Goal: Task Accomplishment & Management: Use online tool/utility

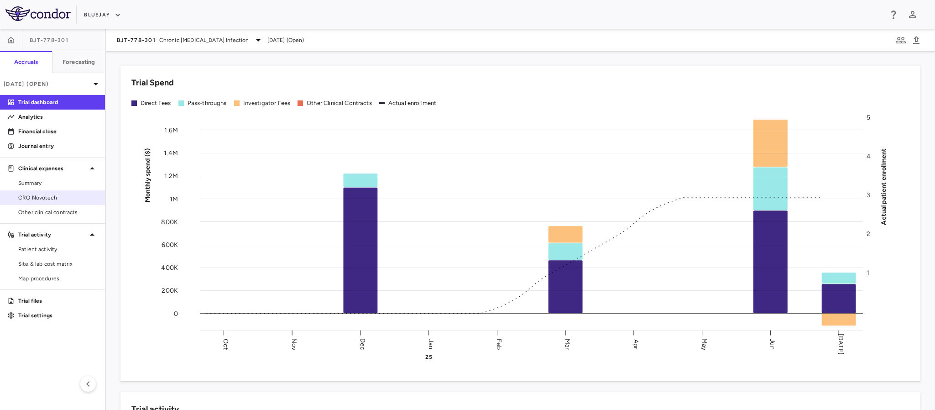
click at [49, 201] on span "CRO Novotech" at bounding box center [57, 197] width 79 height 8
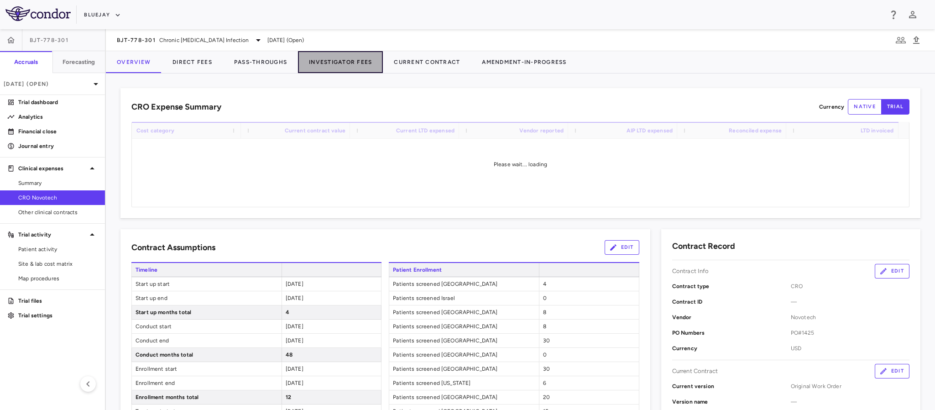
click at [327, 59] on button "Investigator Fees" at bounding box center [340, 62] width 85 height 22
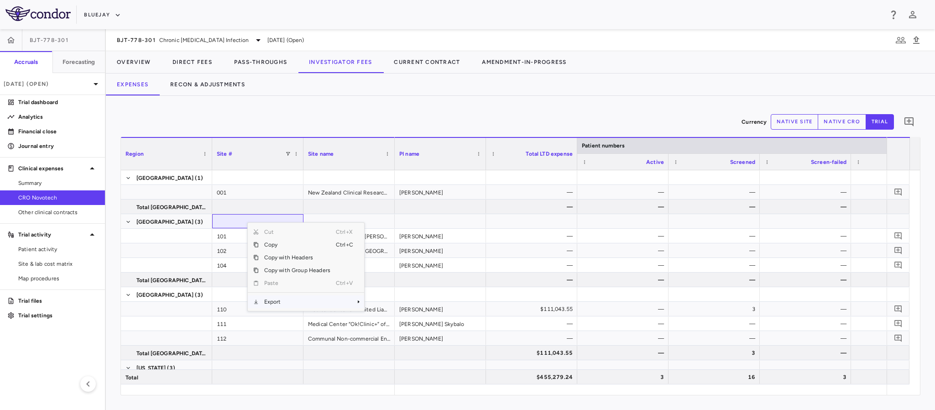
click at [280, 300] on span "Export" at bounding box center [297, 301] width 77 height 13
click at [382, 303] on span "CSV Export" at bounding box center [394, 304] width 43 height 13
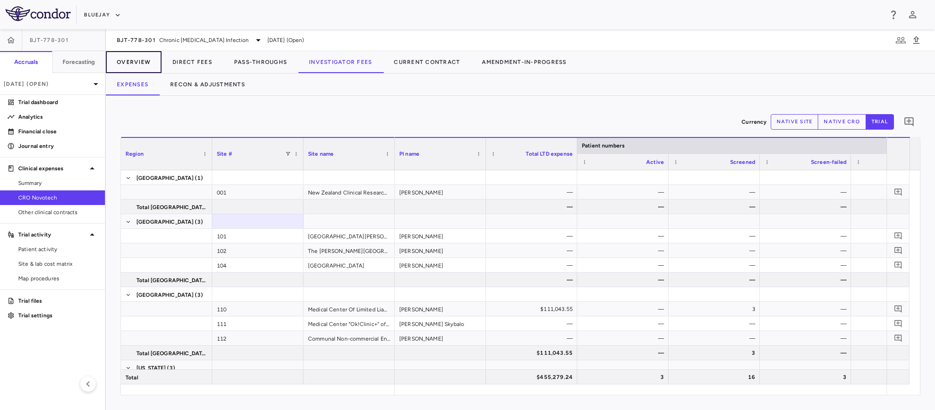
click at [139, 59] on button "Overview" at bounding box center [134, 62] width 56 height 22
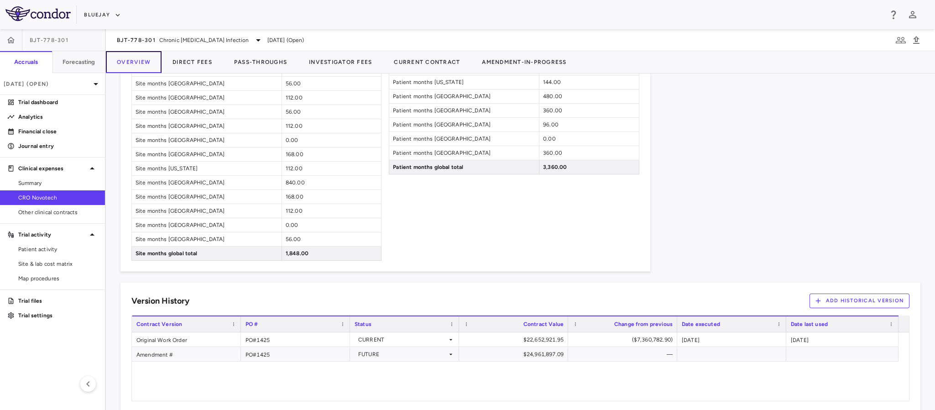
scroll to position [986, 0]
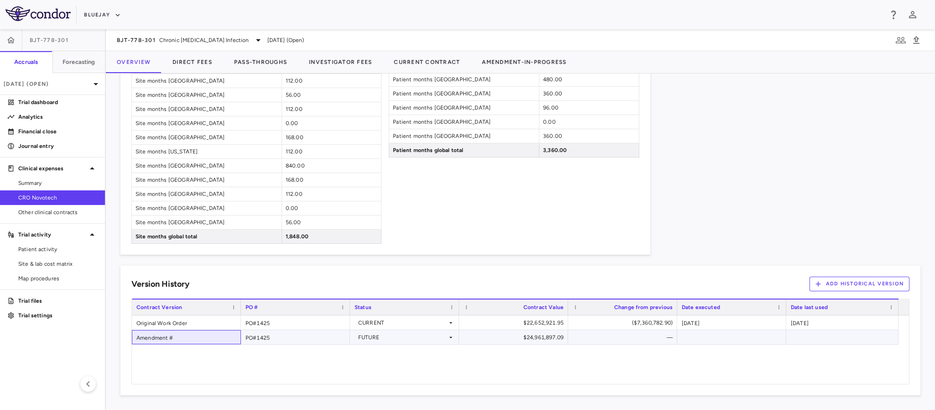
click at [159, 339] on div "Amendment #" at bounding box center [186, 337] width 109 height 14
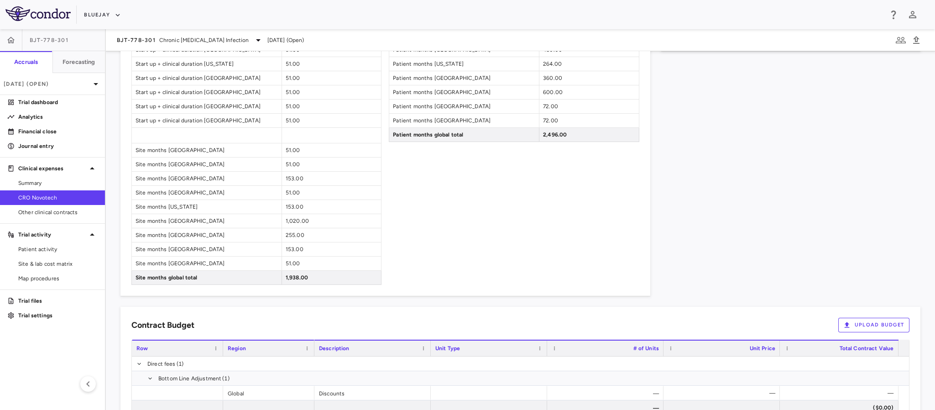
scroll to position [849, 0]
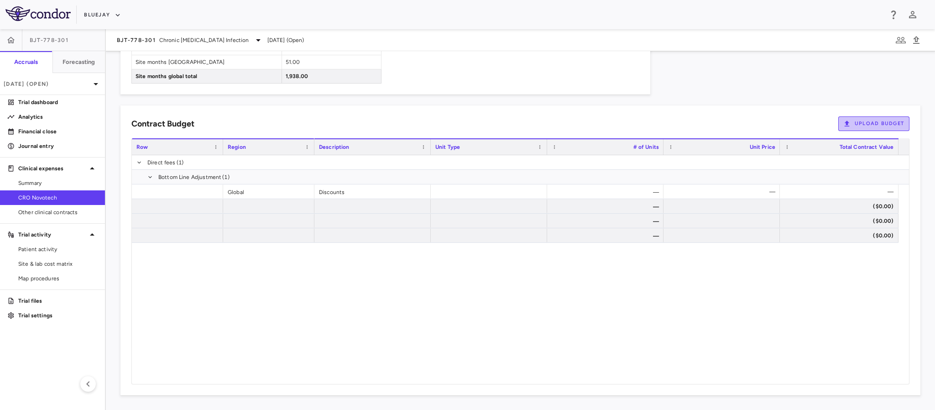
click at [871, 123] on button "Upload Budget" at bounding box center [873, 123] width 71 height 15
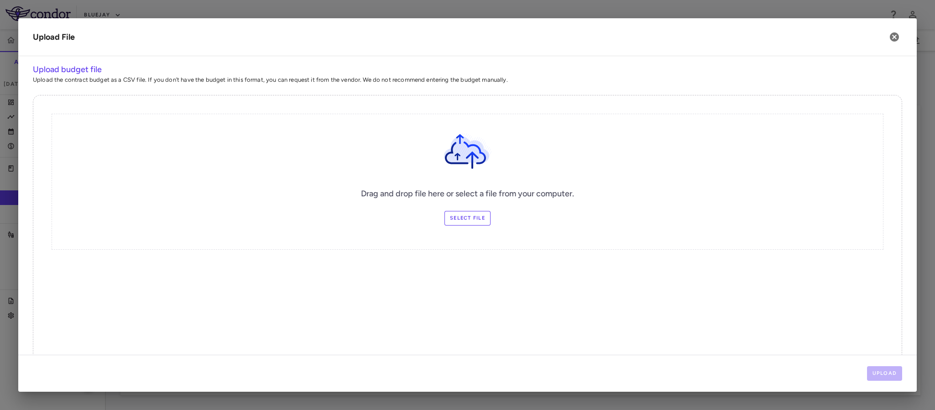
click at [457, 218] on label "Select file" at bounding box center [467, 218] width 46 height 15
click at [0, 0] on input "Select file" at bounding box center [0, 0] width 0 height 0
click at [887, 375] on button "Upload" at bounding box center [885, 373] width 36 height 15
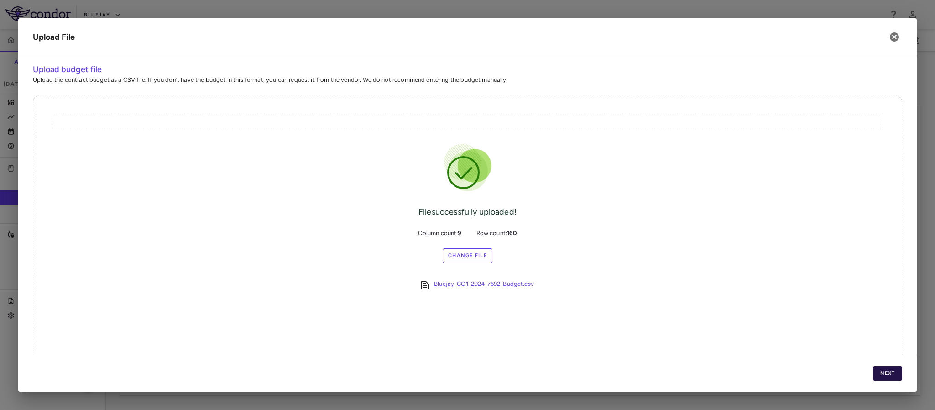
click at [887, 370] on button "Next" at bounding box center [887, 373] width 29 height 15
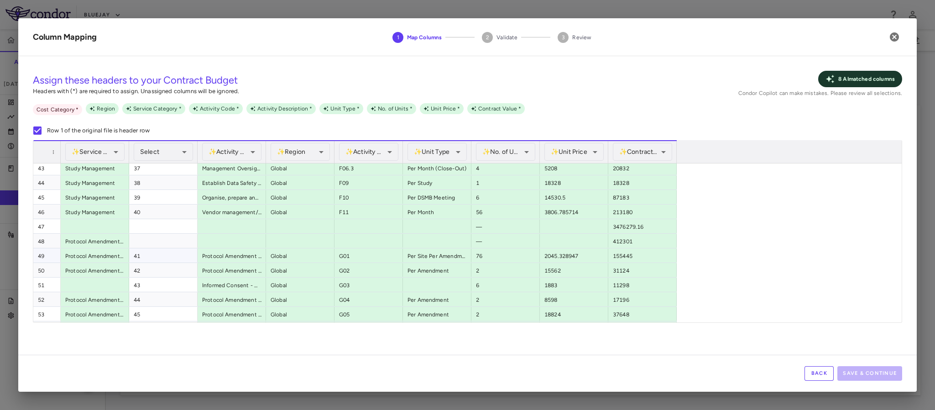
scroll to position [0, 0]
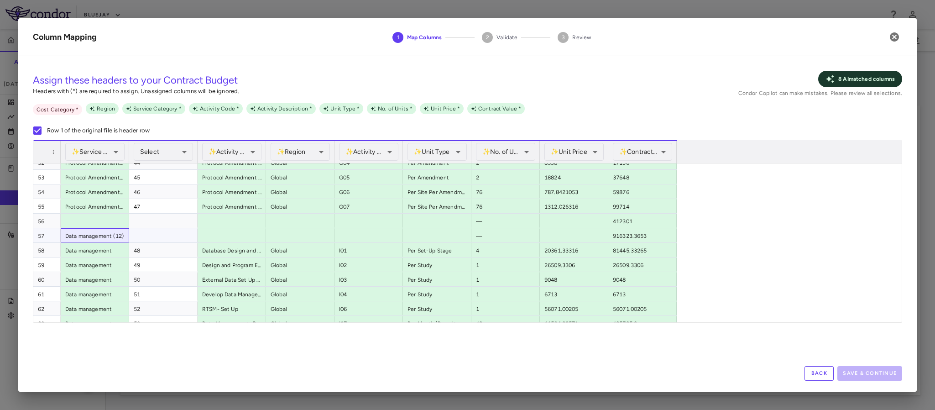
click at [99, 237] on div "Data management (12)" at bounding box center [95, 235] width 68 height 14
click at [625, 239] on div "916323.3653" at bounding box center [642, 235] width 68 height 14
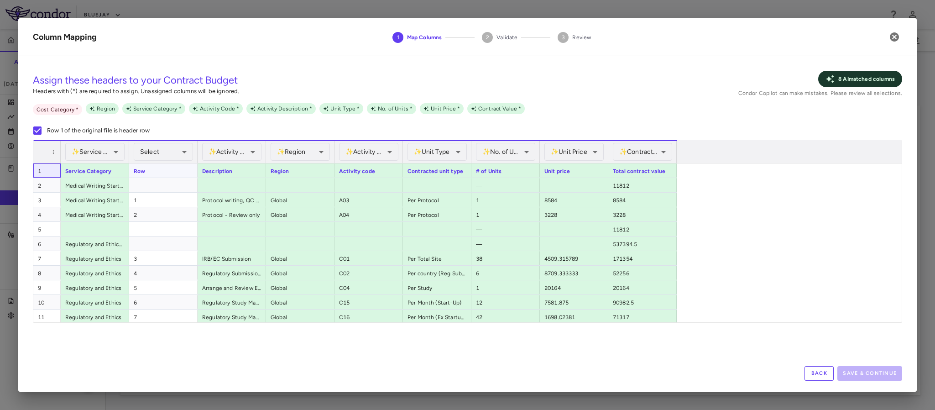
click at [38, 174] on div "1" at bounding box center [46, 170] width 27 height 14
click at [47, 188] on div "2" at bounding box center [46, 185] width 27 height 14
click at [42, 186] on div "2" at bounding box center [46, 185] width 27 height 14
drag, startPoint x: 42, startPoint y: 186, endPoint x: 537, endPoint y: 193, distance: 495.6
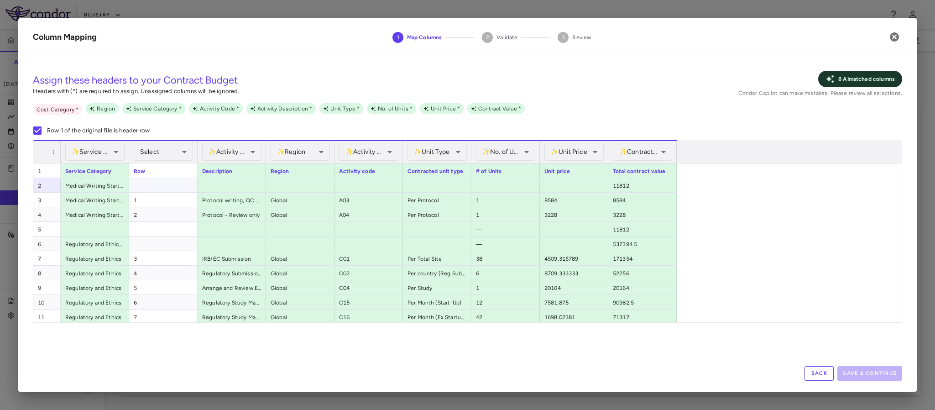
click at [656, 187] on div "11812" at bounding box center [642, 185] width 68 height 14
click at [816, 376] on button "Back" at bounding box center [818, 373] width 29 height 15
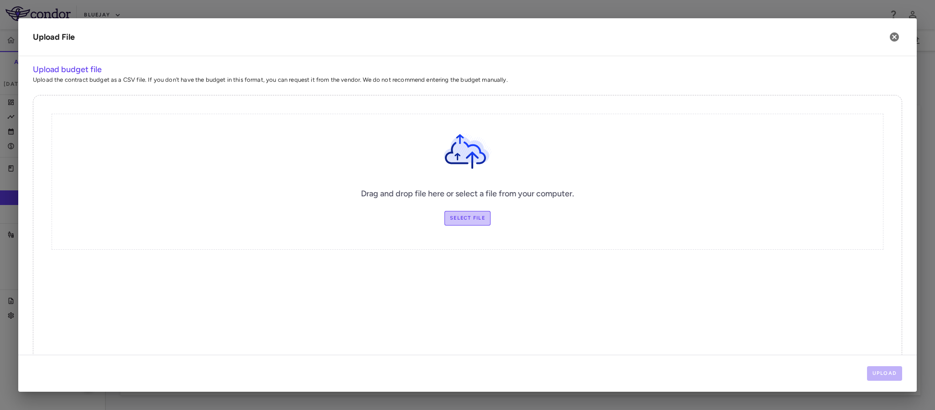
click at [471, 217] on label "Select file" at bounding box center [467, 218] width 46 height 15
click at [0, 0] on input "Select file" at bounding box center [0, 0] width 0 height 0
click at [882, 369] on button "Upload" at bounding box center [885, 373] width 36 height 15
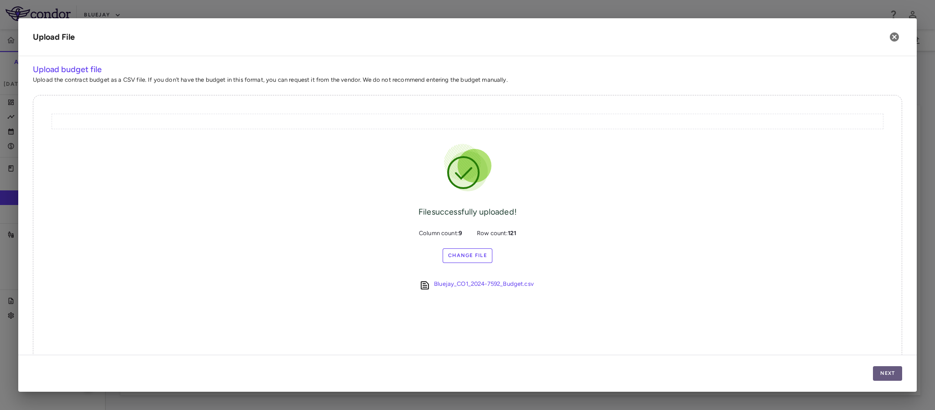
click at [890, 374] on button "Next" at bounding box center [887, 373] width 29 height 15
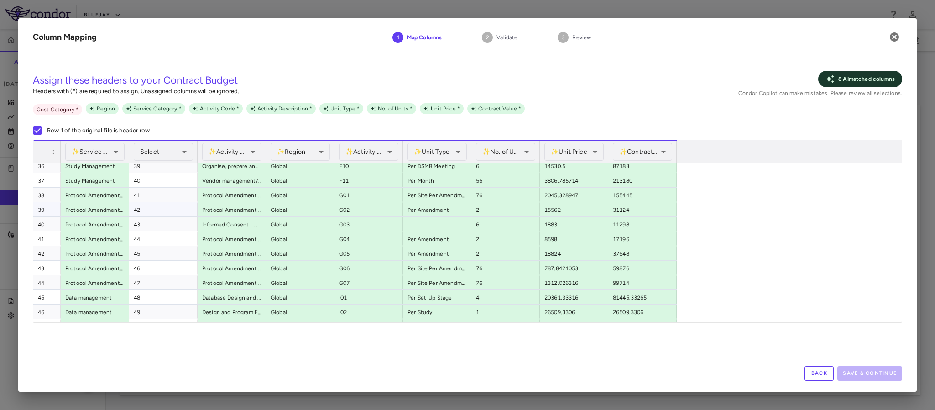
scroll to position [548, 0]
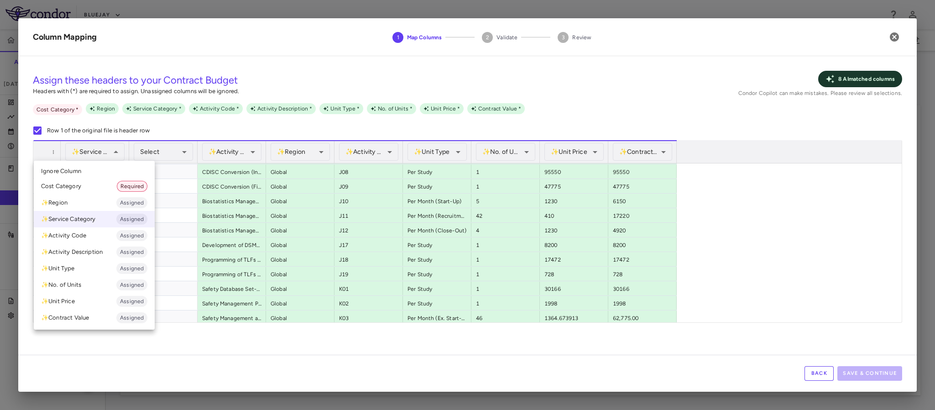
click at [118, 151] on div at bounding box center [467, 205] width 935 height 410
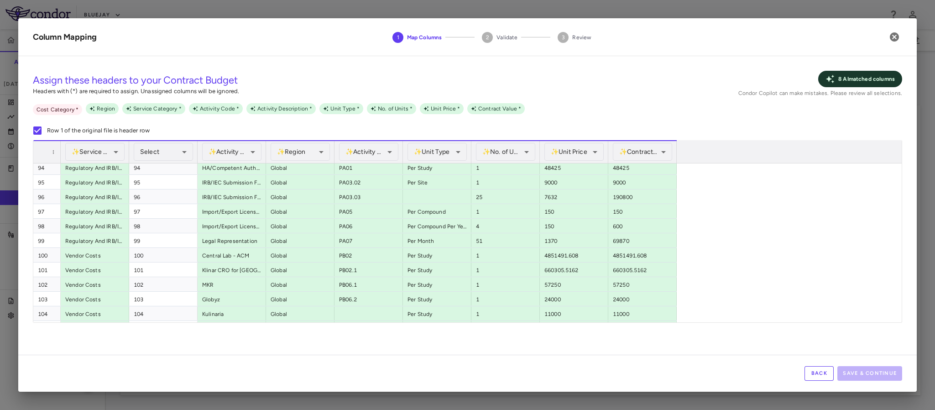
scroll to position [1607, 0]
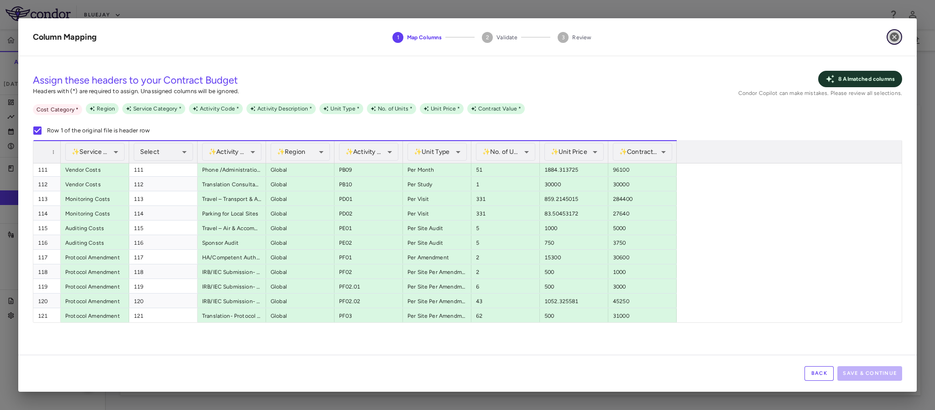
click at [892, 41] on icon "button" at bounding box center [894, 36] width 11 height 11
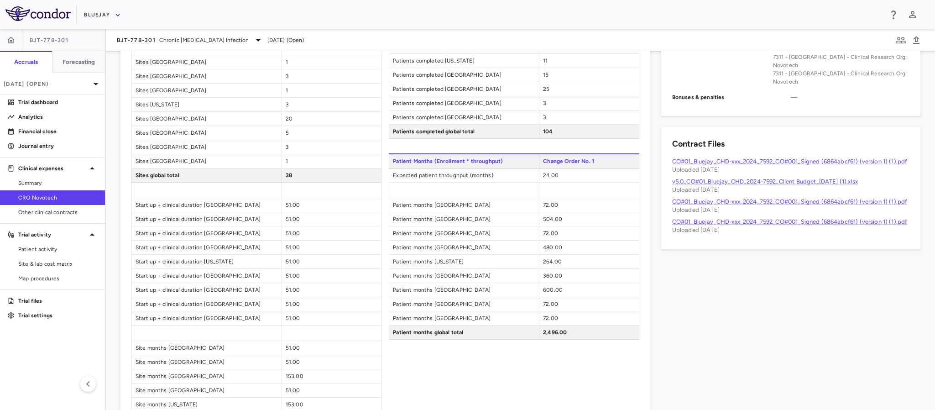
scroll to position [0, 0]
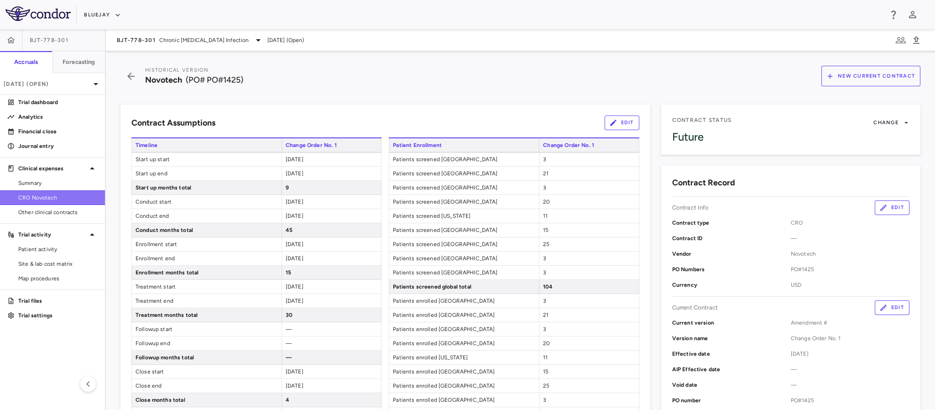
click at [75, 196] on span "CRO Novotech" at bounding box center [57, 197] width 79 height 8
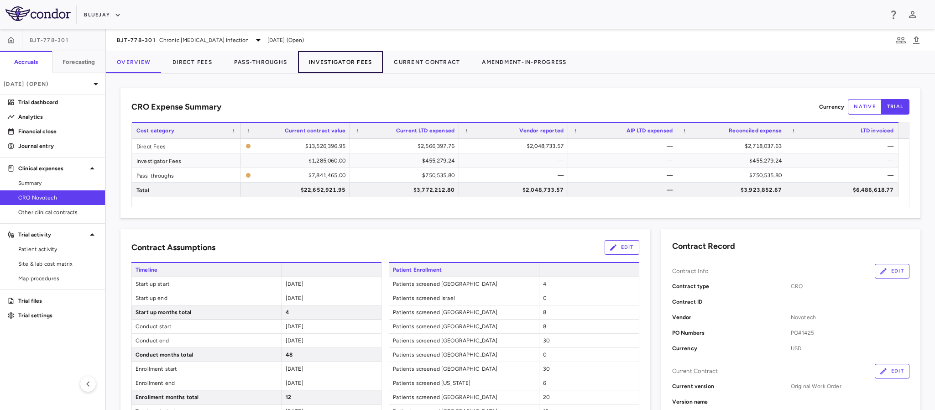
click at [328, 55] on button "Investigator Fees" at bounding box center [340, 62] width 85 height 22
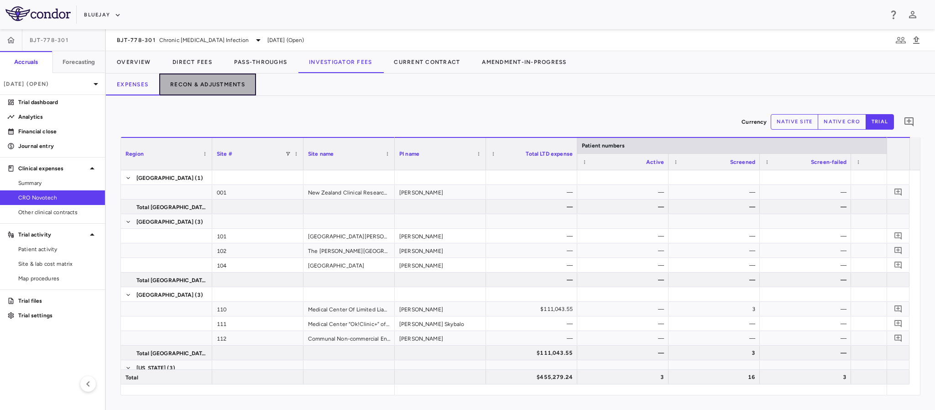
click at [218, 82] on button "Recon & Adjustments" at bounding box center [207, 84] width 97 height 22
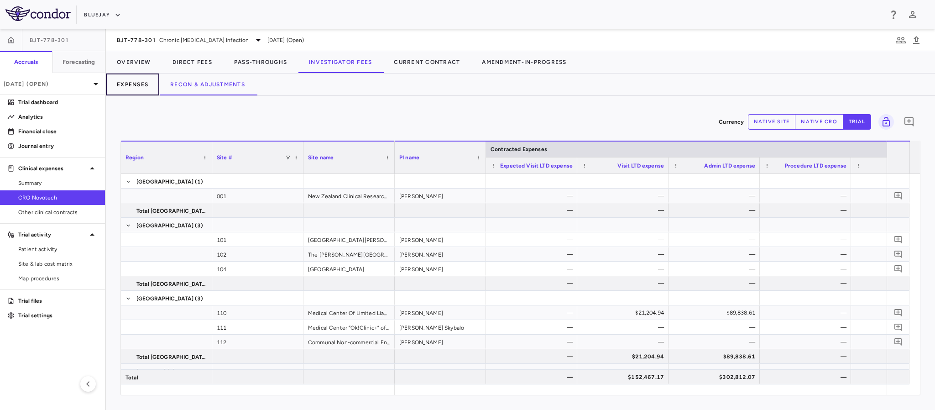
click at [126, 77] on button "Expenses" at bounding box center [132, 84] width 53 height 22
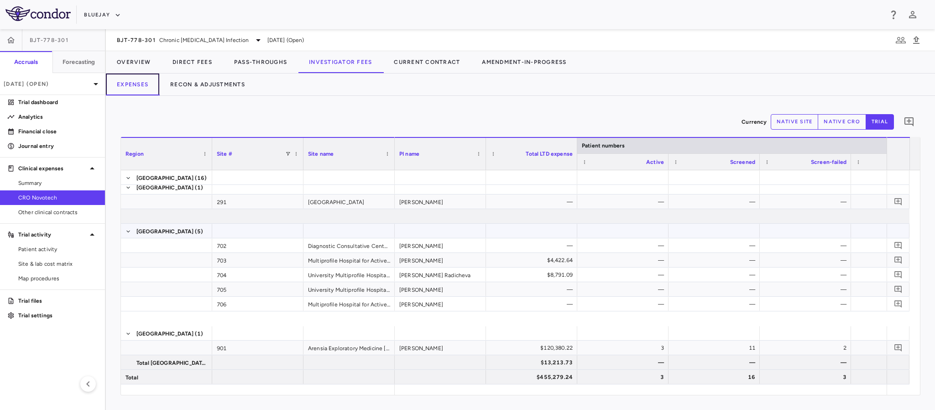
scroll to position [808, 0]
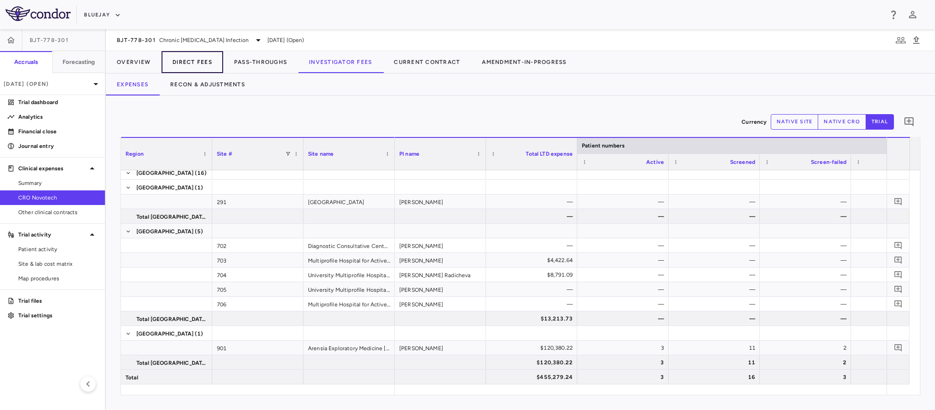
click at [186, 62] on button "Direct Fees" at bounding box center [193, 62] width 62 height 22
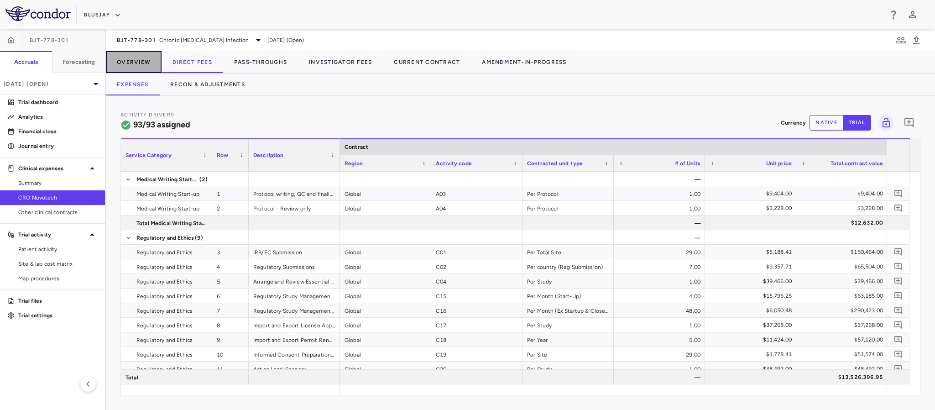
click at [129, 67] on button "Overview" at bounding box center [134, 62] width 56 height 22
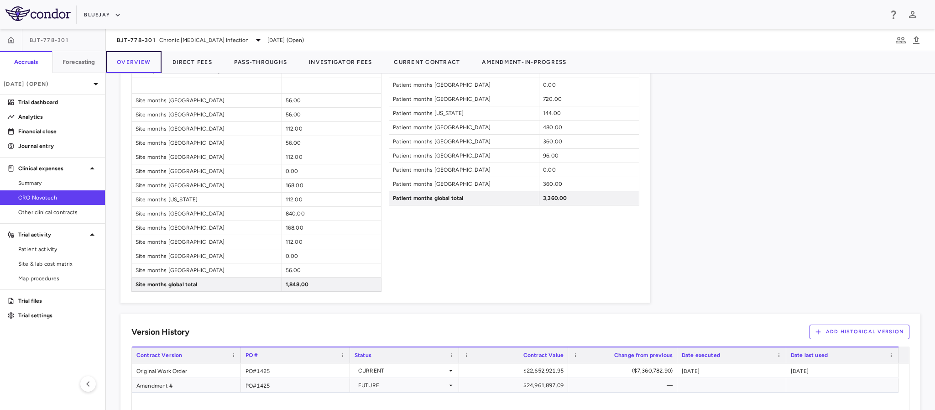
scroll to position [986, 0]
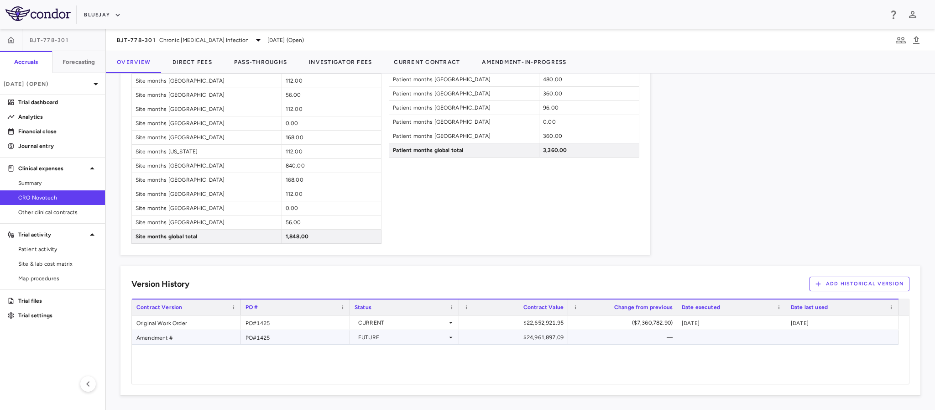
click at [152, 340] on div "Amendment #" at bounding box center [186, 337] width 109 height 14
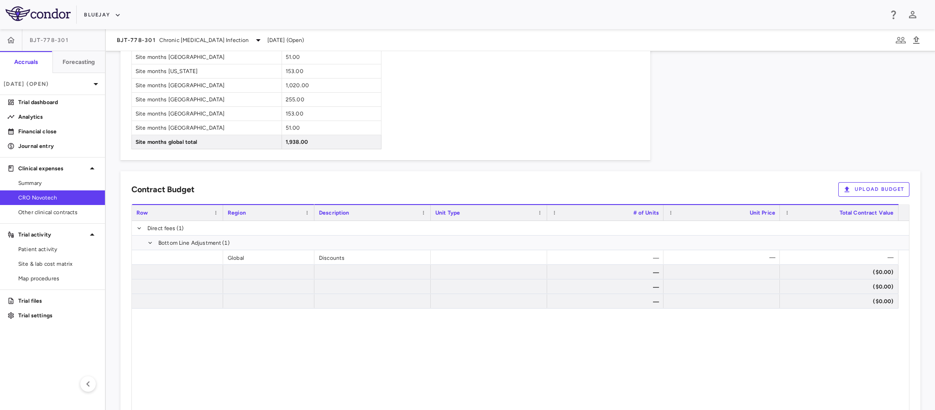
scroll to position [849, 0]
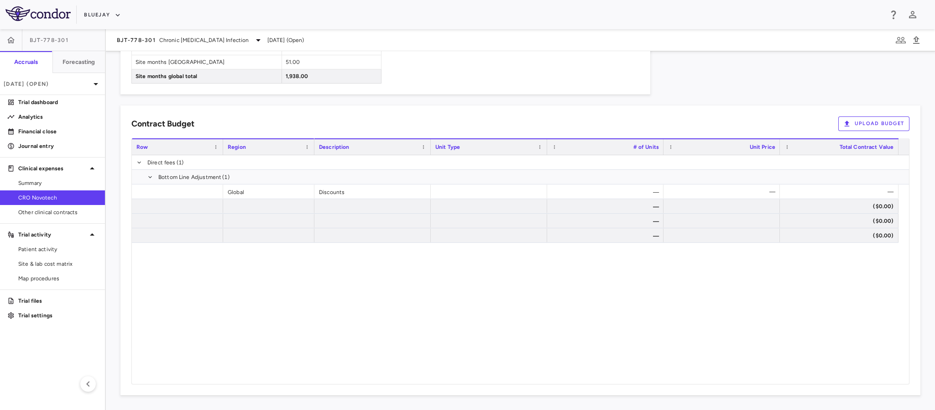
click at [861, 126] on button "Upload Budget" at bounding box center [873, 123] width 71 height 15
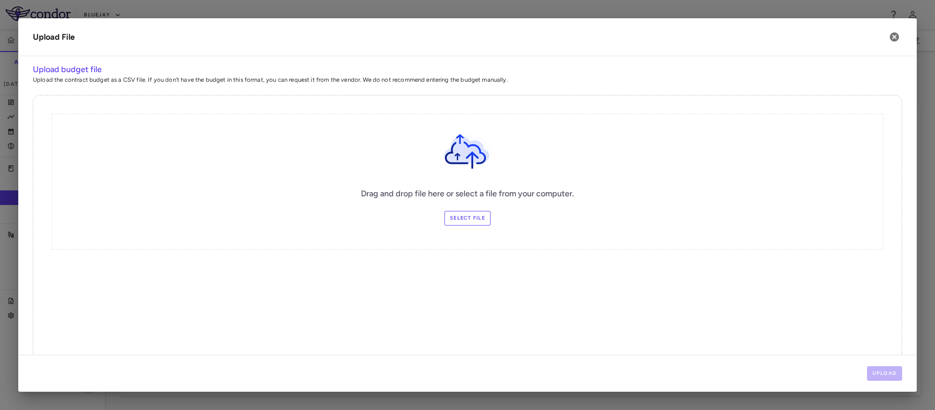
click at [452, 219] on label "Select file" at bounding box center [467, 218] width 46 height 15
click at [0, 0] on input "Select file" at bounding box center [0, 0] width 0 height 0
click at [897, 377] on button "Upload" at bounding box center [885, 373] width 36 height 15
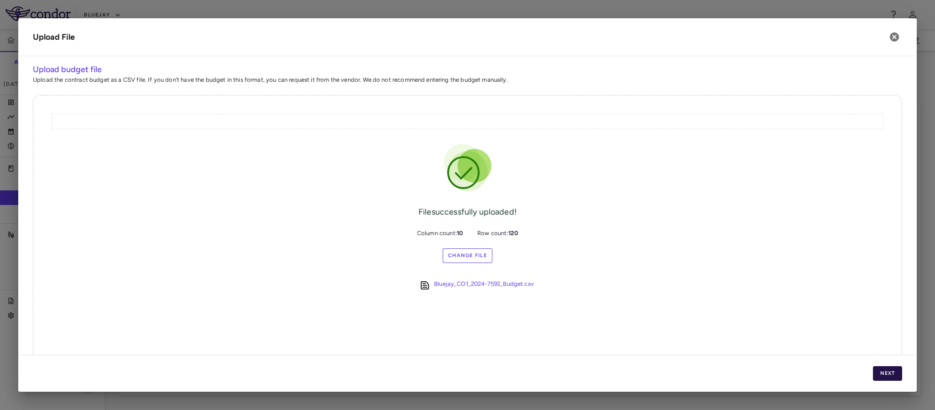
click at [890, 374] on button "Next" at bounding box center [887, 373] width 29 height 15
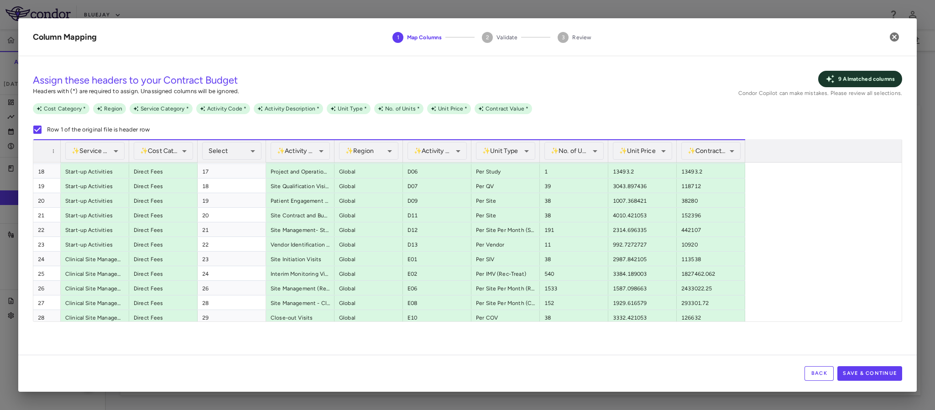
scroll to position [274, 0]
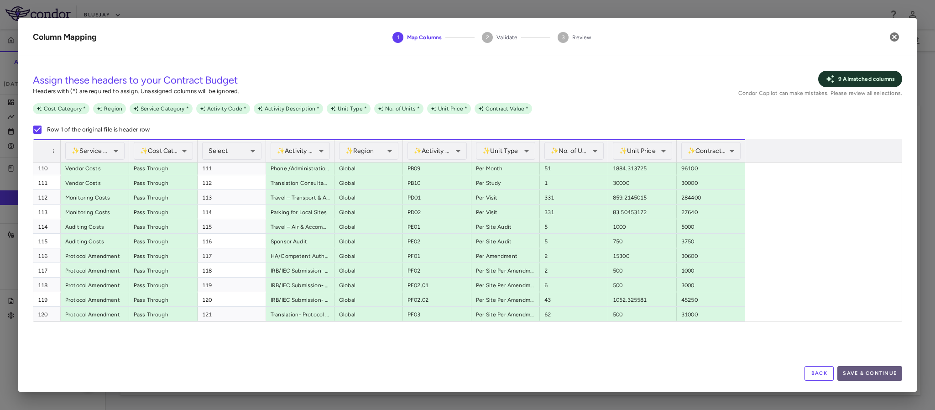
click at [861, 373] on button "Save & Continue" at bounding box center [869, 373] width 65 height 15
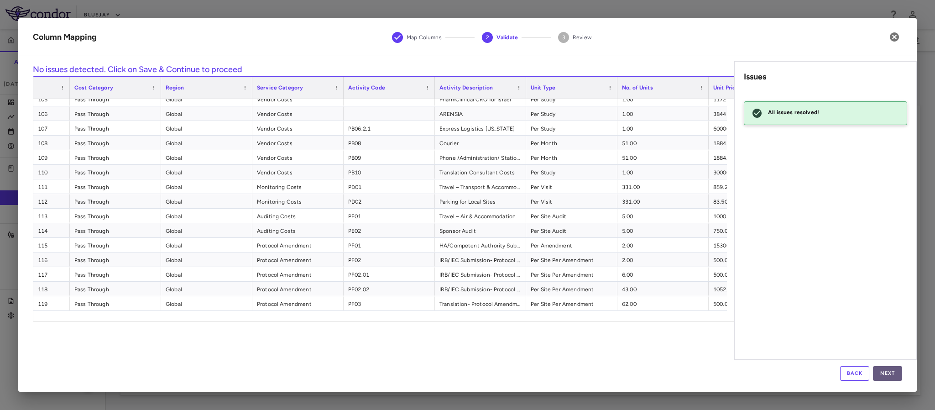
click at [889, 367] on button "Next" at bounding box center [887, 373] width 29 height 15
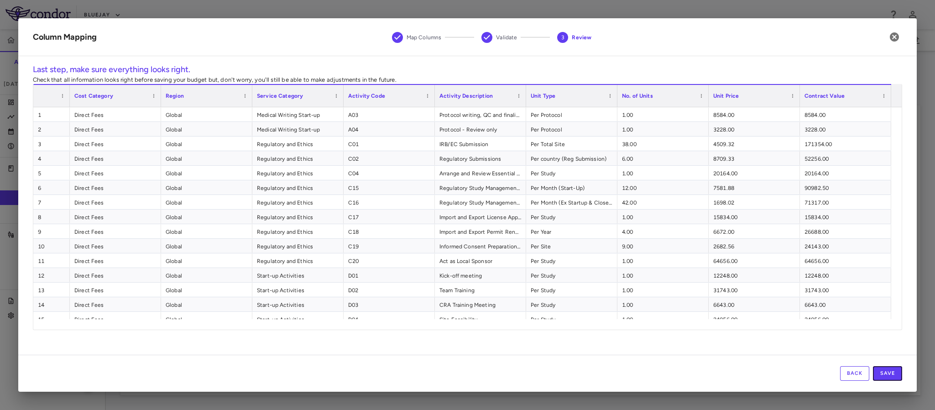
click at [883, 375] on button "Save" at bounding box center [887, 373] width 29 height 15
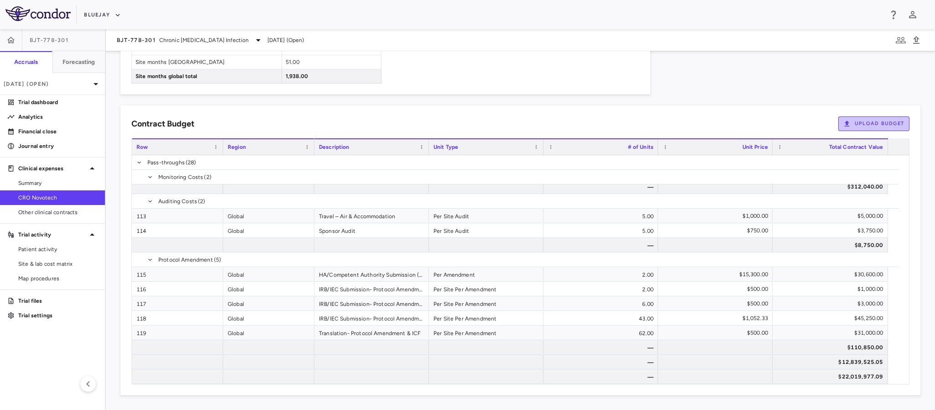
click at [843, 124] on button "Upload Budget" at bounding box center [873, 123] width 71 height 15
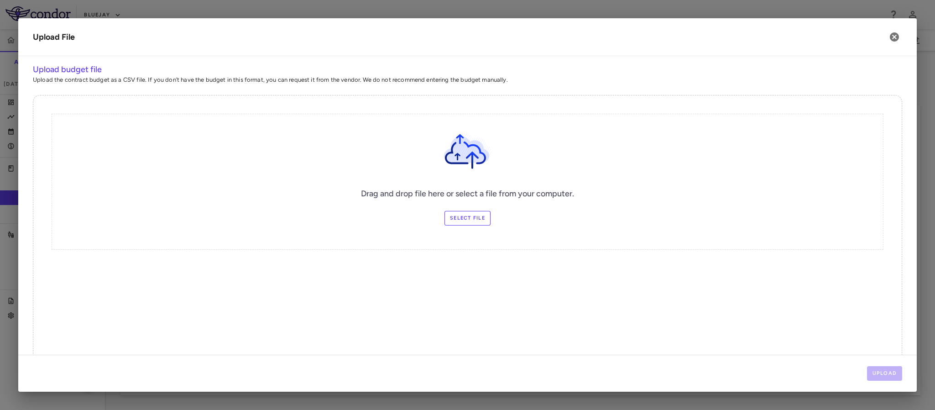
click at [454, 215] on label "Select file" at bounding box center [467, 218] width 46 height 15
click at [0, 0] on input "Select file" at bounding box center [0, 0] width 0 height 0
click at [451, 213] on label "Select file" at bounding box center [467, 218] width 46 height 15
click at [0, 0] on input "Select file" at bounding box center [0, 0] width 0 height 0
click at [886, 370] on button "Upload" at bounding box center [885, 373] width 36 height 15
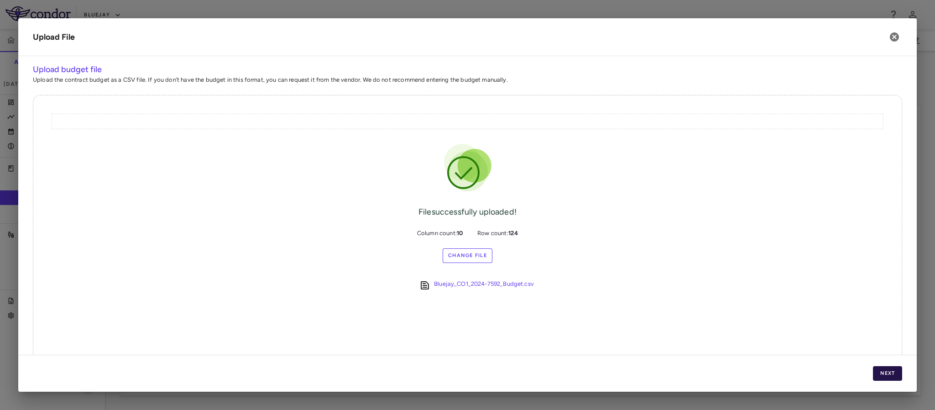
click at [884, 369] on button "Next" at bounding box center [887, 373] width 29 height 15
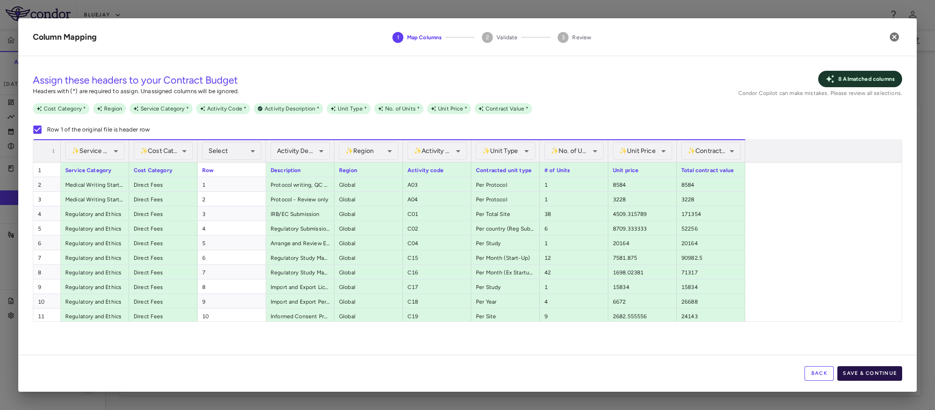
click at [881, 373] on button "Save & Continue" at bounding box center [869, 373] width 65 height 15
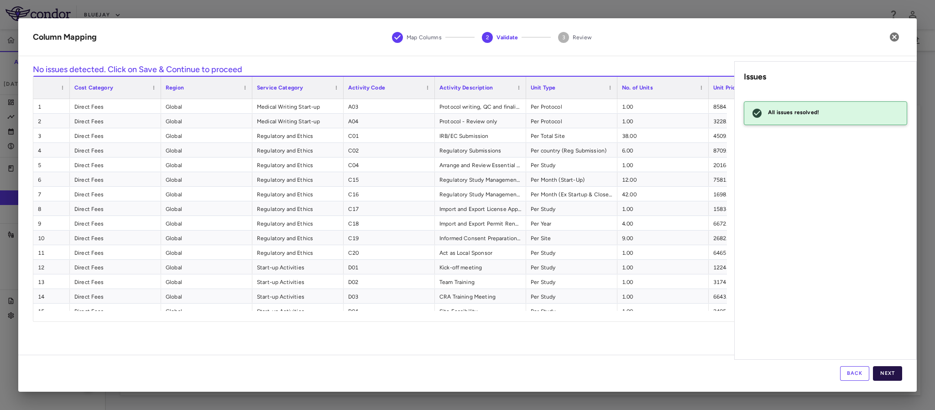
click at [892, 371] on button "Next" at bounding box center [887, 373] width 29 height 15
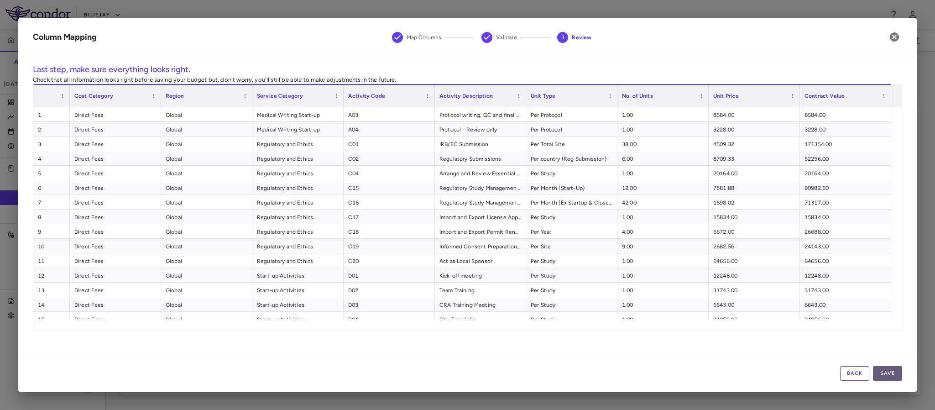
click at [888, 369] on button "Save" at bounding box center [887, 373] width 29 height 15
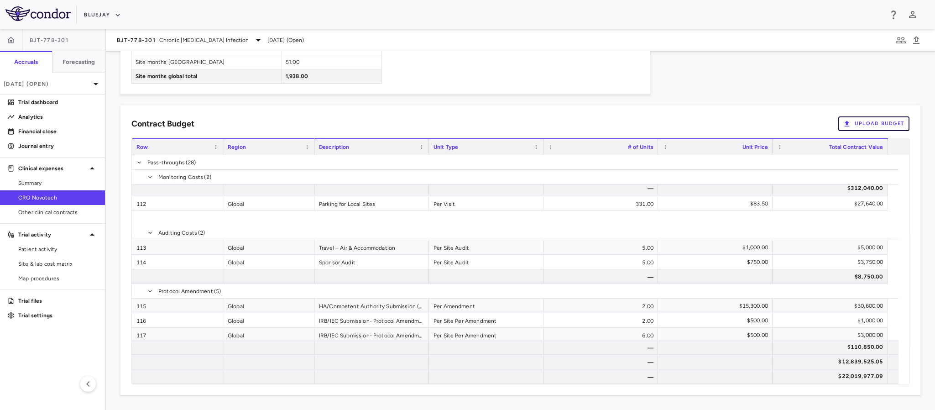
scroll to position [2181, 0]
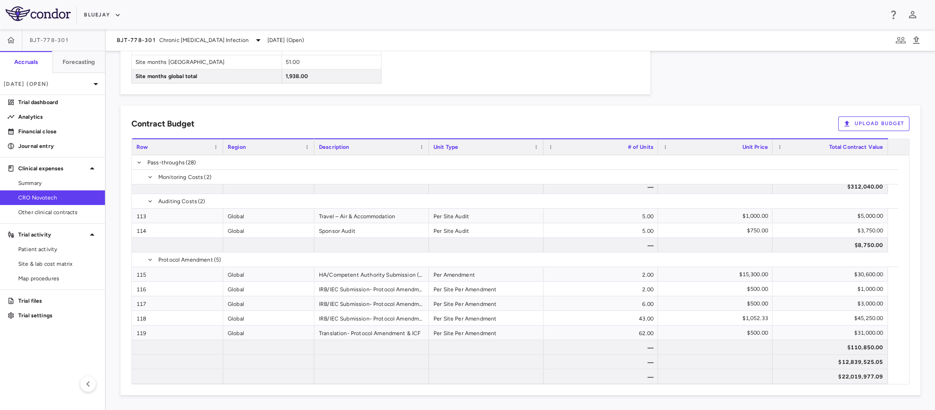
click at [691, 120] on div "Contract Budget Upload Budget" at bounding box center [520, 123] width 778 height 15
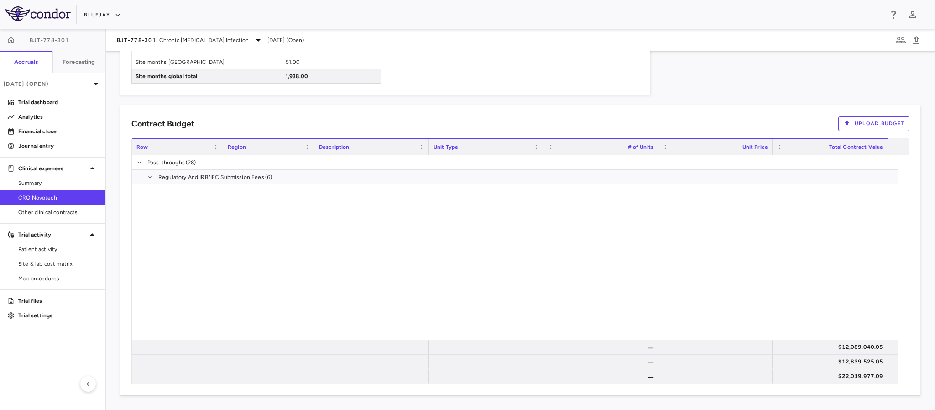
scroll to position [1838, 0]
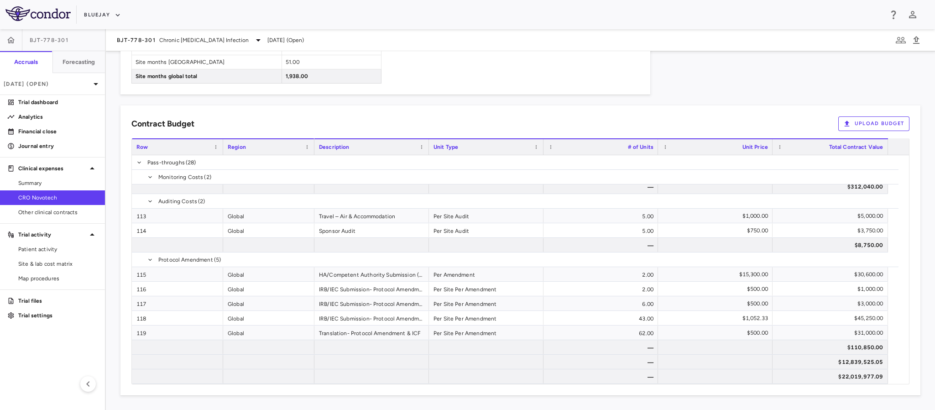
click at [111, 369] on div "Contract Budget Upload Budget Cost Category Service Category Drag here to set c…" at bounding box center [515, 244] width 811 height 301
click at [120, 359] on div "Contract Budget Upload Budget Cost Category Service Category Drag here to set c…" at bounding box center [520, 250] width 800 height 290
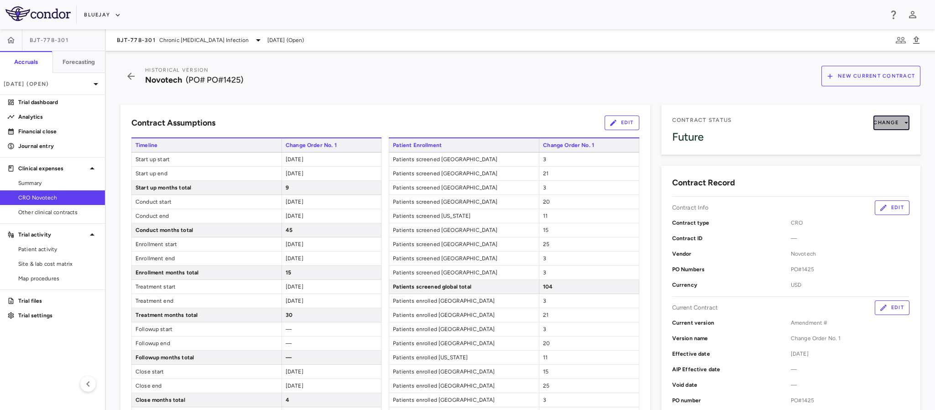
click at [880, 124] on button "Change" at bounding box center [891, 122] width 36 height 15
click at [130, 75] on div at bounding box center [467, 205] width 935 height 410
click at [133, 75] on icon "button" at bounding box center [131, 76] width 16 height 11
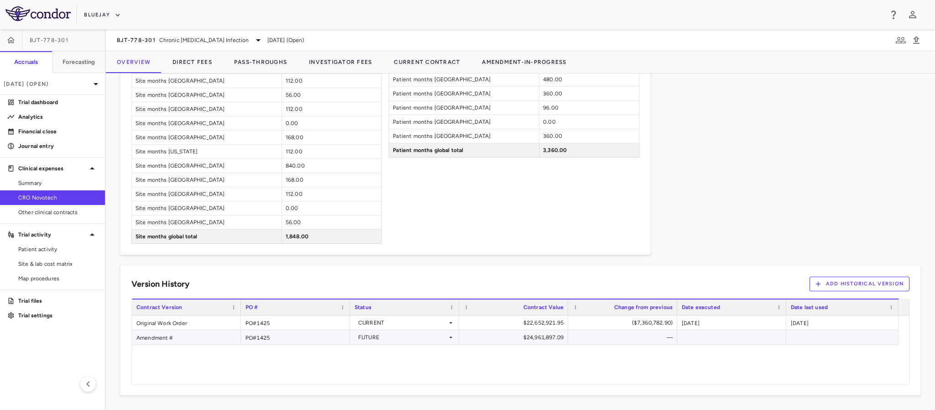
click at [447, 335] on icon at bounding box center [450, 337] width 7 height 7
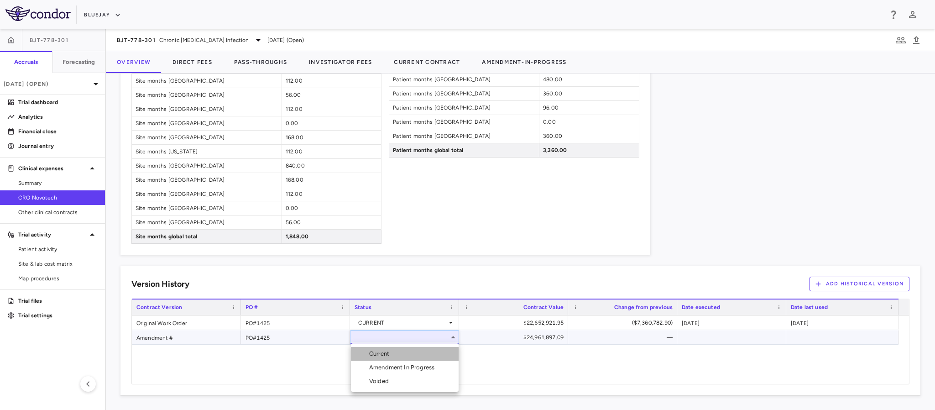
click at [389, 355] on div "Current" at bounding box center [381, 354] width 24 height 8
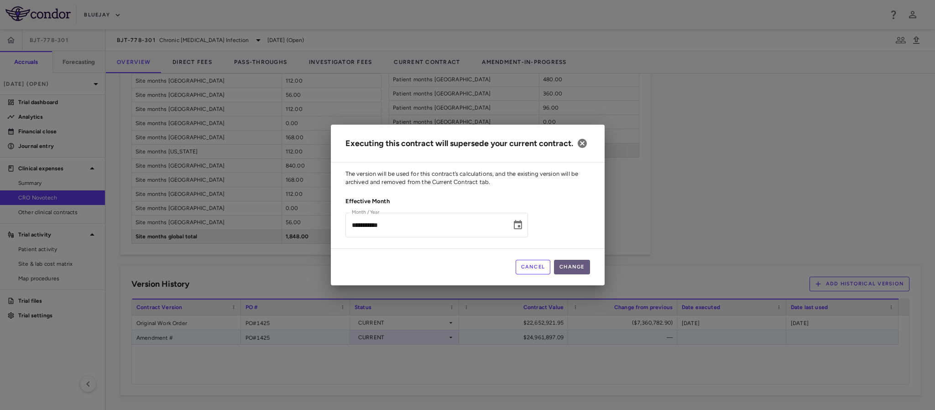
click at [572, 274] on button "Change" at bounding box center [572, 267] width 36 height 15
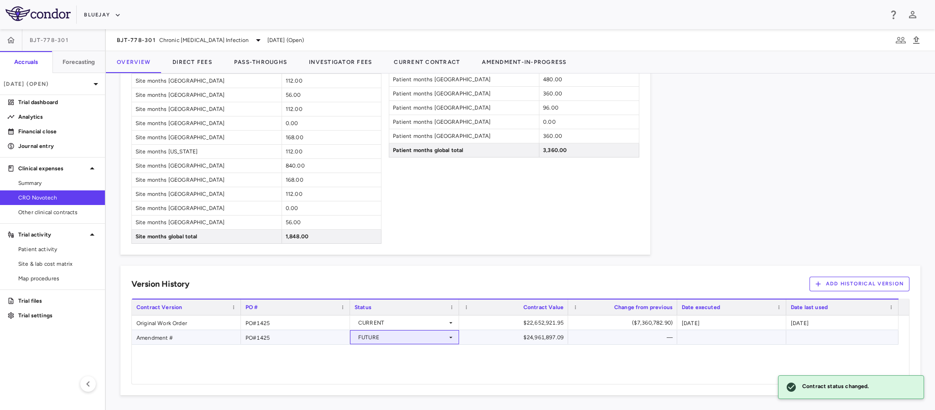
click at [450, 334] on icon at bounding box center [450, 337] width 7 height 7
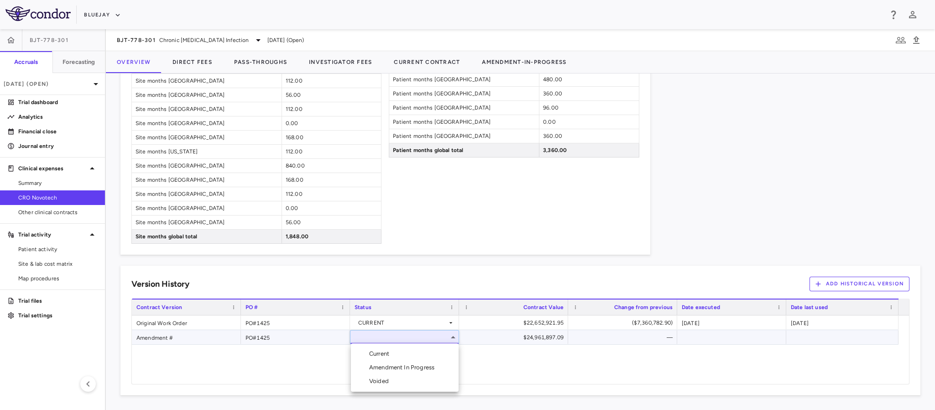
click at [407, 359] on li "Current" at bounding box center [405, 354] width 108 height 14
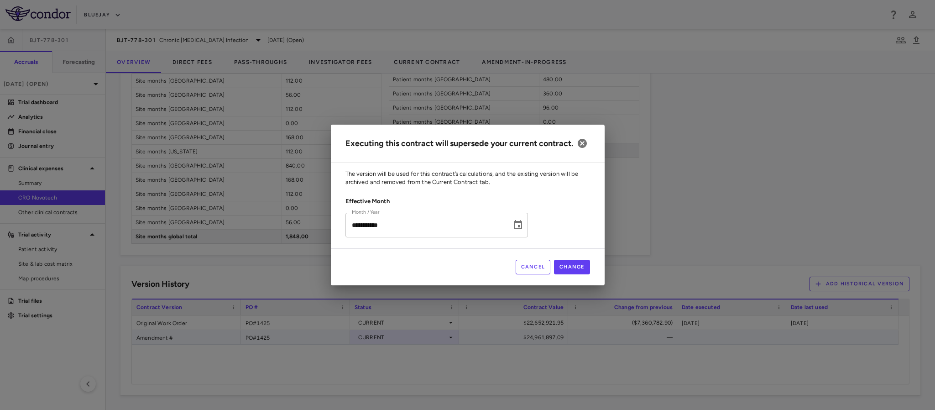
click at [403, 230] on input "**********" at bounding box center [425, 225] width 160 height 24
click at [568, 270] on button "Change" at bounding box center [572, 267] width 36 height 15
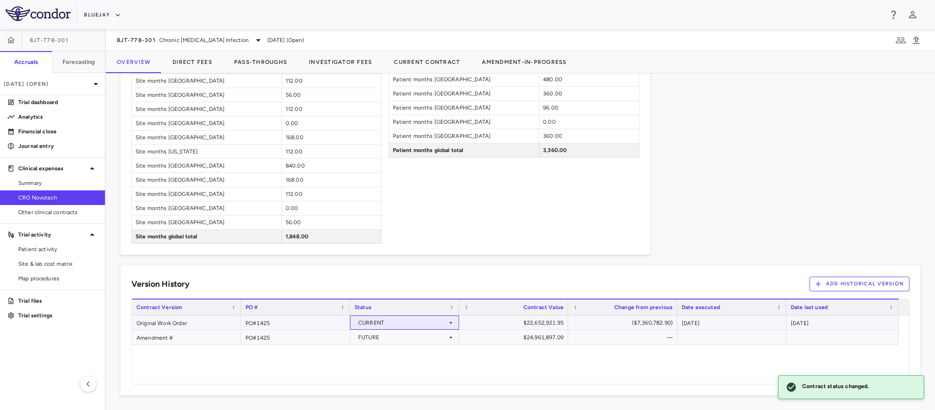
click at [424, 323] on div "CURRENT" at bounding box center [402, 322] width 89 height 15
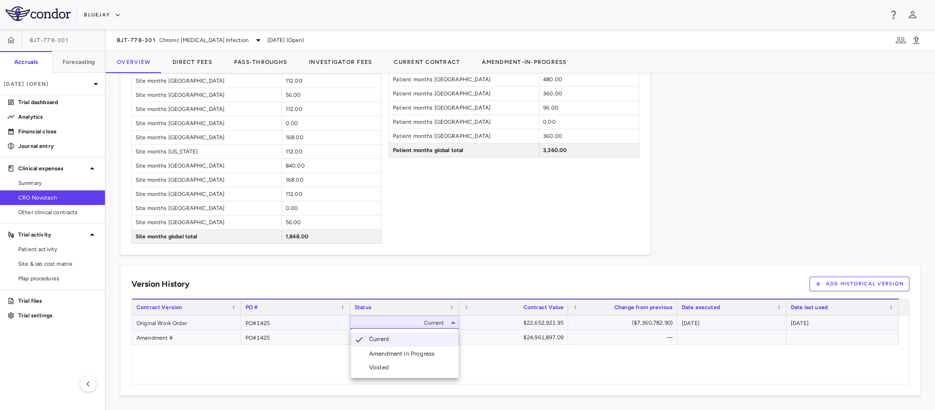
click at [394, 365] on li "Voided" at bounding box center [405, 367] width 108 height 14
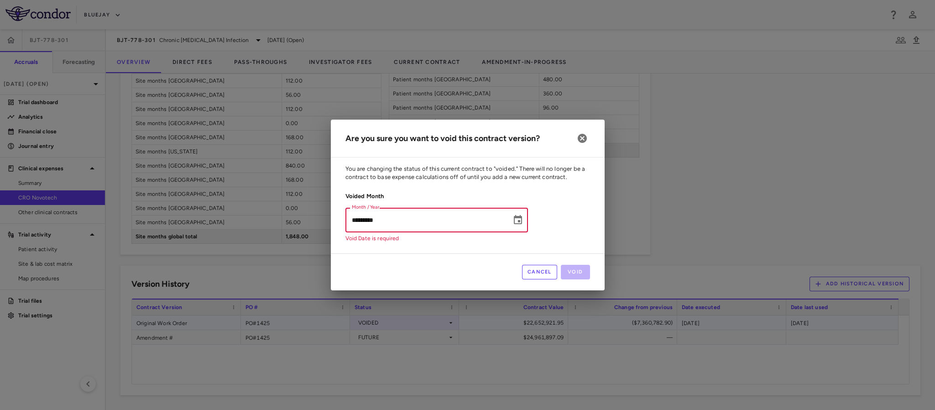
click at [434, 222] on input "*********" at bounding box center [425, 220] width 160 height 24
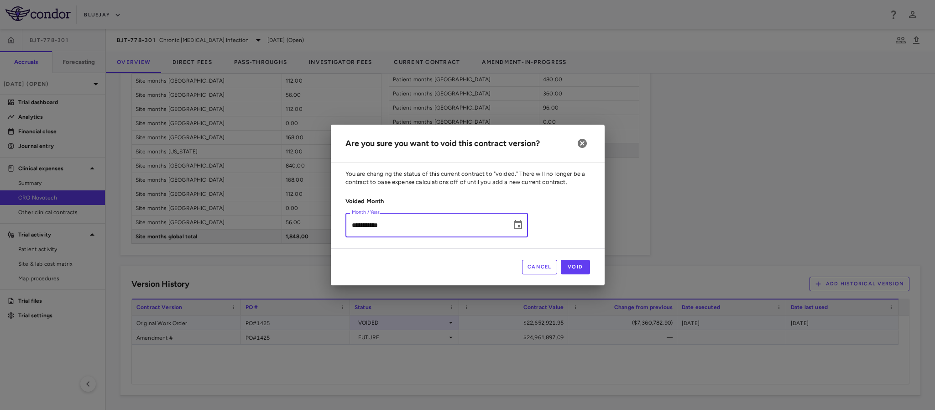
type input "**********"
click at [582, 139] on icon "button" at bounding box center [582, 143] width 9 height 9
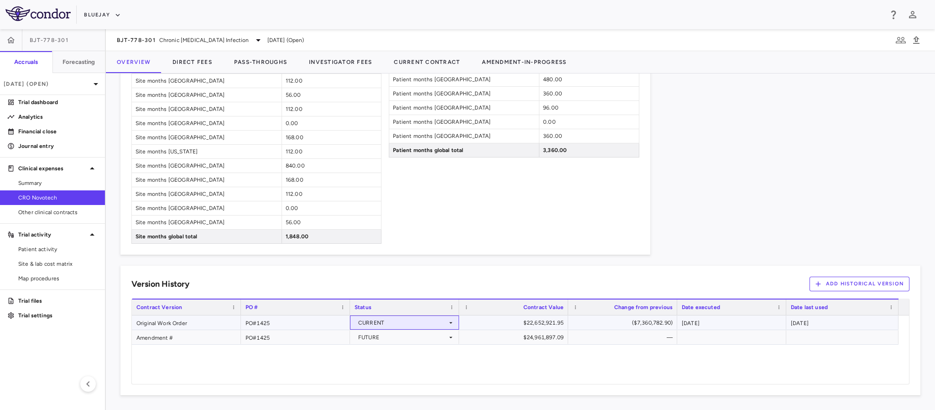
click at [432, 324] on div "CURRENT" at bounding box center [402, 322] width 89 height 15
click at [649, 261] on div at bounding box center [467, 205] width 935 height 410
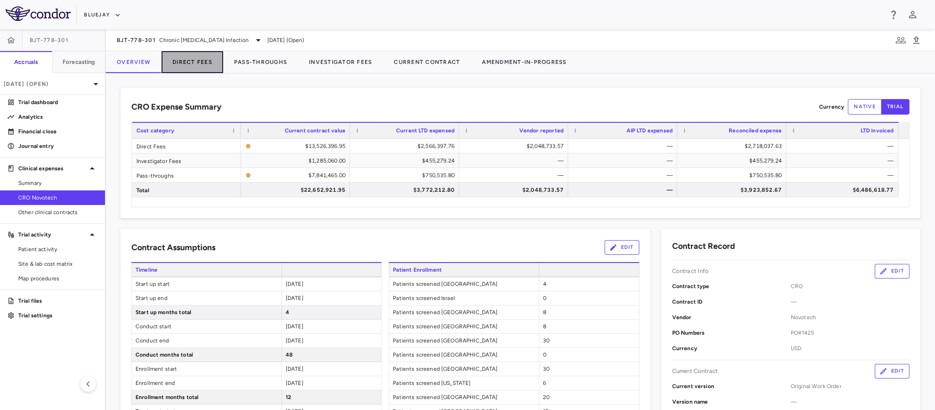
click at [196, 59] on button "Direct Fees" at bounding box center [193, 62] width 62 height 22
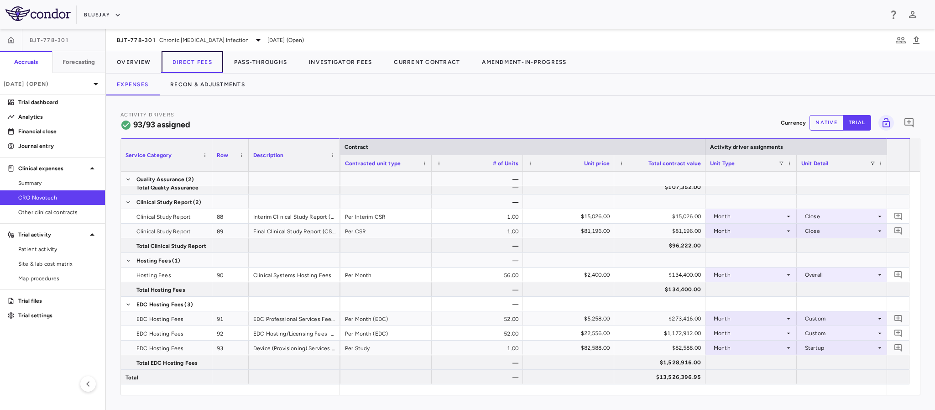
scroll to position [0, 224]
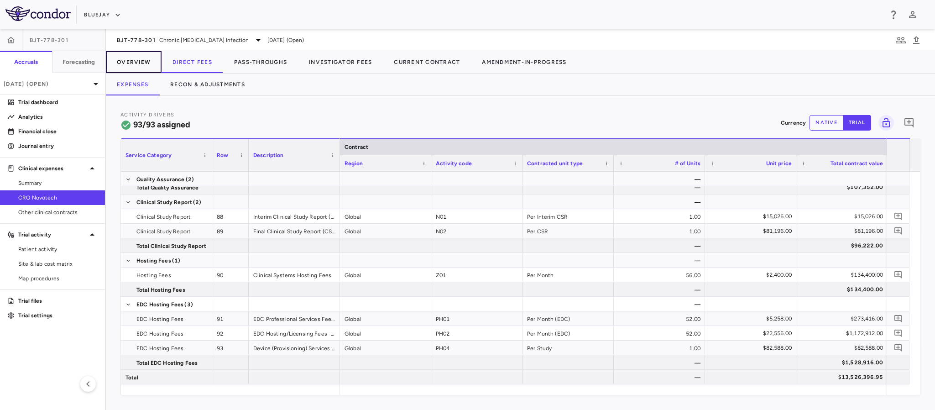
click at [126, 65] on button "Overview" at bounding box center [134, 62] width 56 height 22
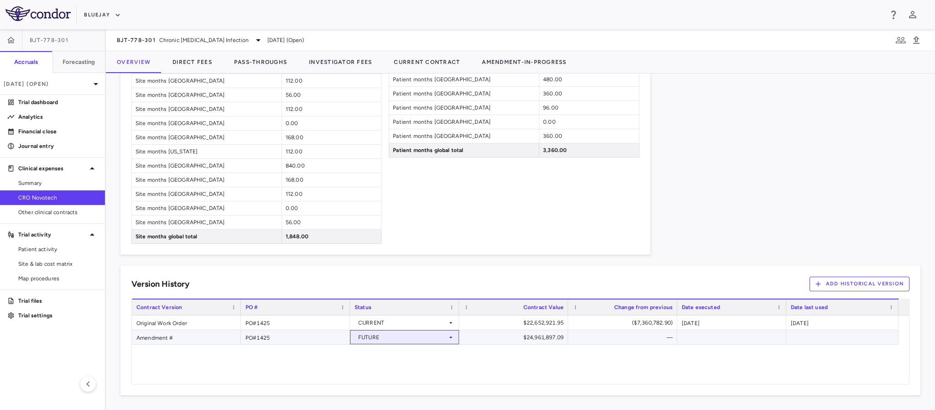
click at [401, 337] on div "FUTURE" at bounding box center [402, 337] width 89 height 15
click at [378, 355] on div "Current" at bounding box center [381, 354] width 24 height 8
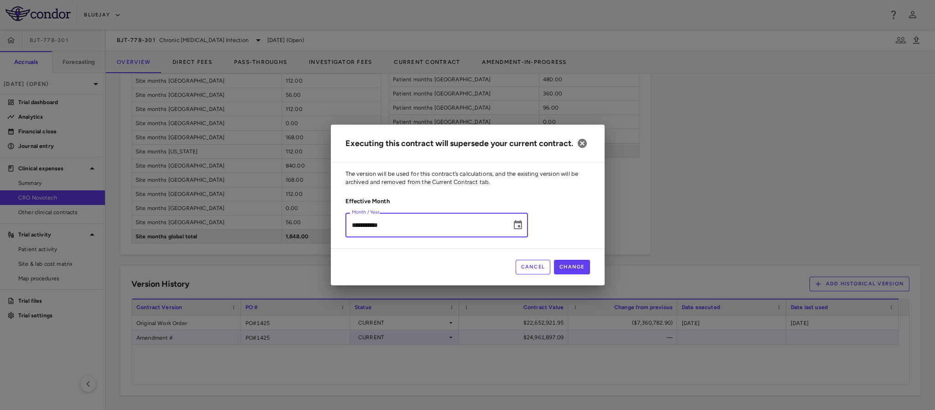
click at [418, 228] on input "**********" at bounding box center [425, 225] width 160 height 24
click at [565, 272] on button "Change" at bounding box center [572, 267] width 36 height 15
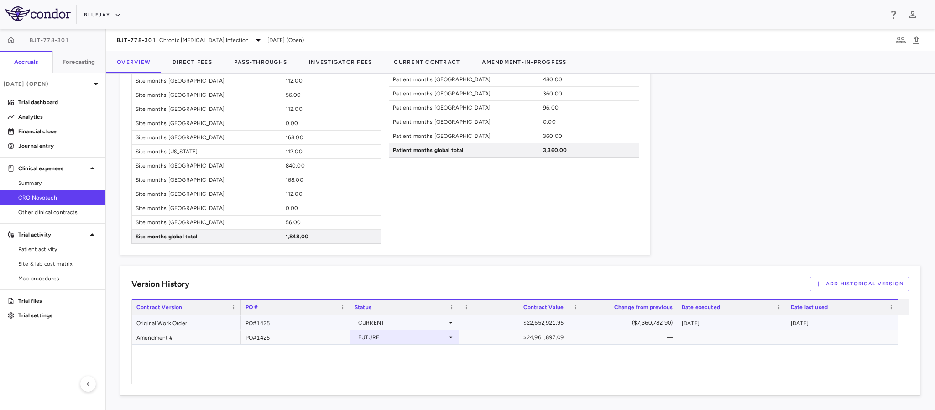
click at [384, 320] on div "CURRENT" at bounding box center [402, 322] width 89 height 15
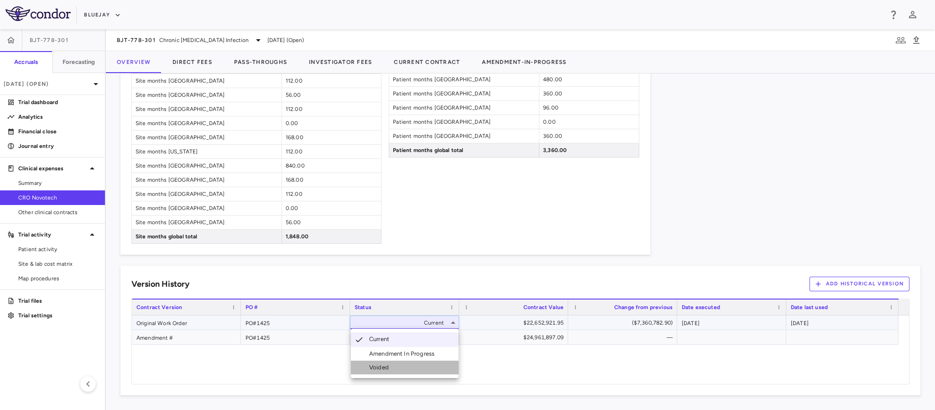
click at [378, 371] on div "Voided" at bounding box center [380, 367] width 23 height 8
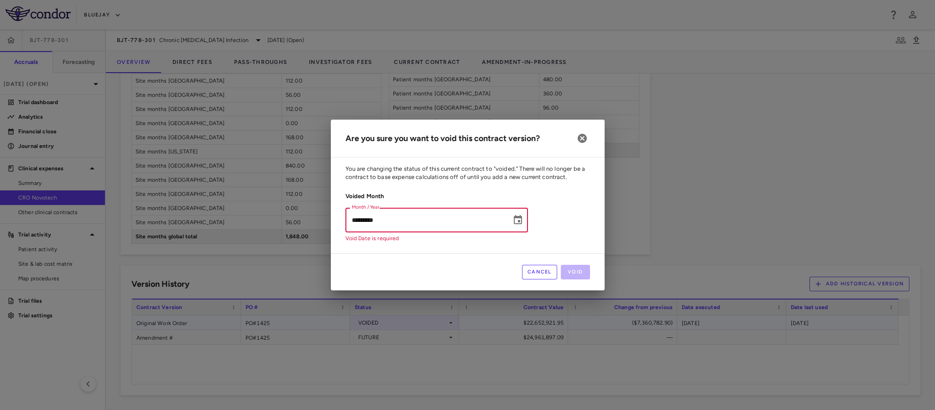
drag, startPoint x: 428, startPoint y: 222, endPoint x: 418, endPoint y: 219, distance: 11.4
click at [427, 222] on input "*********" at bounding box center [425, 220] width 160 height 24
type input "*********"
drag, startPoint x: 519, startPoint y: 224, endPoint x: 512, endPoint y: 218, distance: 9.4
click at [517, 223] on icon "Choose date" at bounding box center [517, 219] width 11 height 11
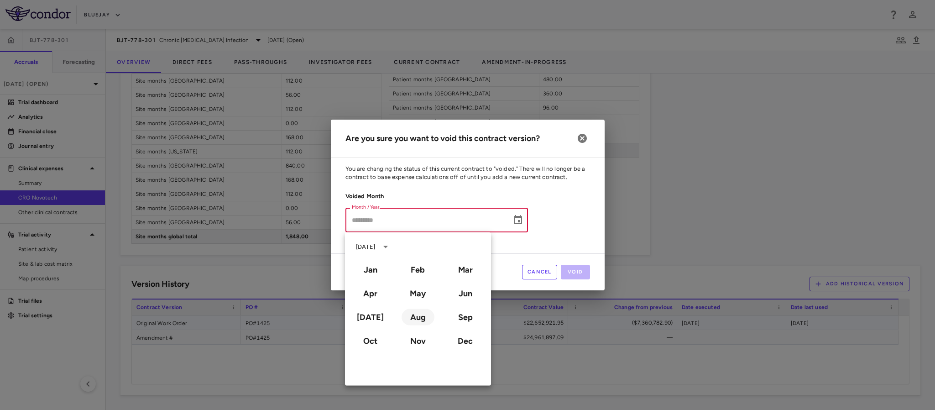
click at [415, 318] on button "Aug" at bounding box center [418, 317] width 33 height 16
type input "**********"
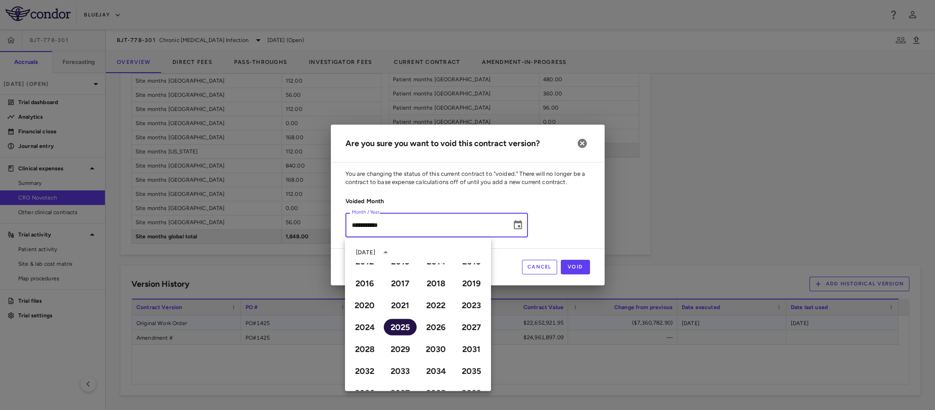
click at [391, 329] on button "2025" at bounding box center [400, 327] width 33 height 16
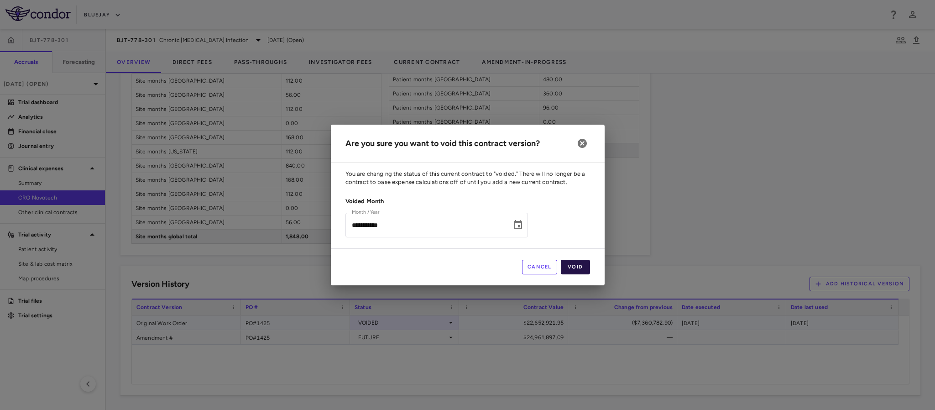
click at [588, 266] on button "Void" at bounding box center [575, 267] width 29 height 15
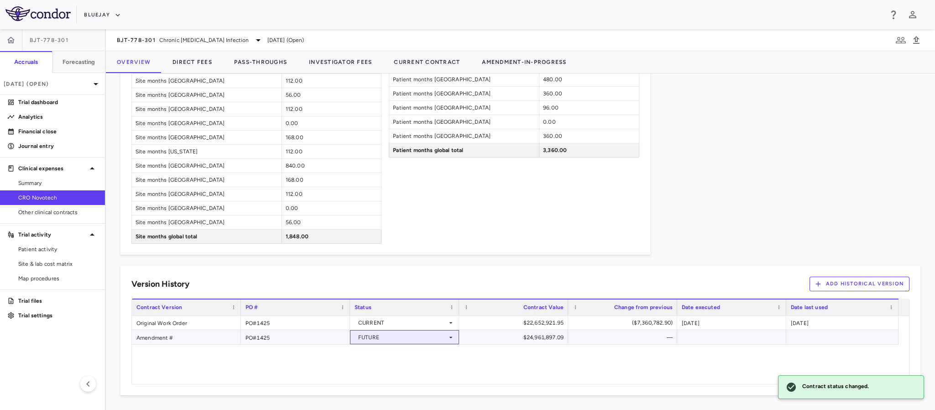
click at [433, 337] on div "FUTURE" at bounding box center [402, 337] width 89 height 15
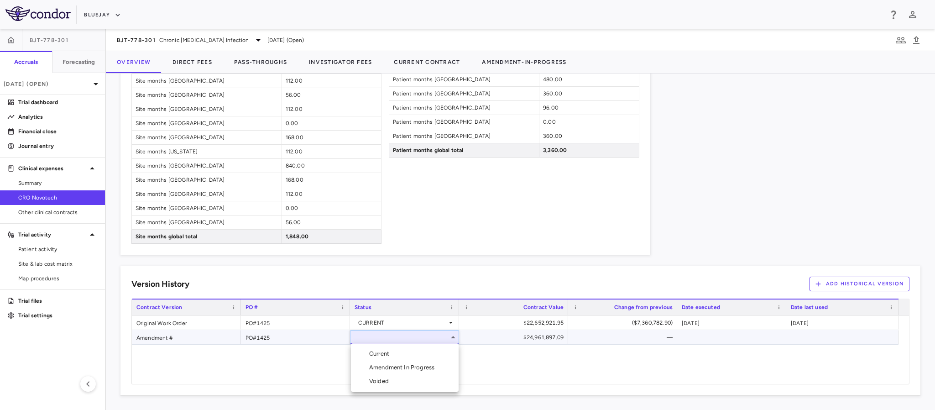
click at [318, 365] on div at bounding box center [467, 205] width 935 height 410
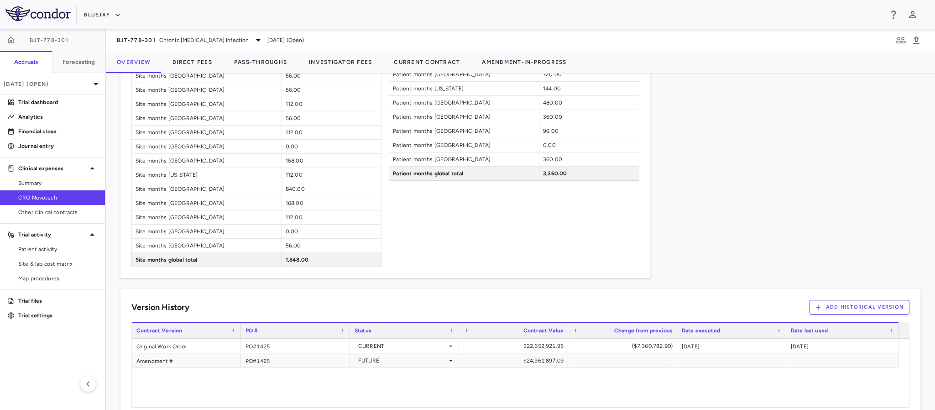
scroll to position [986, 0]
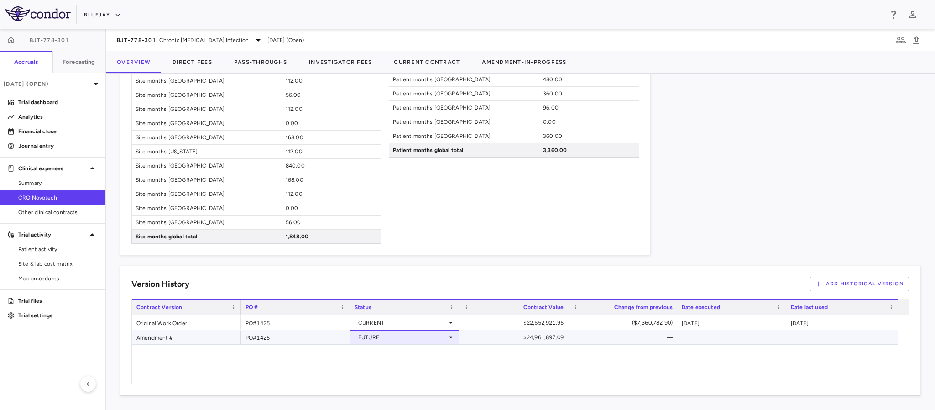
click at [431, 336] on div "FUTURE" at bounding box center [402, 337] width 89 height 15
click at [390, 356] on div "Current" at bounding box center [381, 354] width 24 height 8
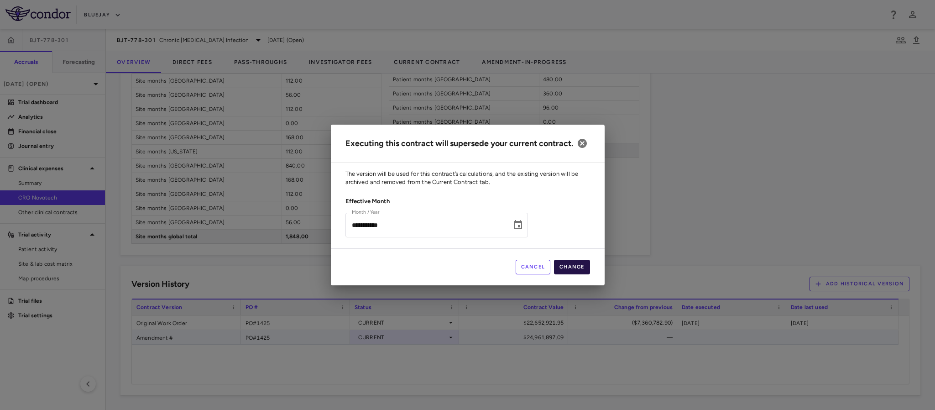
click at [571, 274] on button "Change" at bounding box center [572, 267] width 36 height 15
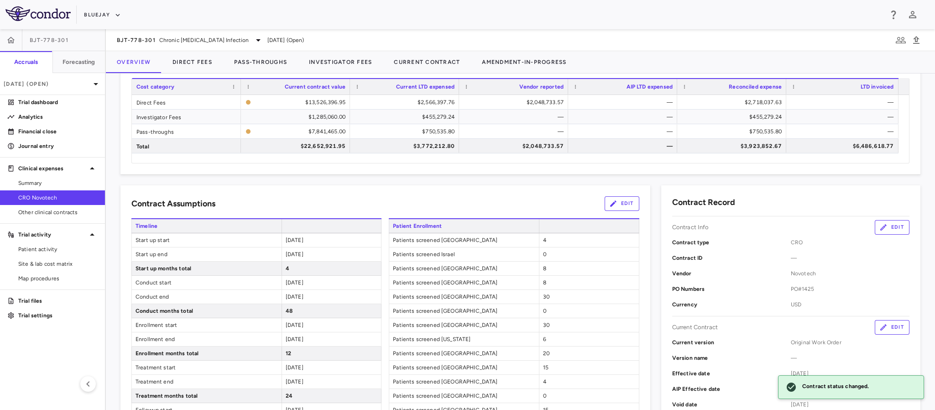
scroll to position [0, 0]
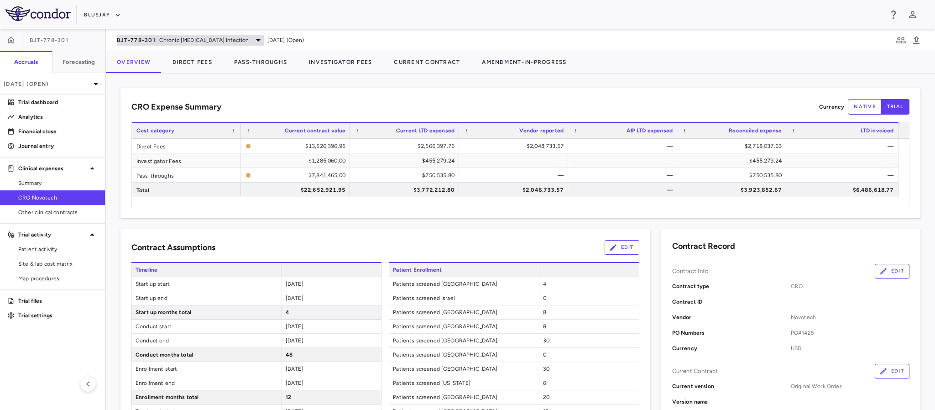
click at [253, 37] on icon at bounding box center [258, 40] width 11 height 11
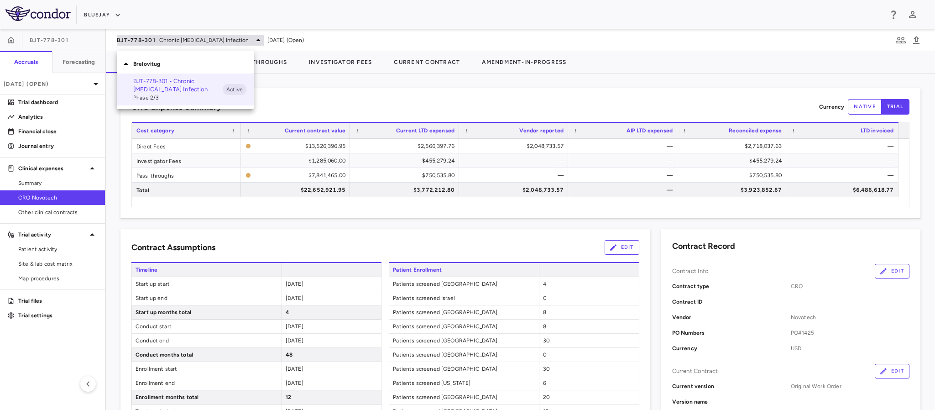
click at [248, 37] on div at bounding box center [467, 205] width 935 height 410
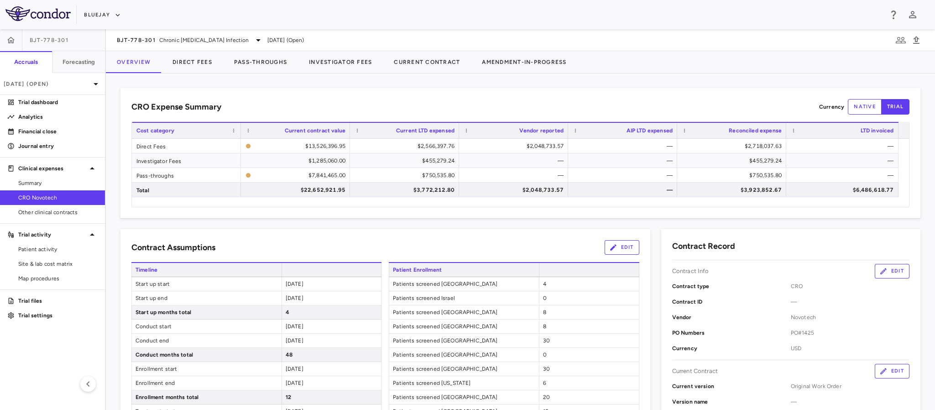
click at [283, 243] on div "Contract Assumptions Edit" at bounding box center [385, 247] width 508 height 15
click at [184, 63] on button "Direct Fees" at bounding box center [193, 62] width 62 height 22
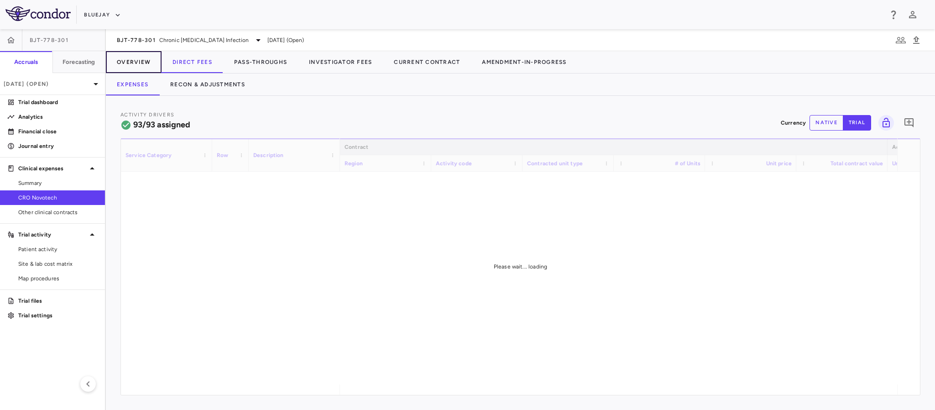
click at [136, 63] on button "Overview" at bounding box center [134, 62] width 56 height 22
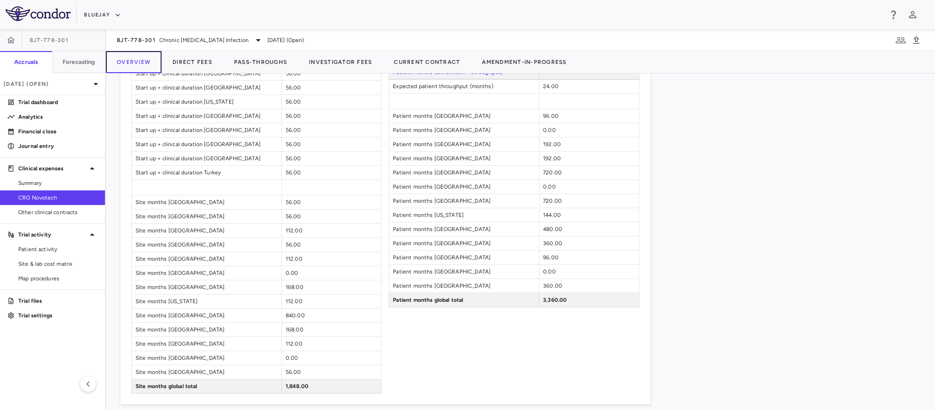
scroll to position [986, 0]
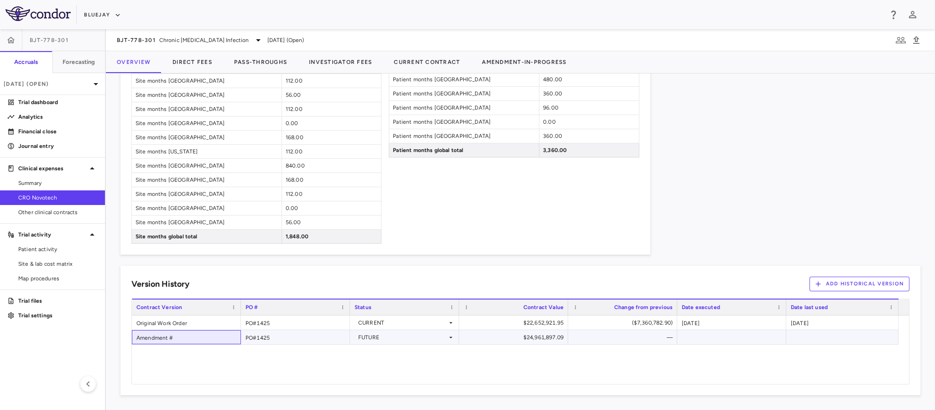
click at [147, 338] on div "Amendment #" at bounding box center [186, 337] width 109 height 14
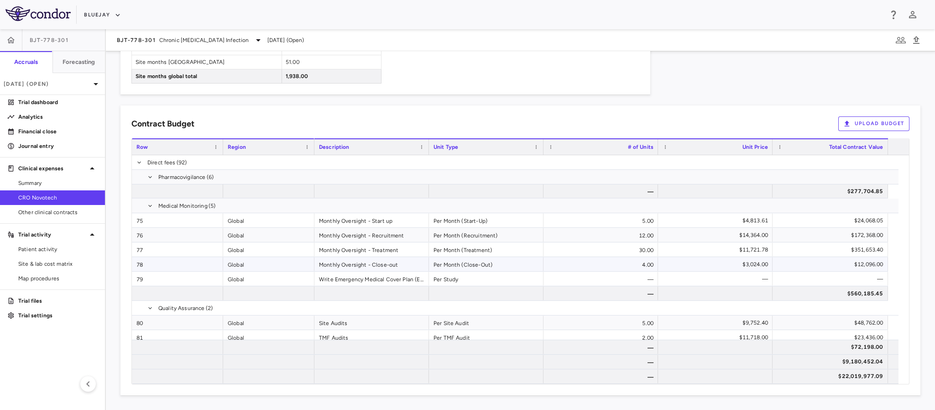
scroll to position [1610, 0]
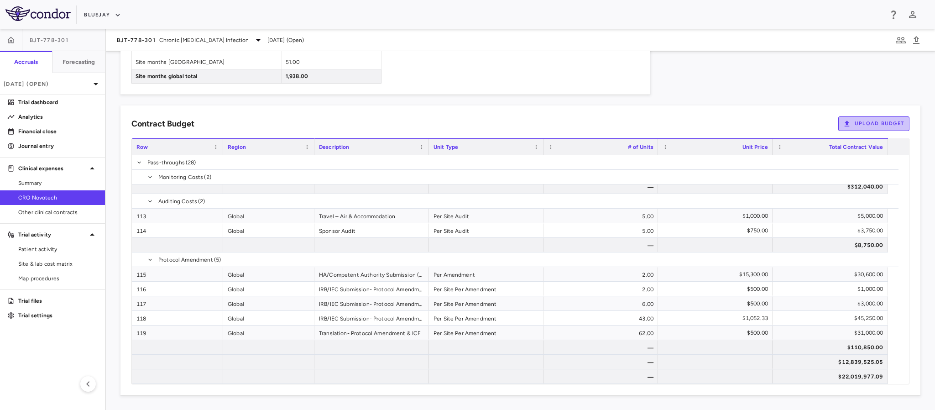
click at [857, 128] on button "Upload Budget" at bounding box center [873, 123] width 71 height 15
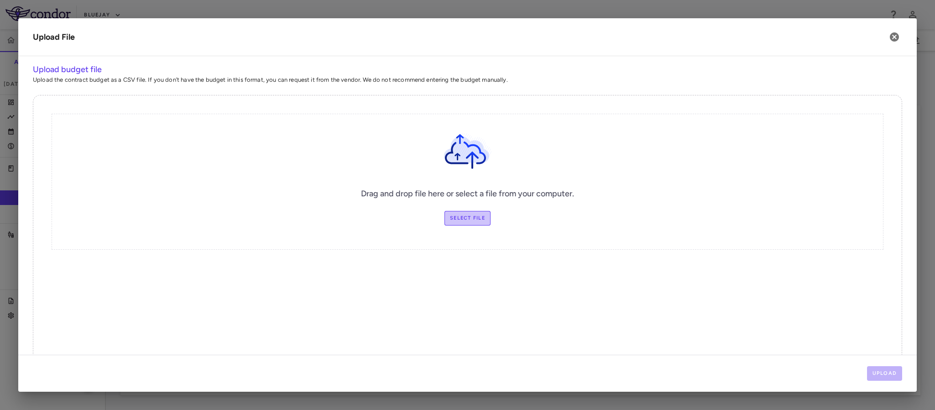
click at [449, 222] on label "Select file" at bounding box center [467, 218] width 46 height 15
click at [0, 0] on input "Select file" at bounding box center [0, 0] width 0 height 0
click at [894, 40] on icon "button" at bounding box center [894, 36] width 9 height 9
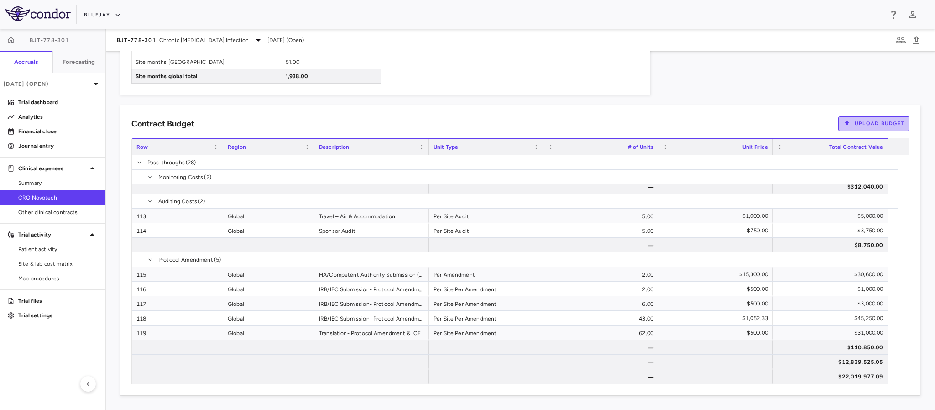
click at [849, 126] on button "Upload Budget" at bounding box center [873, 123] width 71 height 15
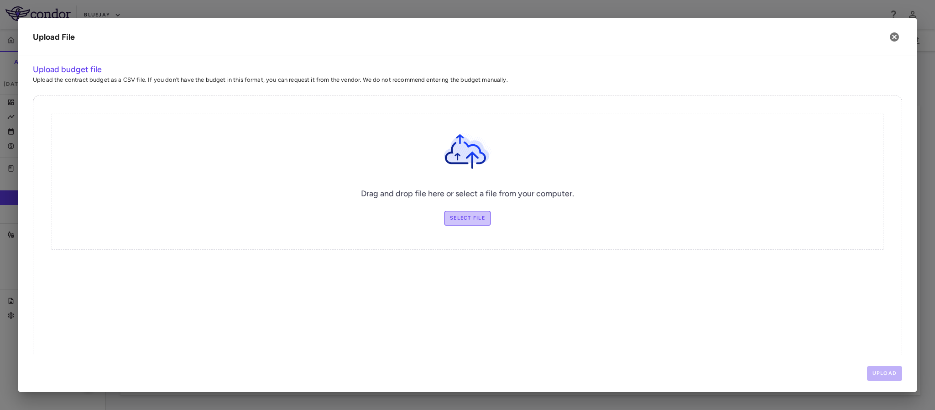
click at [452, 223] on label "Select file" at bounding box center [467, 218] width 46 height 15
click at [0, 0] on input "Select file" at bounding box center [0, 0] width 0 height 0
click at [885, 376] on button "Upload" at bounding box center [885, 373] width 36 height 15
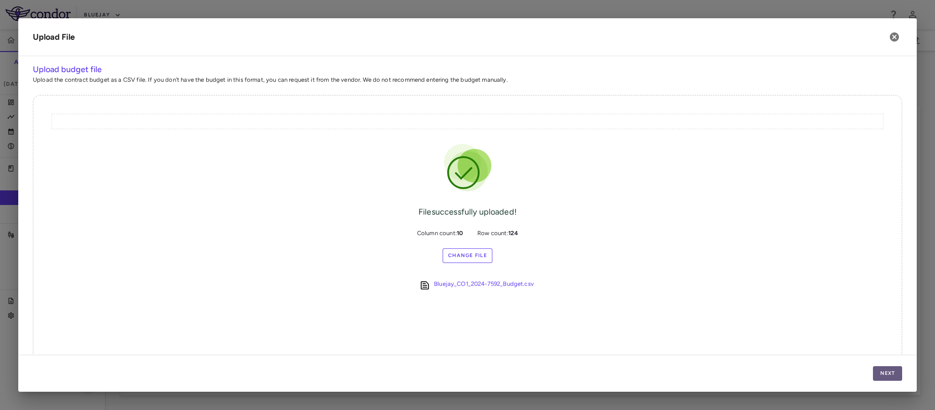
click at [887, 367] on button "Next" at bounding box center [887, 373] width 29 height 15
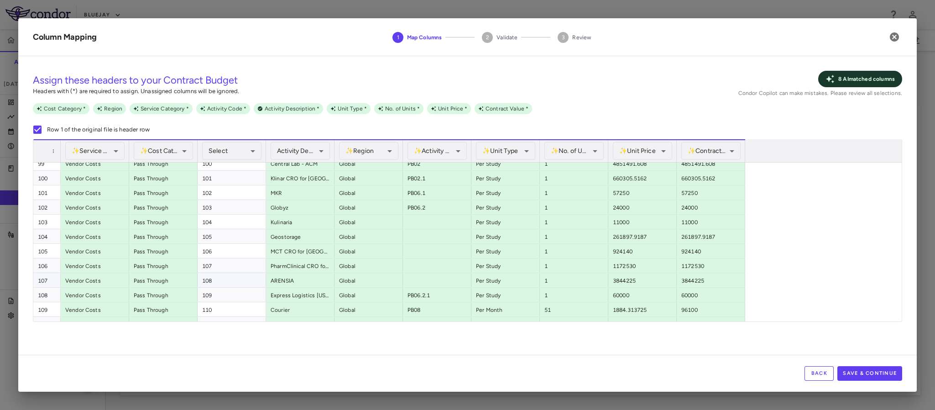
scroll to position [1651, 0]
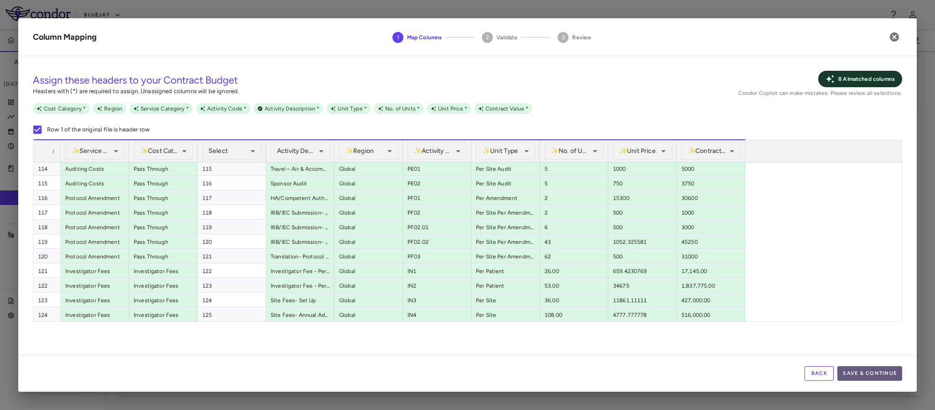
click at [867, 374] on button "Save & Continue" at bounding box center [869, 373] width 65 height 15
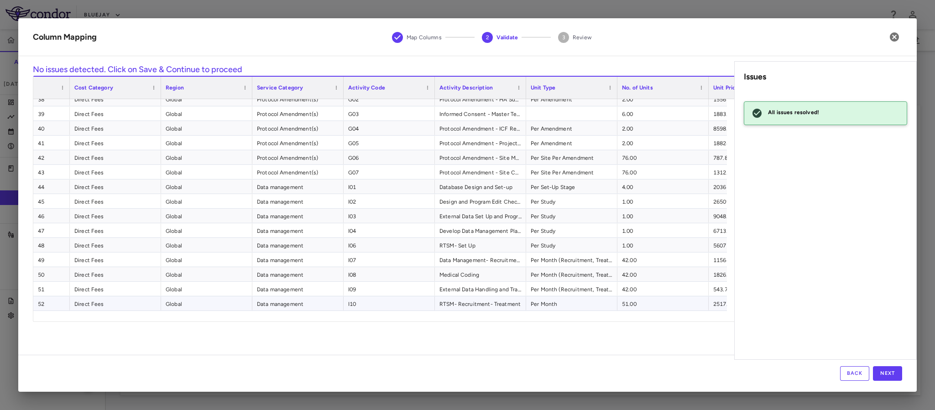
scroll to position [718, 0]
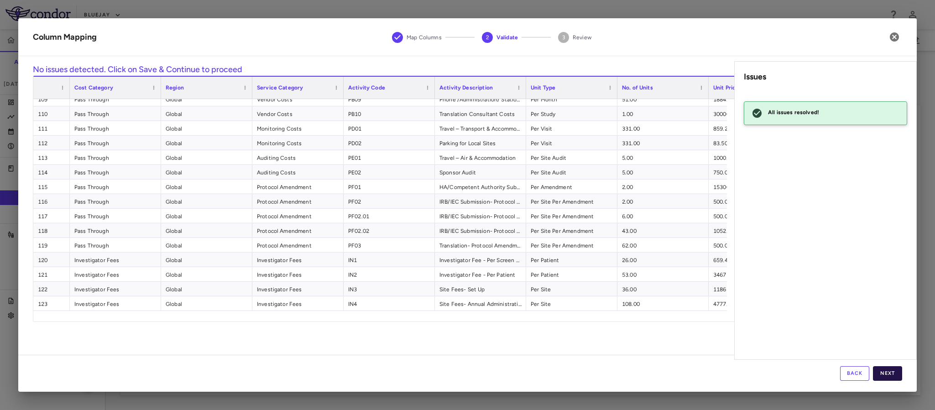
click at [885, 378] on button "Next" at bounding box center [887, 373] width 29 height 15
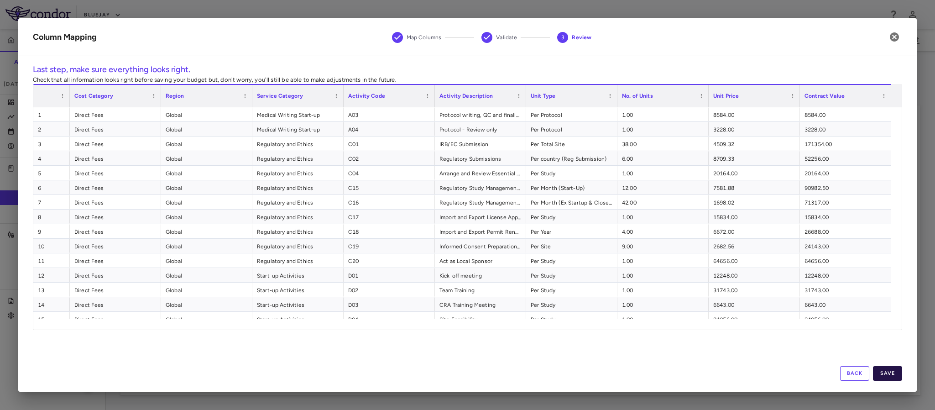
click at [894, 373] on button "Save" at bounding box center [887, 373] width 29 height 15
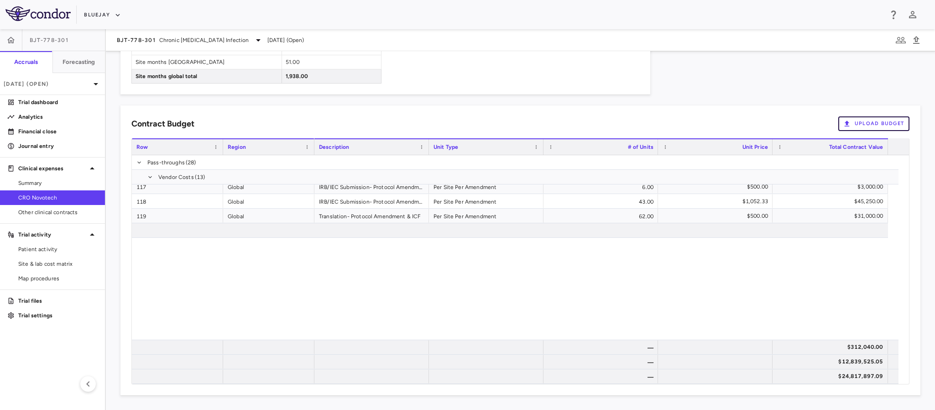
scroll to position [1819, 0]
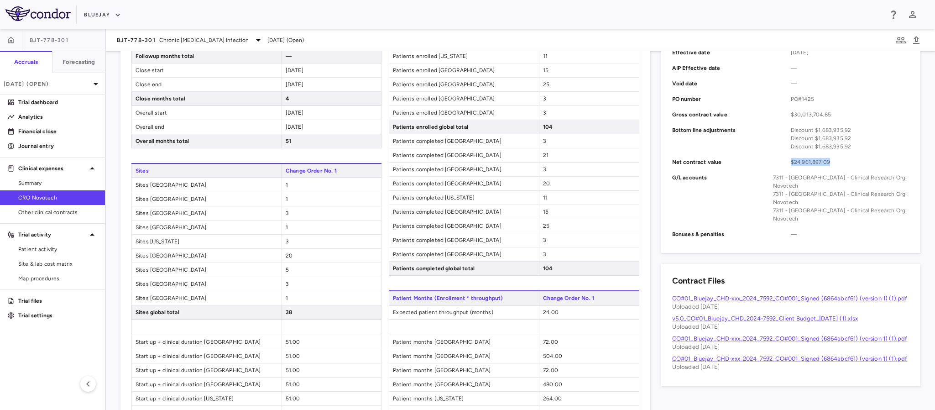
drag, startPoint x: 835, startPoint y: 160, endPoint x: 777, endPoint y: 161, distance: 58.9
click at [777, 161] on div "Net contract value $24,961,897.09" at bounding box center [790, 162] width 237 height 16
copy div "$24,961,897.09"
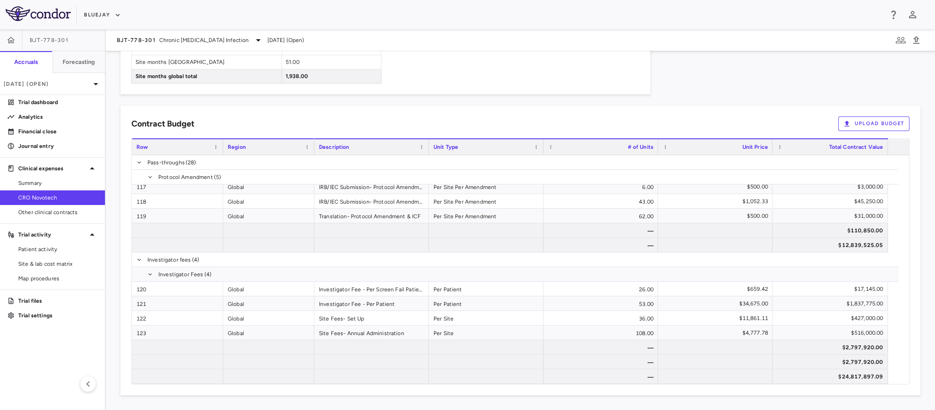
click at [711, 136] on div "Contract Budget Upload Budget Cost Category Service Category Drag here to set c…" at bounding box center [520, 250] width 800 height 290
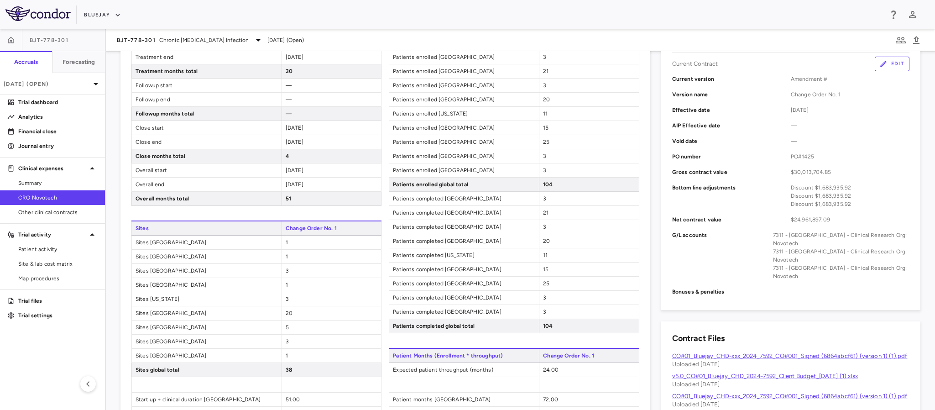
scroll to position [233, 0]
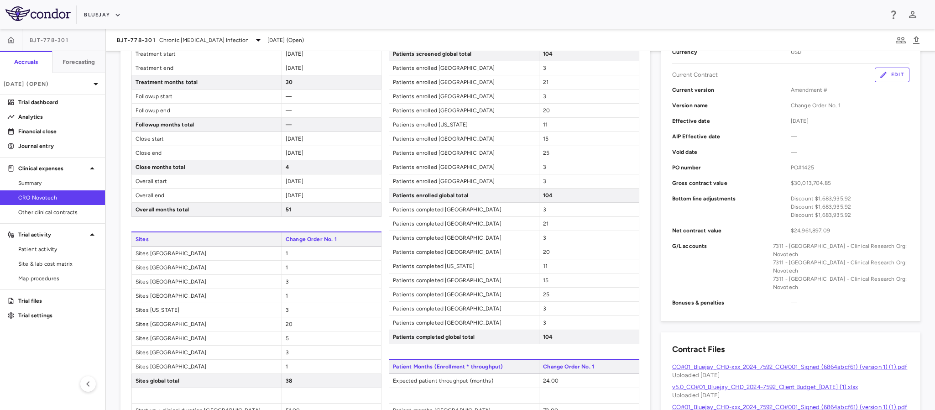
click at [865, 155] on span "—" at bounding box center [850, 152] width 119 height 8
click at [890, 78] on button "Edit" at bounding box center [892, 75] width 35 height 15
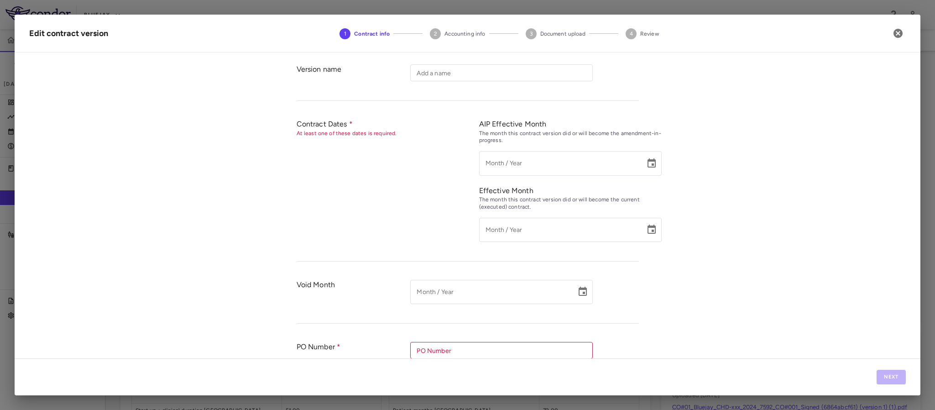
scroll to position [270, 0]
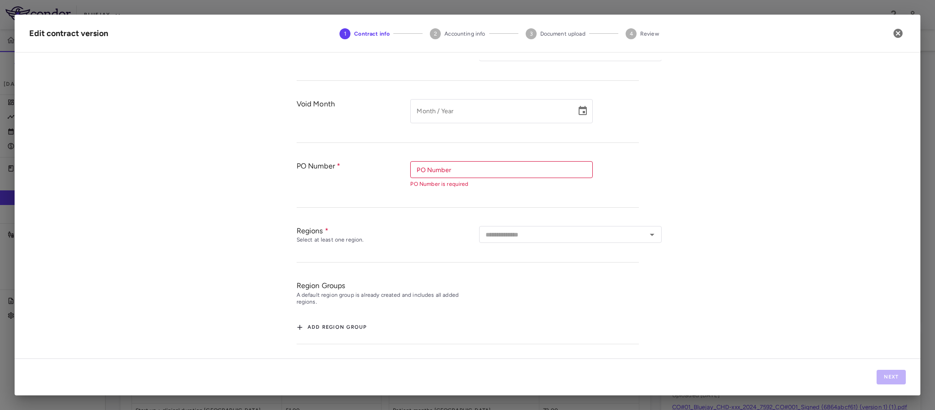
type input "**********"
type input "*********"
type input "**********"
type input "*******"
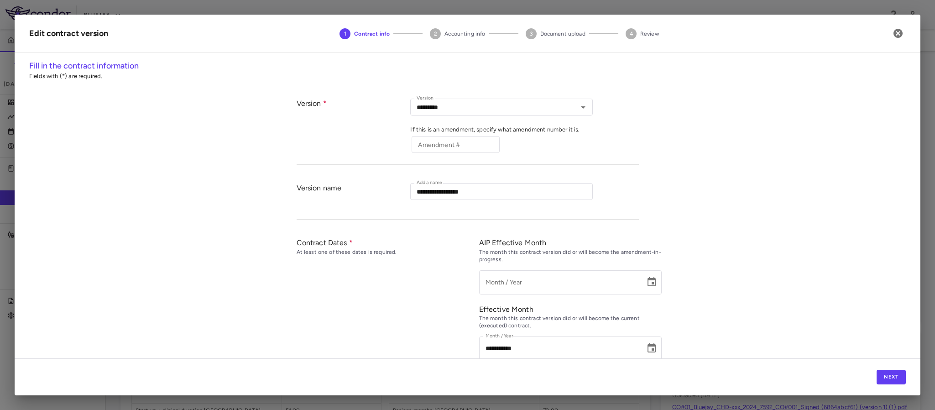
scroll to position [411, 0]
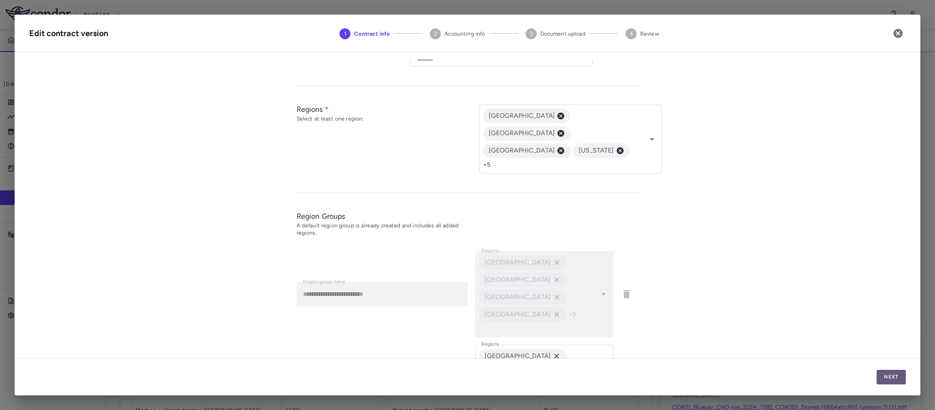
click at [894, 374] on button "Next" at bounding box center [891, 377] width 29 height 15
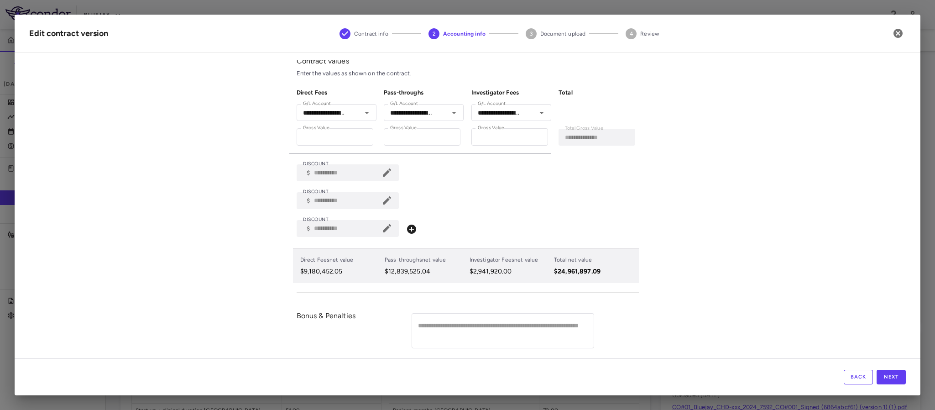
scroll to position [65, 0]
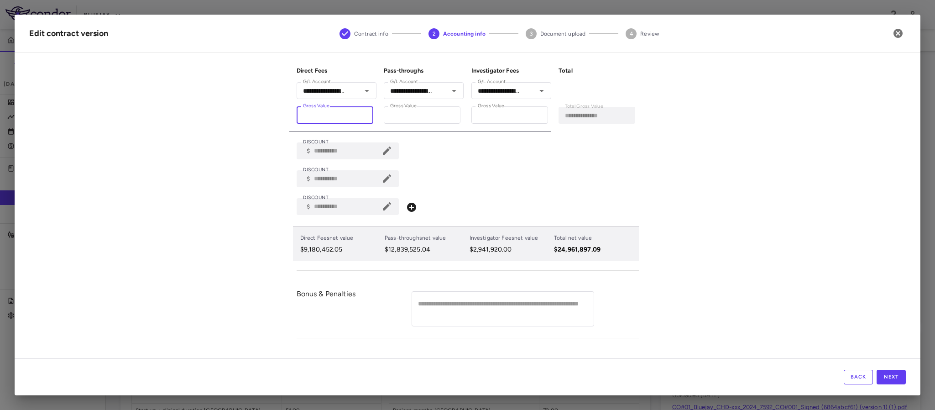
drag, startPoint x: 343, startPoint y: 112, endPoint x: 260, endPoint y: 113, distance: 82.6
click at [260, 113] on div "**********" at bounding box center [468, 209] width 906 height 298
click at [241, 145] on div "**********" at bounding box center [468, 209] width 906 height 298
drag, startPoint x: 434, startPoint y: 115, endPoint x: 274, endPoint y: 115, distance: 160.2
click at [274, 115] on div "**********" at bounding box center [468, 209] width 906 height 298
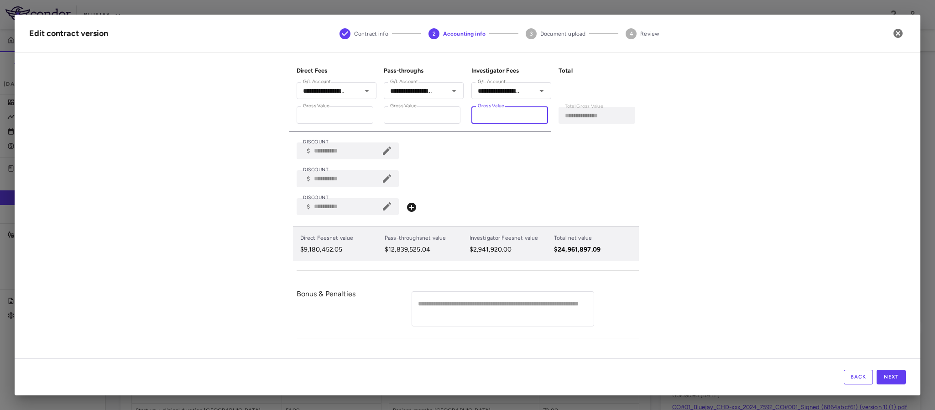
drag, startPoint x: 520, startPoint y: 114, endPoint x: 464, endPoint y: 116, distance: 56.2
click at [464, 116] on div "**********" at bounding box center [508, 95] width 88 height 72
paste input "***"
type input "**********"
click at [203, 195] on div "**********" at bounding box center [468, 209] width 906 height 298
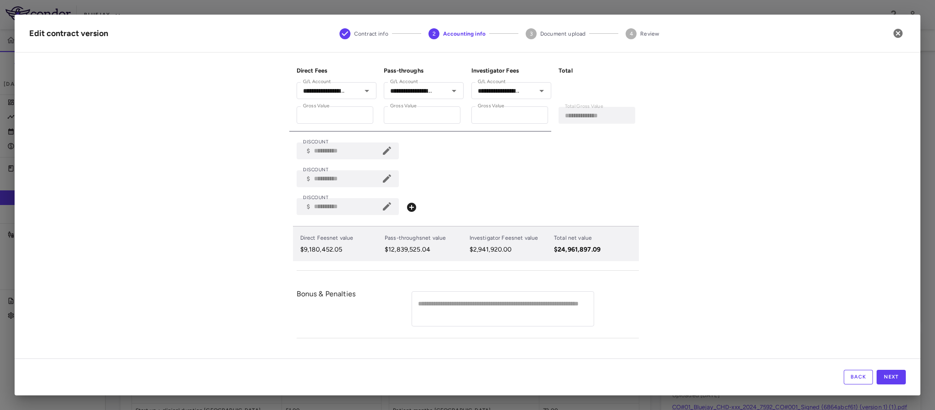
click at [383, 207] on icon at bounding box center [387, 206] width 8 height 8
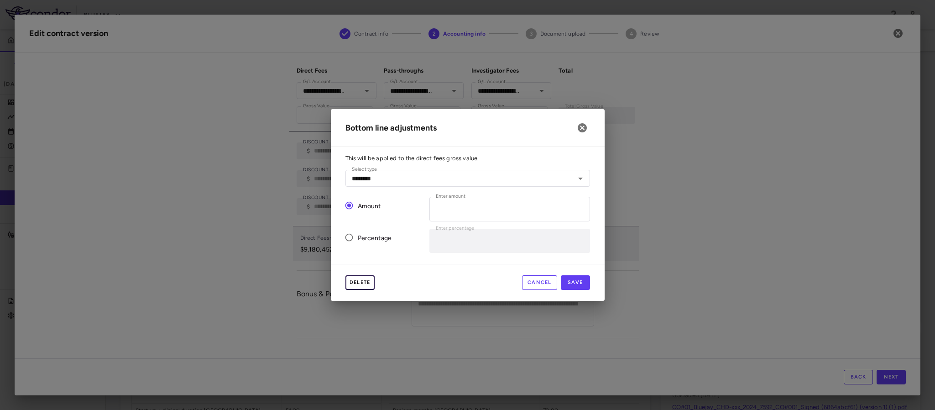
click at [360, 283] on button "Delete" at bounding box center [359, 282] width 29 height 15
type input "*"
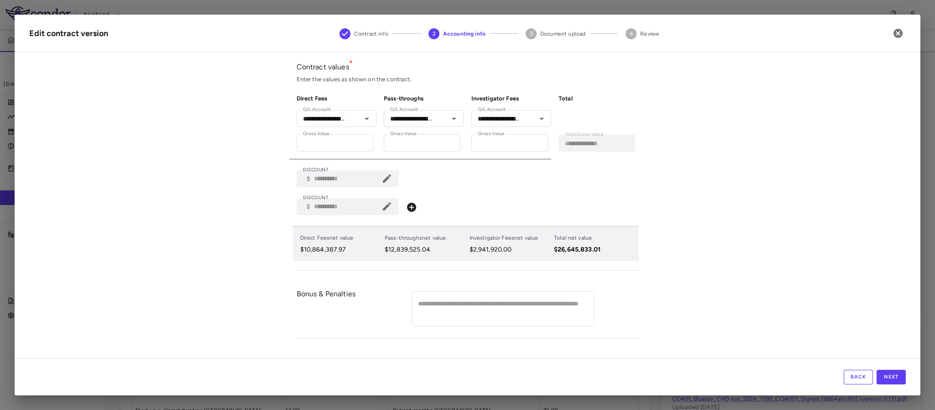
click at [382, 204] on icon at bounding box center [386, 206] width 11 height 11
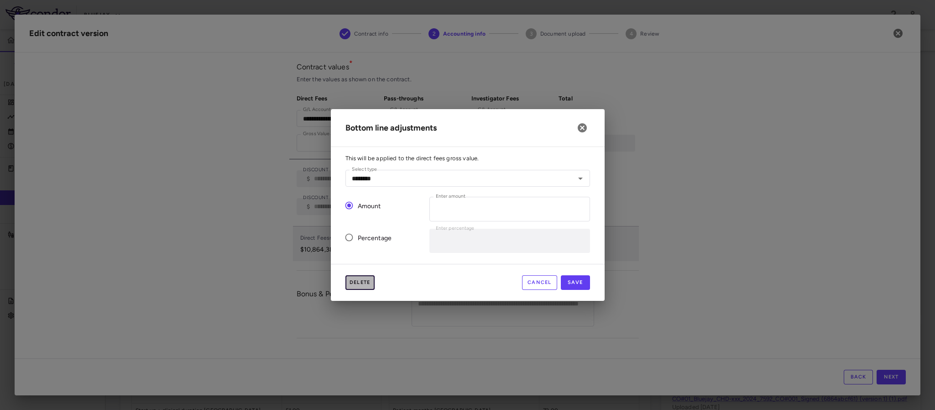
click at [352, 282] on button "Delete" at bounding box center [359, 282] width 29 height 15
type input "*"
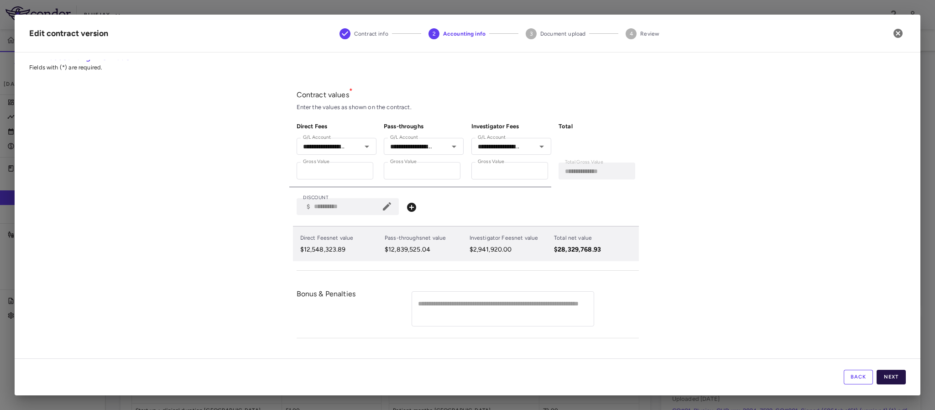
click at [885, 376] on button "Next" at bounding box center [891, 377] width 29 height 15
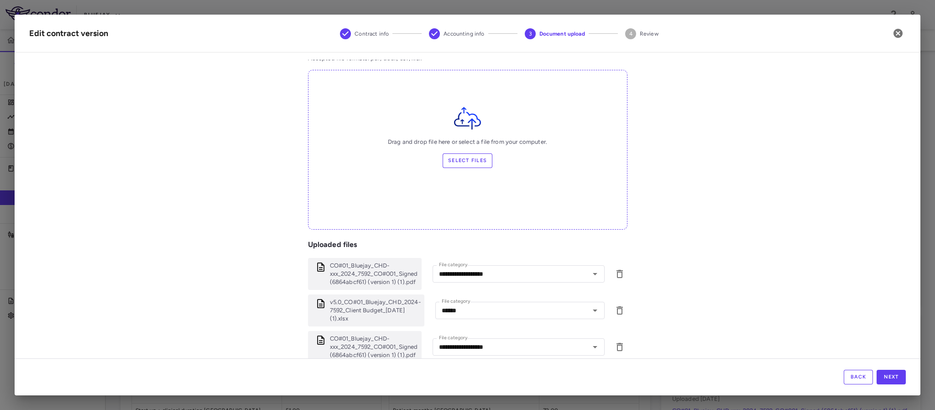
scroll to position [126, 0]
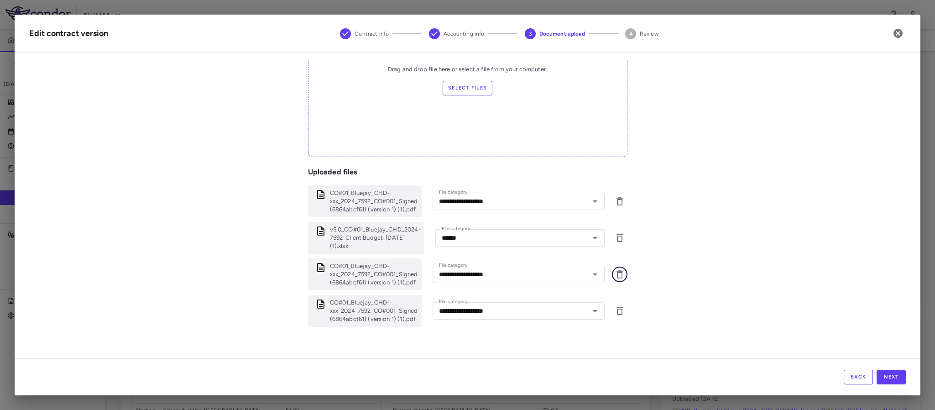
click at [614, 277] on icon "button" at bounding box center [619, 274] width 11 height 11
click at [612, 275] on button "button" at bounding box center [620, 274] width 16 height 16
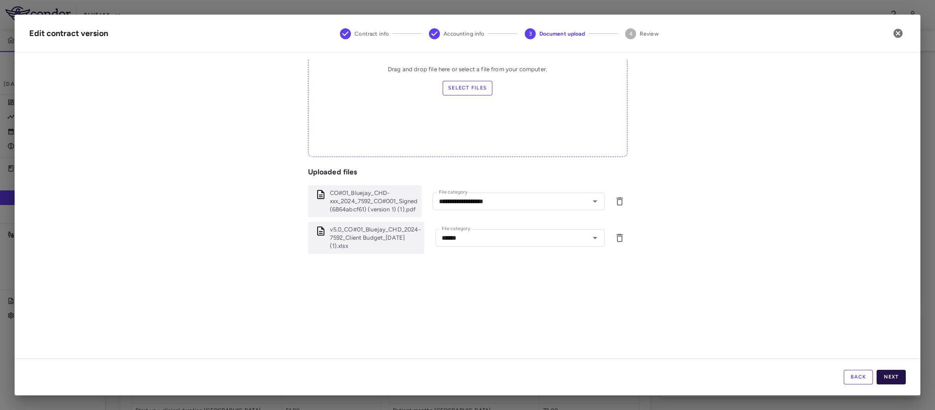
click at [893, 380] on button "Next" at bounding box center [891, 377] width 29 height 15
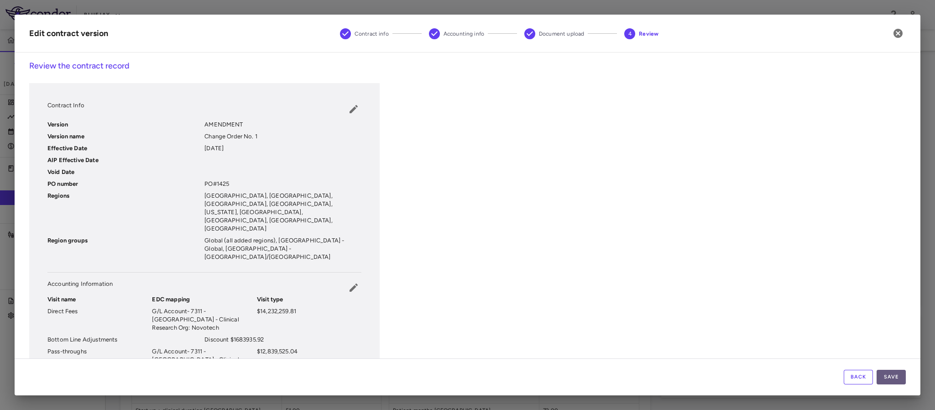
click at [889, 374] on button "Save" at bounding box center [891, 377] width 29 height 15
click at [896, 384] on div "Back Save" at bounding box center [468, 376] width 906 height 37
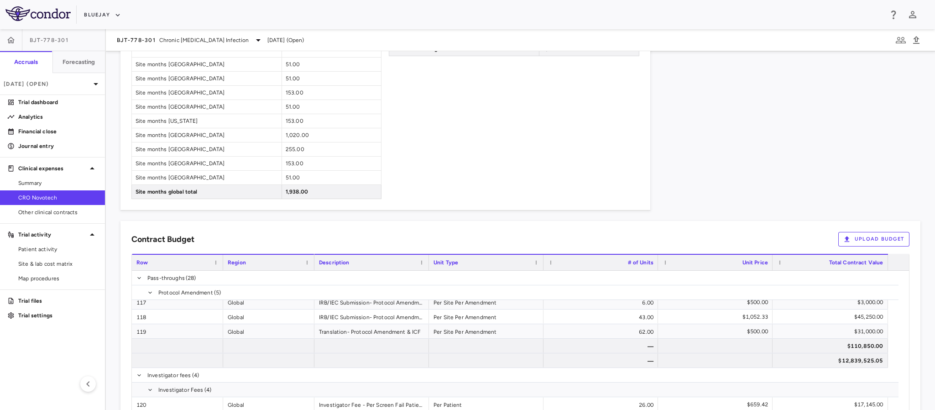
scroll to position [849, 0]
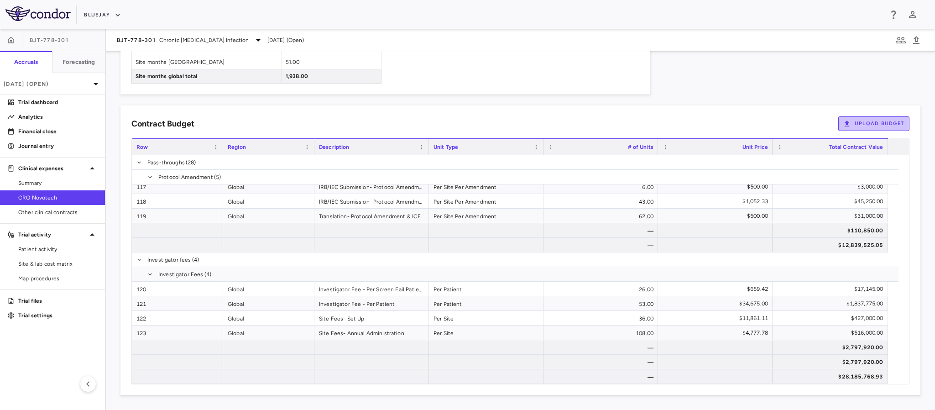
click at [861, 124] on button "Upload Budget" at bounding box center [873, 123] width 71 height 15
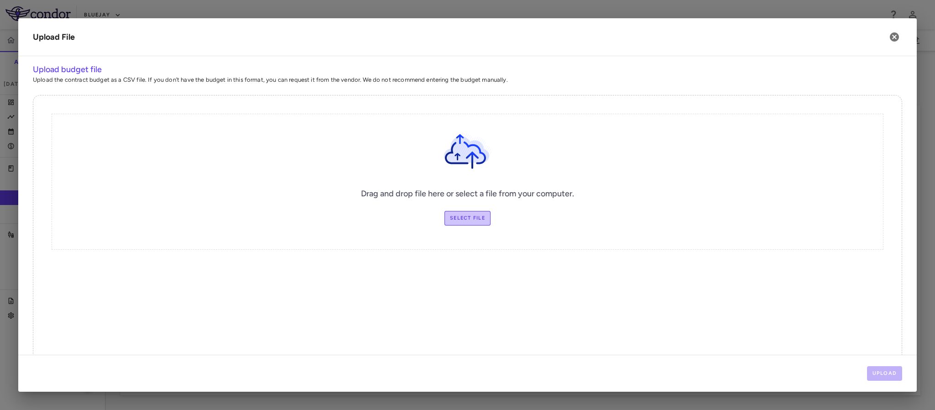
click at [464, 213] on label "Select file" at bounding box center [467, 218] width 46 height 15
click at [0, 0] on input "Select file" at bounding box center [0, 0] width 0 height 0
click at [886, 370] on button "Upload" at bounding box center [885, 373] width 36 height 15
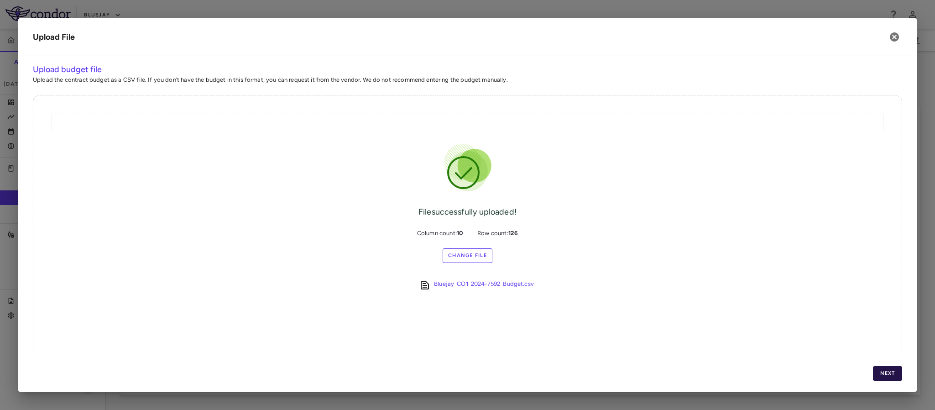
click at [890, 370] on button "Next" at bounding box center [887, 373] width 29 height 15
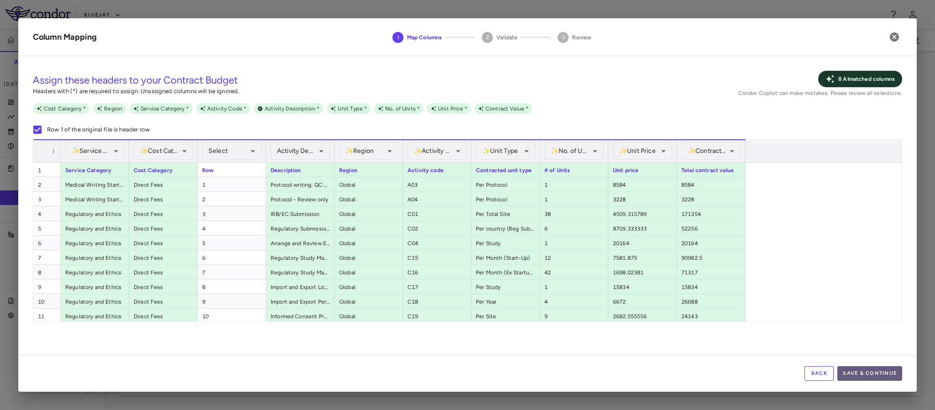
click at [852, 376] on button "Save & Continue" at bounding box center [869, 373] width 65 height 15
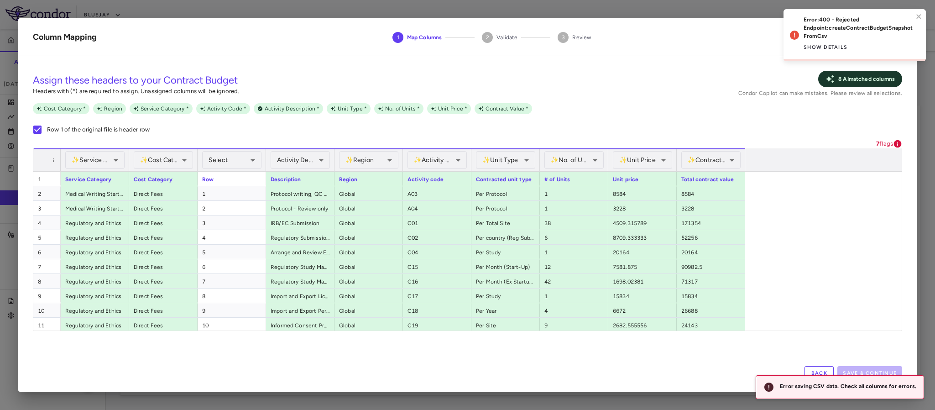
click at [215, 356] on div "Back Save & Continue" at bounding box center [467, 373] width 898 height 37
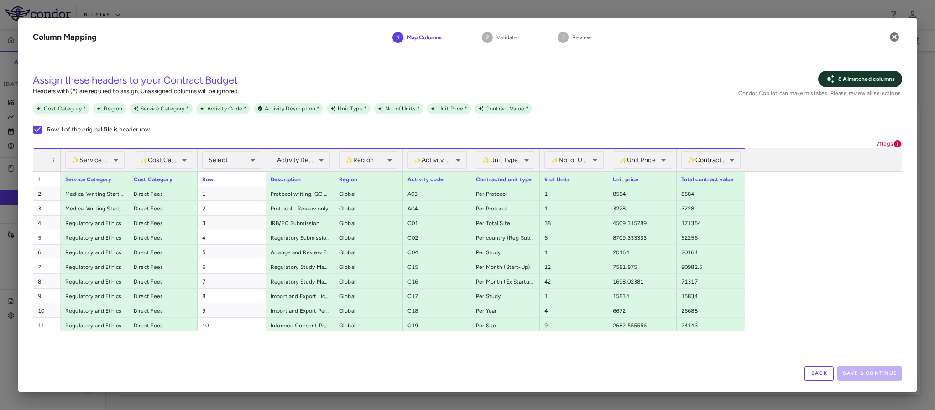
click at [813, 369] on button "Back" at bounding box center [818, 373] width 29 height 15
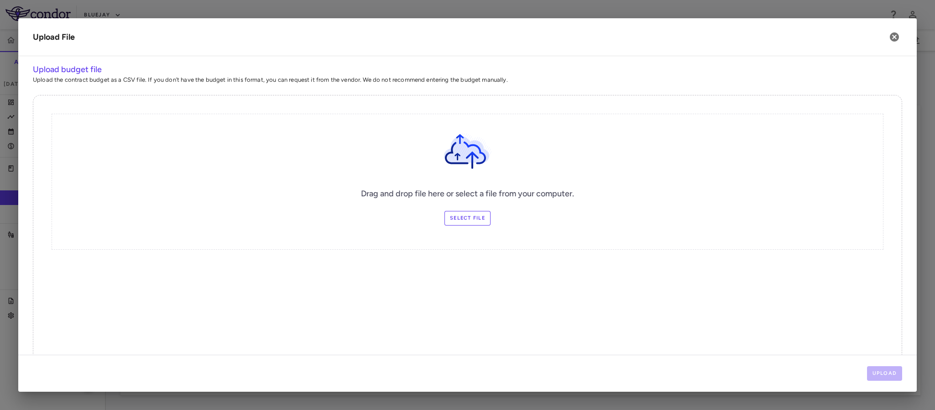
click at [470, 206] on div "Drag and drop file here or select a file from your computer. Select file" at bounding box center [468, 182] width 832 height 136
click at [464, 217] on label "Select file" at bounding box center [467, 218] width 46 height 15
click at [0, 0] on input "Select file" at bounding box center [0, 0] width 0 height 0
click at [892, 376] on button "Upload" at bounding box center [885, 373] width 36 height 15
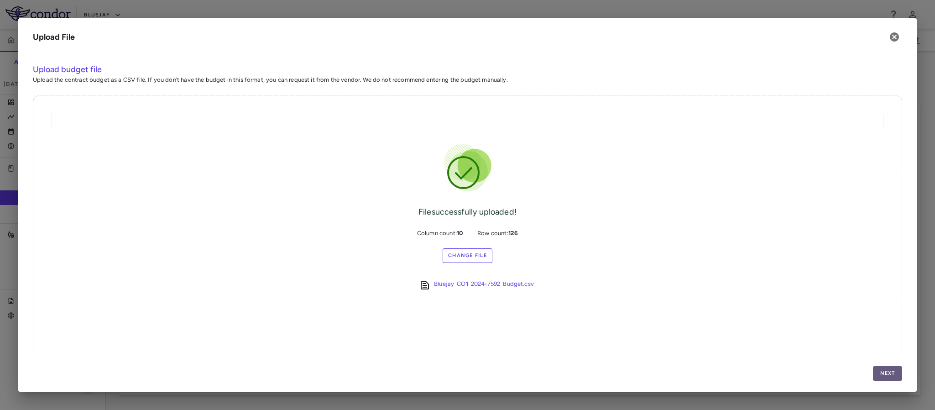
click at [887, 377] on button "Next" at bounding box center [887, 373] width 29 height 15
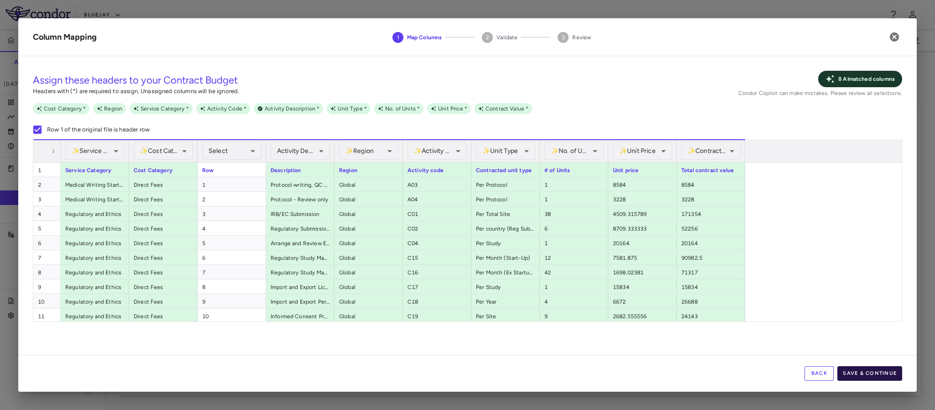
click at [857, 372] on button "Save & Continue" at bounding box center [869, 373] width 65 height 15
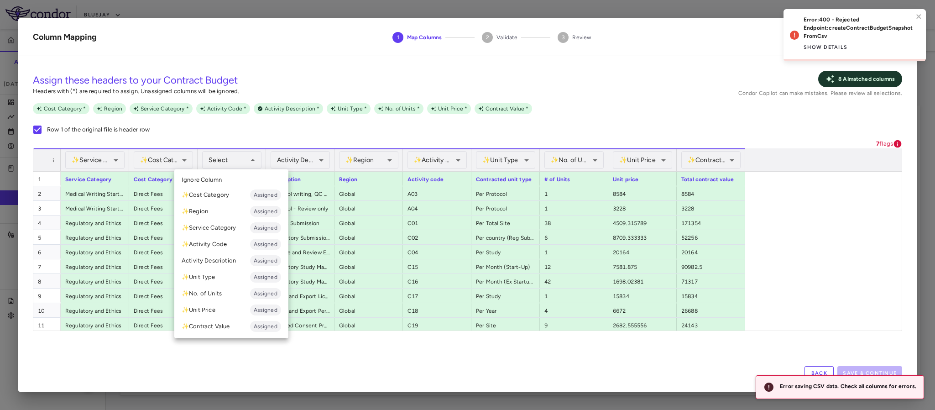
click at [240, 158] on div at bounding box center [467, 205] width 935 height 410
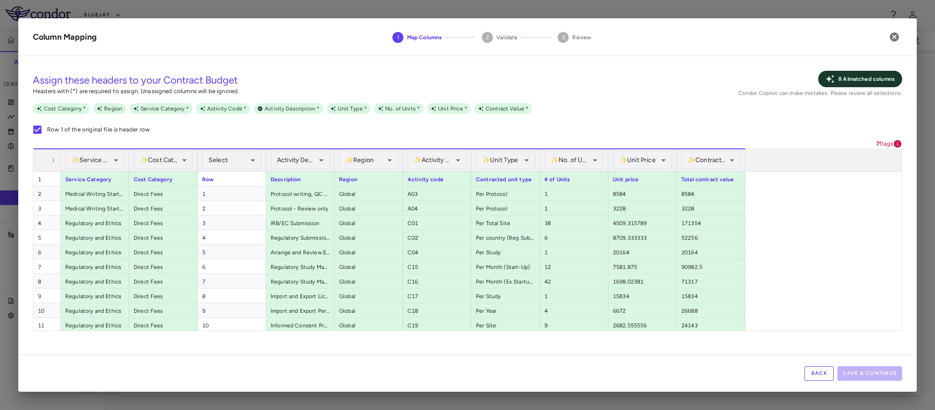
click at [229, 365] on div "Back Save & Continue" at bounding box center [467, 373] width 898 height 37
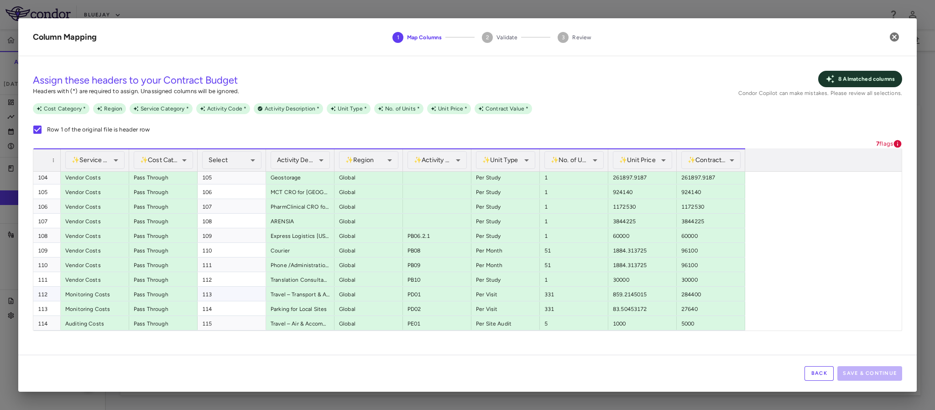
scroll to position [1637, 0]
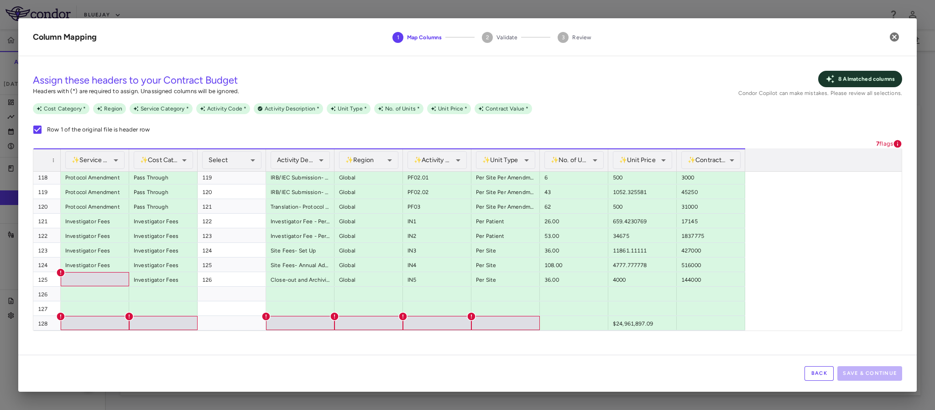
click at [148, 350] on div "**********" at bounding box center [467, 208] width 898 height 291
click at [349, 366] on div "Back Save & Continue" at bounding box center [467, 373] width 898 height 37
click at [820, 374] on button "Back" at bounding box center [818, 373] width 29 height 15
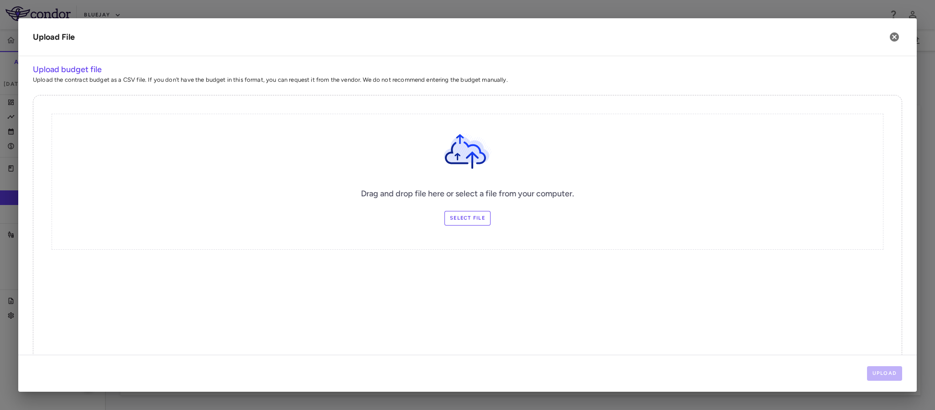
click at [462, 223] on label "Select file" at bounding box center [467, 218] width 46 height 15
click at [0, 0] on input "Select file" at bounding box center [0, 0] width 0 height 0
click at [885, 370] on button "Upload" at bounding box center [885, 373] width 36 height 15
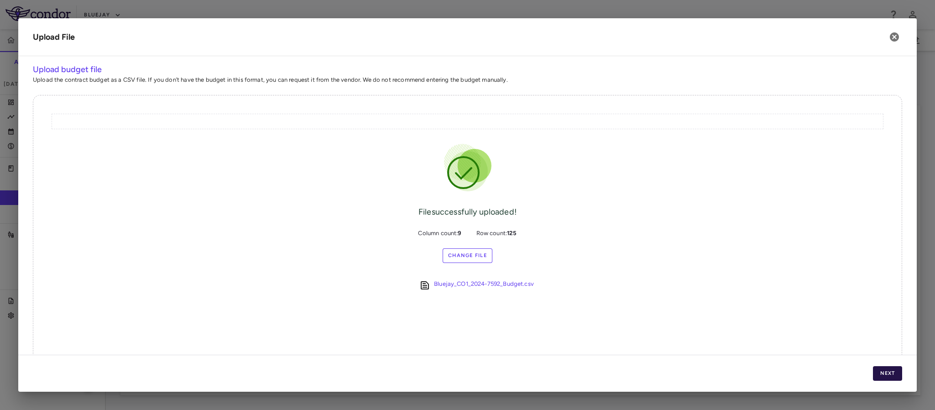
click at [889, 375] on button "Next" at bounding box center [887, 373] width 29 height 15
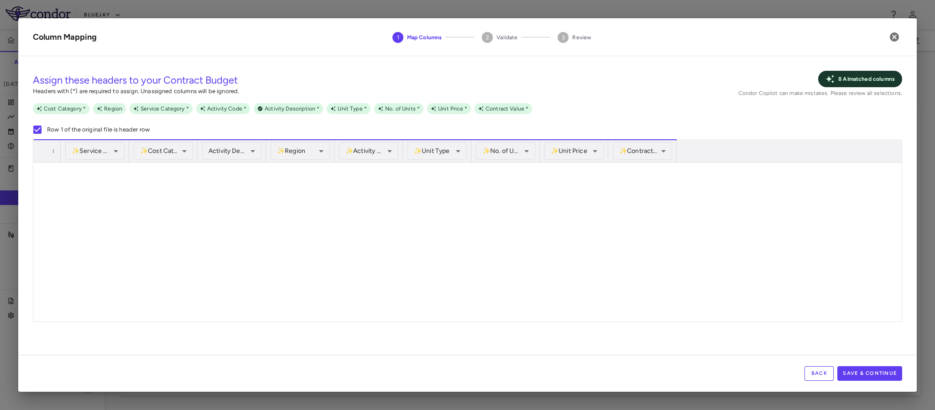
scroll to position [1095, 0]
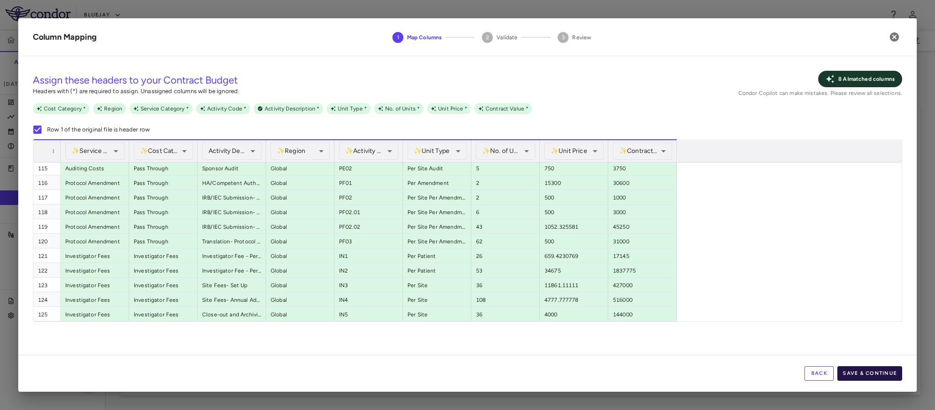
click at [868, 375] on button "Save & Continue" at bounding box center [869, 373] width 65 height 15
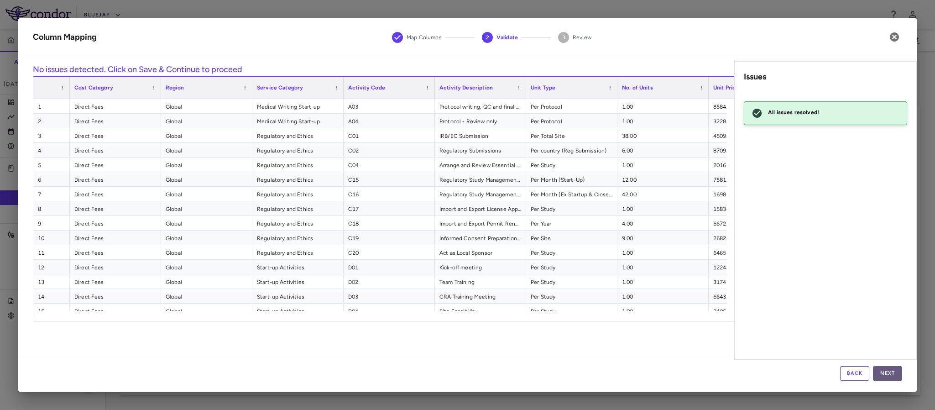
click at [886, 369] on button "Next" at bounding box center [887, 373] width 29 height 15
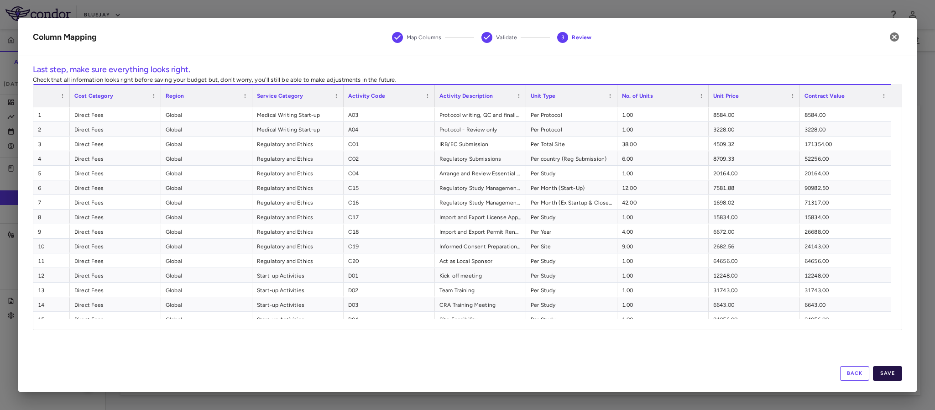
click at [889, 376] on button "Save" at bounding box center [887, 373] width 29 height 15
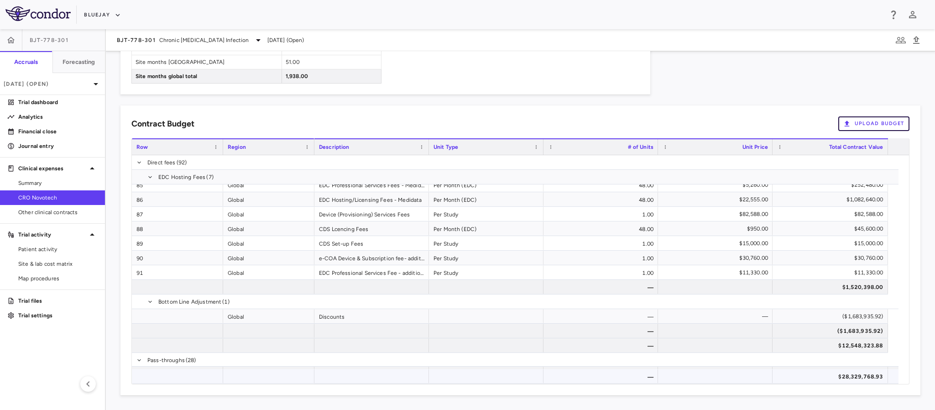
scroll to position [1887, 0]
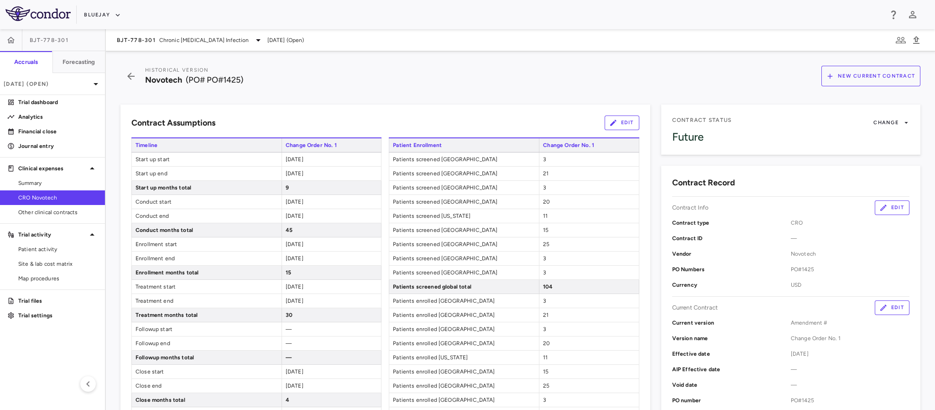
click at [125, 80] on icon "button" at bounding box center [131, 76] width 16 height 11
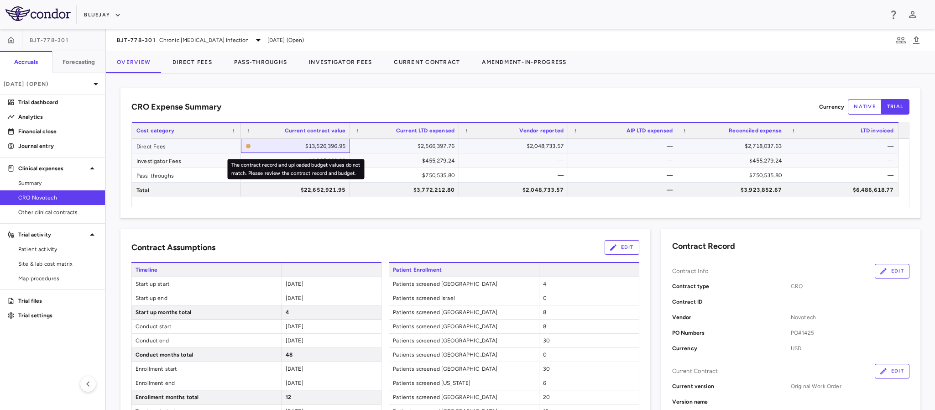
click at [292, 144] on div "$13,526,396.95" at bounding box center [300, 146] width 91 height 15
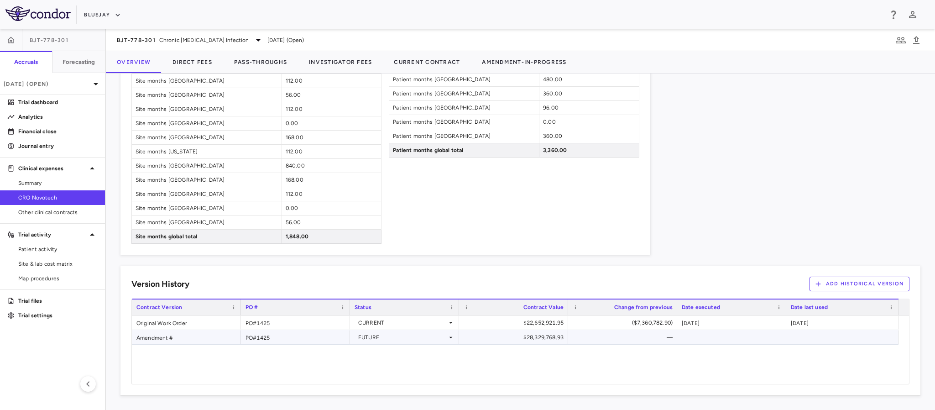
click at [506, 338] on div "$28,329,768.93" at bounding box center [515, 337] width 96 height 15
click at [412, 339] on div "FUTURE" at bounding box center [402, 337] width 89 height 15
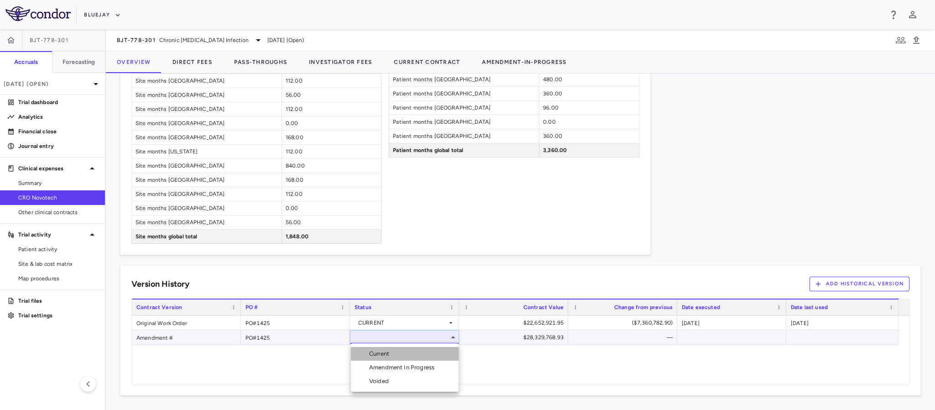
click at [370, 354] on div "Current" at bounding box center [381, 354] width 24 height 8
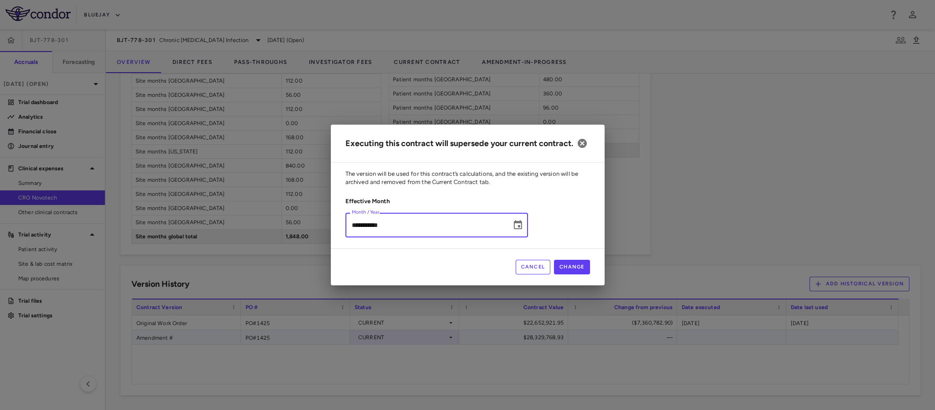
click at [353, 229] on input "**********" at bounding box center [425, 225] width 160 height 24
type input "*********"
click at [567, 270] on button "Change" at bounding box center [572, 267] width 36 height 15
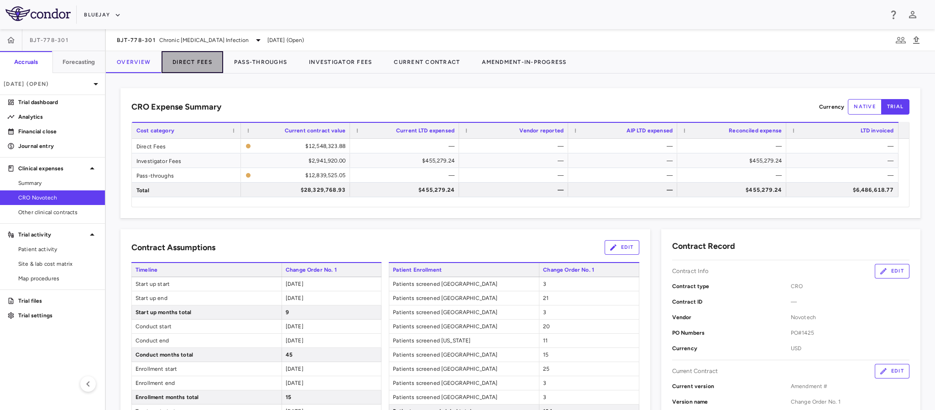
click at [186, 58] on button "Direct Fees" at bounding box center [193, 62] width 62 height 22
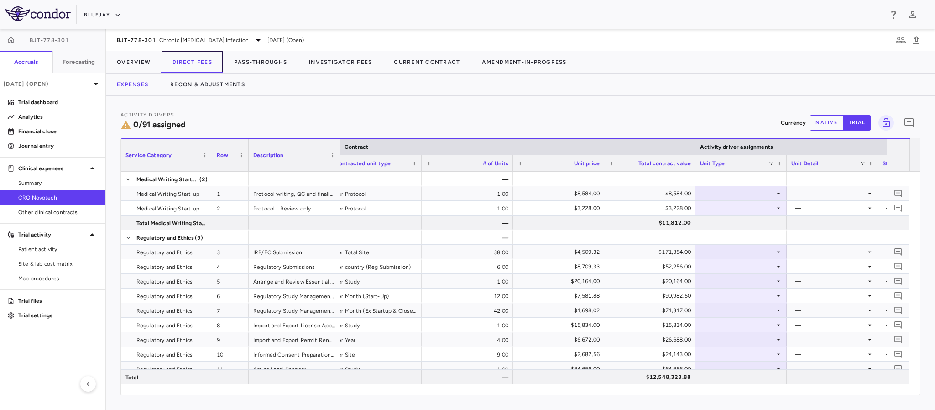
scroll to position [0, 292]
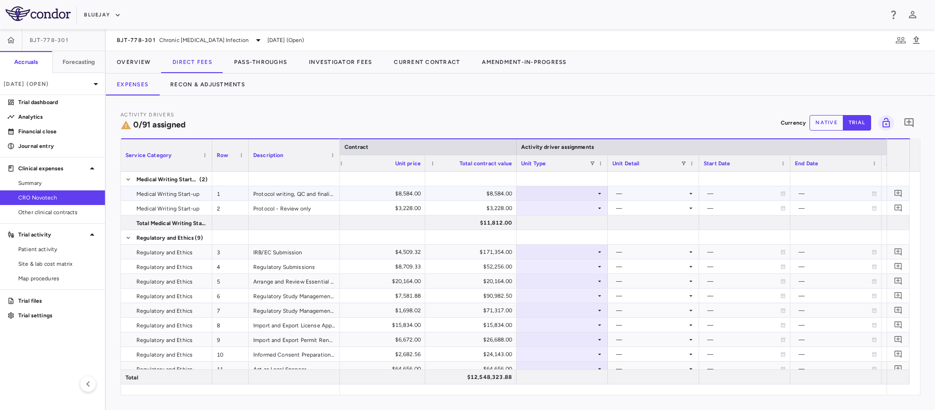
click at [600, 190] on icon at bounding box center [599, 193] width 7 height 7
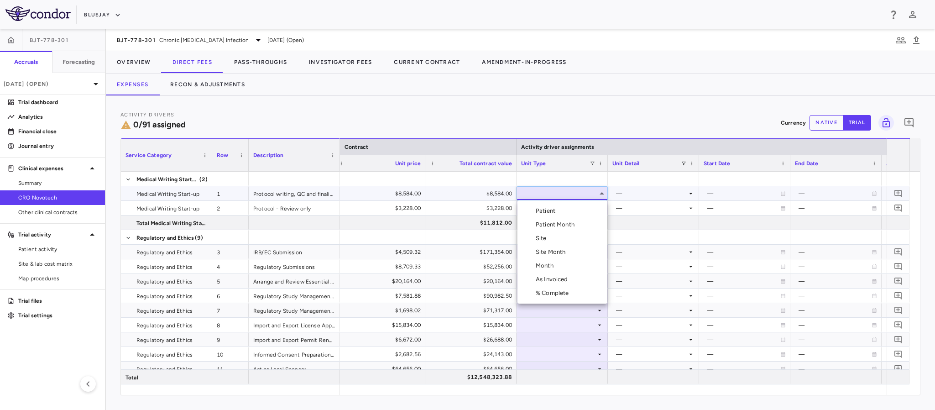
click at [545, 270] on li "Month" at bounding box center [562, 266] width 90 height 14
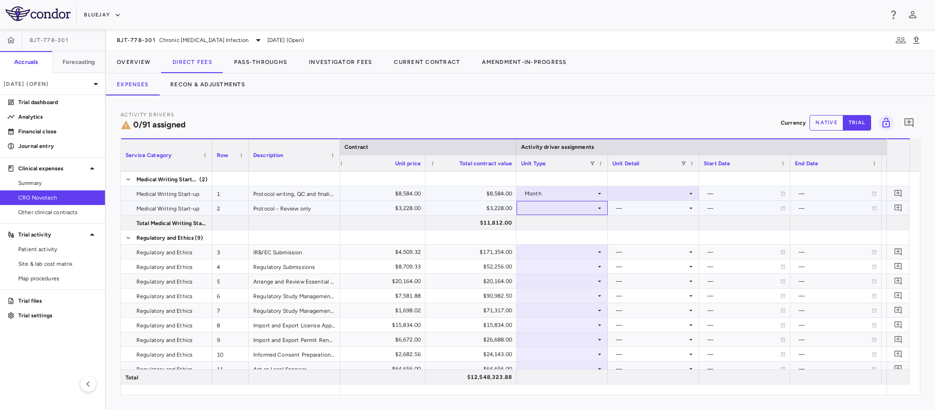
click at [601, 207] on icon at bounding box center [599, 207] width 7 height 7
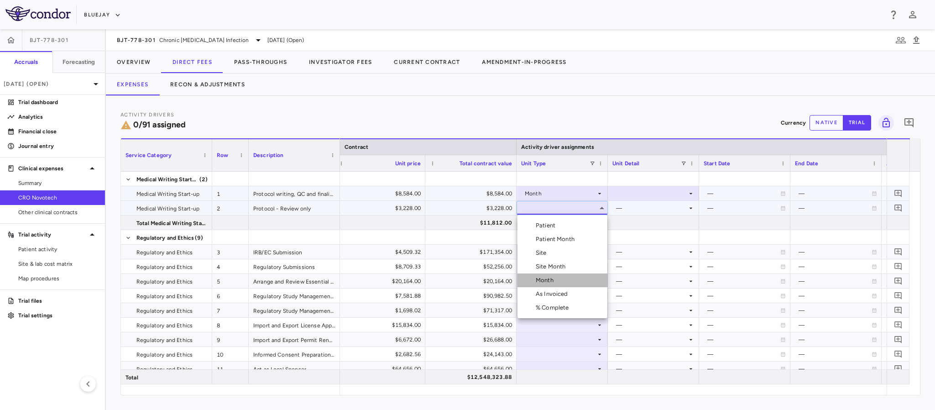
click at [546, 279] on div "Month" at bounding box center [546, 280] width 21 height 8
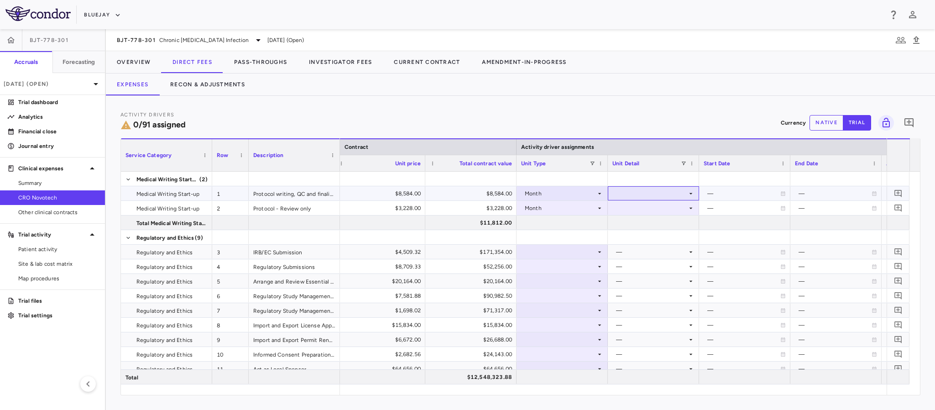
click at [693, 198] on div at bounding box center [653, 193] width 82 height 13
click at [652, 210] on li "Startup" at bounding box center [654, 211] width 90 height 14
click at [694, 209] on div at bounding box center [653, 208] width 91 height 14
click at [661, 205] on div "—" at bounding box center [651, 208] width 71 height 15
click at [599, 205] on icon at bounding box center [599, 207] width 7 height 7
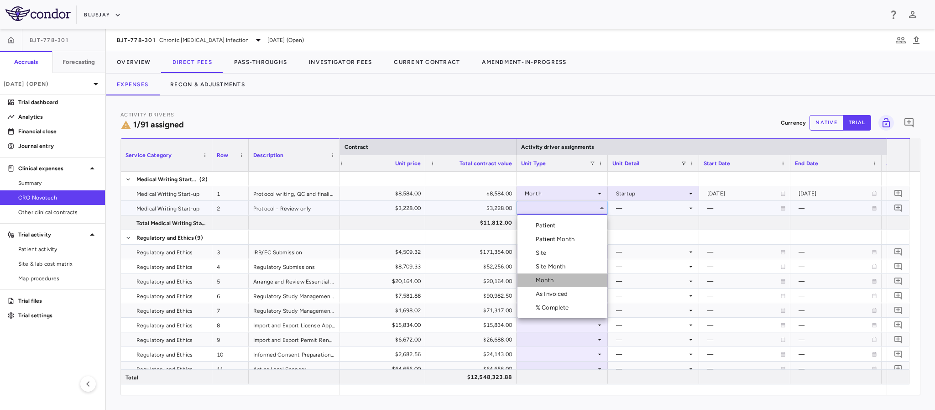
click at [551, 281] on div "Month" at bounding box center [546, 280] width 21 height 8
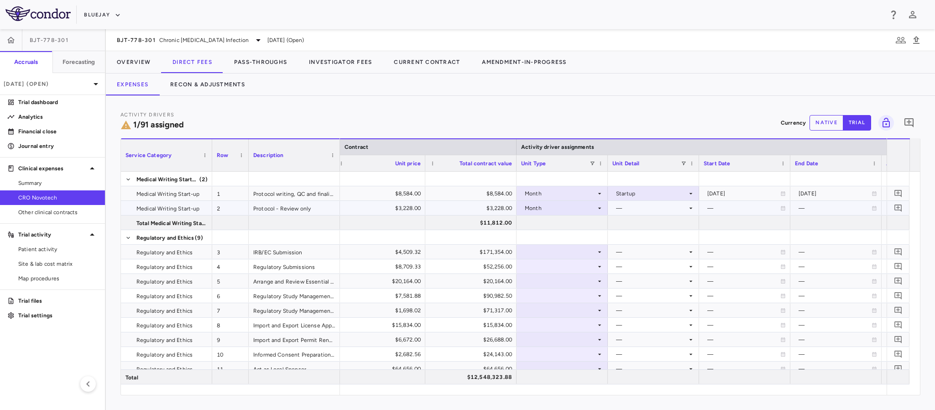
click at [644, 206] on div "—" at bounding box center [651, 208] width 71 height 15
click at [638, 226] on div "Startup" at bounding box center [639, 225] width 24 height 8
click at [565, 252] on div at bounding box center [562, 251] width 82 height 13
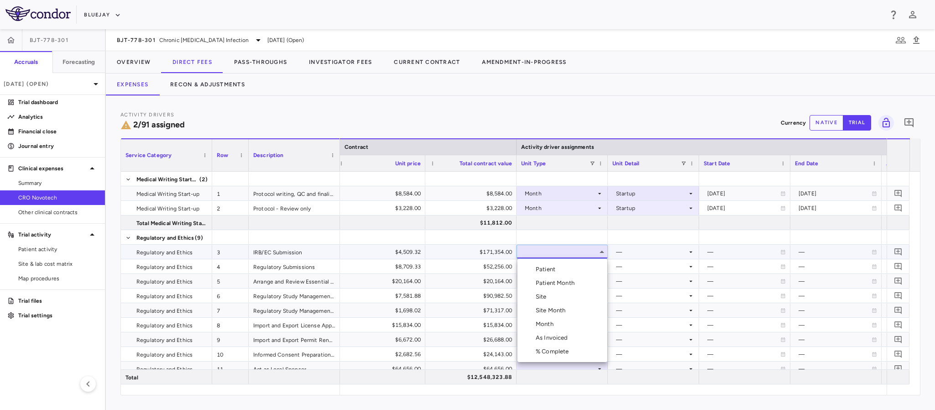
click at [544, 296] on div "Site" at bounding box center [543, 296] width 15 height 8
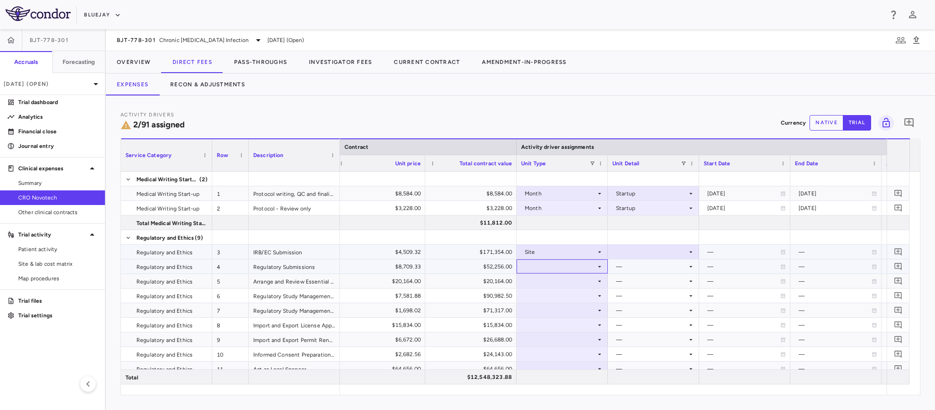
click at [538, 268] on div at bounding box center [562, 266] width 82 height 13
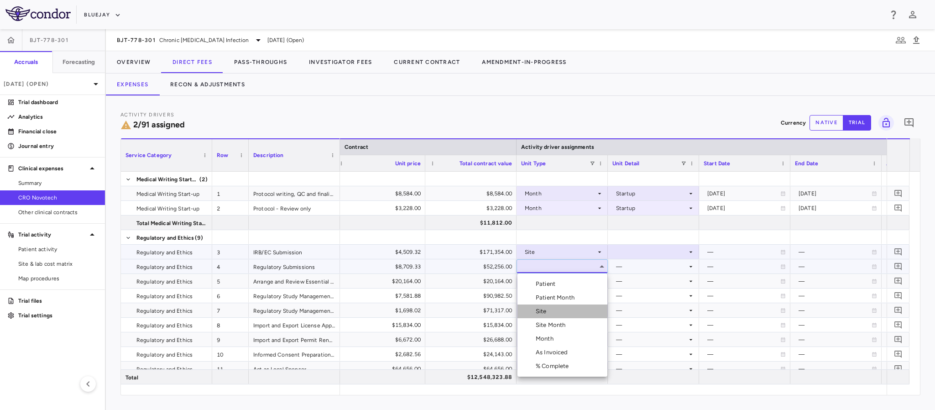
click at [544, 307] on div "Site" at bounding box center [543, 311] width 15 height 8
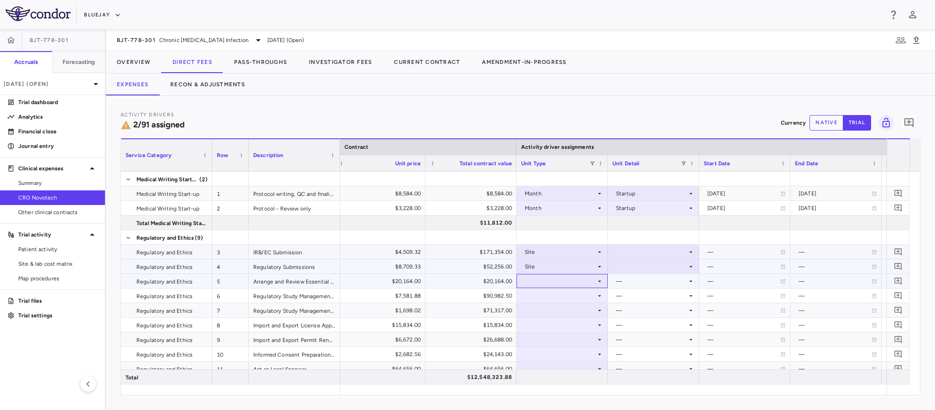
click at [545, 278] on div at bounding box center [562, 280] width 82 height 13
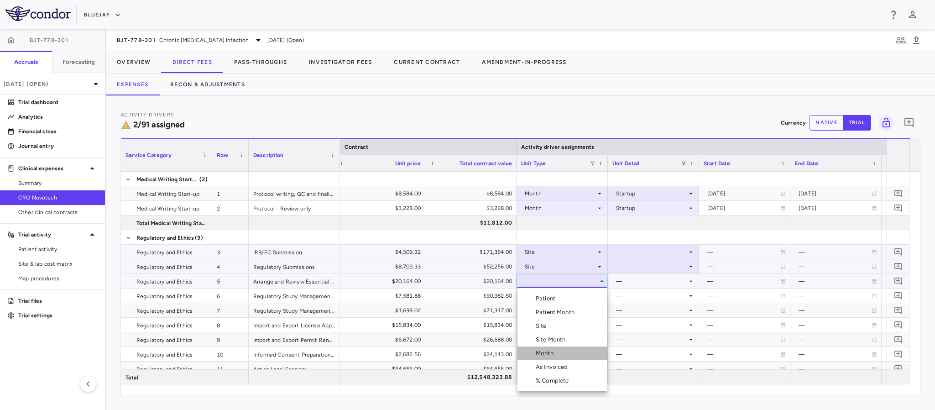
click at [554, 349] on div "Month" at bounding box center [546, 353] width 21 height 8
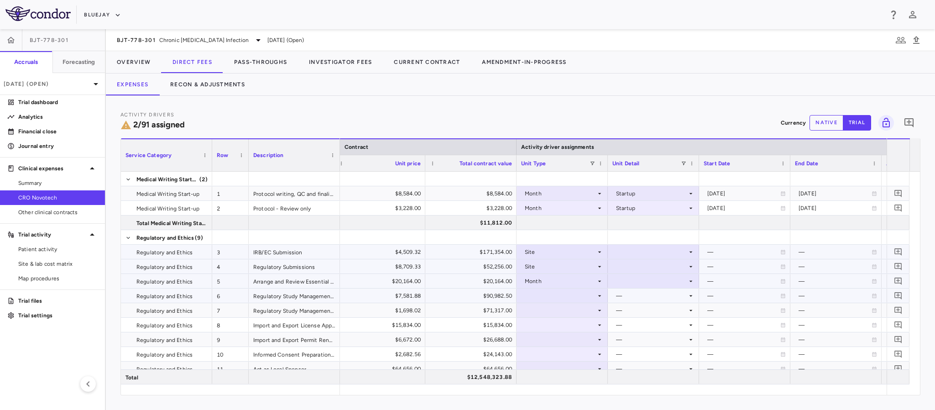
click at [543, 297] on div at bounding box center [562, 295] width 82 height 13
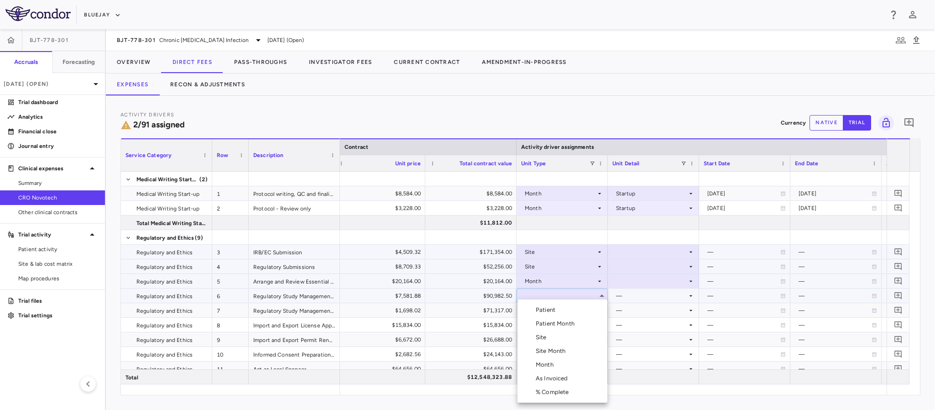
click at [548, 367] on div "Month" at bounding box center [546, 364] width 21 height 8
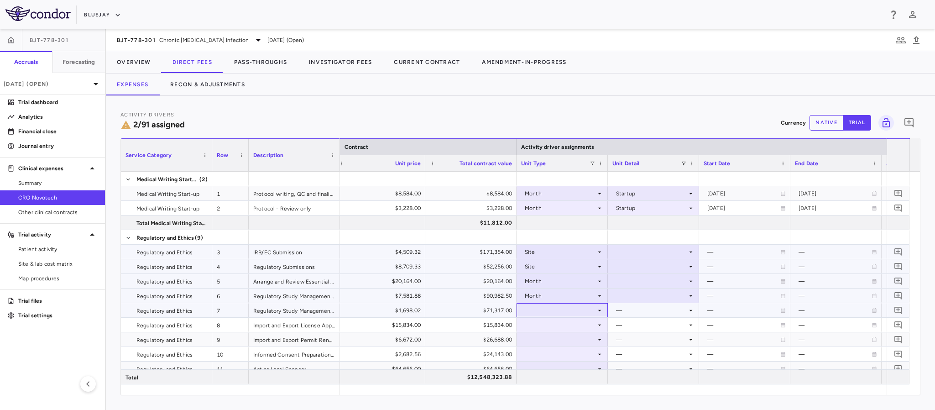
click at [537, 311] on div at bounding box center [562, 309] width 82 height 13
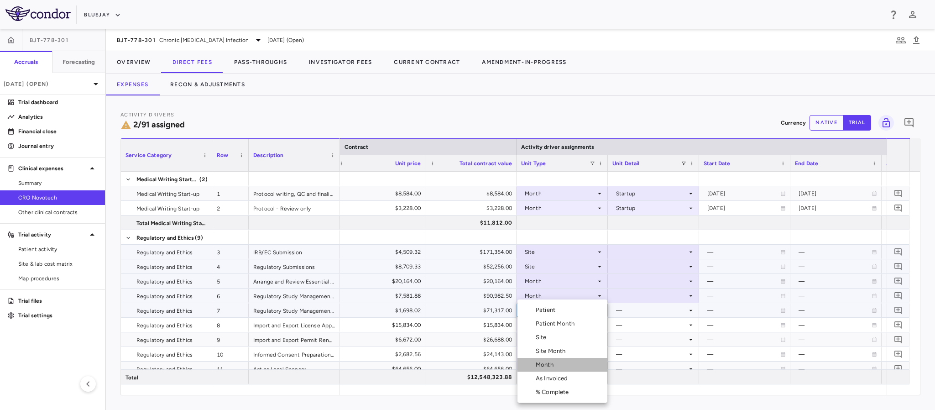
click at [539, 363] on div "Month" at bounding box center [546, 364] width 21 height 8
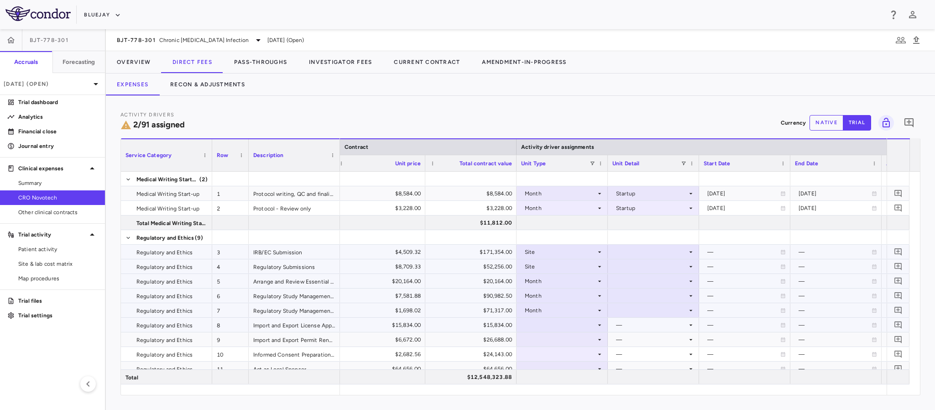
click at [536, 324] on div at bounding box center [562, 324] width 82 height 13
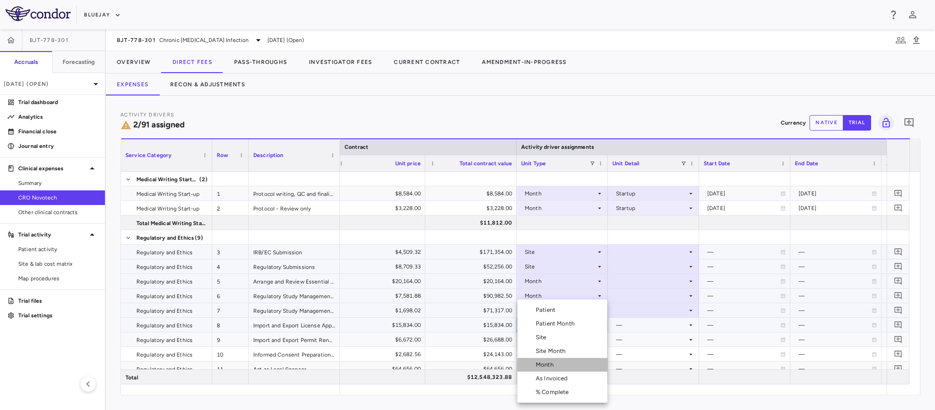
click at [543, 363] on div "Month" at bounding box center [546, 364] width 21 height 8
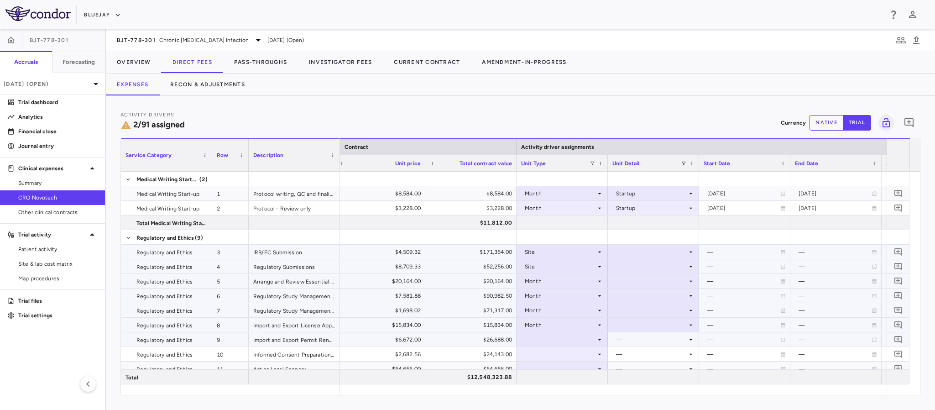
click at [542, 341] on div at bounding box center [562, 339] width 82 height 13
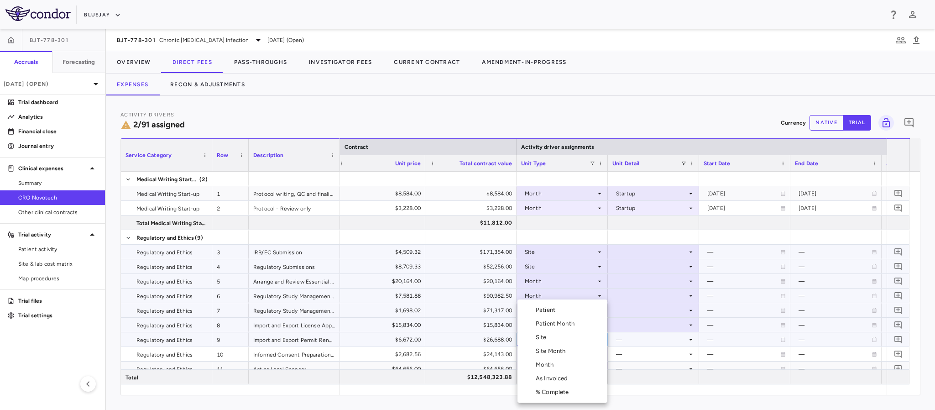
click at [541, 367] on div "Month" at bounding box center [546, 364] width 21 height 8
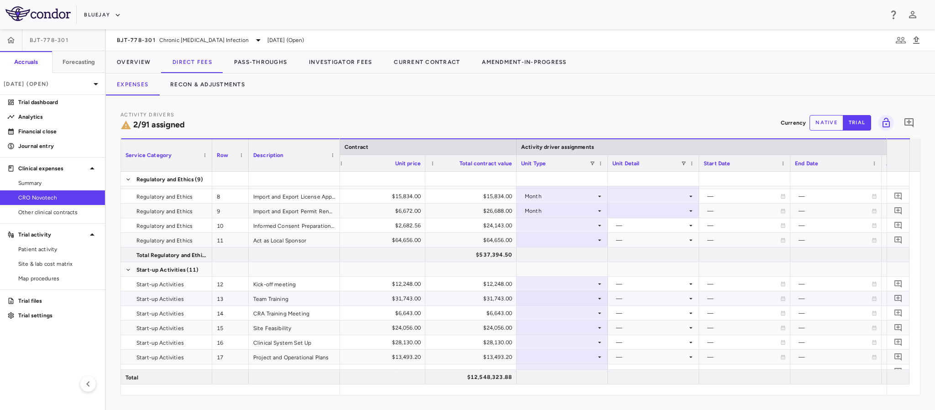
scroll to position [137, 0]
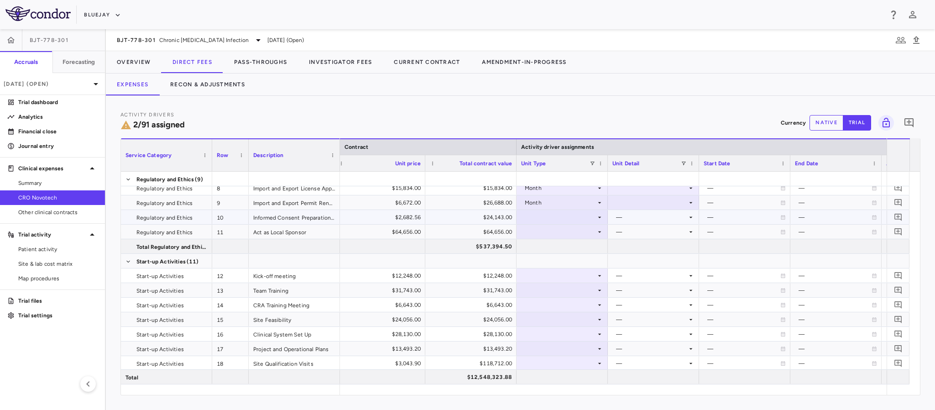
click at [564, 222] on div at bounding box center [562, 216] width 82 height 13
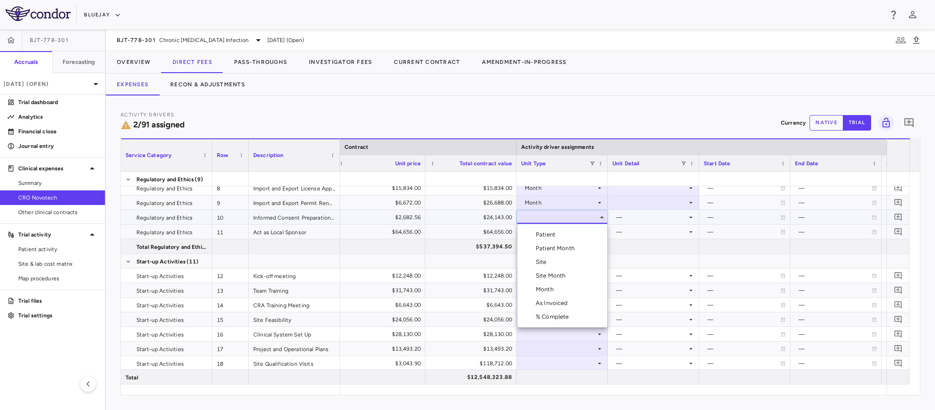
click at [549, 260] on div "Site" at bounding box center [543, 262] width 15 height 8
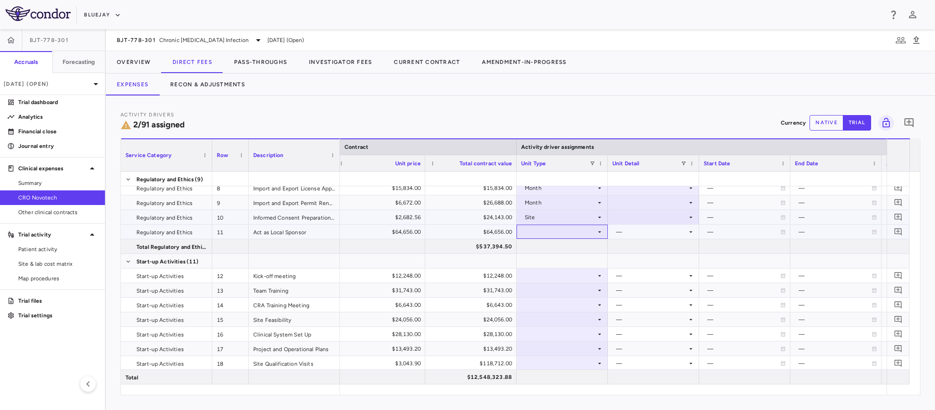
click at [543, 231] on div at bounding box center [562, 231] width 82 height 13
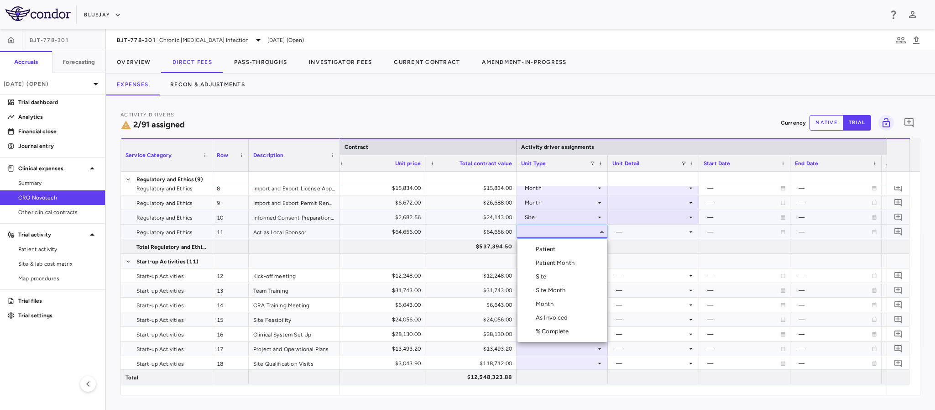
click at [554, 304] on div "Month" at bounding box center [546, 304] width 21 height 8
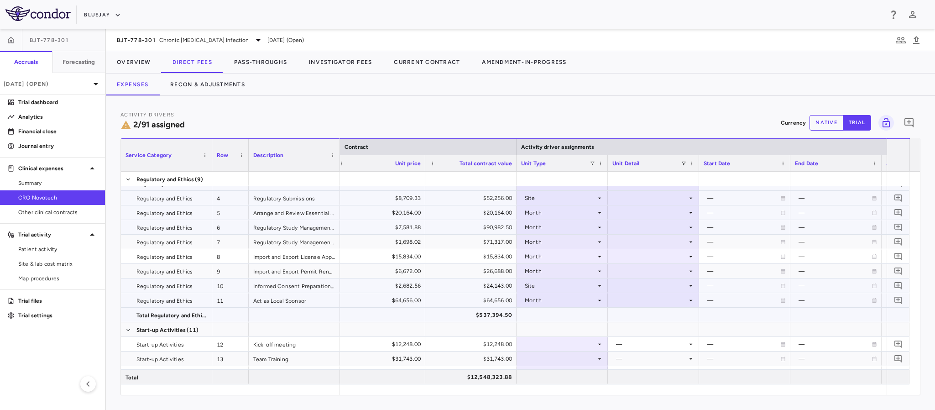
scroll to position [0, 0]
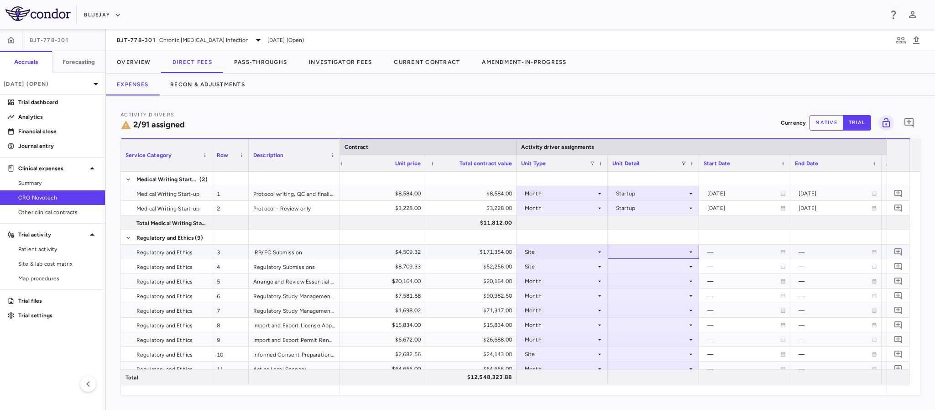
click at [675, 253] on div at bounding box center [653, 251] width 82 height 13
click at [646, 285] on div "Initiated" at bounding box center [640, 283] width 26 height 8
click at [641, 267] on div at bounding box center [653, 266] width 82 height 13
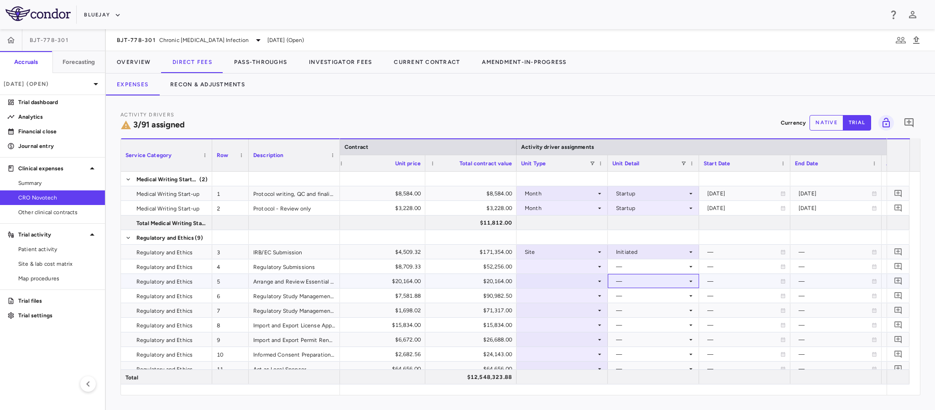
click at [628, 276] on div "—" at bounding box center [651, 281] width 71 height 15
click at [635, 262] on div "—" at bounding box center [651, 266] width 71 height 15
click at [591, 263] on div at bounding box center [562, 266] width 82 height 13
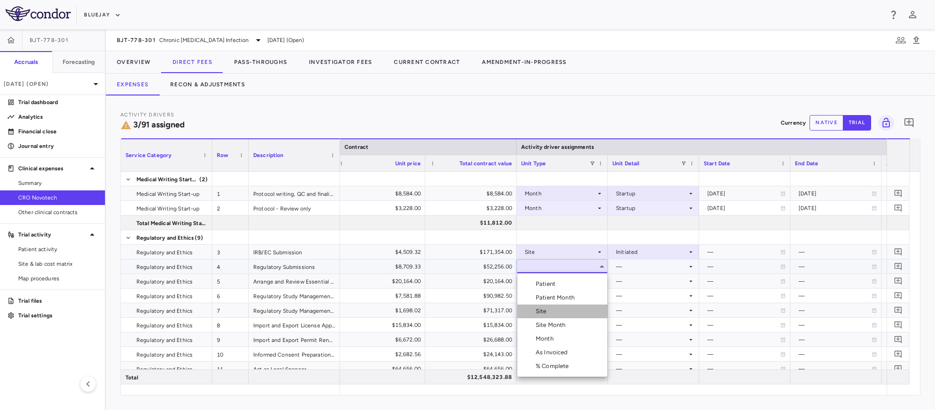
click at [546, 311] on div "Site" at bounding box center [543, 311] width 15 height 8
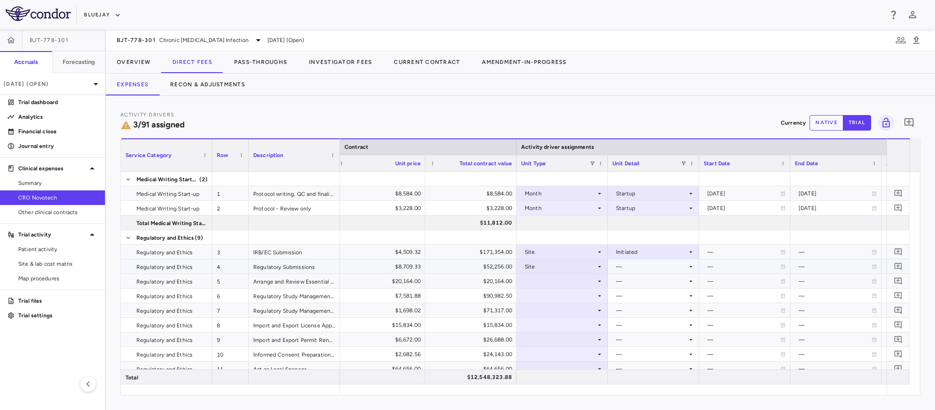
click at [627, 266] on div "—" at bounding box center [651, 266] width 71 height 15
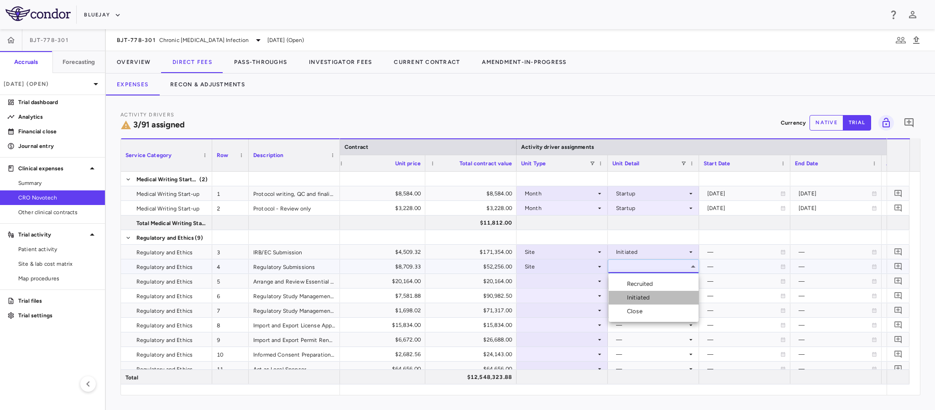
click at [637, 295] on div "Initiated" at bounding box center [640, 297] width 26 height 8
click at [584, 285] on div at bounding box center [562, 280] width 82 height 13
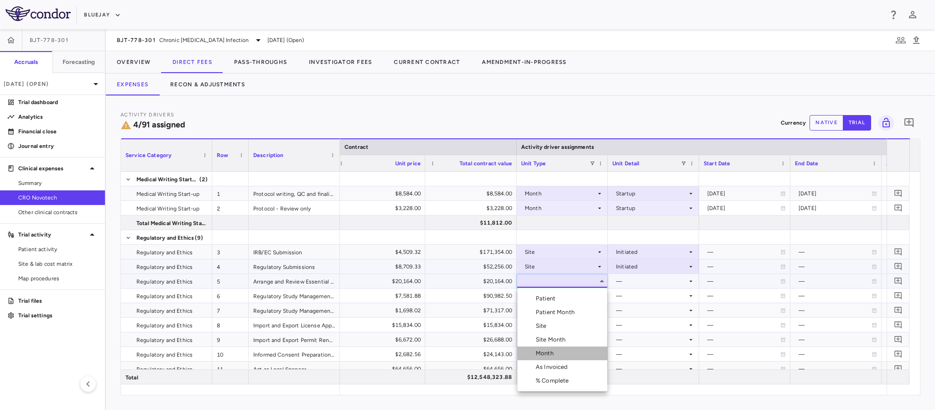
click at [543, 351] on div "Month" at bounding box center [546, 353] width 21 height 8
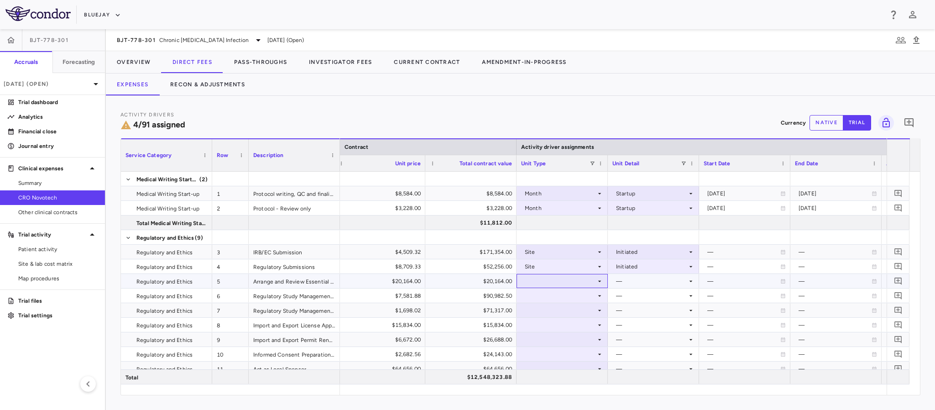
click at [576, 284] on div at bounding box center [562, 280] width 82 height 13
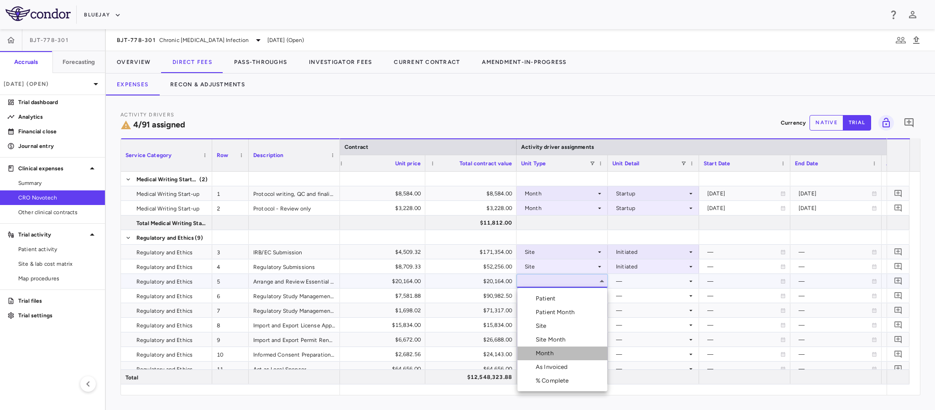
click at [548, 354] on div "Month" at bounding box center [546, 353] width 21 height 8
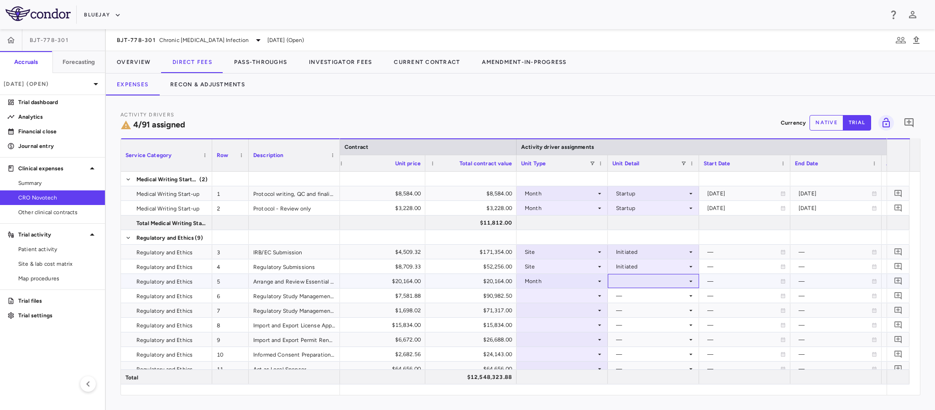
click at [629, 281] on div at bounding box center [653, 280] width 82 height 13
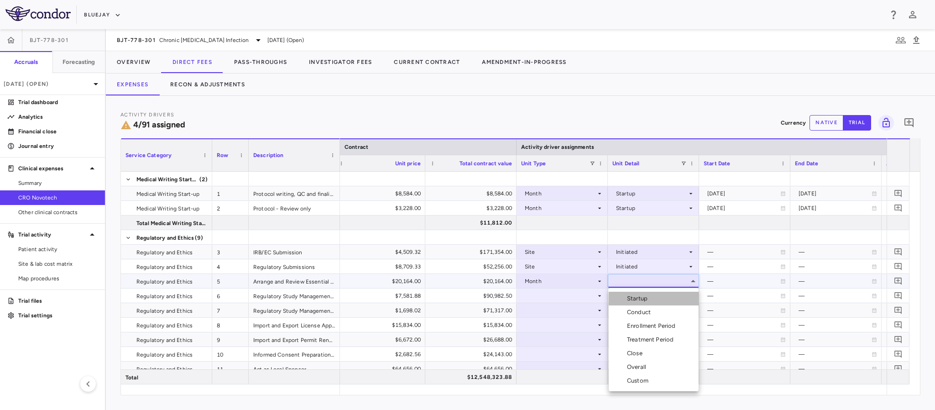
click at [632, 297] on div "Startup" at bounding box center [639, 298] width 24 height 8
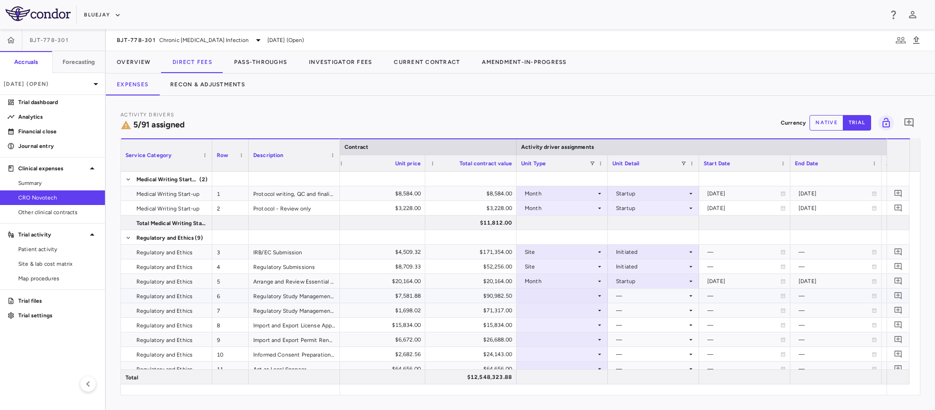
click at [596, 296] on icon at bounding box center [599, 295] width 7 height 7
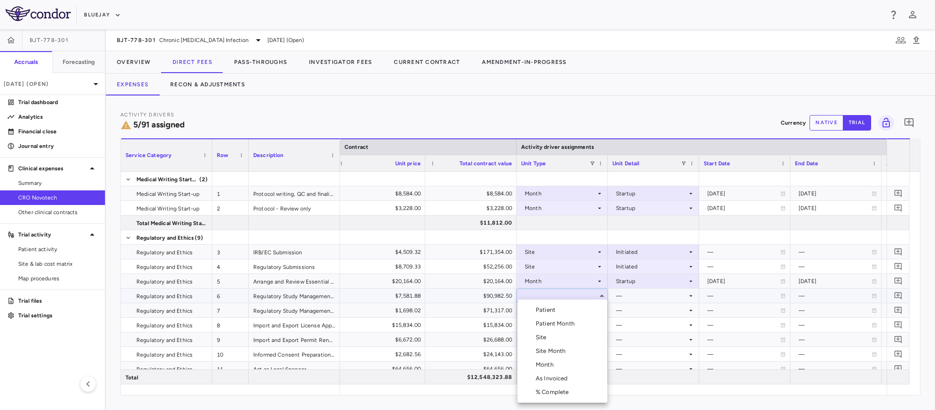
click at [548, 369] on li "Month" at bounding box center [562, 365] width 90 height 14
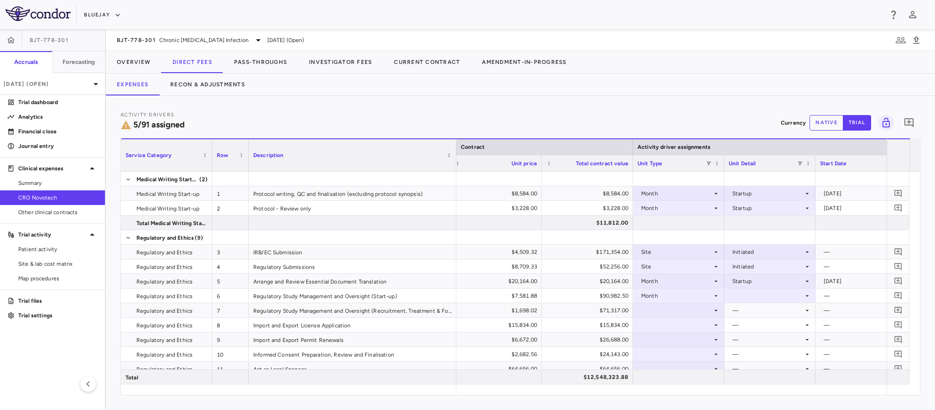
drag, startPoint x: 338, startPoint y: 161, endPoint x: 452, endPoint y: 167, distance: 114.3
click at [454, 167] on div at bounding box center [456, 155] width 4 height 32
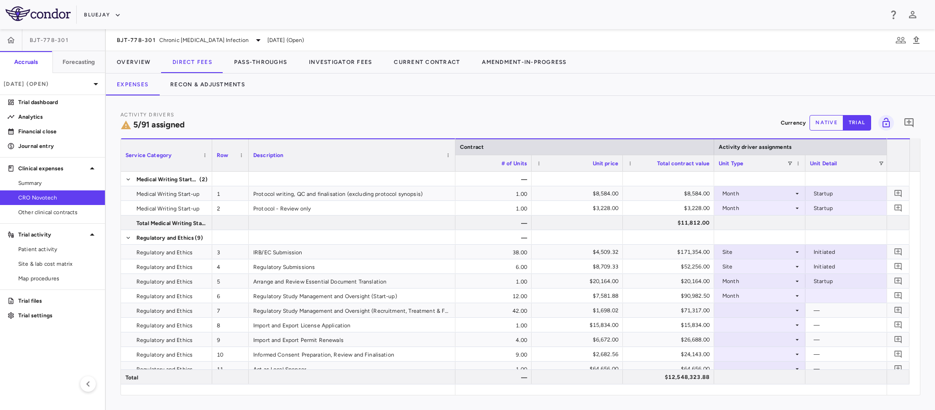
scroll to position [0, 137]
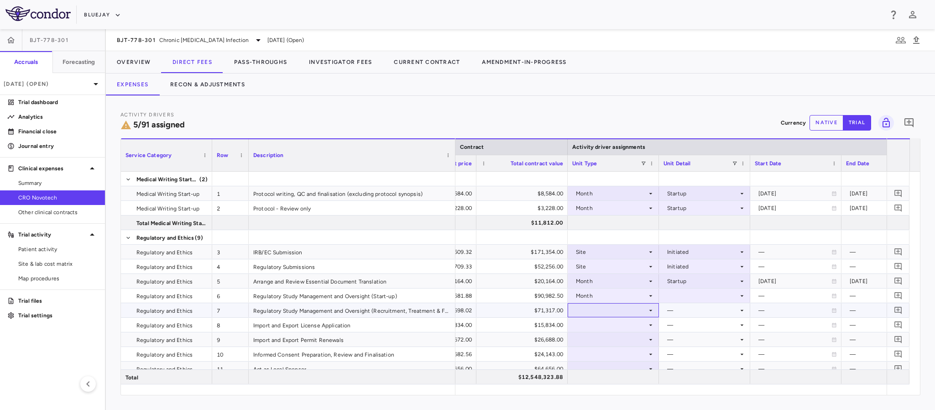
click at [604, 309] on div at bounding box center [613, 309] width 82 height 13
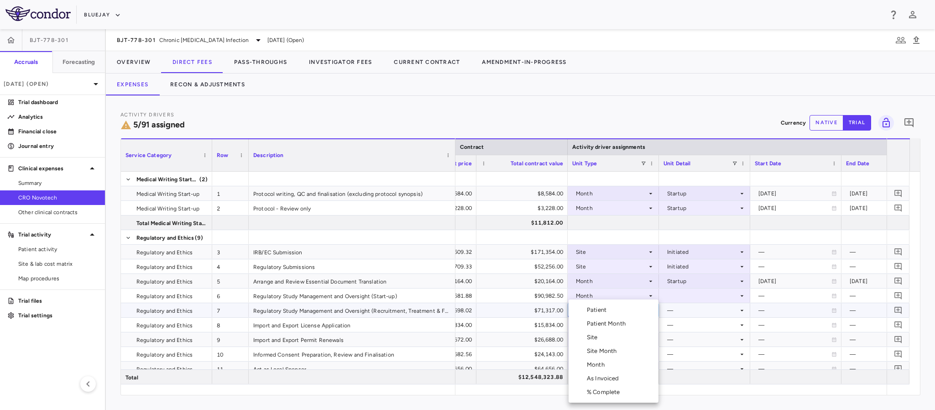
click at [686, 298] on div at bounding box center [467, 205] width 935 height 410
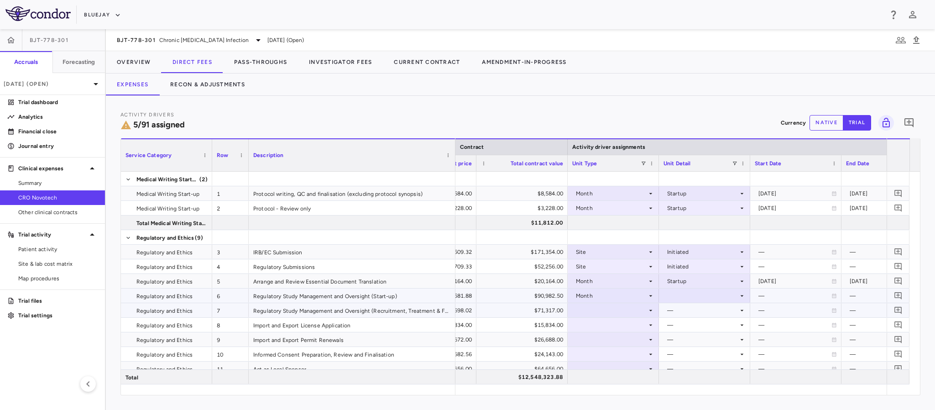
click at [686, 298] on div at bounding box center [704, 295] width 82 height 13
click at [699, 312] on div "Startup" at bounding box center [690, 310] width 24 height 8
click at [631, 308] on div at bounding box center [613, 309] width 82 height 13
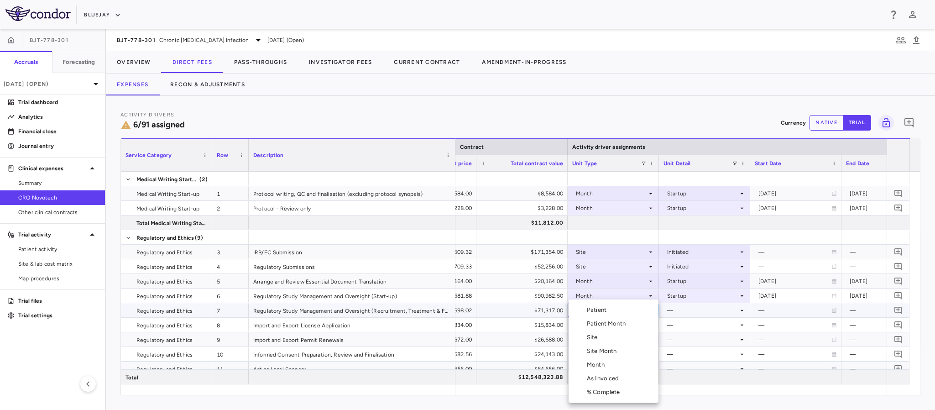
click at [602, 367] on div "Month" at bounding box center [597, 364] width 21 height 8
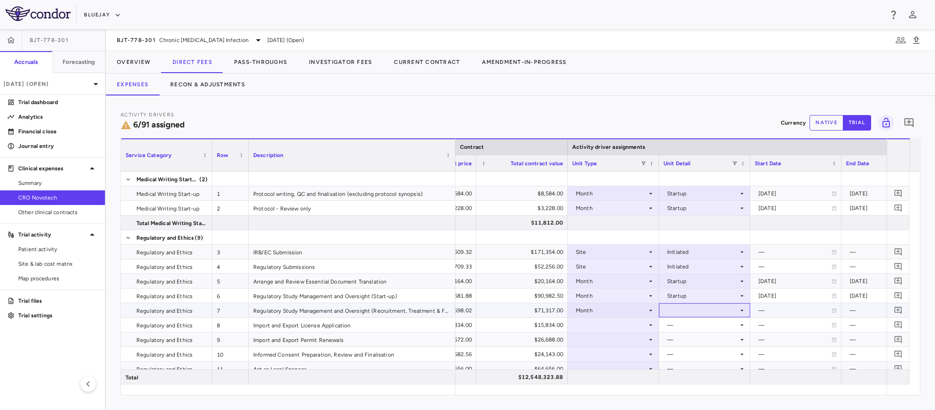
click at [688, 307] on div at bounding box center [704, 309] width 82 height 13
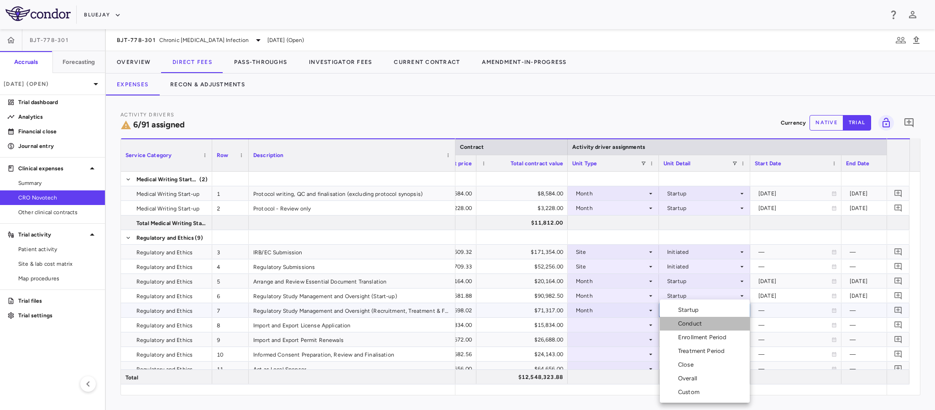
click at [686, 327] on div "Conduct" at bounding box center [691, 323] width 27 height 8
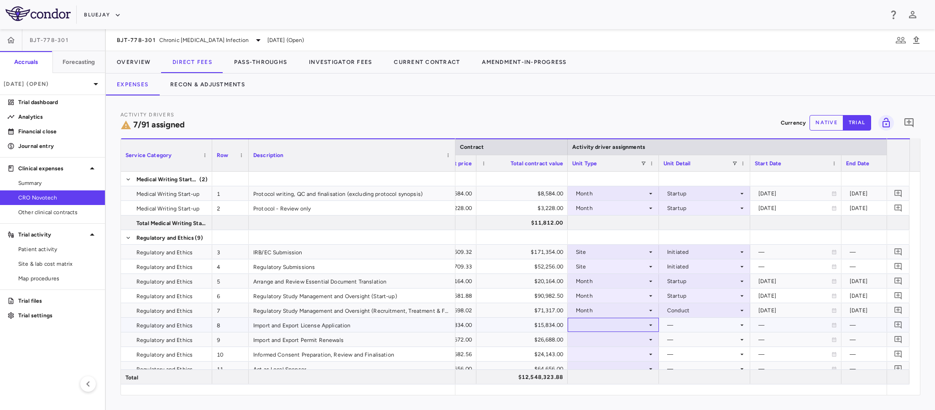
click at [637, 327] on div at bounding box center [613, 324] width 82 height 13
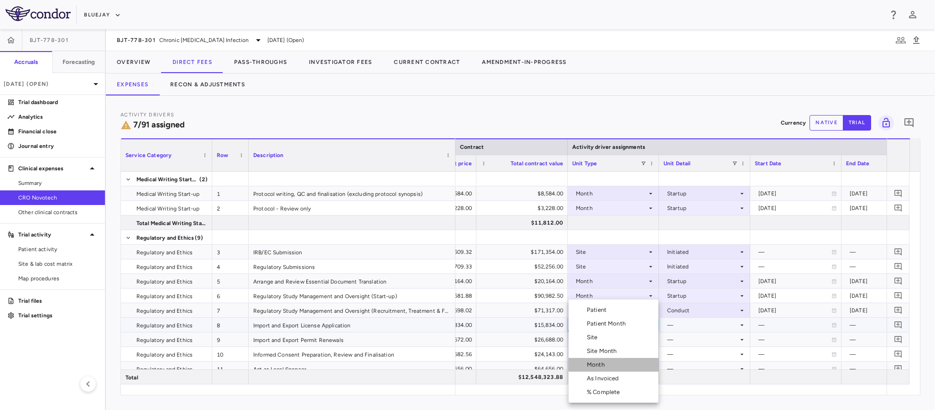
click at [600, 364] on div "Month" at bounding box center [597, 364] width 21 height 8
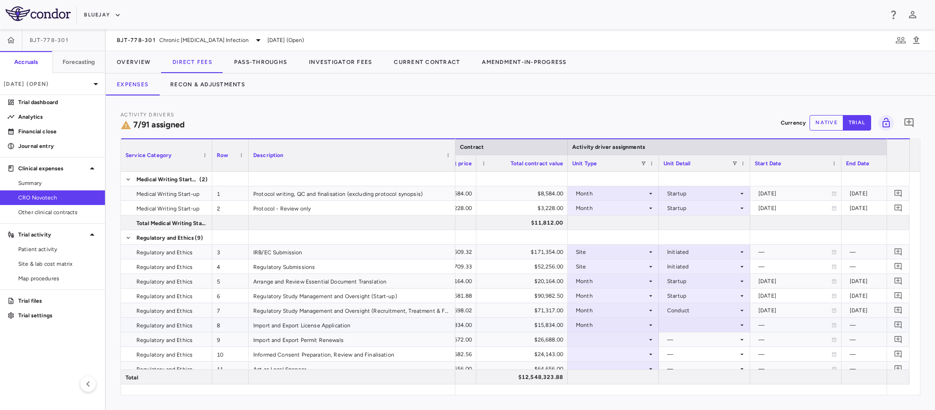
click at [690, 322] on div at bounding box center [704, 324] width 82 height 13
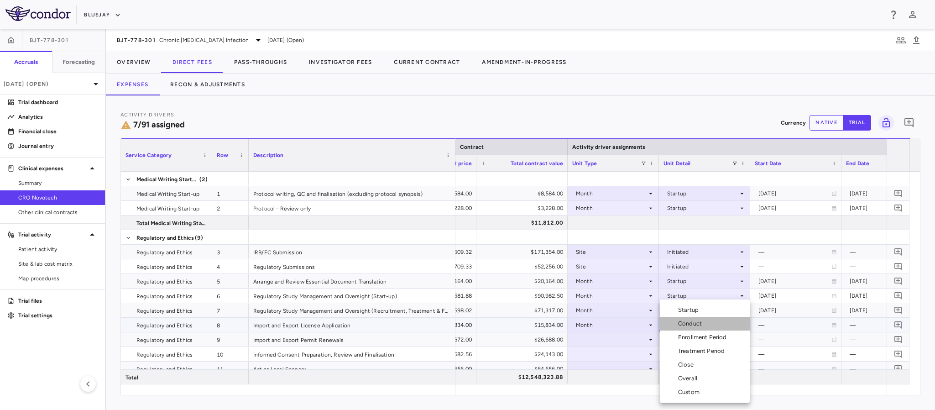
click at [686, 327] on div "Conduct" at bounding box center [691, 323] width 27 height 8
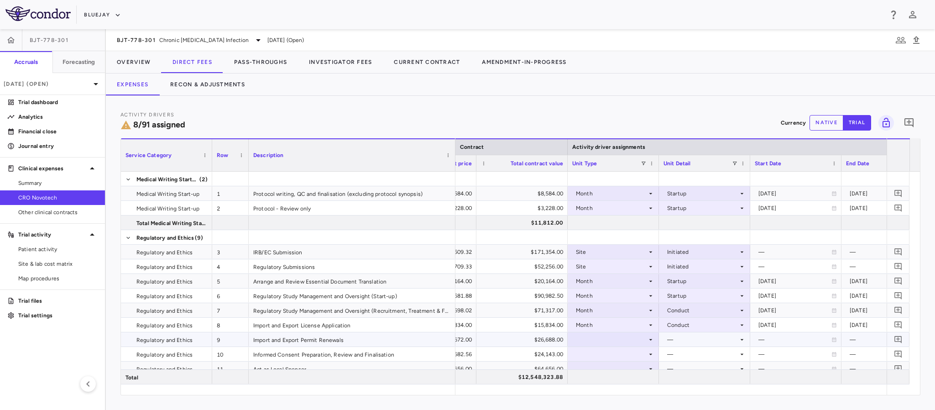
click at [634, 339] on div at bounding box center [613, 339] width 82 height 13
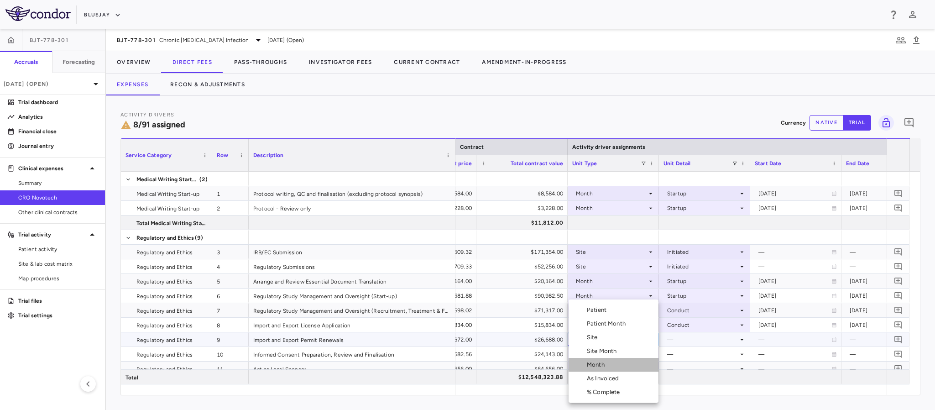
click at [600, 368] on div "Month" at bounding box center [597, 364] width 21 height 8
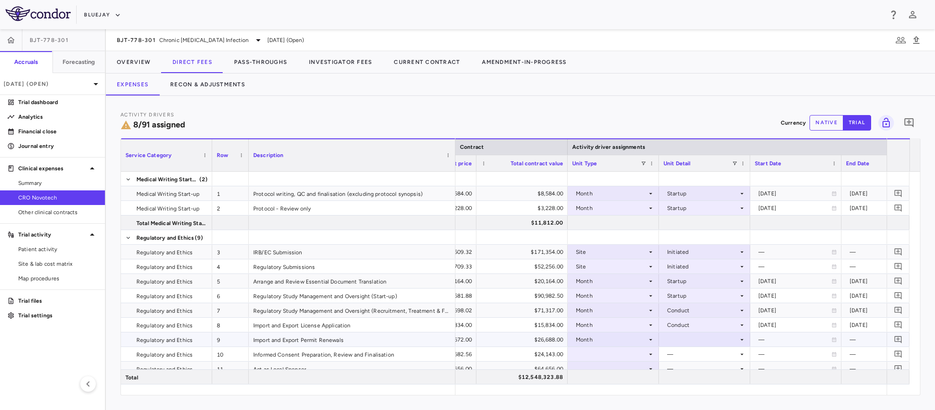
click at [728, 341] on div at bounding box center [704, 339] width 82 height 13
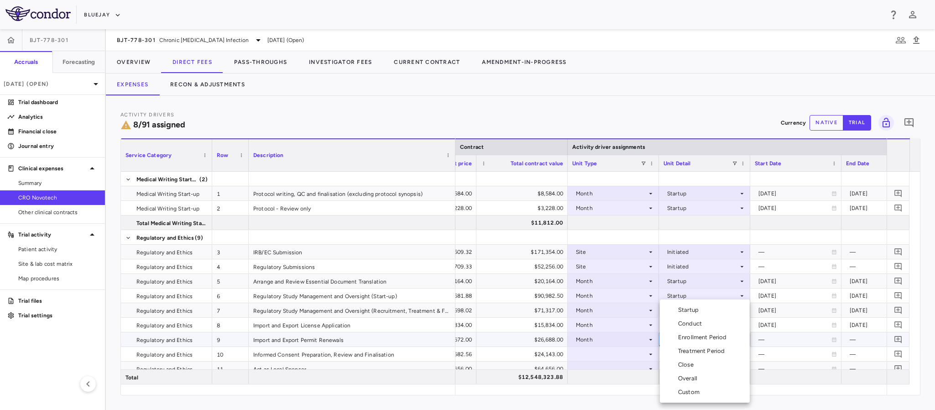
click at [689, 380] on div "Overall" at bounding box center [689, 378] width 23 height 8
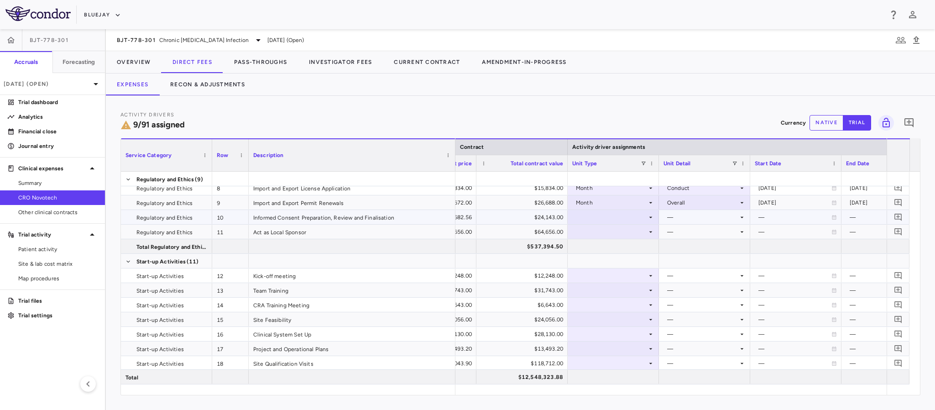
click at [651, 218] on icon at bounding box center [650, 216] width 3 height 1
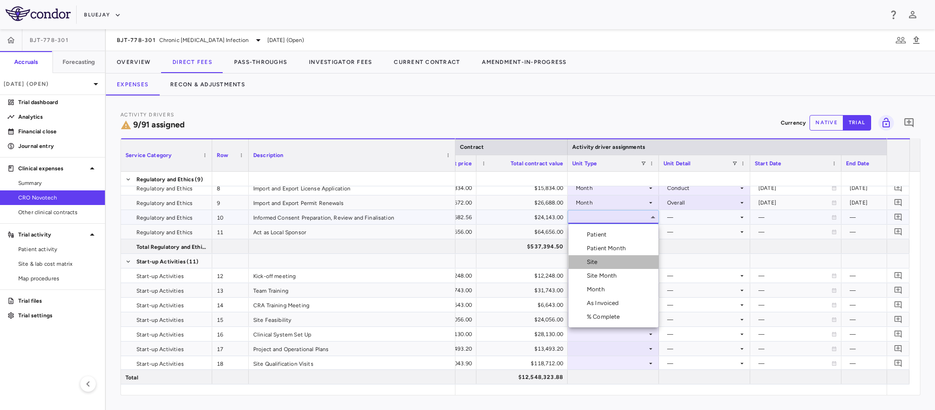
click at [600, 263] on div "Site" at bounding box center [594, 262] width 15 height 8
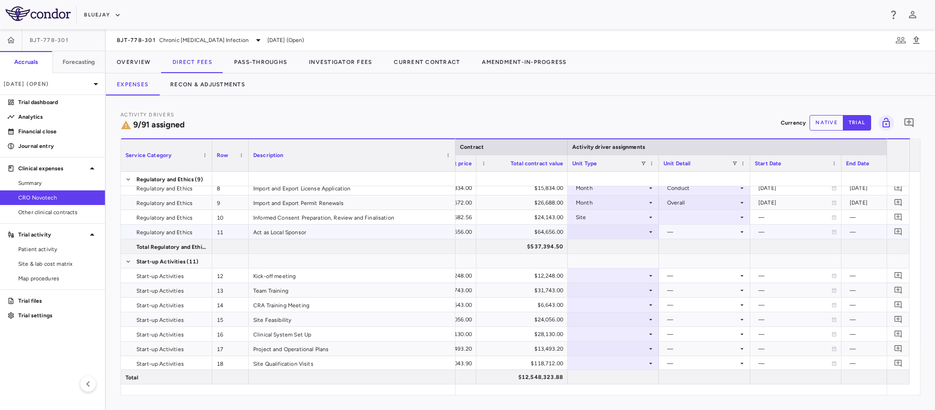
click at [711, 231] on div "—" at bounding box center [702, 231] width 71 height 15
click at [704, 216] on div at bounding box center [704, 216] width 82 height 13
click at [699, 246] on div "Initiated" at bounding box center [691, 248] width 26 height 8
click at [649, 230] on icon at bounding box center [650, 231] width 7 height 7
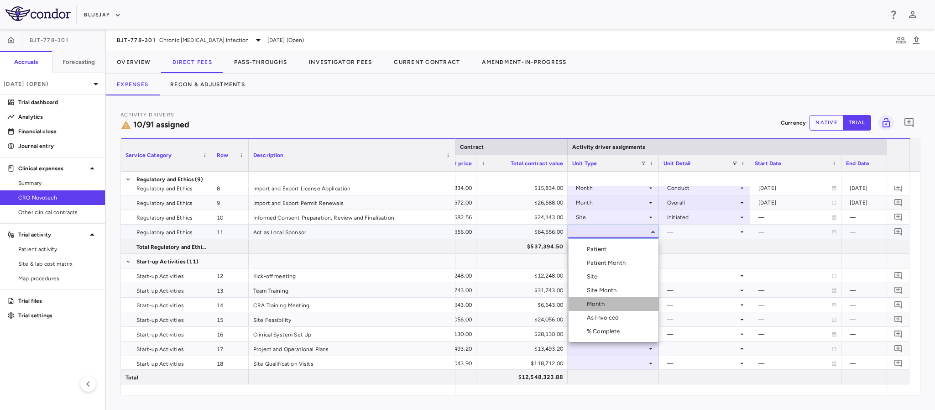
click at [609, 308] on li "Month" at bounding box center [614, 304] width 90 height 14
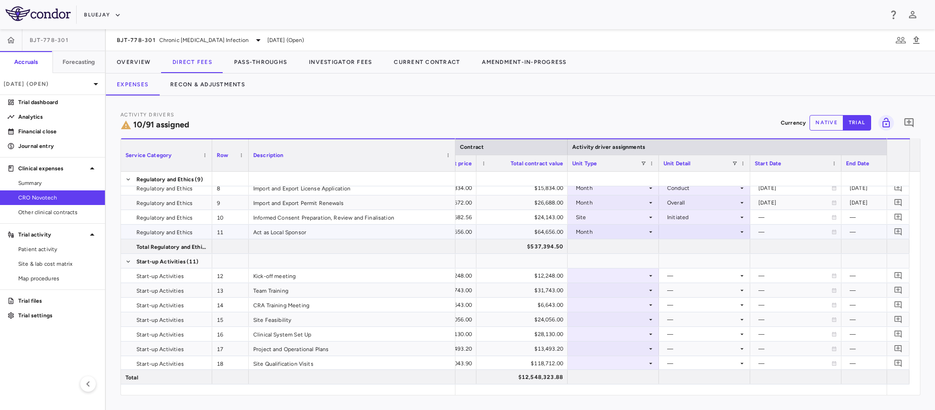
click at [678, 235] on div at bounding box center [704, 231] width 82 height 13
click at [682, 252] on div "Startup" at bounding box center [690, 249] width 24 height 8
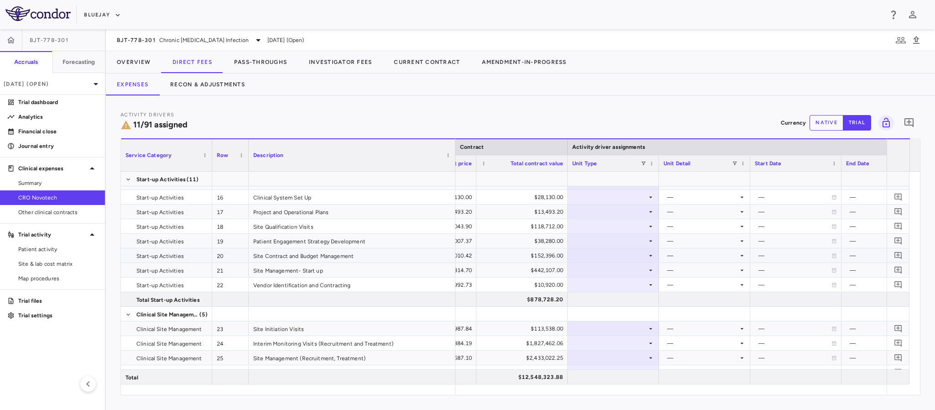
scroll to position [205, 0]
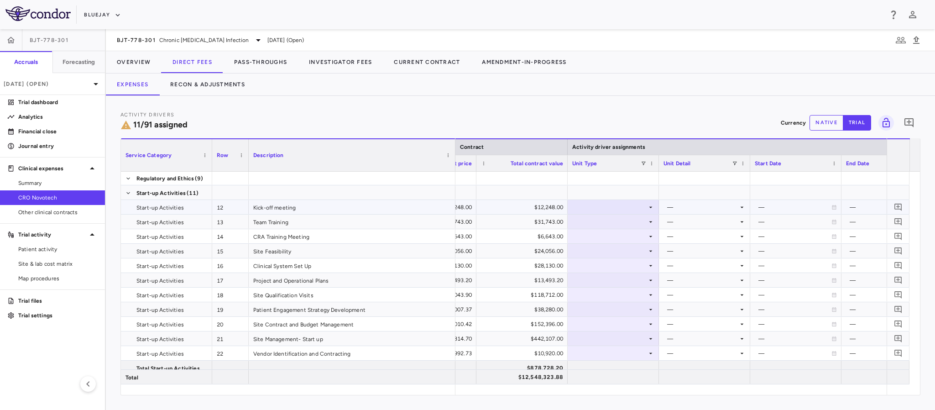
click at [649, 207] on icon at bounding box center [650, 207] width 7 height 7
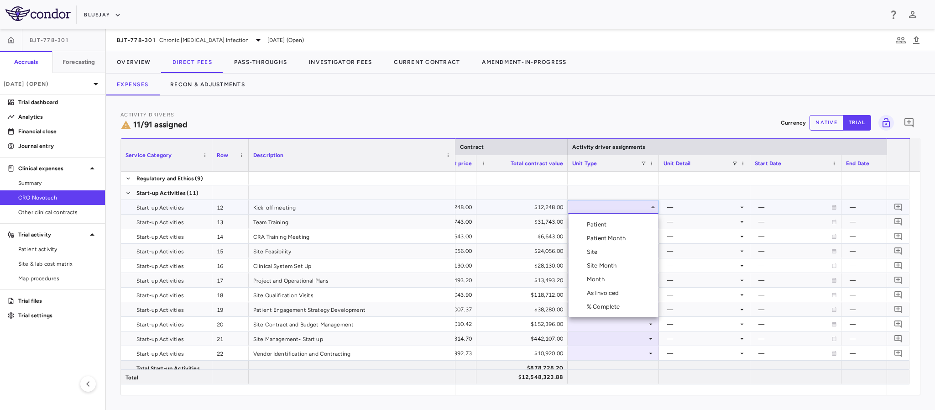
click at [595, 282] on div "Month" at bounding box center [597, 279] width 21 height 8
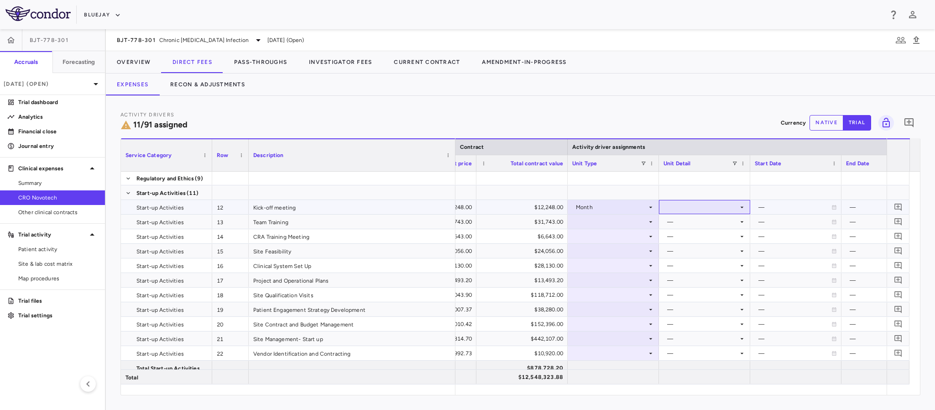
click at [694, 204] on div at bounding box center [704, 206] width 82 height 13
click at [693, 226] on div "Startup" at bounding box center [690, 224] width 24 height 8
click at [646, 222] on div at bounding box center [613, 221] width 82 height 13
click at [615, 220] on div at bounding box center [613, 221] width 82 height 13
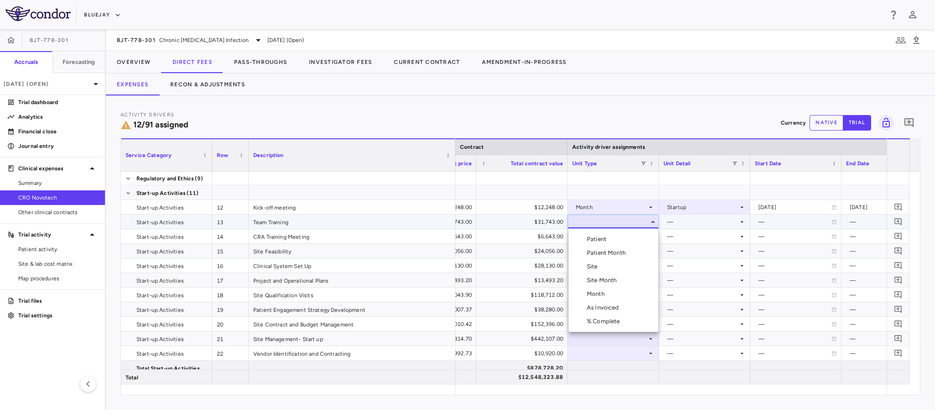
click at [604, 291] on div "Month" at bounding box center [597, 294] width 21 height 8
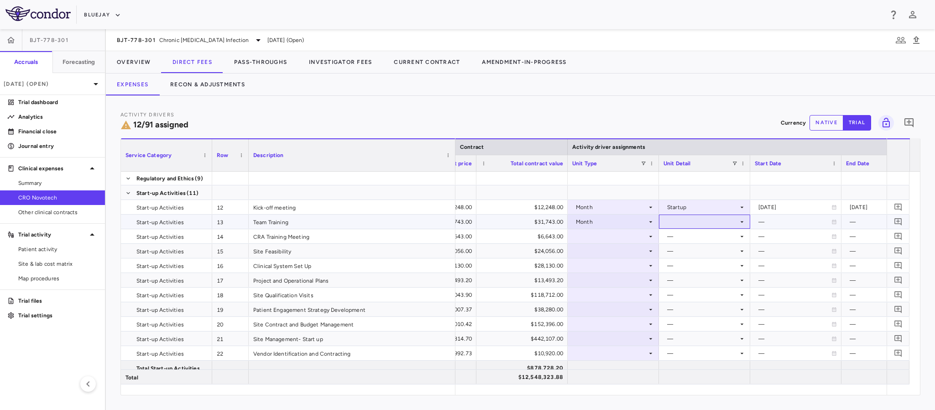
click at [686, 221] on div at bounding box center [704, 221] width 82 height 13
click at [687, 240] on div "Startup" at bounding box center [690, 239] width 24 height 8
click at [648, 235] on icon at bounding box center [650, 236] width 7 height 7
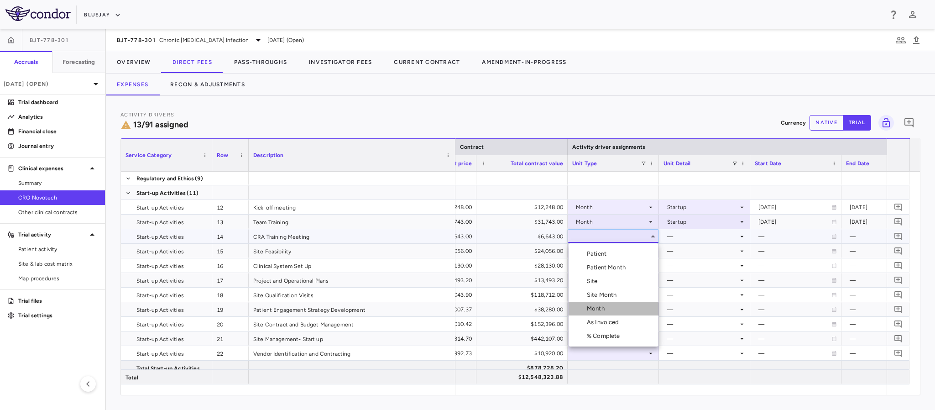
click at [607, 307] on div "Month" at bounding box center [597, 308] width 21 height 8
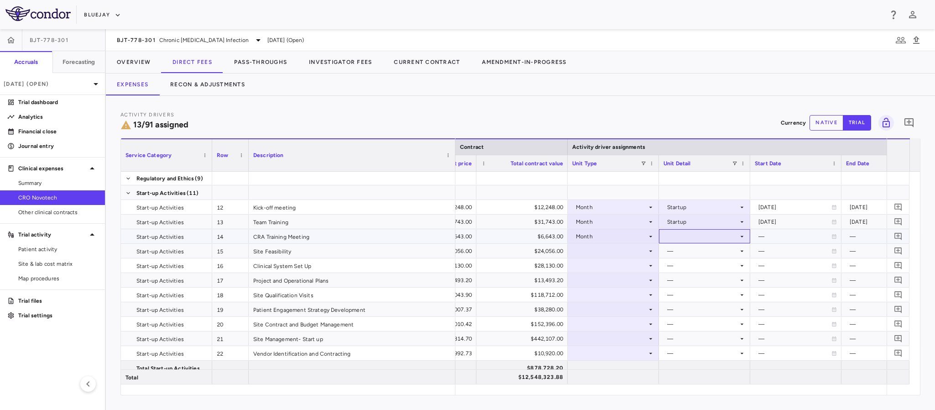
click at [683, 235] on div at bounding box center [704, 236] width 82 height 13
click at [682, 252] on div "Startup" at bounding box center [690, 254] width 24 height 8
click at [641, 243] on div "Month" at bounding box center [611, 236] width 71 height 15
click at [651, 255] on div at bounding box center [613, 250] width 82 height 13
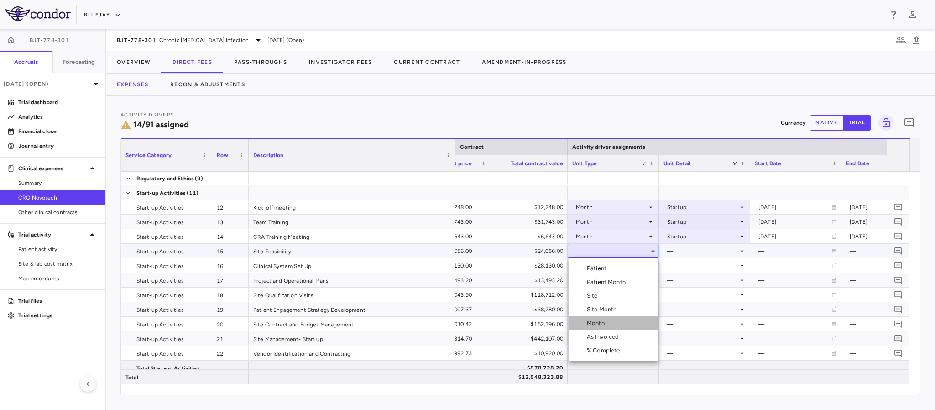
click at [607, 322] on div "Month" at bounding box center [597, 323] width 21 height 8
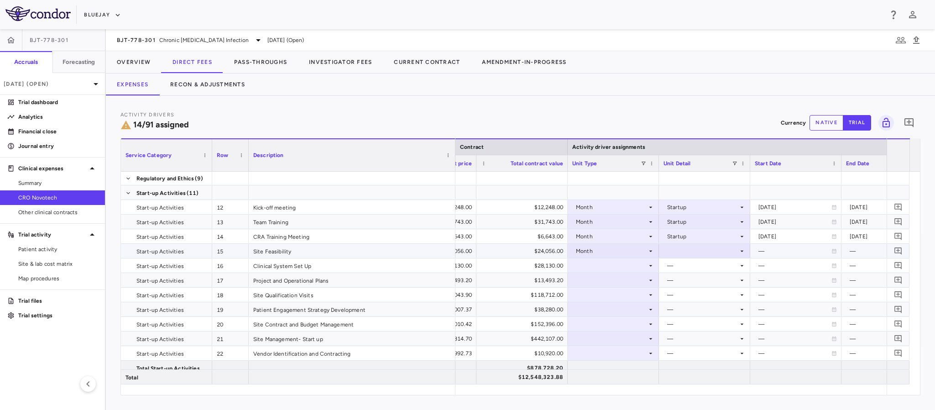
click at [675, 250] on div at bounding box center [704, 250] width 82 height 13
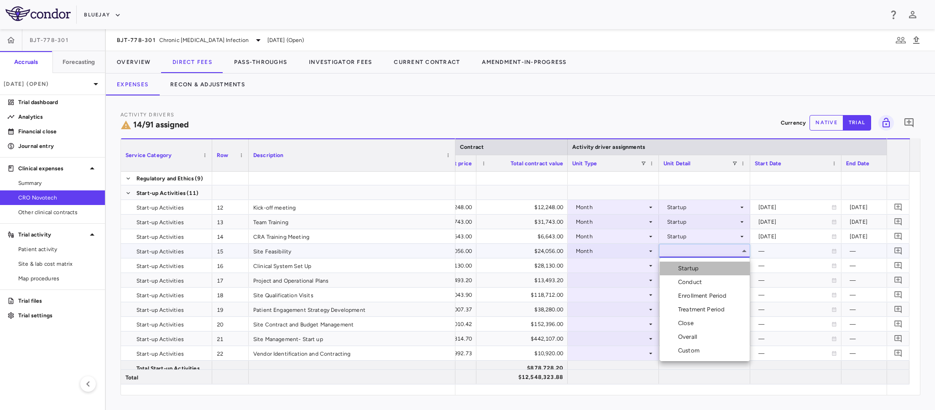
click at [688, 267] on div "Startup" at bounding box center [690, 268] width 24 height 8
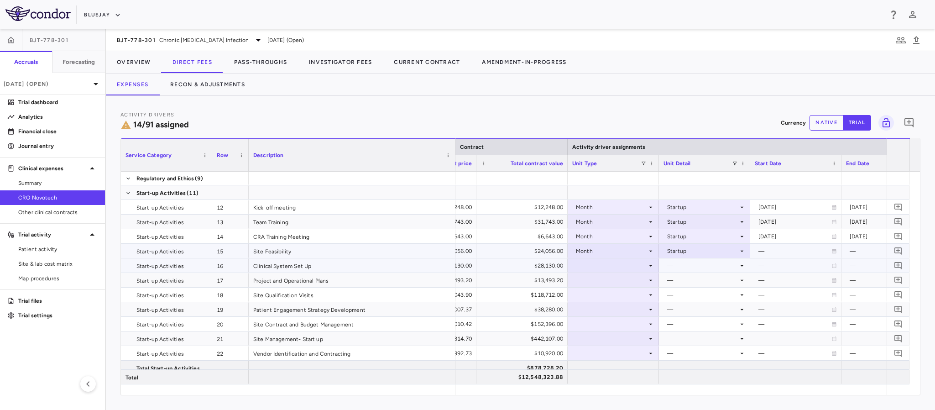
click at [635, 261] on div at bounding box center [613, 265] width 82 height 13
click at [615, 268] on div at bounding box center [613, 265] width 82 height 13
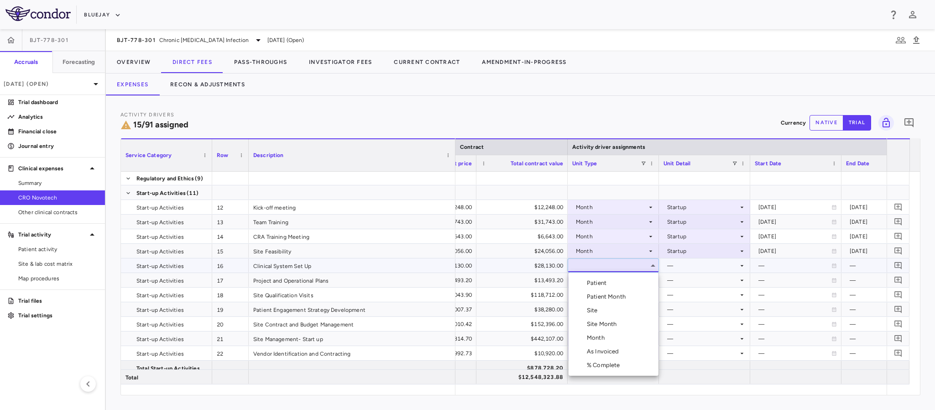
click at [606, 336] on div "Month" at bounding box center [597, 338] width 21 height 8
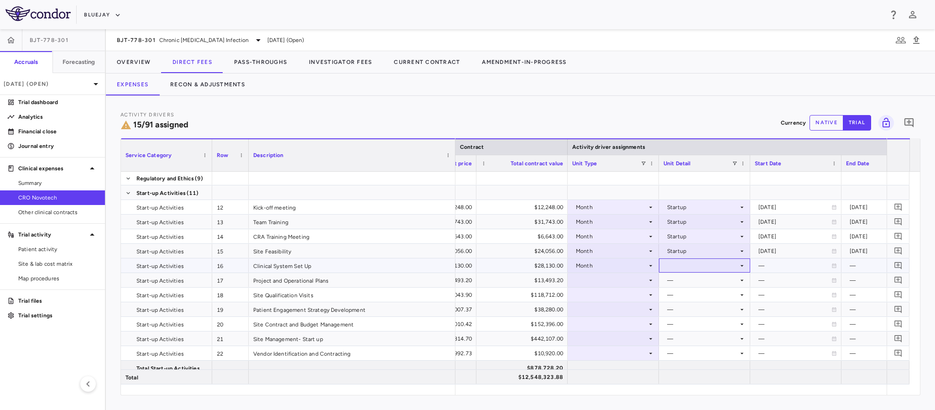
click at [675, 266] on div at bounding box center [704, 265] width 82 height 13
click at [684, 281] on div "Startup" at bounding box center [690, 283] width 24 height 8
click at [645, 284] on div at bounding box center [613, 279] width 82 height 13
click at [611, 283] on div at bounding box center [613, 279] width 82 height 13
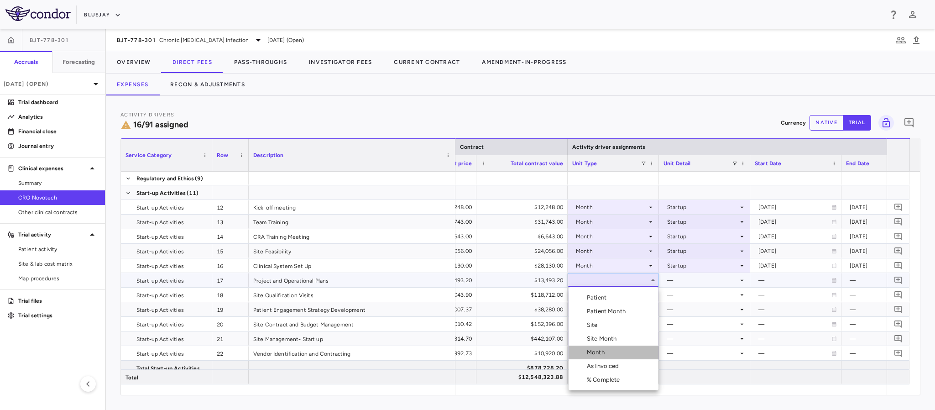
click at [594, 349] on div "Month" at bounding box center [597, 352] width 21 height 8
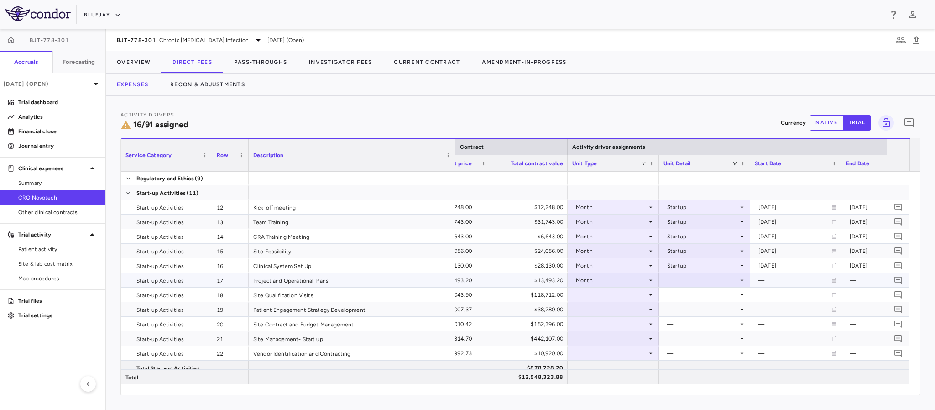
click at [682, 274] on div at bounding box center [704, 279] width 82 height 13
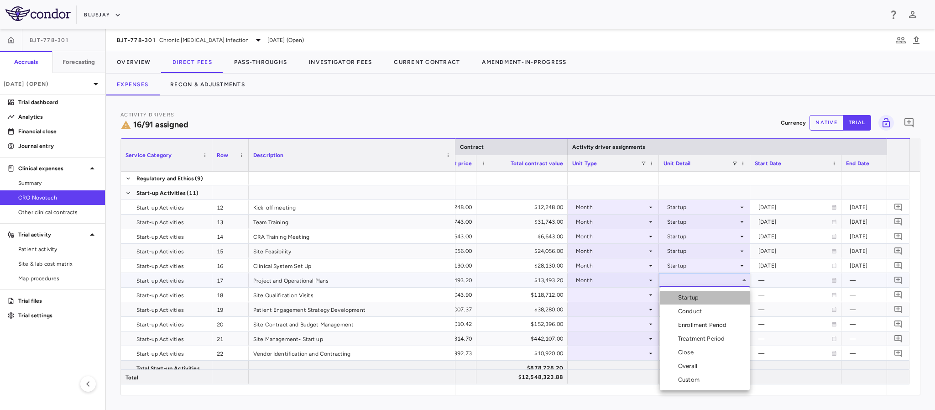
click at [680, 299] on div "Startup" at bounding box center [690, 297] width 24 height 8
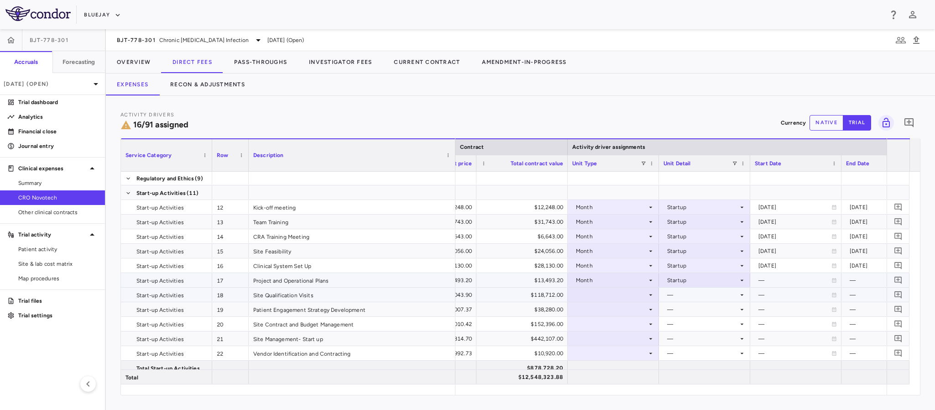
click at [645, 296] on div at bounding box center [613, 294] width 82 height 13
click at [615, 293] on div at bounding box center [613, 294] width 82 height 13
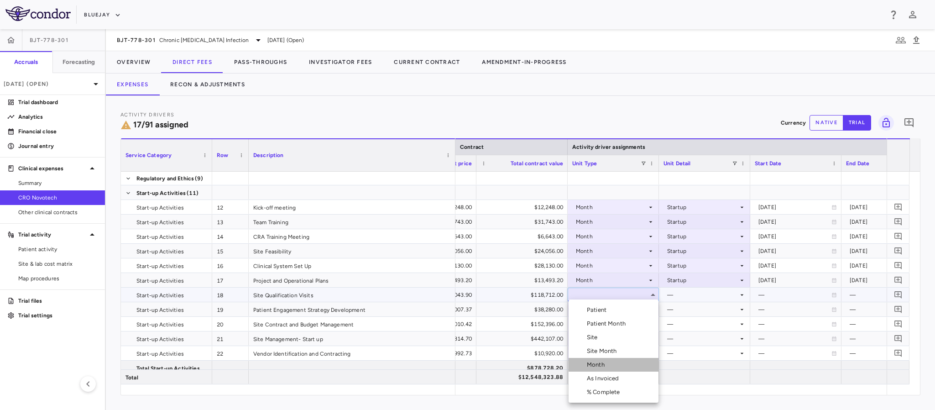
click at [599, 364] on div "Month" at bounding box center [597, 364] width 21 height 8
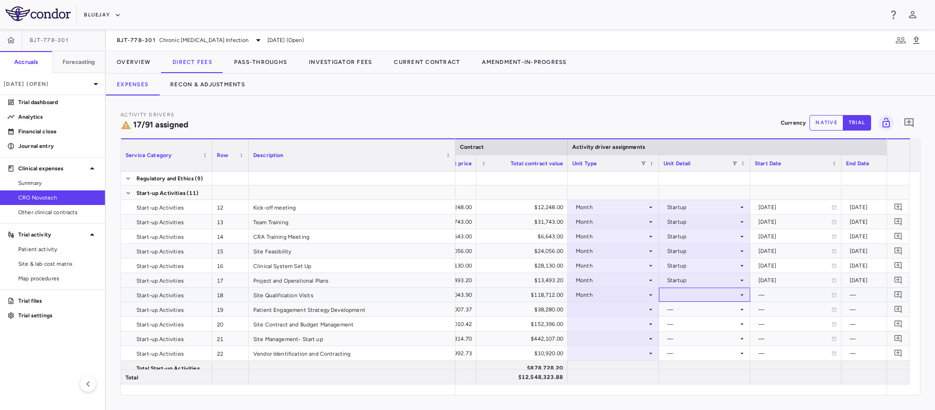
click at [672, 298] on div at bounding box center [704, 294] width 82 height 13
click at [678, 306] on div "Startup" at bounding box center [690, 310] width 24 height 8
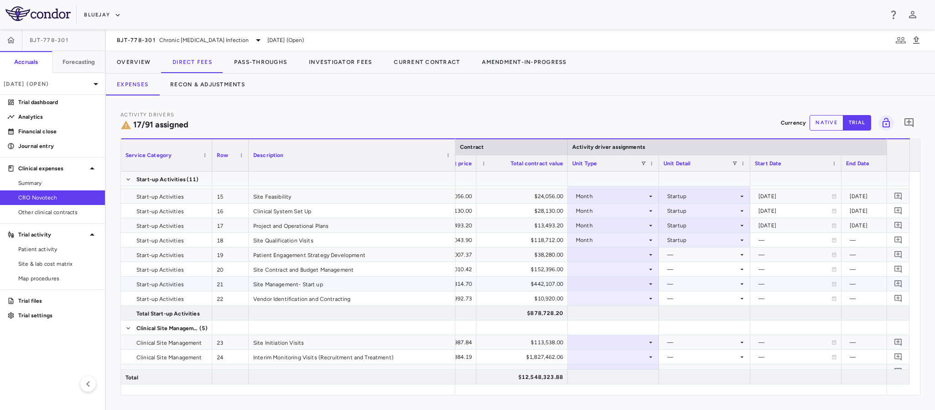
scroll to position [274, 0]
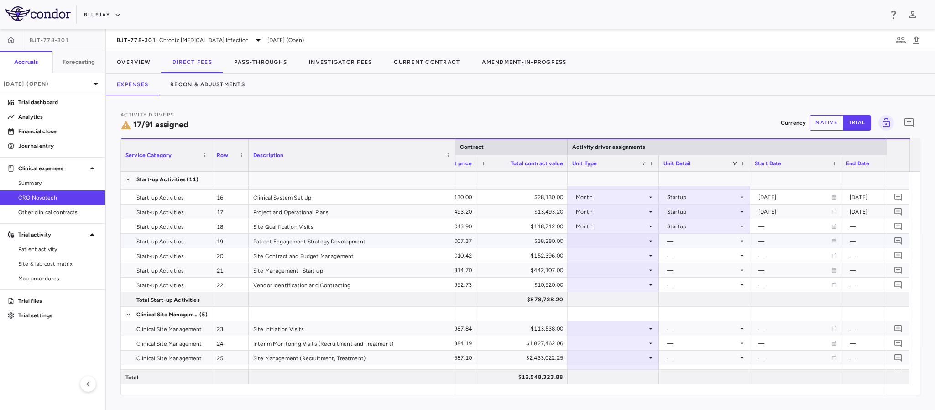
click at [637, 239] on div at bounding box center [613, 240] width 82 height 13
click at [629, 244] on div at bounding box center [613, 240] width 82 height 13
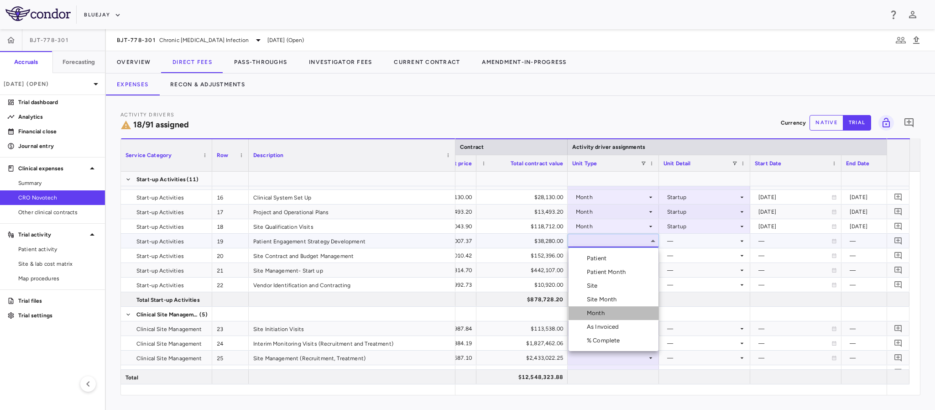
click at [608, 310] on div "Month" at bounding box center [597, 313] width 21 height 8
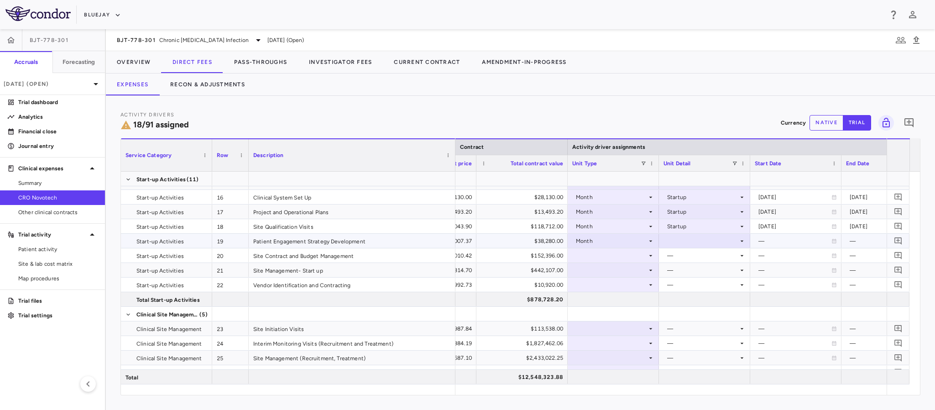
click at [688, 246] on div at bounding box center [704, 240] width 82 height 13
click at [687, 255] on div "Startup" at bounding box center [690, 258] width 24 height 8
click at [634, 256] on div at bounding box center [613, 255] width 82 height 13
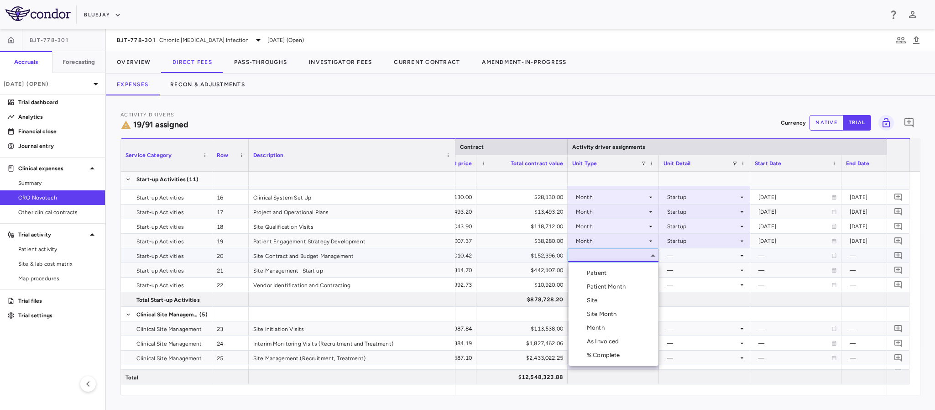
click at [615, 239] on div at bounding box center [467, 205] width 935 height 410
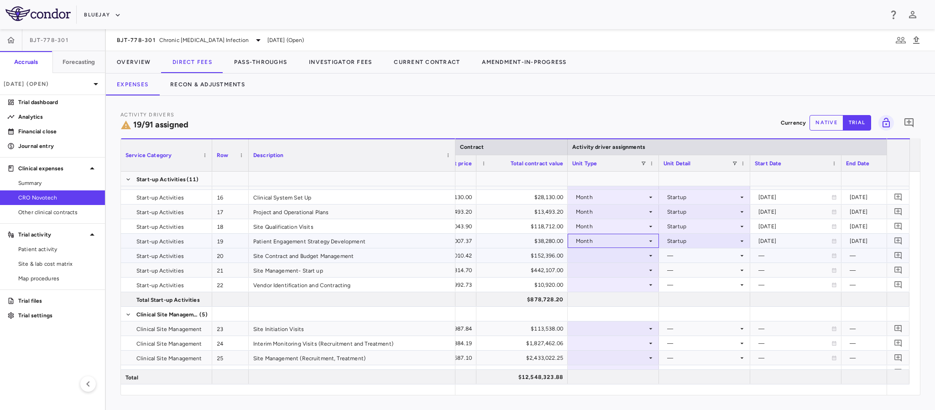
click at [612, 236] on div "Month" at bounding box center [611, 241] width 71 height 15
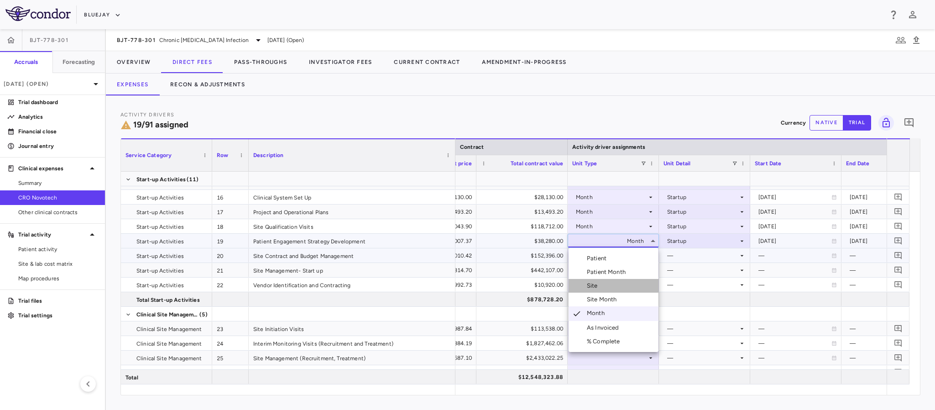
click at [610, 287] on li "Site" at bounding box center [614, 286] width 90 height 14
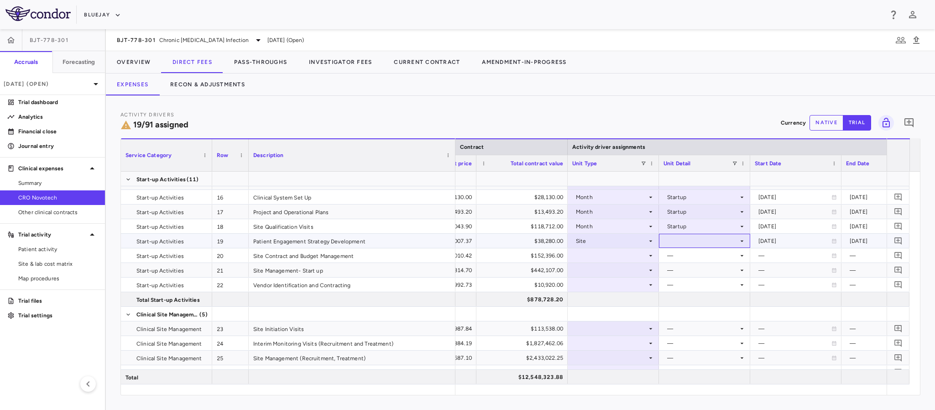
click at [678, 243] on div at bounding box center [704, 240] width 82 height 13
click at [679, 269] on div "Initiated" at bounding box center [691, 272] width 26 height 8
click at [638, 255] on div at bounding box center [613, 255] width 82 height 13
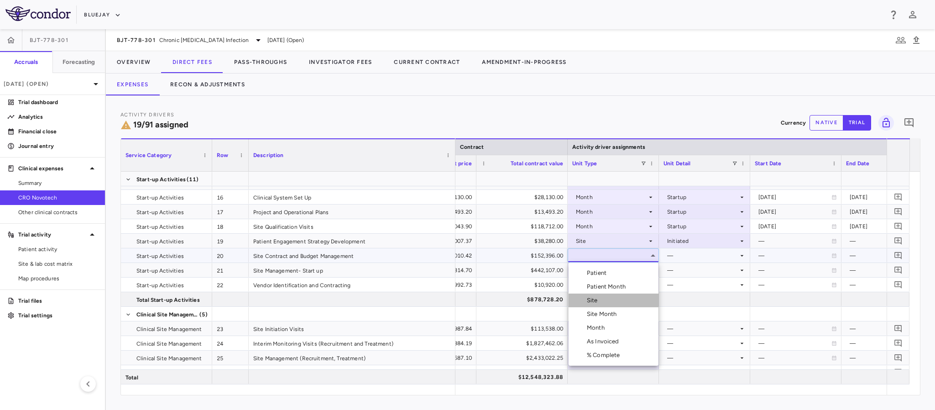
click at [599, 297] on div "Site" at bounding box center [594, 300] width 15 height 8
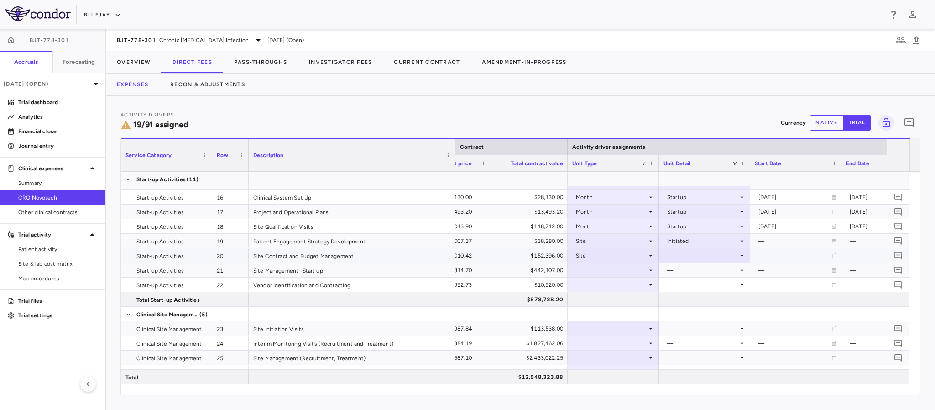
click at [675, 255] on div at bounding box center [704, 255] width 82 height 13
click at [686, 287] on div "Initiated" at bounding box center [691, 286] width 26 height 8
click at [637, 271] on div at bounding box center [613, 269] width 82 height 13
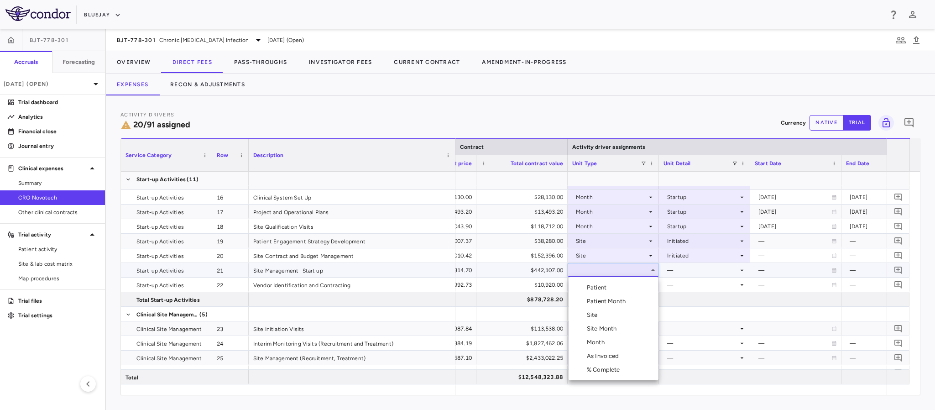
click at [601, 313] on div "Site" at bounding box center [594, 315] width 15 height 8
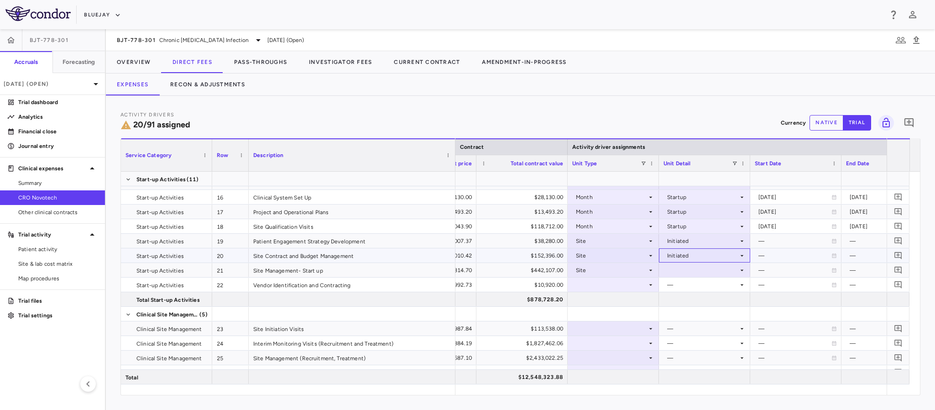
click at [675, 261] on div "Initiated" at bounding box center [702, 255] width 71 height 15
click at [663, 255] on div at bounding box center [467, 205] width 935 height 410
click at [683, 266] on div at bounding box center [704, 269] width 82 height 13
click at [681, 297] on div "Initiated" at bounding box center [691, 301] width 26 height 8
click at [638, 283] on div at bounding box center [613, 284] width 82 height 13
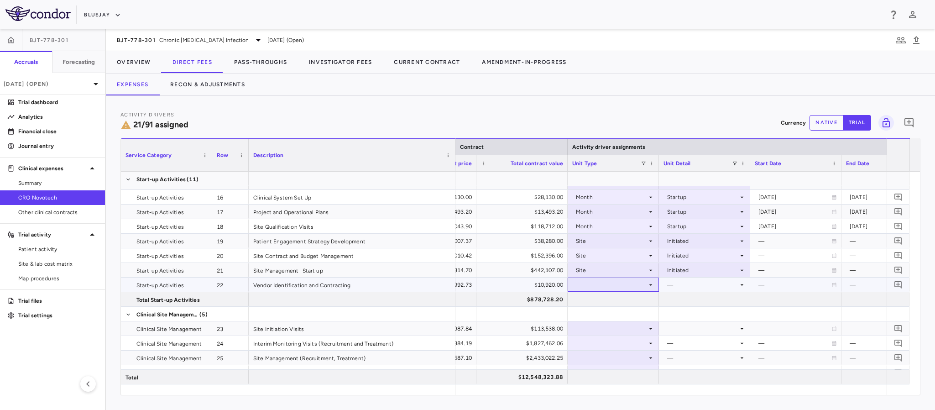
click at [638, 283] on div at bounding box center [613, 284] width 82 height 13
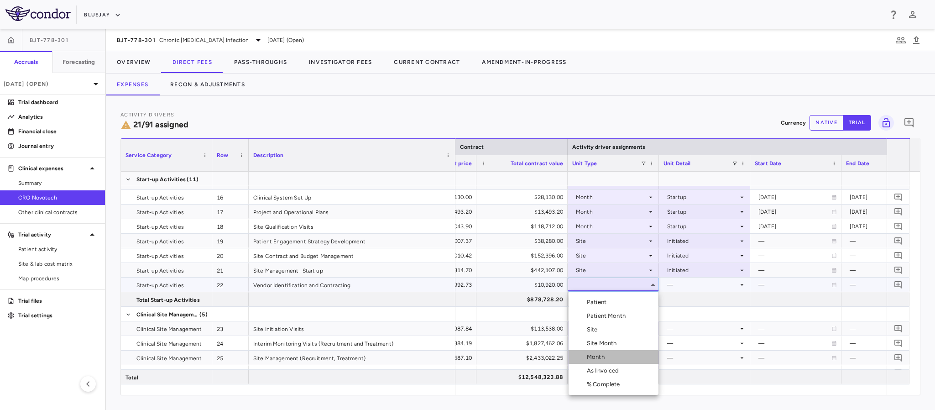
click at [600, 358] on div "Month" at bounding box center [597, 357] width 21 height 8
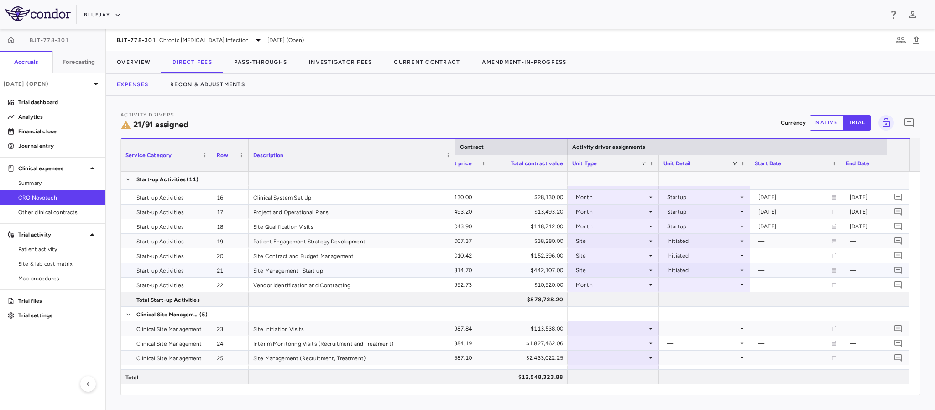
click at [681, 278] on div at bounding box center [704, 284] width 91 height 14
click at [692, 300] on div "Startup" at bounding box center [690, 302] width 24 height 8
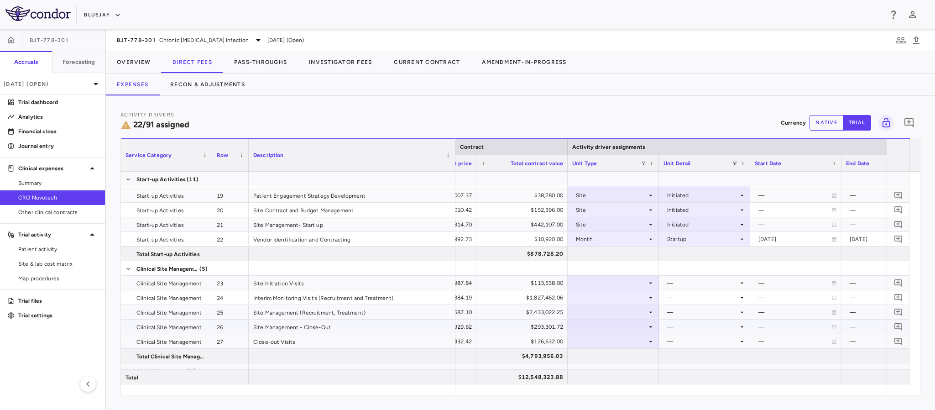
scroll to position [342, 0]
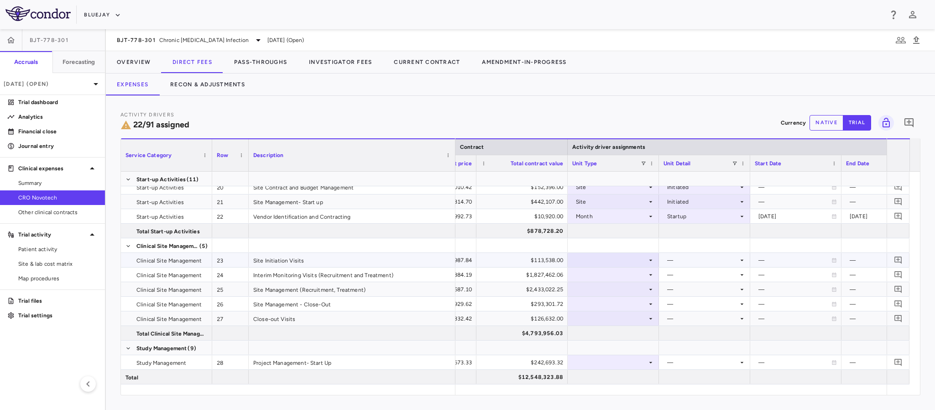
click at [652, 257] on icon at bounding box center [650, 259] width 7 height 7
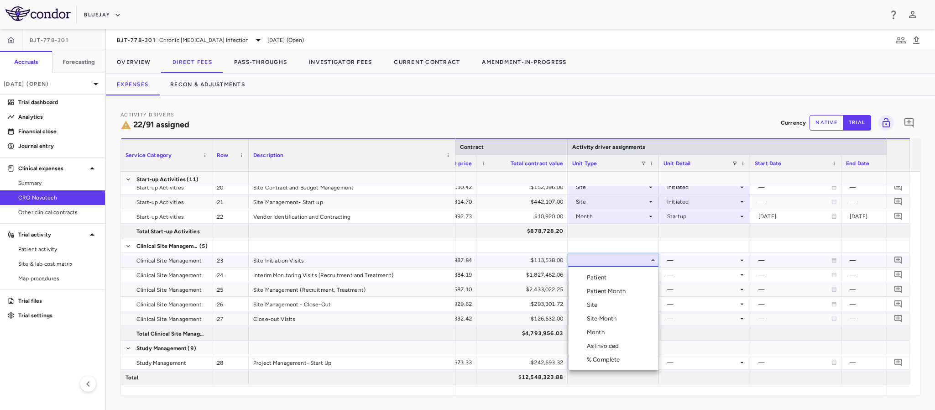
click at [595, 305] on div "Site" at bounding box center [594, 305] width 15 height 8
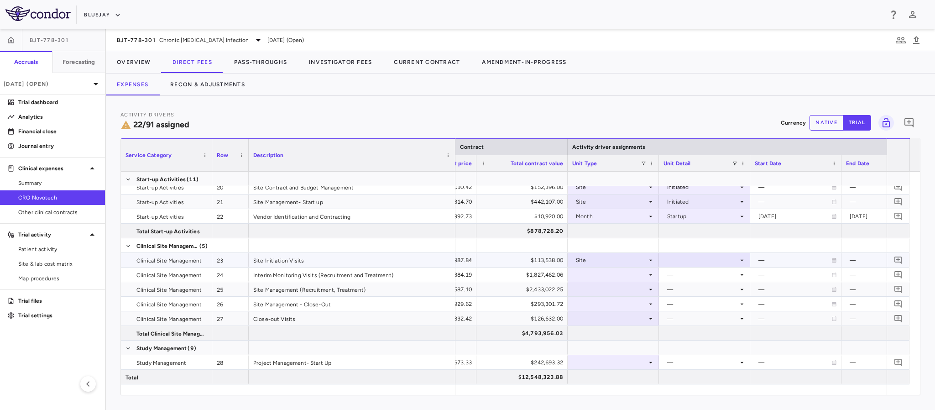
click at [741, 262] on icon at bounding box center [741, 259] width 7 height 7
click at [684, 293] on div "Initiated" at bounding box center [691, 291] width 26 height 8
click at [649, 274] on icon at bounding box center [650, 274] width 7 height 7
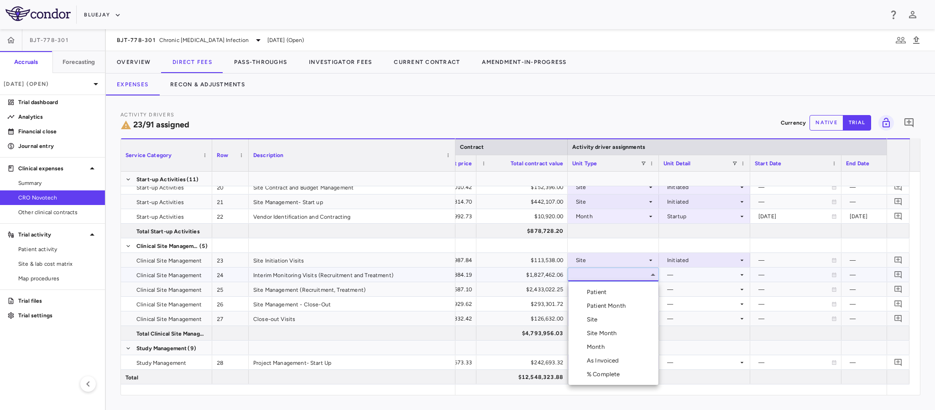
click at [613, 305] on div "Patient Month" at bounding box center [608, 306] width 42 height 8
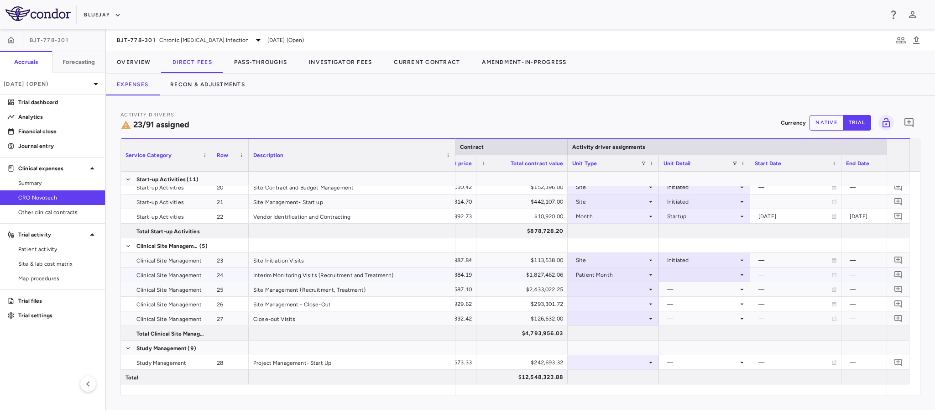
click at [746, 271] on div at bounding box center [704, 274] width 91 height 14
click at [705, 293] on div "As occurred" at bounding box center [696, 292] width 37 height 8
click at [640, 287] on div at bounding box center [613, 288] width 82 height 13
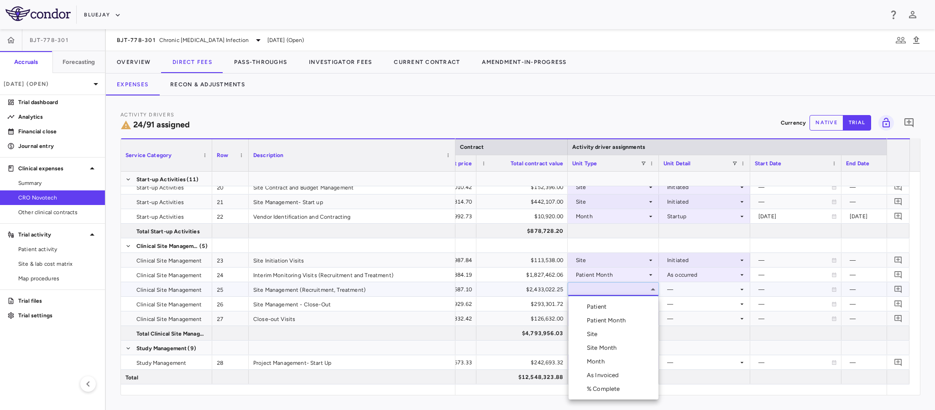
click at [612, 352] on li "Site Month" at bounding box center [614, 348] width 90 height 14
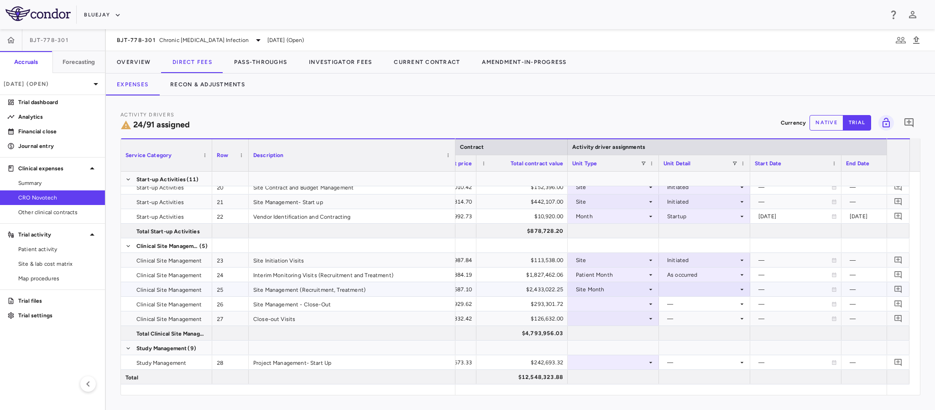
click at [738, 287] on icon at bounding box center [741, 289] width 7 height 7
click at [712, 319] on div "As Recruited" at bounding box center [697, 320] width 38 height 8
click at [652, 303] on icon at bounding box center [650, 303] width 7 height 7
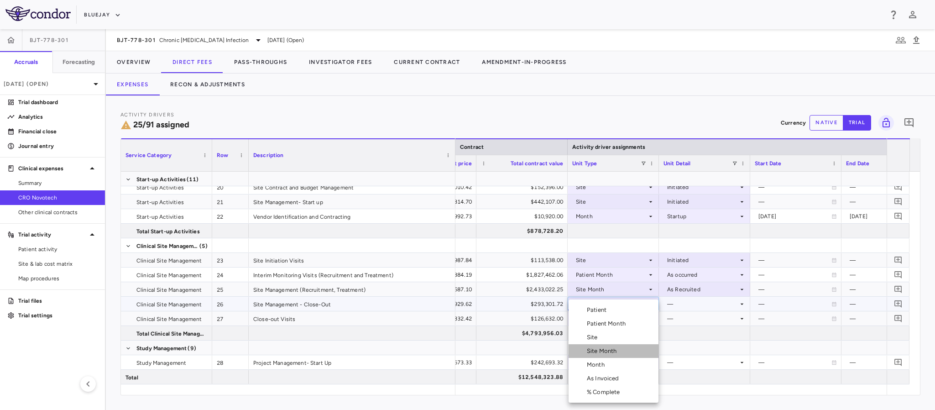
click at [612, 345] on li "Site Month" at bounding box center [614, 351] width 90 height 14
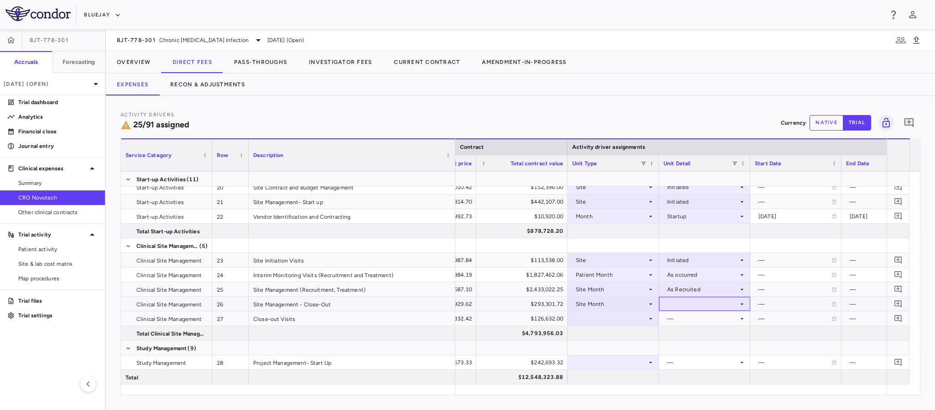
click at [741, 307] on icon at bounding box center [741, 303] width 7 height 7
click at [703, 332] on div "As Recruited" at bounding box center [697, 335] width 38 height 8
click at [645, 319] on div at bounding box center [613, 318] width 82 height 13
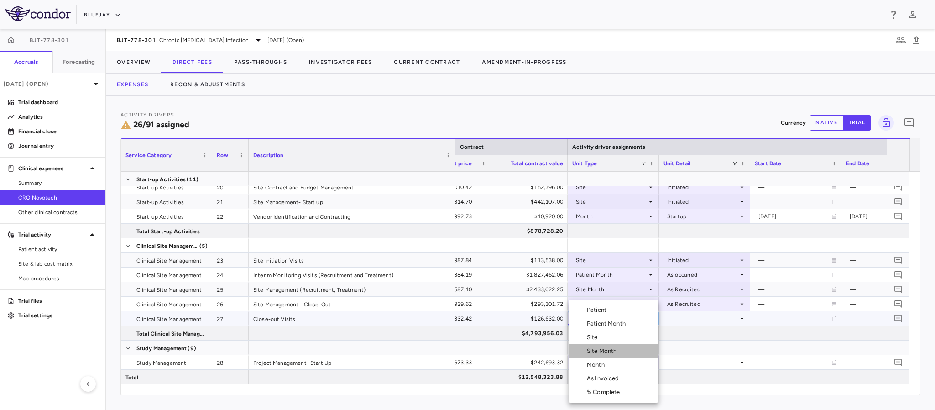
click at [611, 351] on div "Site Month" at bounding box center [604, 351] width 34 height 8
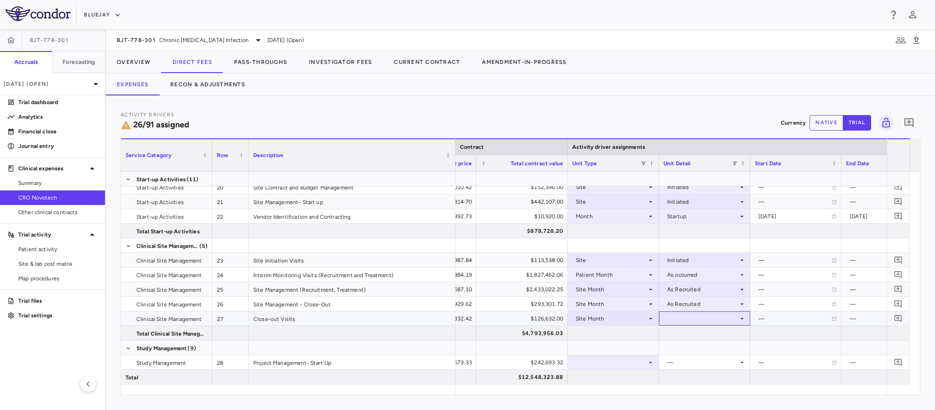
click at [691, 319] on div at bounding box center [704, 318] width 82 height 13
click at [685, 347] on div "As Recruited" at bounding box center [697, 349] width 38 height 8
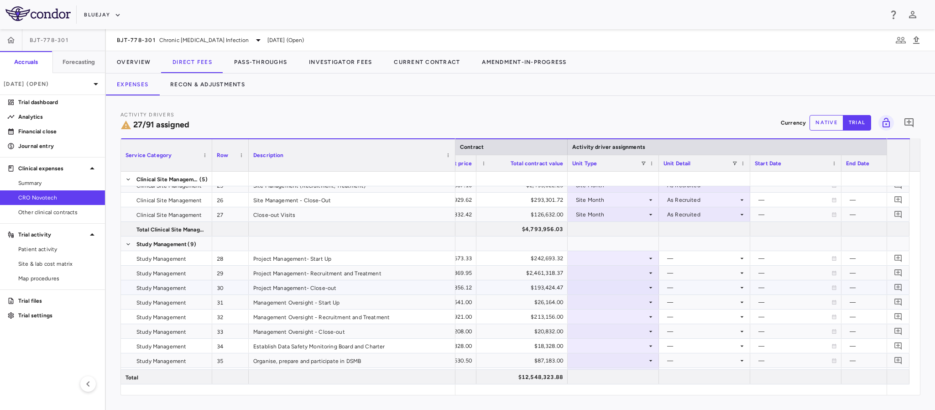
scroll to position [479, 0]
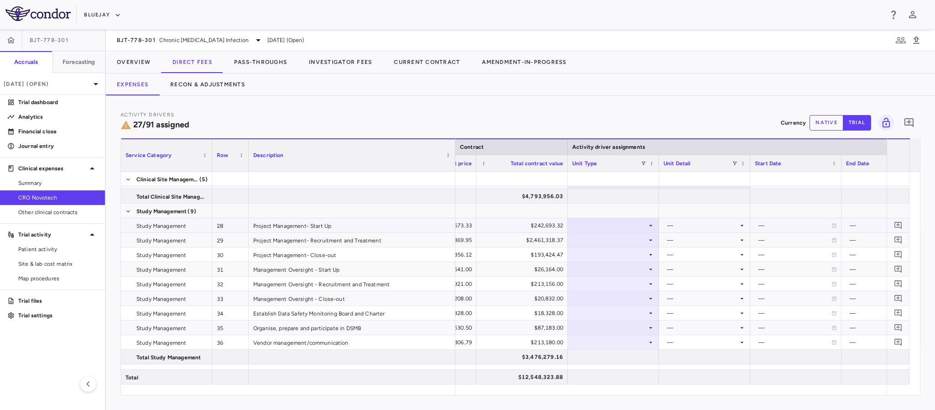
click at [646, 220] on div at bounding box center [613, 225] width 82 height 13
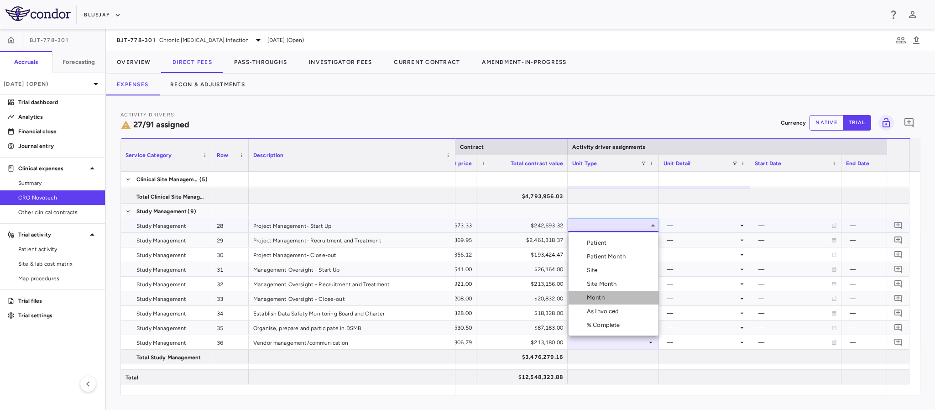
click at [602, 297] on div "Month" at bounding box center [597, 297] width 21 height 8
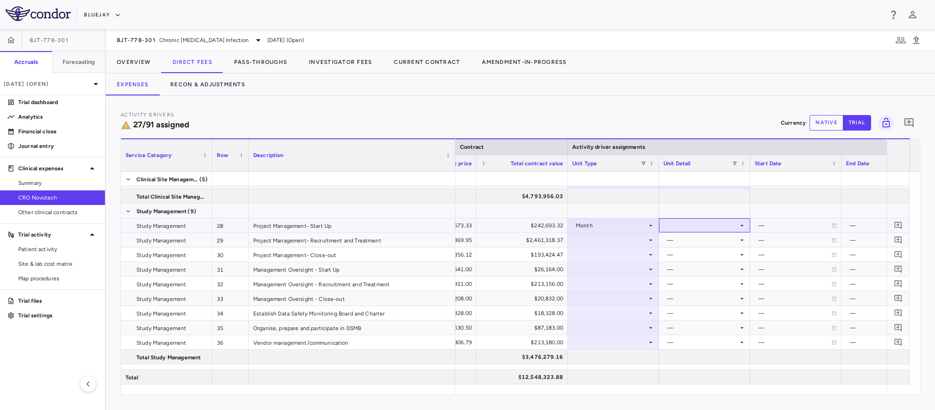
click at [734, 227] on div at bounding box center [704, 225] width 82 height 13
click at [696, 246] on div "Startup" at bounding box center [690, 243] width 24 height 8
click at [649, 239] on icon at bounding box center [650, 239] width 7 height 7
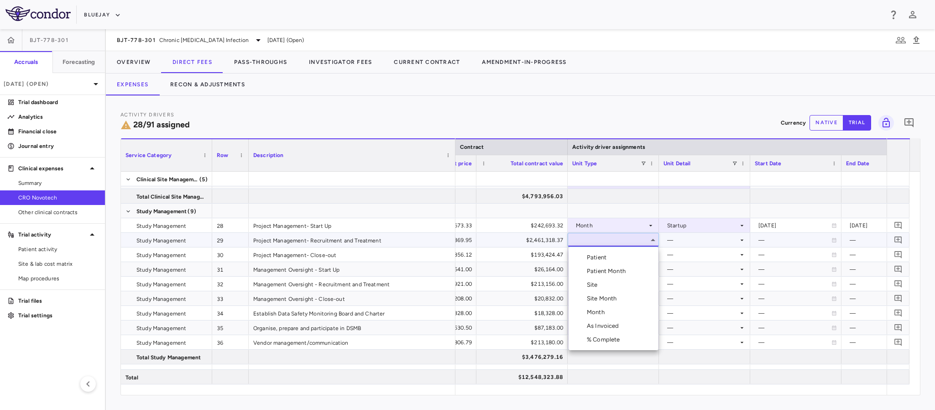
click at [616, 308] on li "Month" at bounding box center [614, 312] width 90 height 14
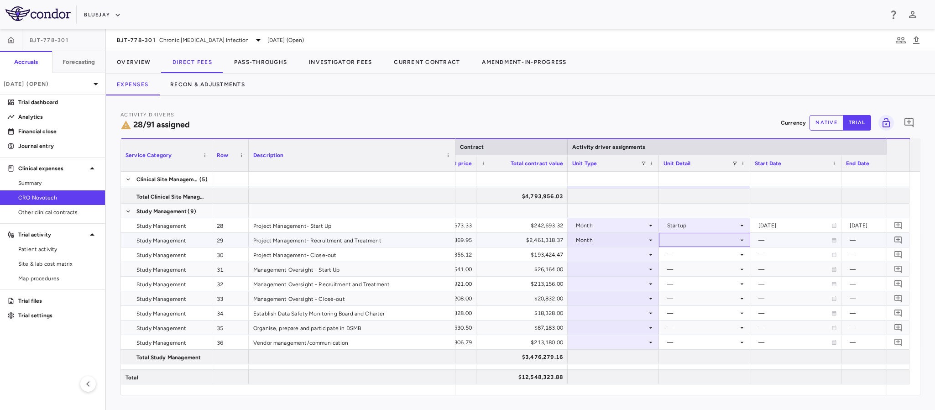
click at [701, 245] on div at bounding box center [704, 239] width 82 height 13
click at [681, 340] on div "Custom" at bounding box center [690, 339] width 25 height 8
click at [648, 258] on icon at bounding box center [650, 254] width 7 height 7
click at [645, 253] on div at bounding box center [613, 254] width 82 height 13
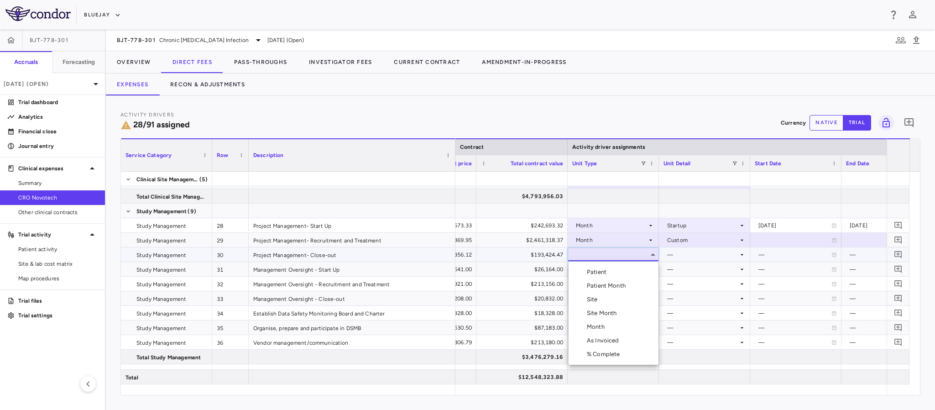
click at [605, 325] on div "Month" at bounding box center [597, 327] width 21 height 8
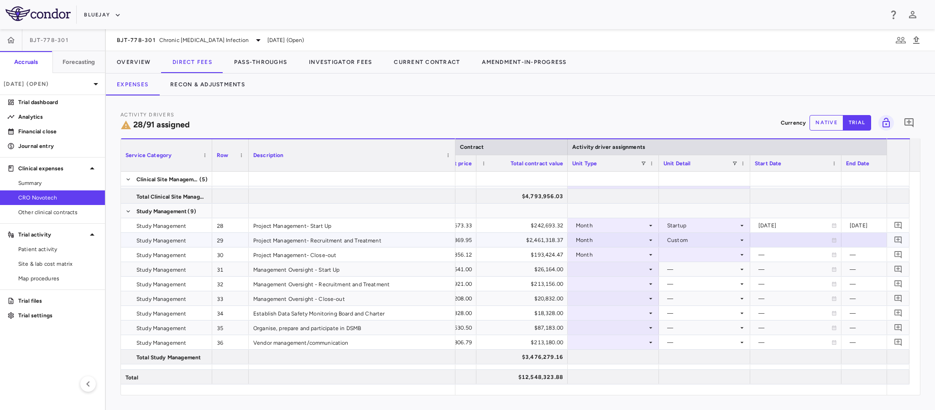
click at [790, 235] on div at bounding box center [796, 239] width 82 height 13
click at [803, 236] on input "**********" at bounding box center [788, 240] width 74 height 15
type input "**********"
click at [866, 240] on div at bounding box center [887, 239] width 82 height 13
click at [861, 242] on input "**********" at bounding box center [879, 240] width 74 height 15
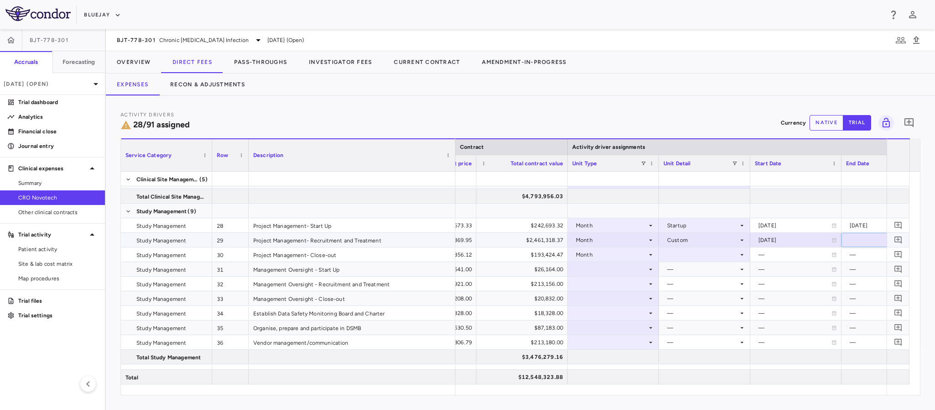
type input "**********"
click at [702, 253] on div at bounding box center [704, 254] width 82 height 13
click at [701, 253] on div "—" at bounding box center [702, 254] width 71 height 15
click at [625, 255] on div at bounding box center [613, 254] width 82 height 13
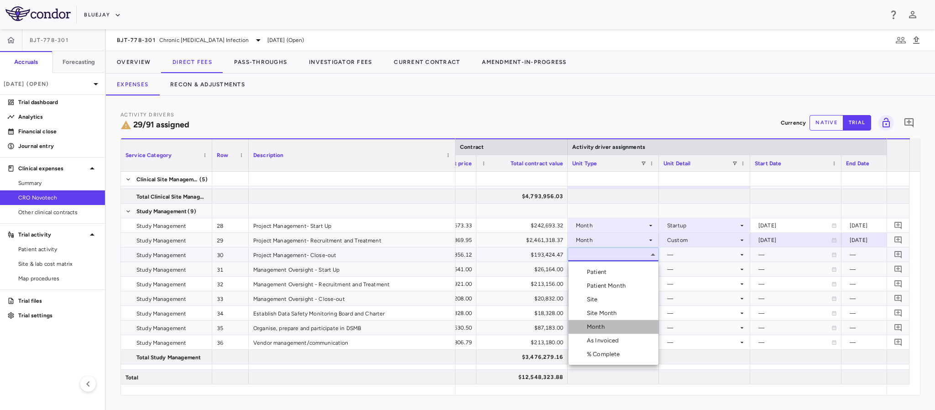
click at [606, 327] on div "Month" at bounding box center [597, 327] width 21 height 8
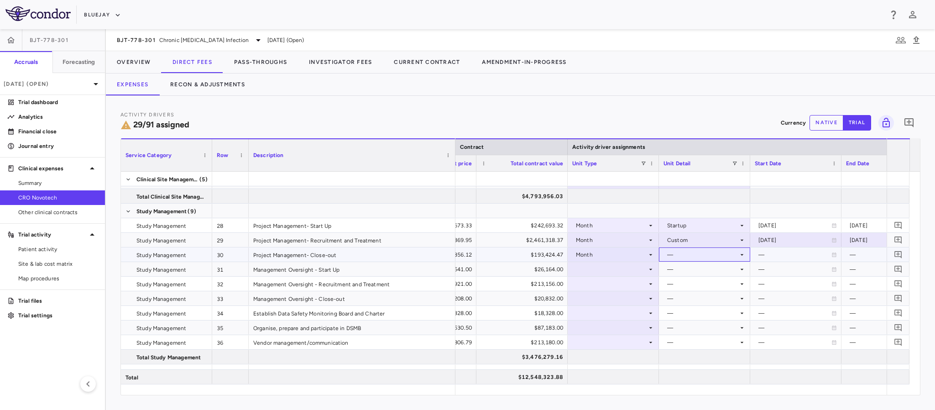
click at [723, 258] on div "—" at bounding box center [702, 254] width 71 height 15
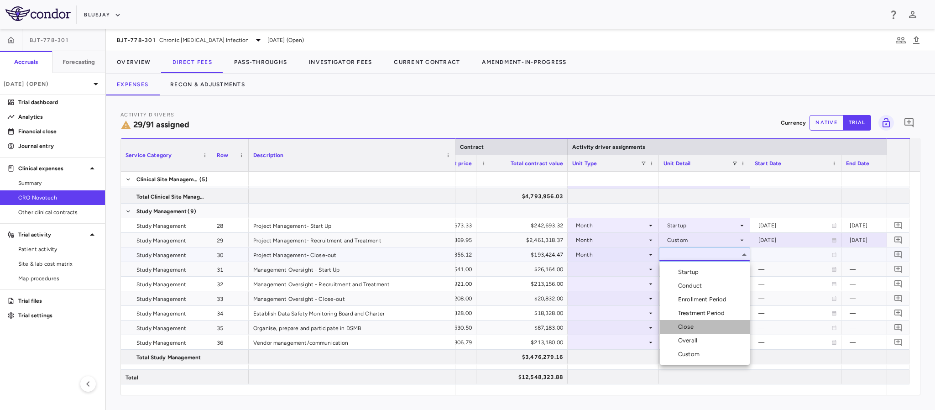
click at [697, 326] on div "Close" at bounding box center [687, 327] width 19 height 8
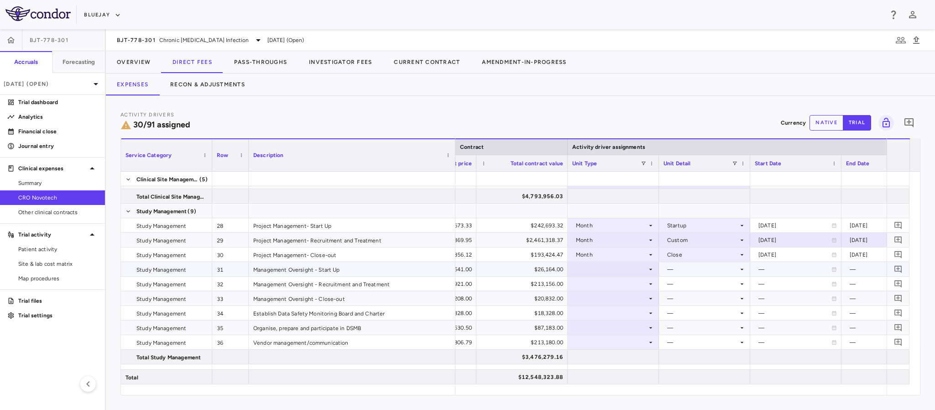
click at [645, 272] on div at bounding box center [613, 268] width 82 height 13
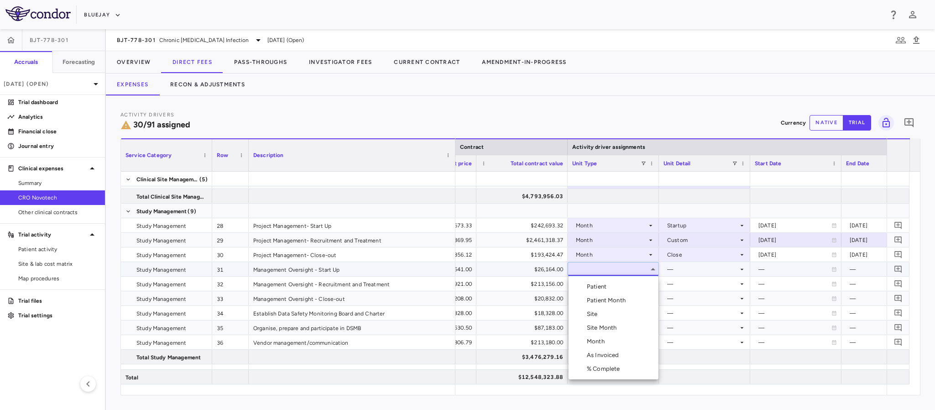
click at [604, 342] on div "Month" at bounding box center [597, 341] width 21 height 8
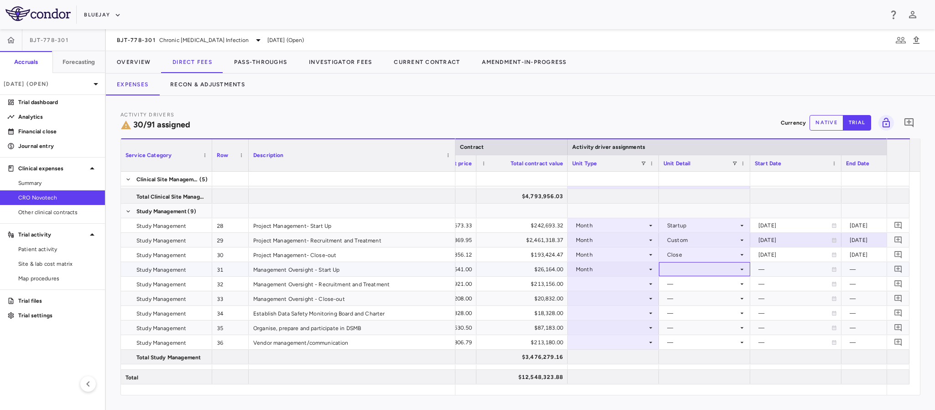
click at [721, 274] on div at bounding box center [704, 268] width 82 height 13
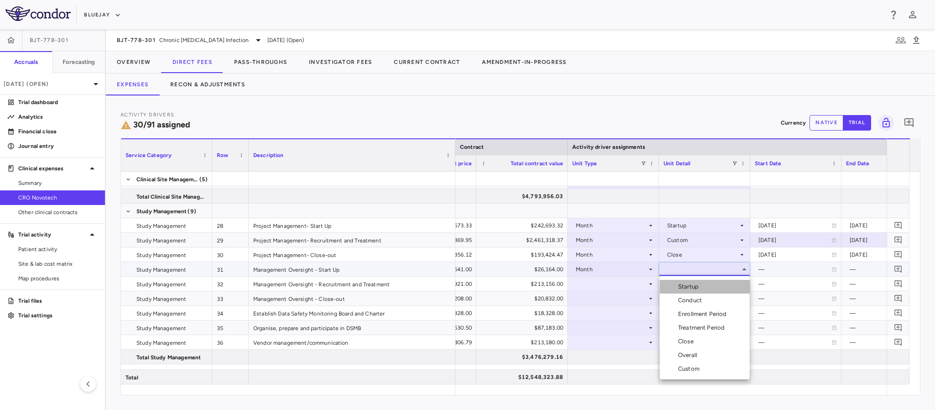
click at [705, 287] on li "Startup" at bounding box center [705, 287] width 90 height 14
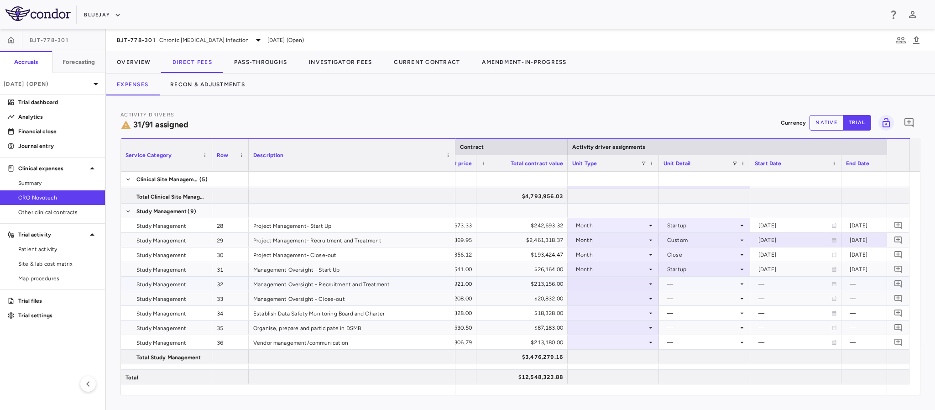
click at [649, 281] on icon at bounding box center [650, 283] width 7 height 7
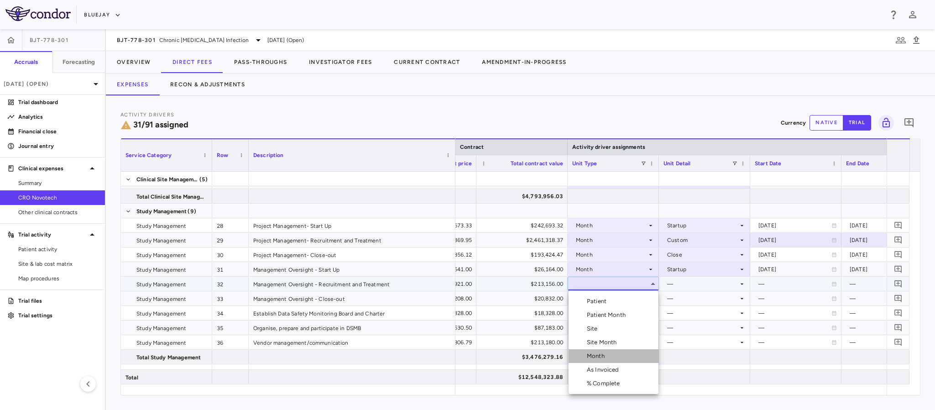
click at [606, 353] on div "Month" at bounding box center [597, 356] width 21 height 8
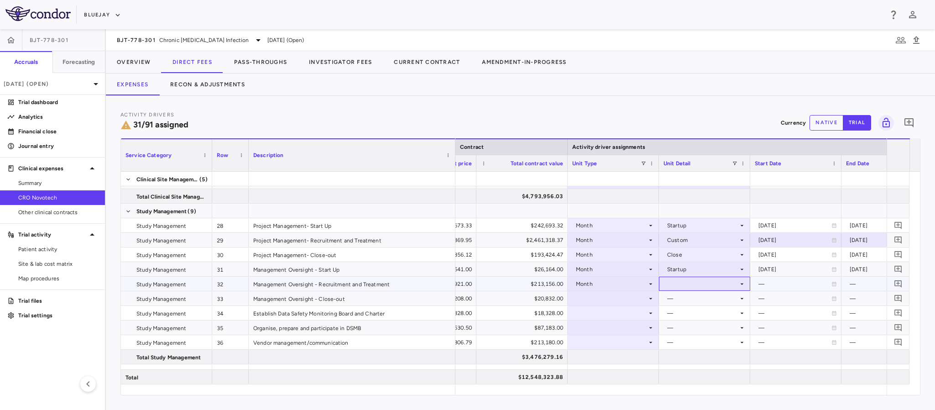
click at [739, 283] on icon at bounding box center [741, 283] width 7 height 7
click at [697, 382] on div "Custom" at bounding box center [690, 383] width 25 height 8
click at [779, 281] on div "—" at bounding box center [794, 284] width 73 height 15
click at [778, 281] on input "**********" at bounding box center [788, 284] width 74 height 15
click at [808, 284] on div at bounding box center [796, 283] width 82 height 13
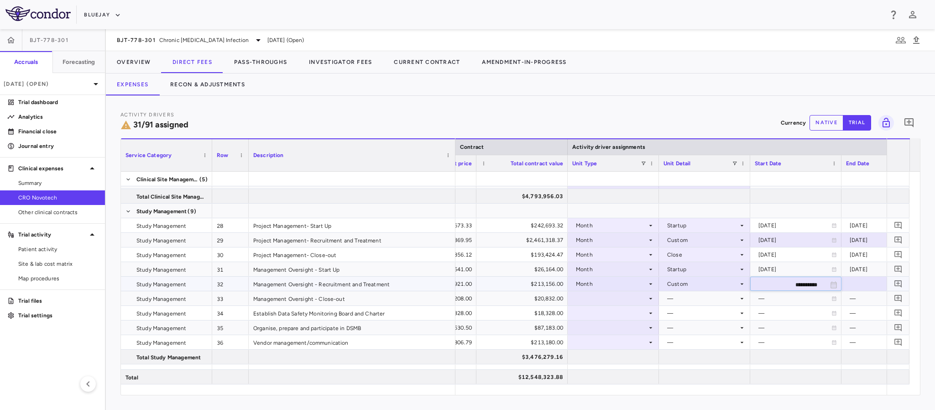
click at [802, 285] on input "**********" at bounding box center [788, 284] width 74 height 15
type input "**********"
click at [860, 281] on div at bounding box center [887, 283] width 82 height 13
click at [854, 283] on input "**********" at bounding box center [879, 284] width 74 height 15
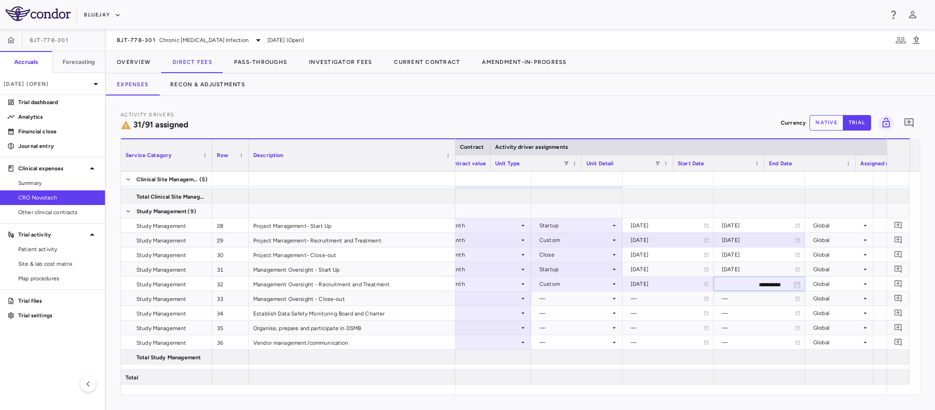
scroll to position [0, 393]
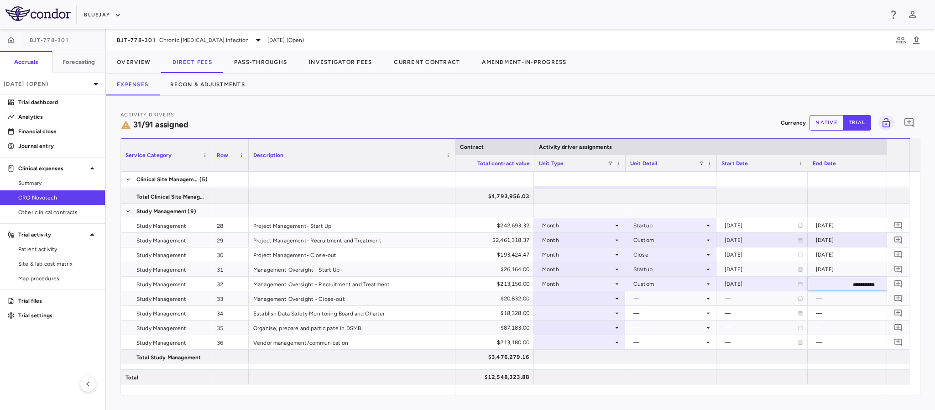
type input "**********"
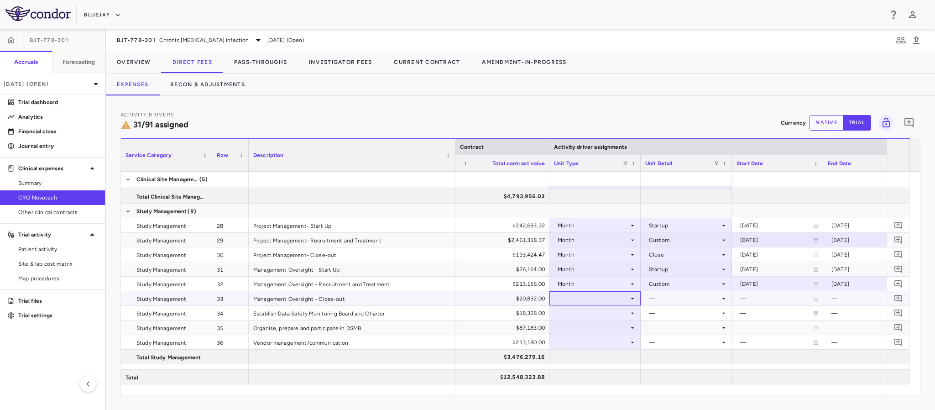
click at [568, 295] on div at bounding box center [595, 298] width 82 height 13
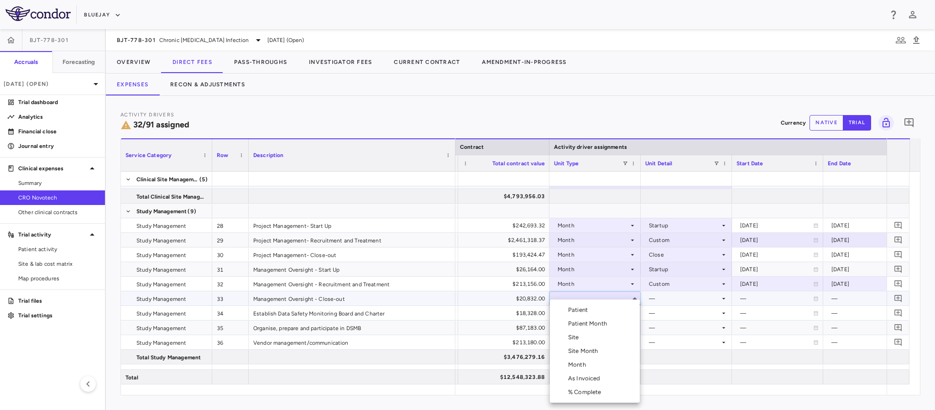
click at [574, 365] on div "Month" at bounding box center [578, 364] width 21 height 8
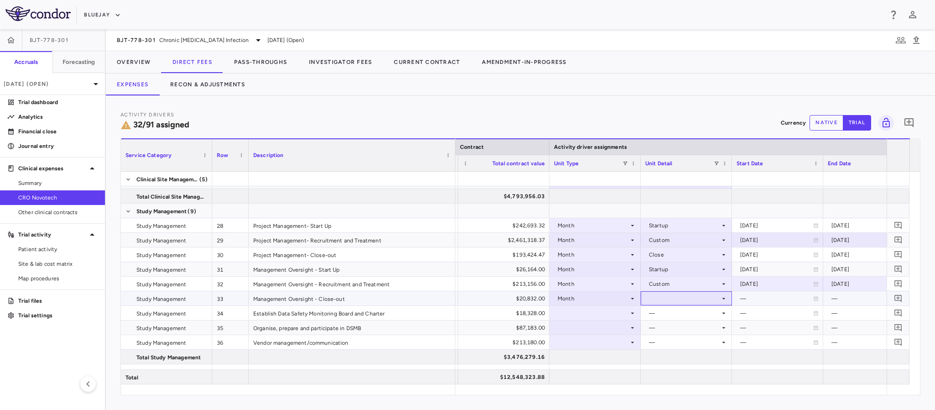
click at [663, 296] on div at bounding box center [686, 298] width 82 height 13
click at [658, 365] on div "Close" at bounding box center [659, 364] width 37 height 8
click at [631, 315] on icon at bounding box center [632, 312] width 7 height 7
click at [631, 312] on icon at bounding box center [632, 312] width 7 height 7
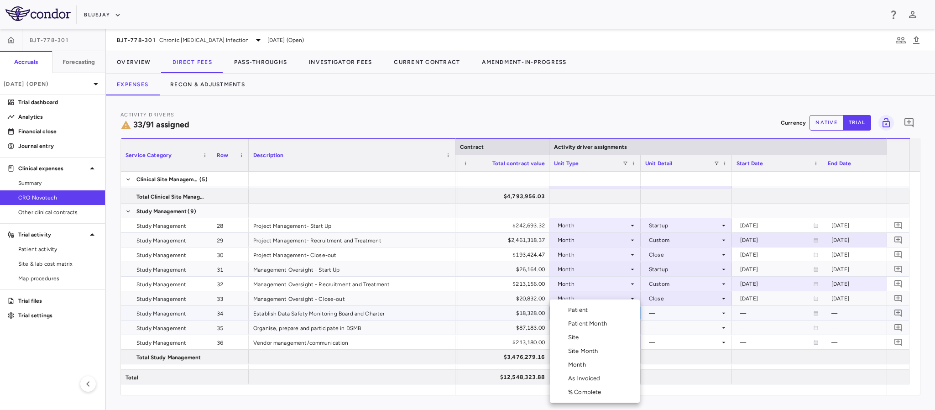
click at [595, 362] on li "Month" at bounding box center [595, 365] width 90 height 14
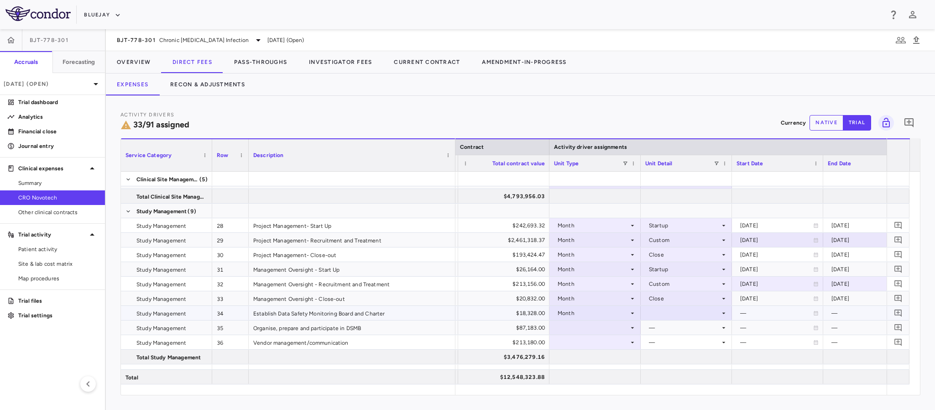
click at [664, 310] on div at bounding box center [686, 312] width 82 height 13
click at [596, 318] on div at bounding box center [467, 205] width 935 height 410
click at [678, 313] on div at bounding box center [686, 312] width 82 height 13
click at [668, 311] on div "Startup" at bounding box center [671, 310] width 24 height 8
click at [631, 325] on icon at bounding box center [632, 327] width 7 height 7
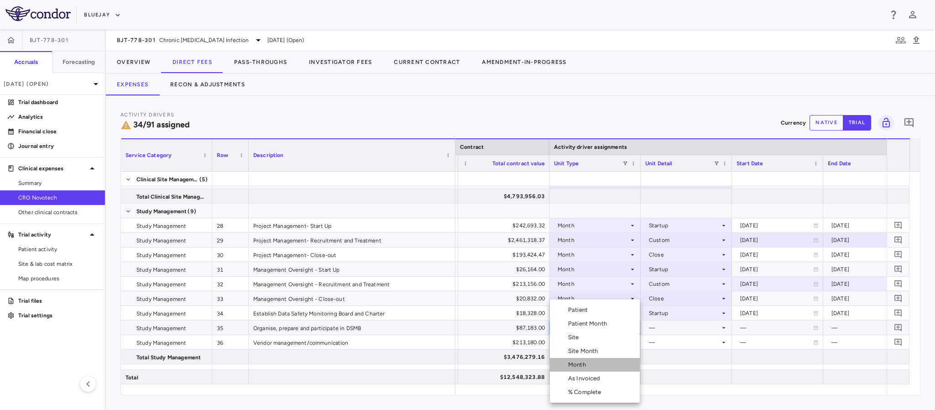
click at [601, 360] on li "Month" at bounding box center [595, 365] width 90 height 14
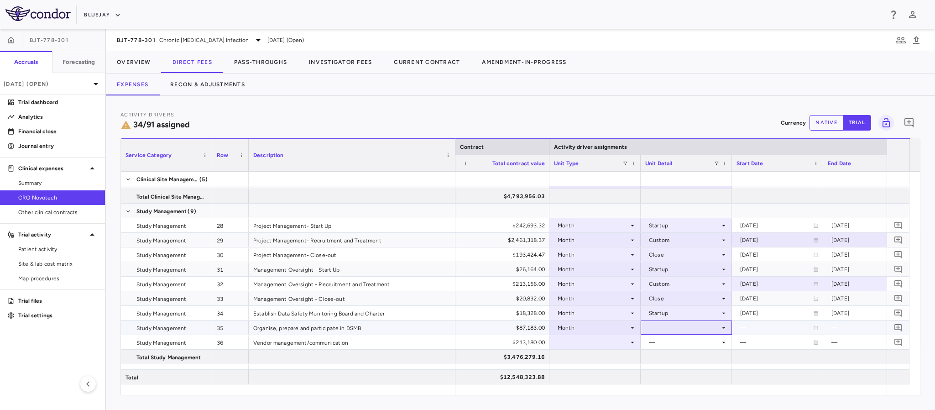
click at [671, 323] on div at bounding box center [686, 327] width 82 height 13
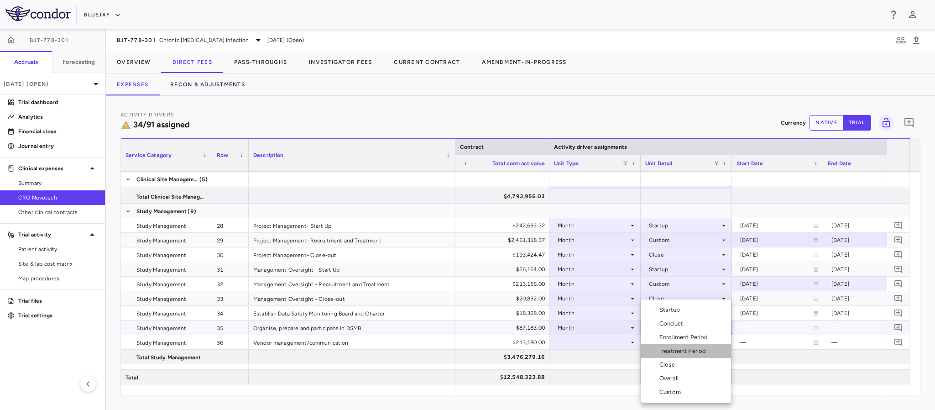
click at [662, 354] on div "Treatment Period" at bounding box center [684, 351] width 50 height 8
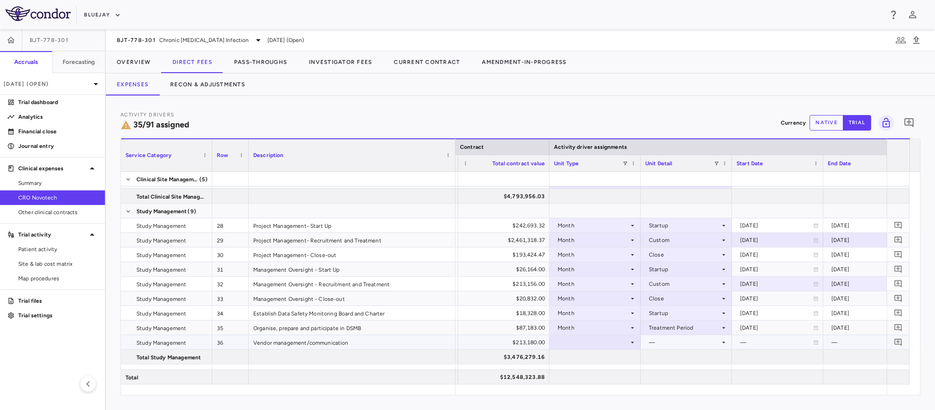
click at [623, 339] on div at bounding box center [595, 341] width 82 height 13
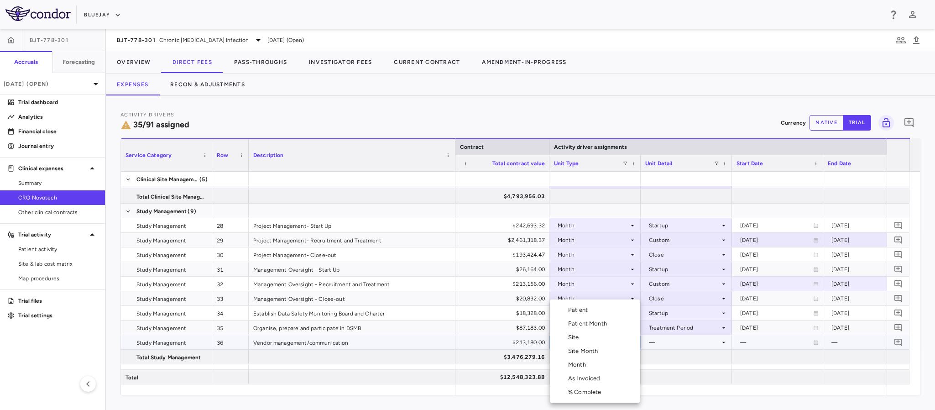
click at [579, 365] on div "Month" at bounding box center [578, 364] width 21 height 8
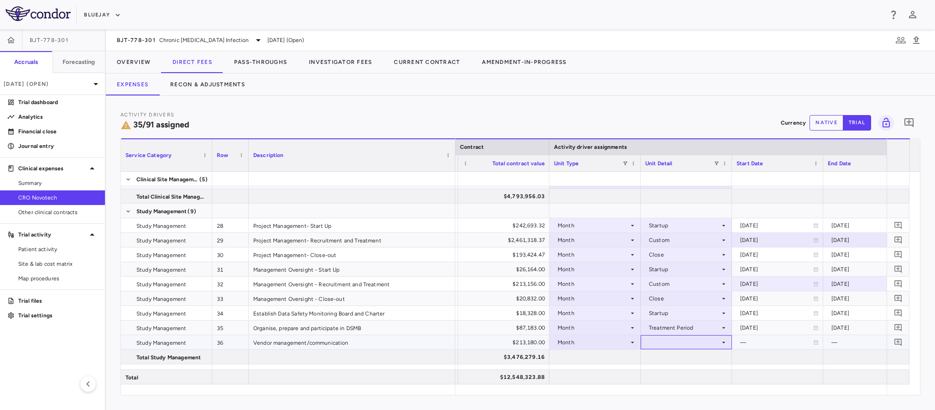
click at [660, 345] on div at bounding box center [686, 341] width 82 height 13
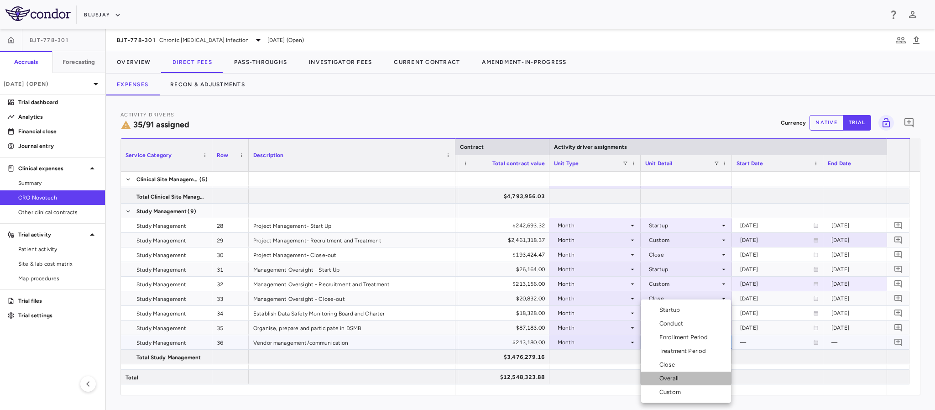
click at [667, 381] on div "Overall" at bounding box center [670, 378] width 23 height 8
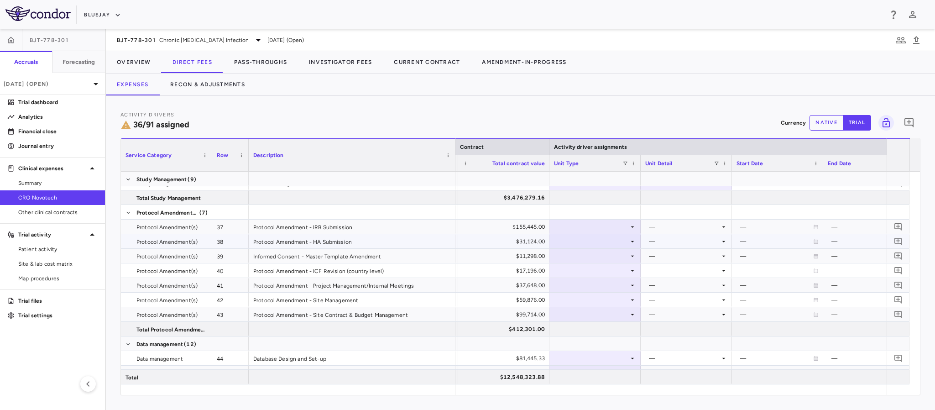
scroll to position [616, 0]
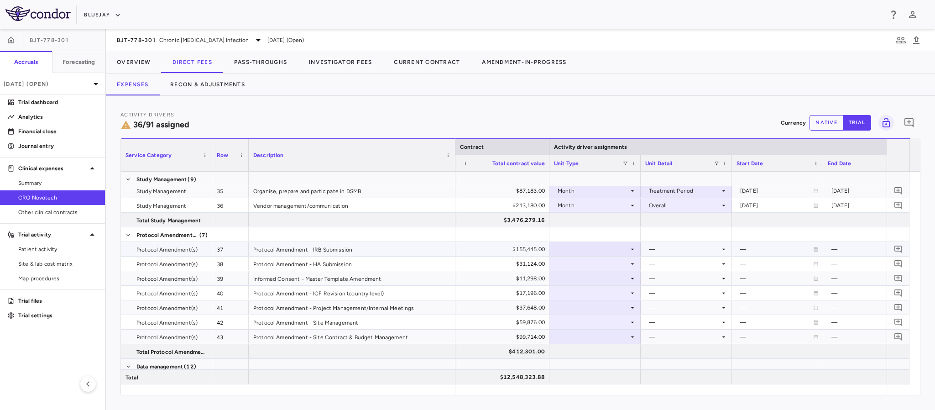
click at [631, 251] on icon at bounding box center [632, 248] width 7 height 7
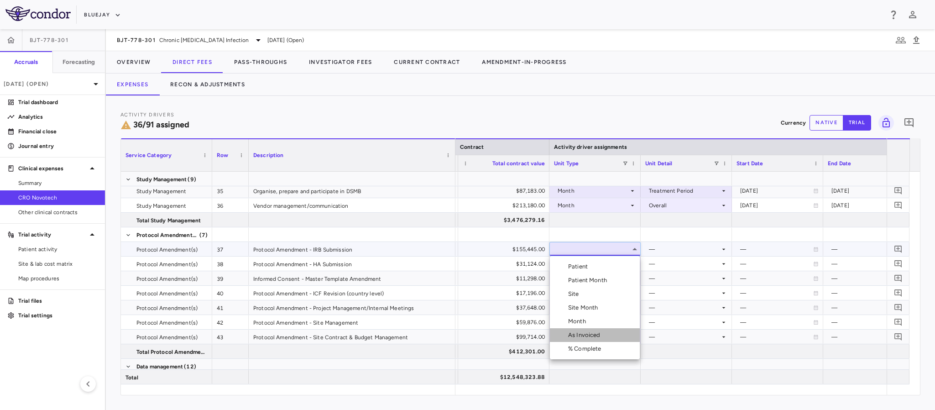
click at [592, 334] on div "As Invoiced" at bounding box center [586, 335] width 36 height 8
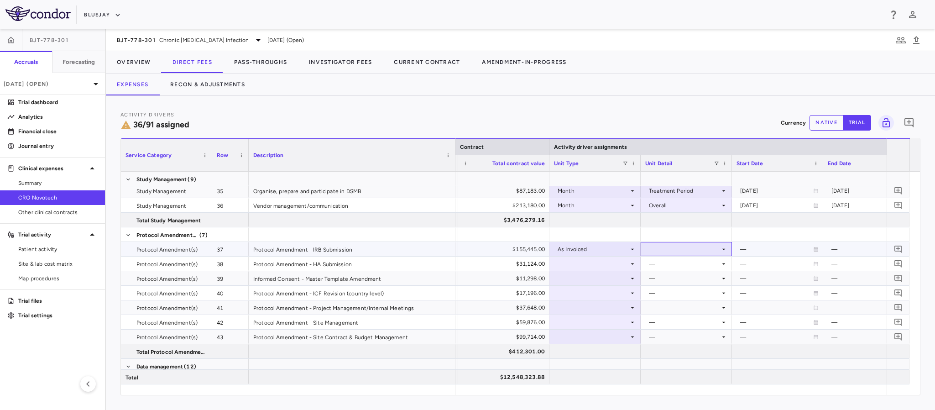
click at [723, 251] on icon at bounding box center [723, 248] width 7 height 7
click at [693, 269] on div "As occurred" at bounding box center [677, 266] width 37 height 8
click at [630, 264] on icon at bounding box center [632, 263] width 7 height 7
click at [634, 261] on icon at bounding box center [632, 263] width 7 height 7
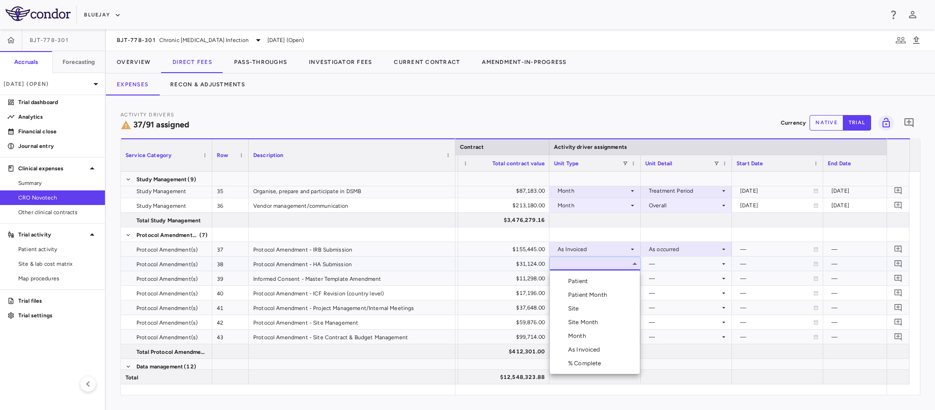
click at [582, 350] on div "As Invoiced" at bounding box center [586, 349] width 36 height 8
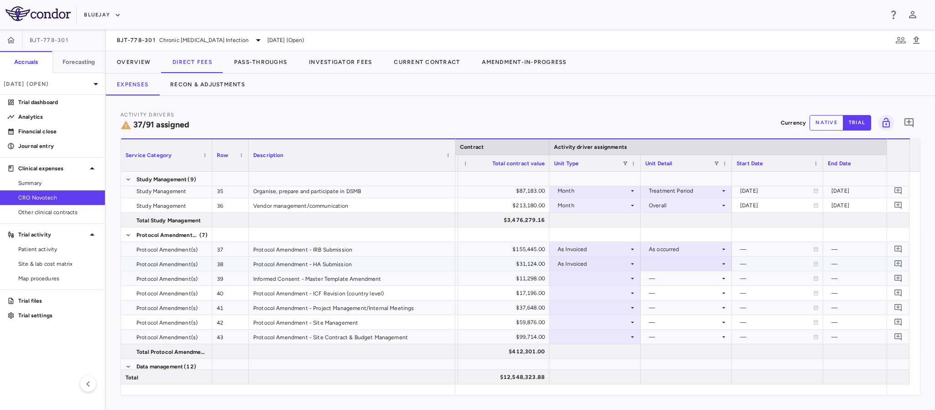
click at [675, 260] on div at bounding box center [686, 263] width 82 height 13
click at [674, 281] on div "As occurred" at bounding box center [677, 281] width 37 height 8
click at [627, 277] on div at bounding box center [595, 277] width 82 height 13
click at [628, 277] on div at bounding box center [595, 277] width 82 height 13
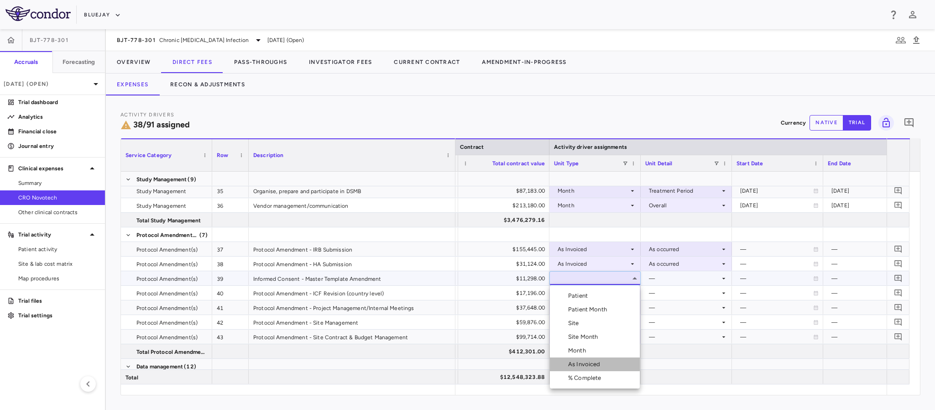
click at [589, 368] on li "As Invoiced" at bounding box center [595, 364] width 90 height 14
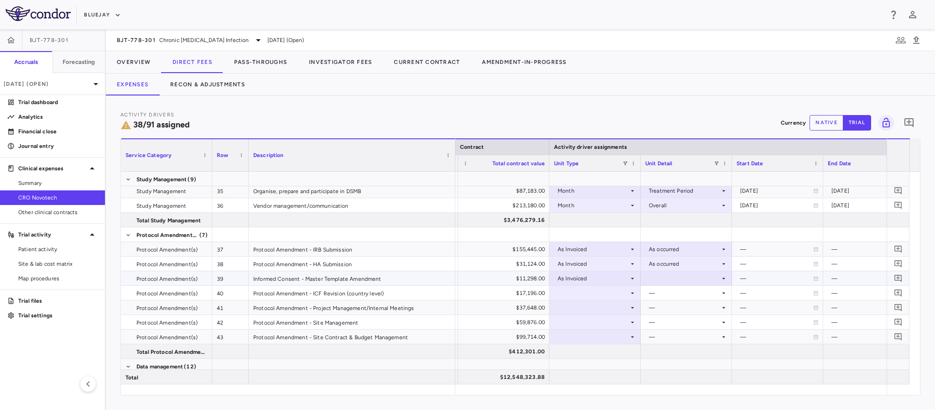
click at [684, 282] on div at bounding box center [686, 277] width 82 height 13
click at [674, 296] on div "As occurred" at bounding box center [677, 296] width 37 height 8
click at [631, 292] on icon at bounding box center [632, 292] width 7 height 7
click at [630, 294] on icon at bounding box center [632, 292] width 7 height 7
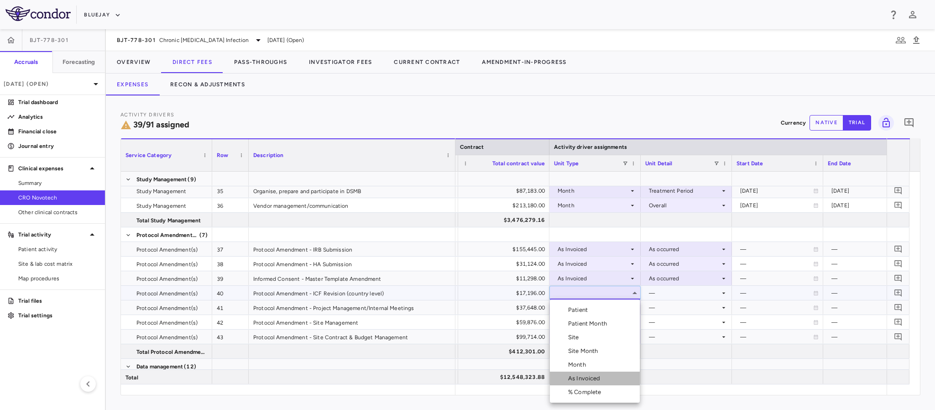
click at [597, 378] on div "As Invoiced" at bounding box center [586, 378] width 36 height 8
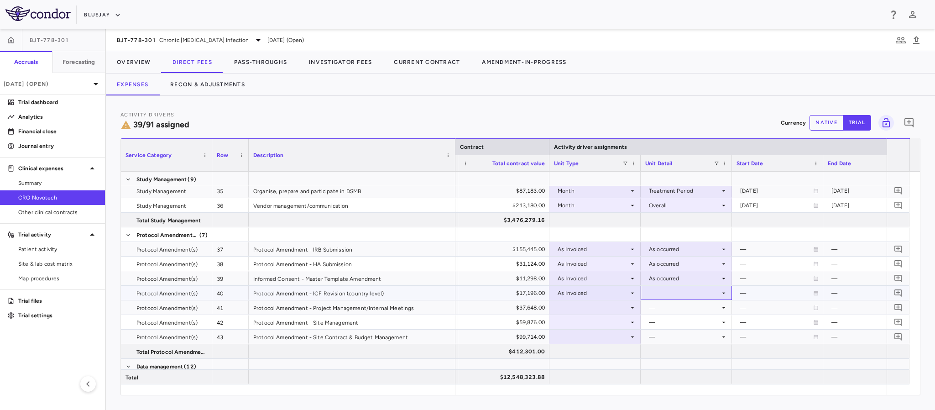
click at [688, 291] on div at bounding box center [686, 292] width 82 height 13
click at [682, 314] on div "As occurred" at bounding box center [677, 310] width 37 height 8
click at [630, 308] on icon at bounding box center [632, 307] width 7 height 7
click at [637, 307] on div at bounding box center [594, 307] width 91 height 14
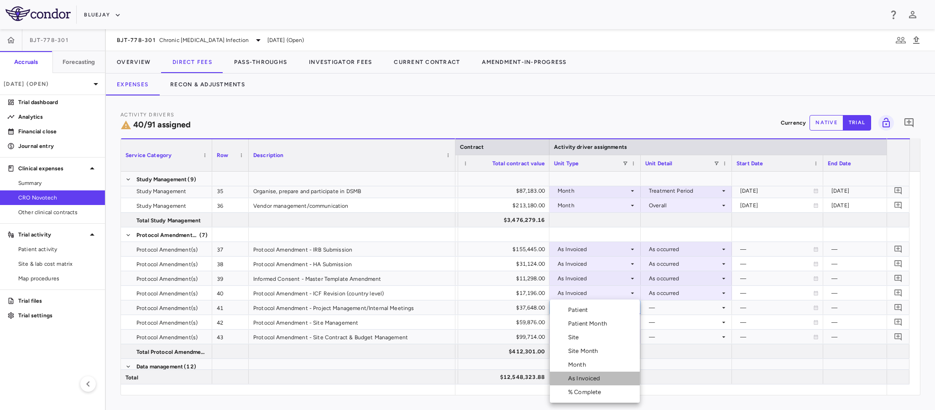
click at [609, 379] on li "As Invoiced" at bounding box center [595, 378] width 90 height 14
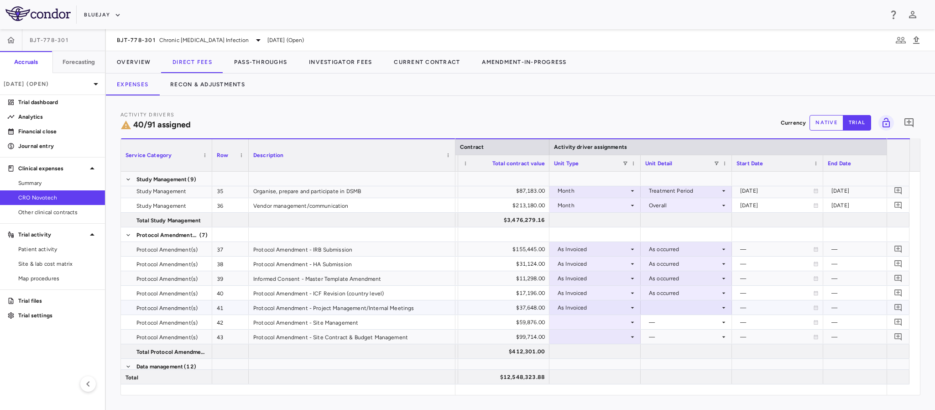
click at [668, 314] on div at bounding box center [686, 307] width 82 height 13
click at [674, 322] on div "As occurred" at bounding box center [677, 325] width 37 height 8
click at [630, 320] on icon at bounding box center [632, 321] width 7 height 7
click at [630, 324] on icon at bounding box center [632, 321] width 7 height 7
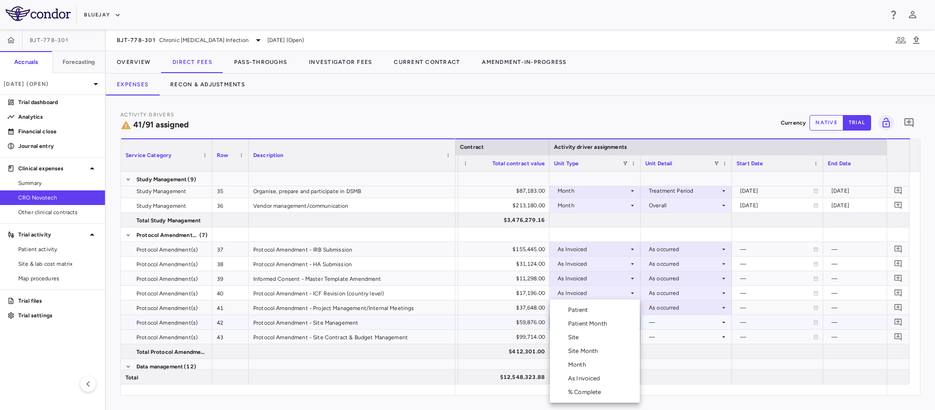
click at [576, 382] on li "As Invoiced" at bounding box center [595, 378] width 90 height 14
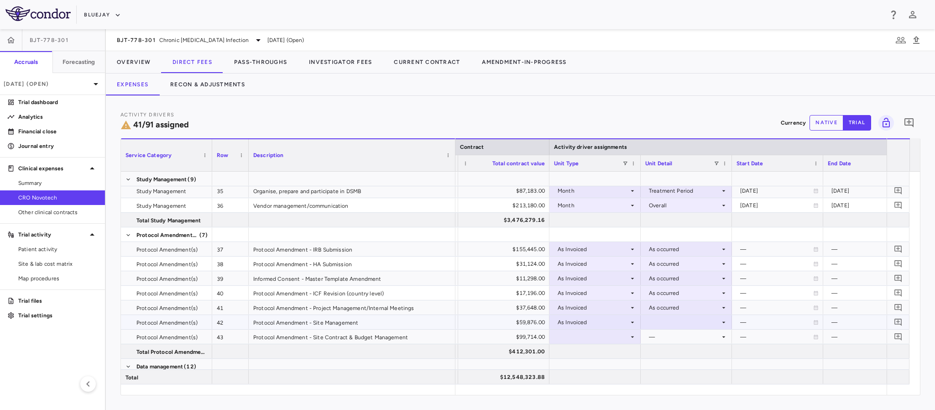
click at [673, 321] on div at bounding box center [686, 321] width 82 height 13
click at [673, 338] on div "As occurred" at bounding box center [677, 339] width 37 height 8
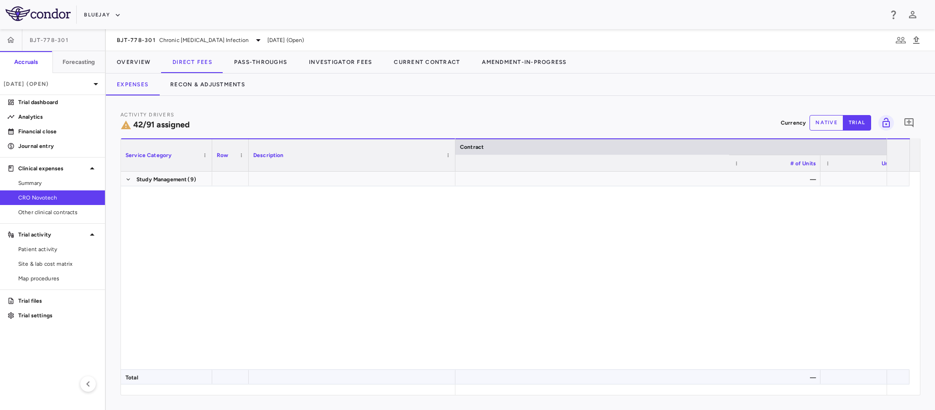
scroll to position [0, 454]
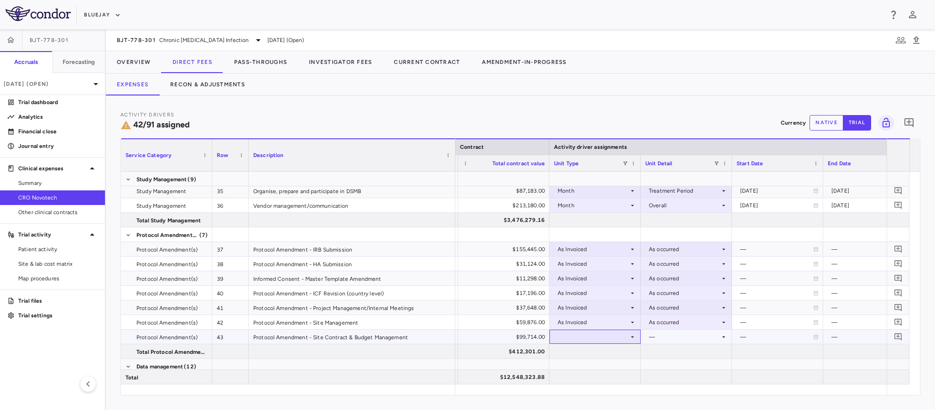
click at [625, 334] on div at bounding box center [595, 336] width 82 height 13
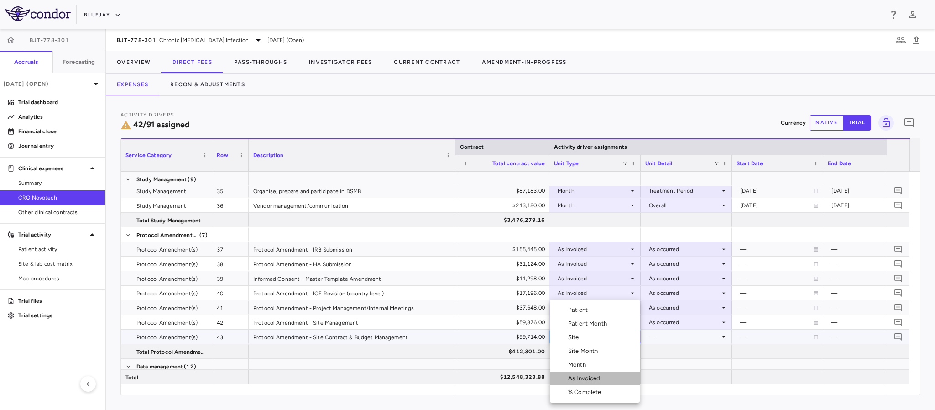
click at [579, 380] on div "As Invoiced" at bounding box center [586, 378] width 36 height 8
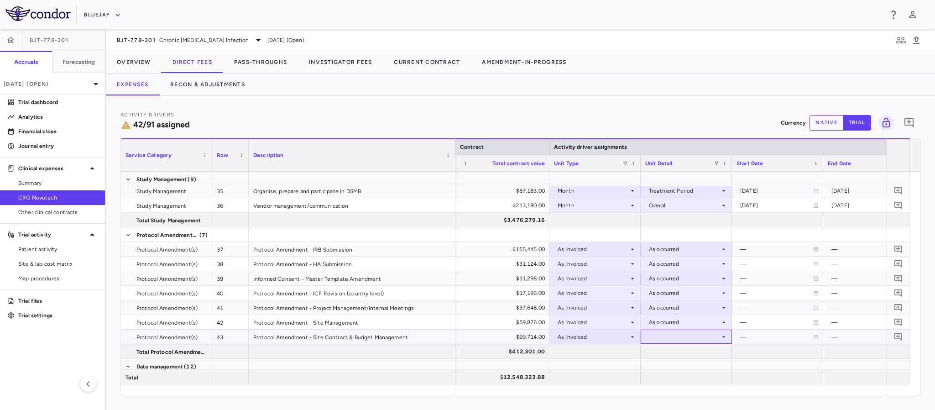
click at [664, 333] on div at bounding box center [686, 336] width 82 height 13
click at [671, 353] on div "As occurred" at bounding box center [677, 354] width 37 height 8
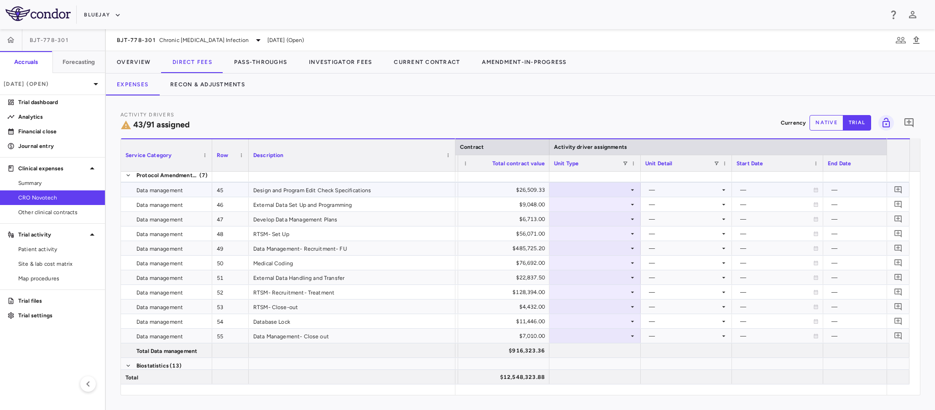
scroll to position [753, 0]
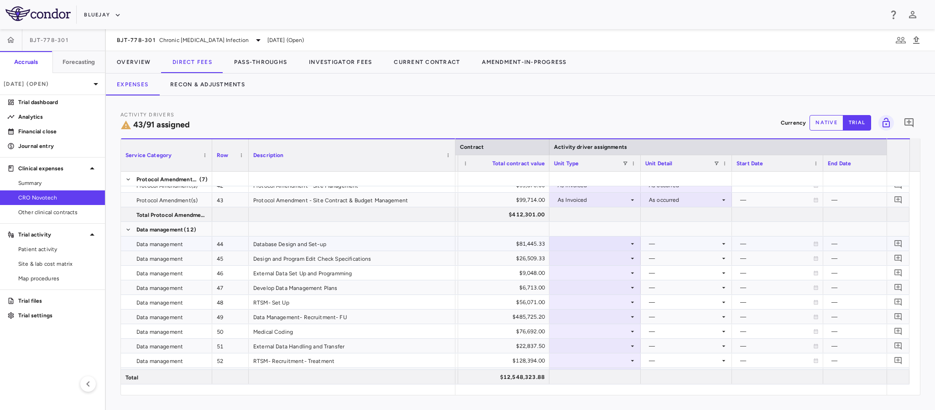
click at [627, 246] on div at bounding box center [595, 243] width 82 height 13
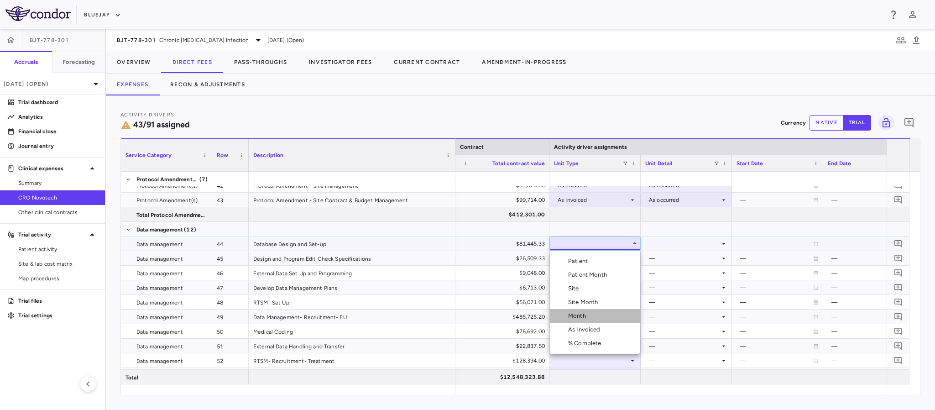
click at [595, 313] on li "Month" at bounding box center [595, 316] width 90 height 14
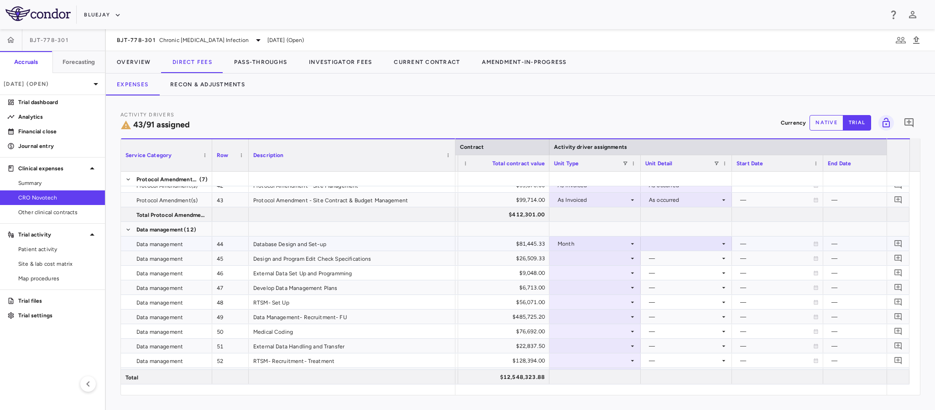
click at [680, 243] on div at bounding box center [686, 243] width 82 height 13
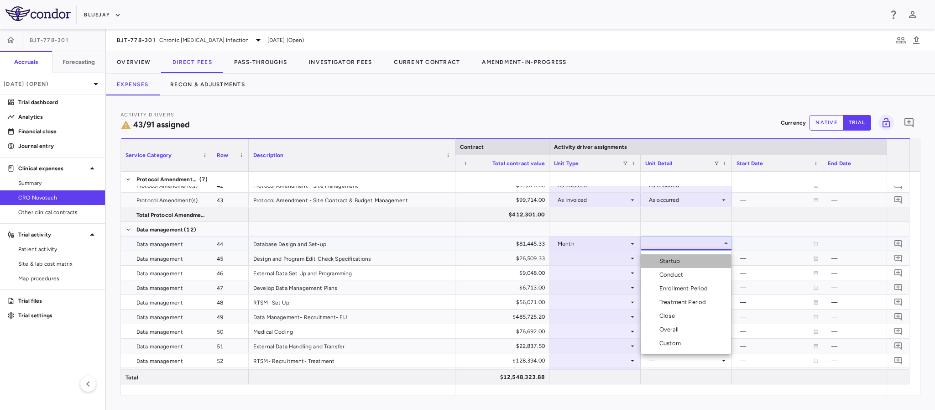
click at [668, 259] on div "Startup" at bounding box center [671, 261] width 24 height 8
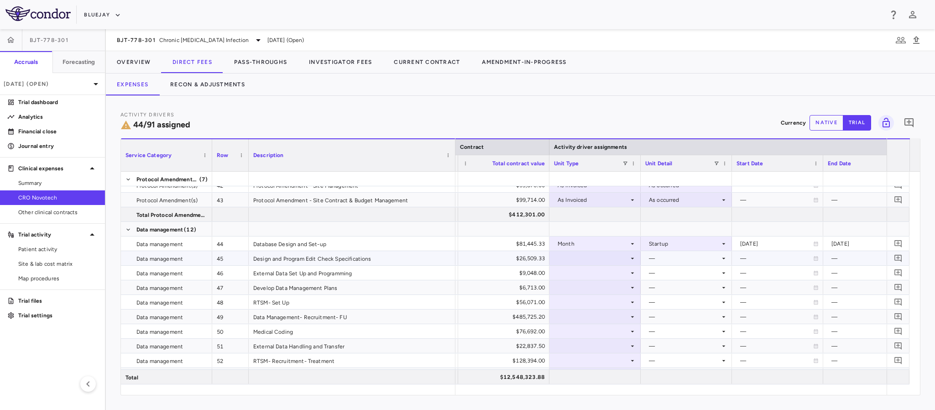
click at [630, 261] on icon at bounding box center [632, 258] width 7 height 7
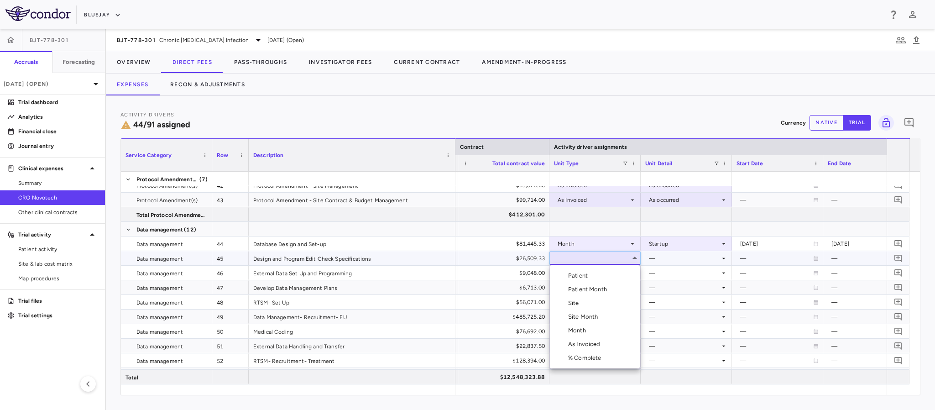
click at [583, 332] on div "Month" at bounding box center [578, 330] width 21 height 8
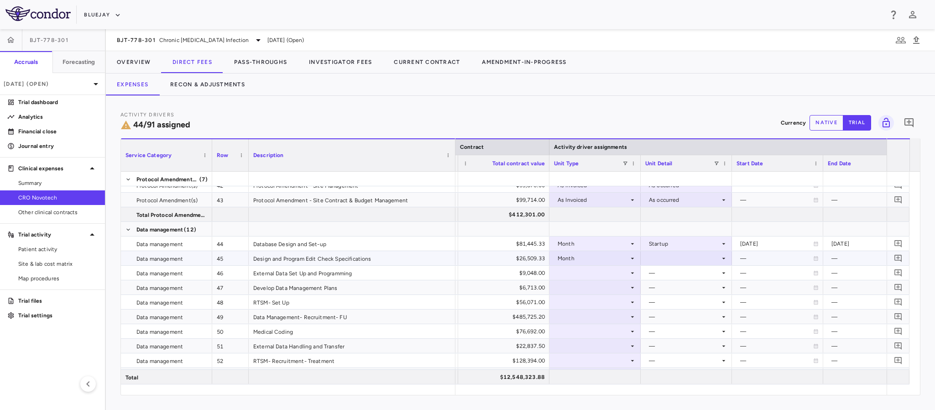
click at [687, 261] on div at bounding box center [686, 257] width 82 height 13
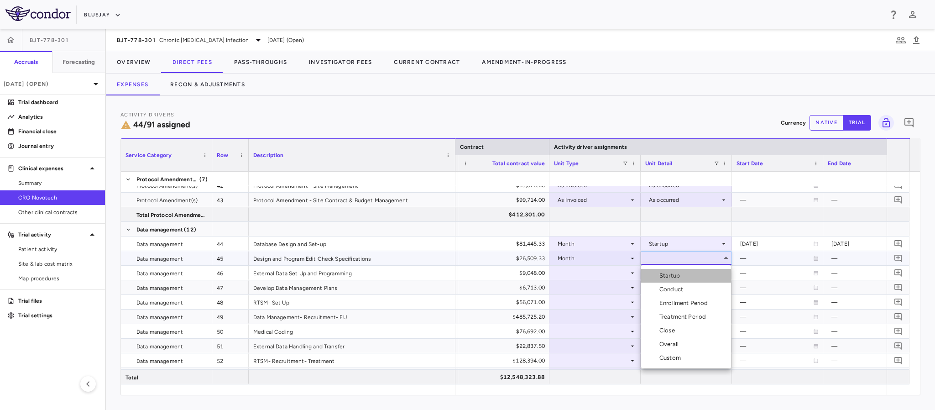
click at [680, 275] on div "Startup" at bounding box center [671, 275] width 24 height 8
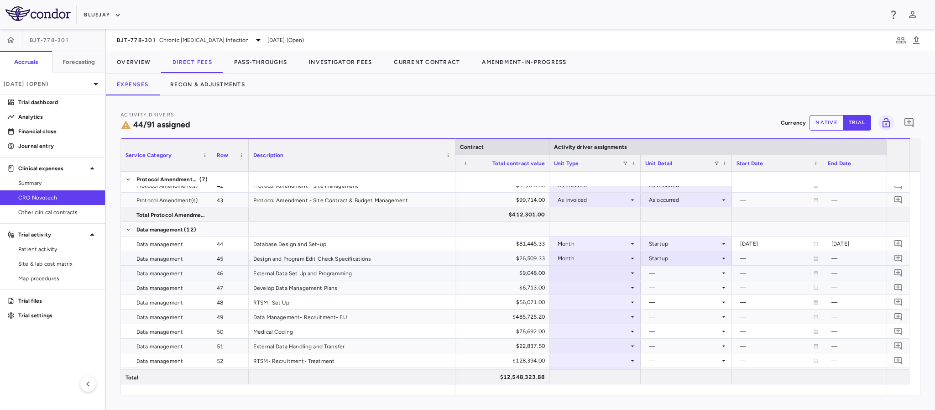
click at [632, 273] on icon at bounding box center [632, 272] width 3 height 1
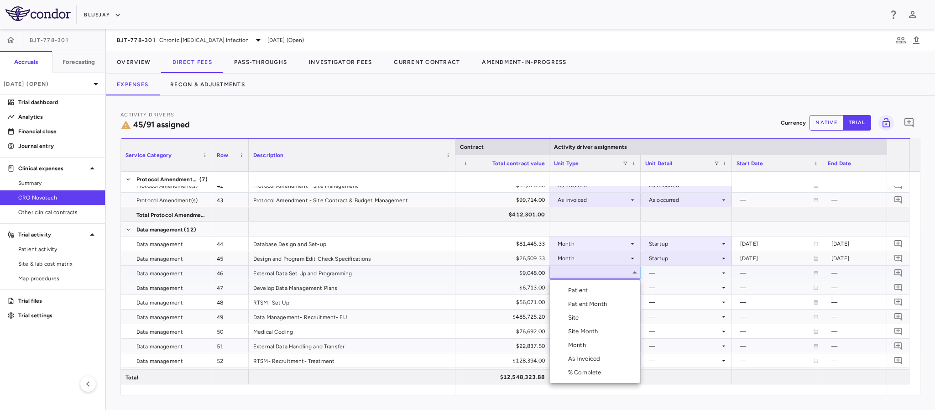
click at [589, 347] on div "Month" at bounding box center [578, 345] width 21 height 8
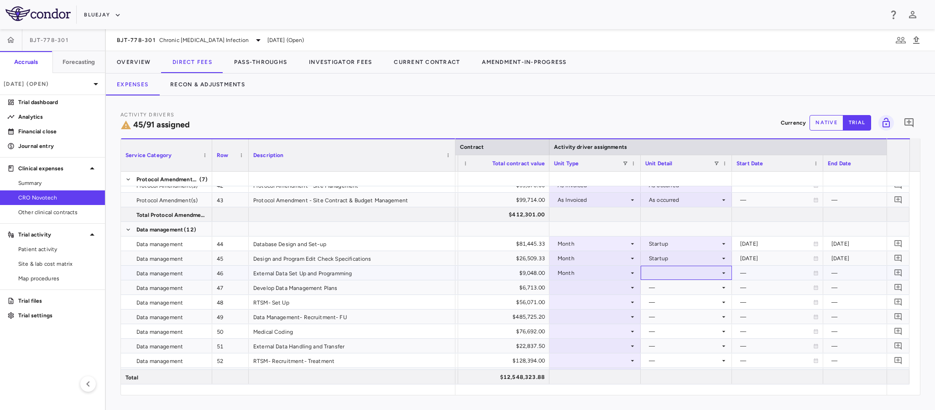
click at [694, 269] on div at bounding box center [686, 272] width 82 height 13
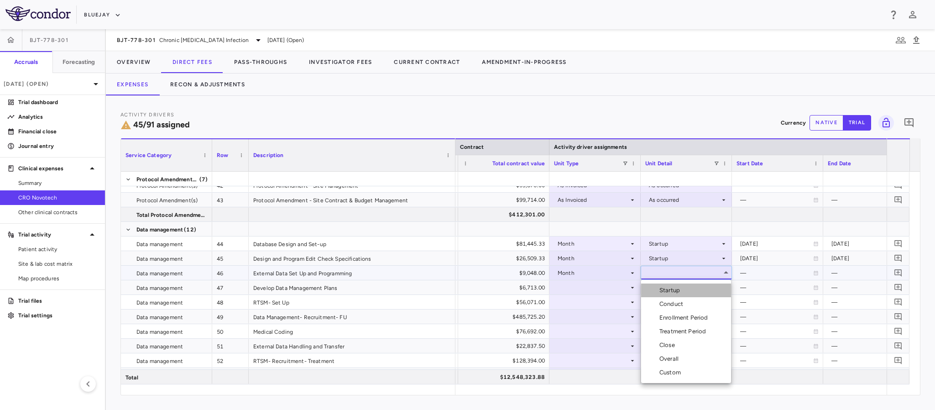
click at [661, 292] on div "Startup" at bounding box center [671, 290] width 24 height 8
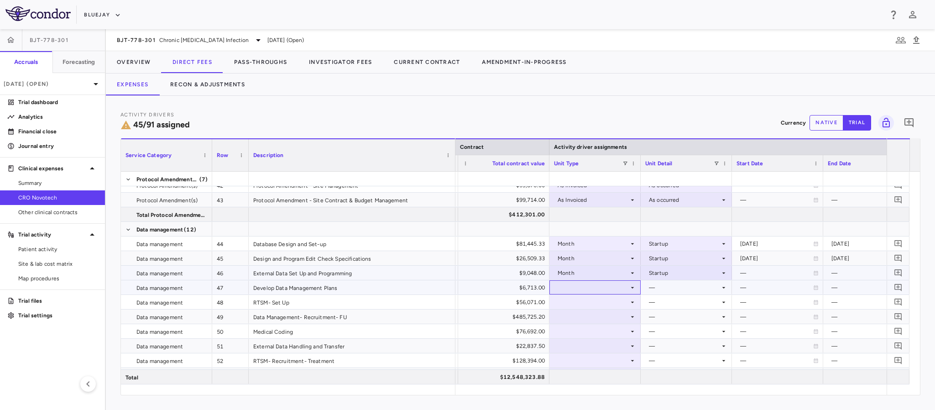
click at [631, 287] on icon at bounding box center [632, 287] width 7 height 7
click at [632, 281] on div at bounding box center [595, 287] width 82 height 13
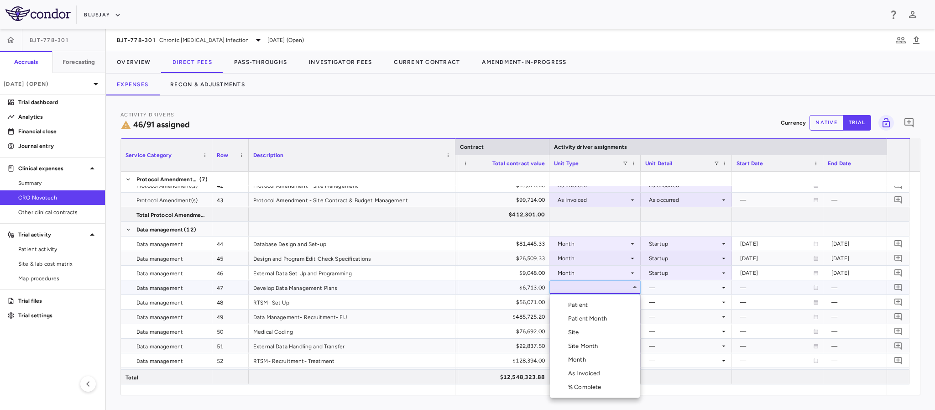
click at [582, 360] on div "Month" at bounding box center [578, 359] width 21 height 8
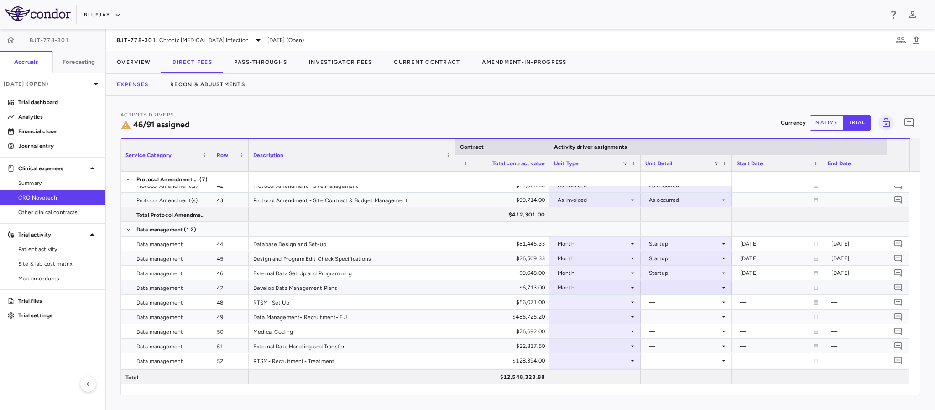
click at [701, 292] on div at bounding box center [686, 287] width 82 height 13
click at [676, 303] on div "Startup" at bounding box center [671, 305] width 24 height 8
click at [630, 303] on icon at bounding box center [632, 301] width 7 height 7
click at [627, 303] on div at bounding box center [595, 301] width 82 height 13
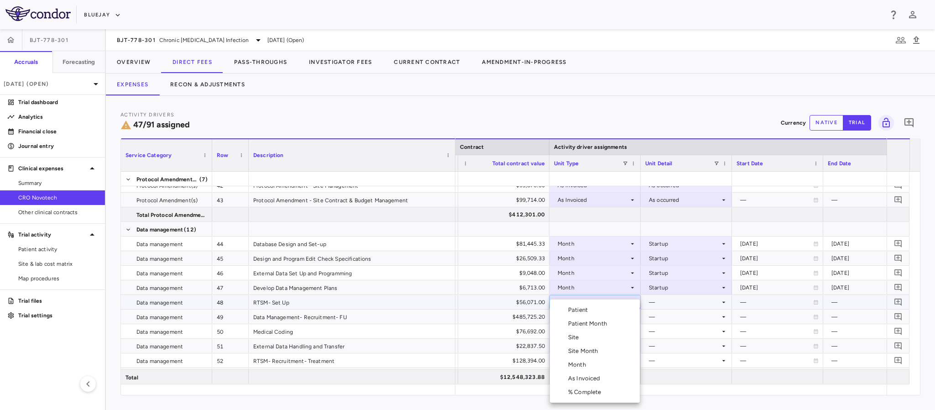
click at [595, 368] on li "Month" at bounding box center [595, 365] width 90 height 14
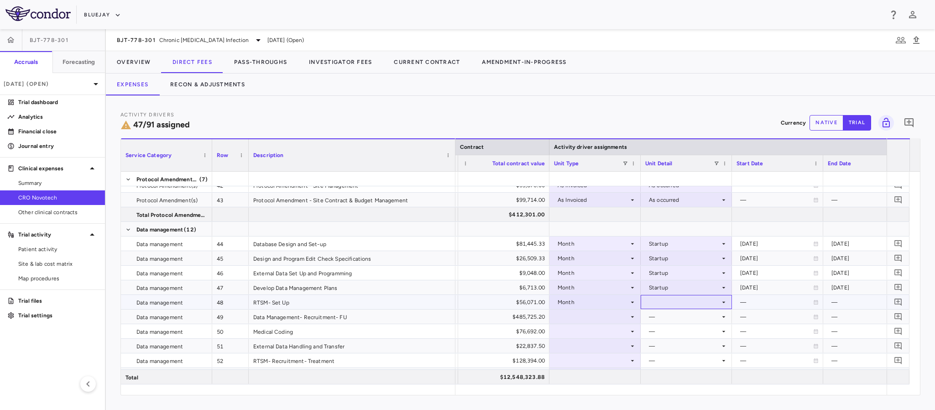
click at [690, 301] on div at bounding box center [686, 301] width 82 height 13
click at [683, 310] on div "Startup" at bounding box center [671, 310] width 24 height 8
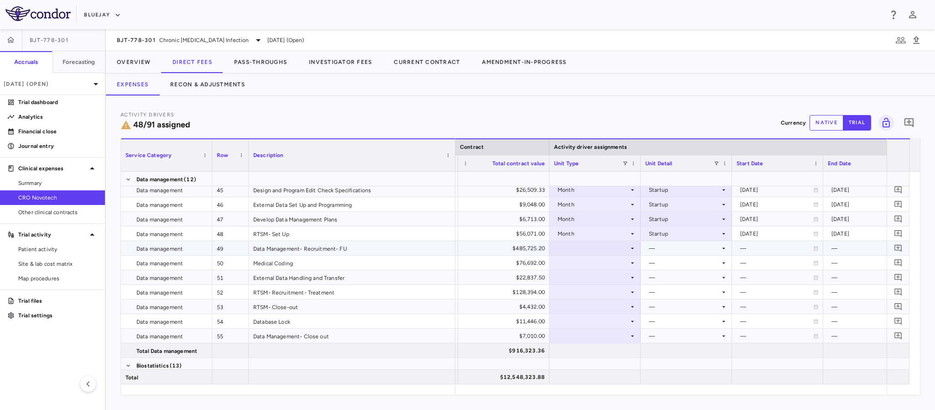
click at [633, 251] on icon at bounding box center [632, 248] width 7 height 7
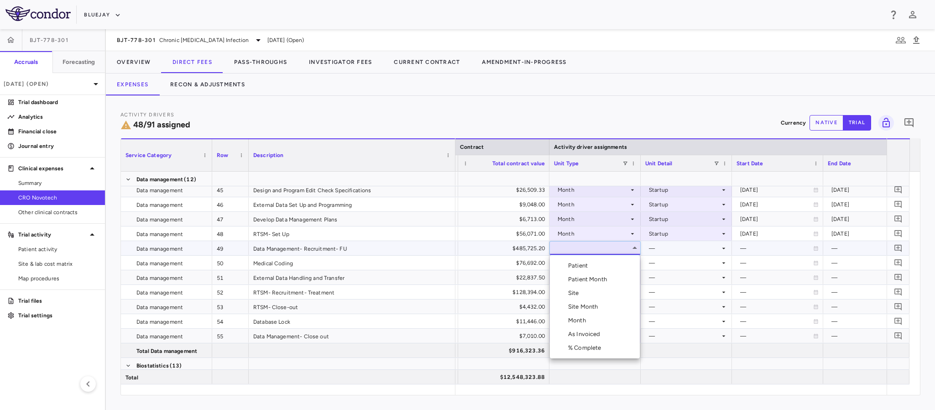
click at [589, 316] on div "Month" at bounding box center [578, 320] width 21 height 8
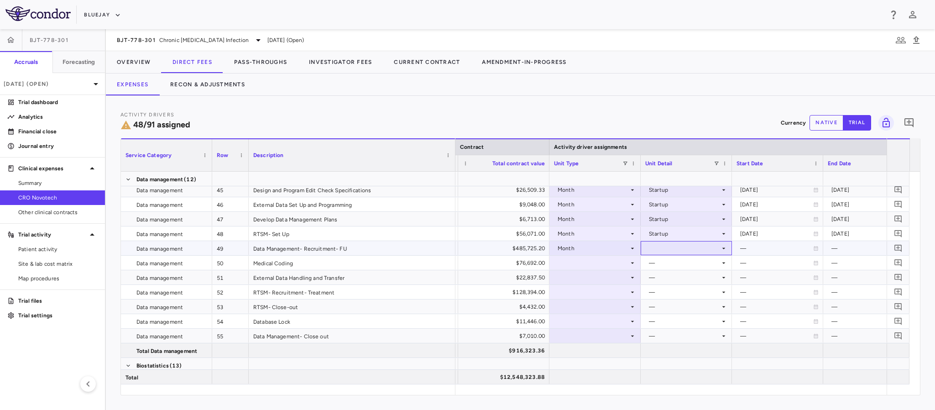
click at [695, 245] on div at bounding box center [686, 247] width 82 height 13
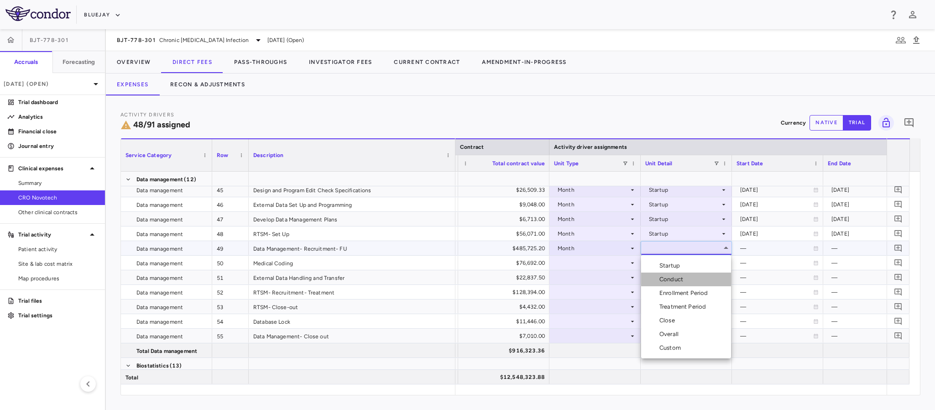
click at [675, 278] on div "Conduct" at bounding box center [672, 279] width 27 height 8
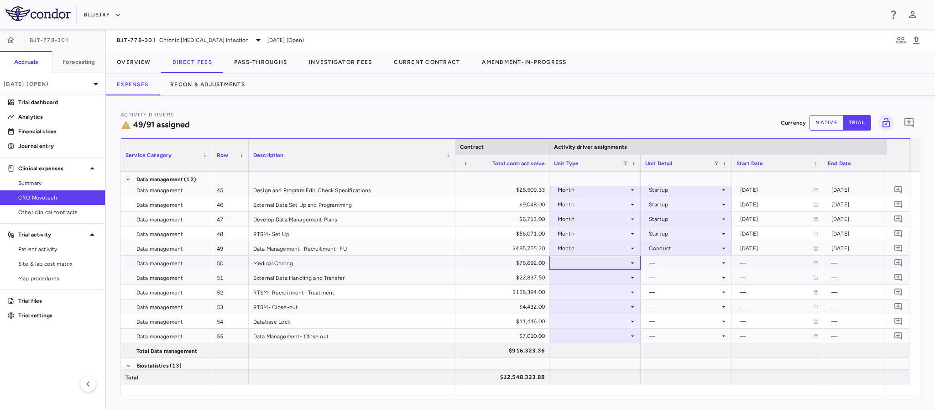
click at [632, 263] on icon at bounding box center [632, 262] width 3 height 1
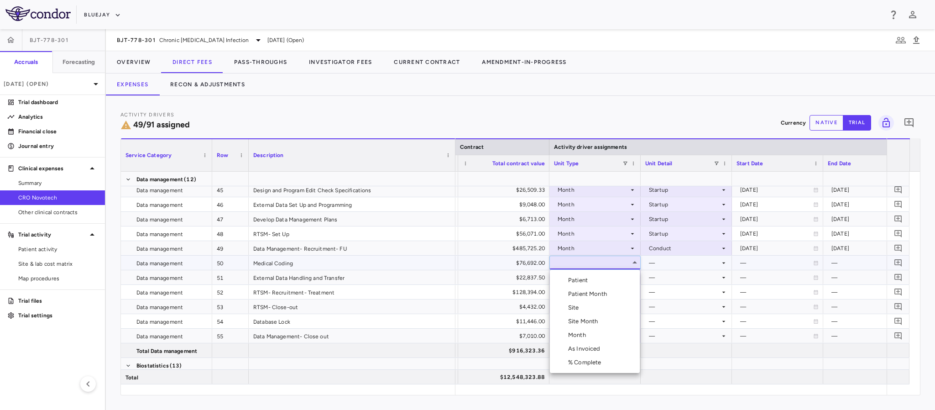
click at [582, 334] on div "Month" at bounding box center [578, 335] width 21 height 8
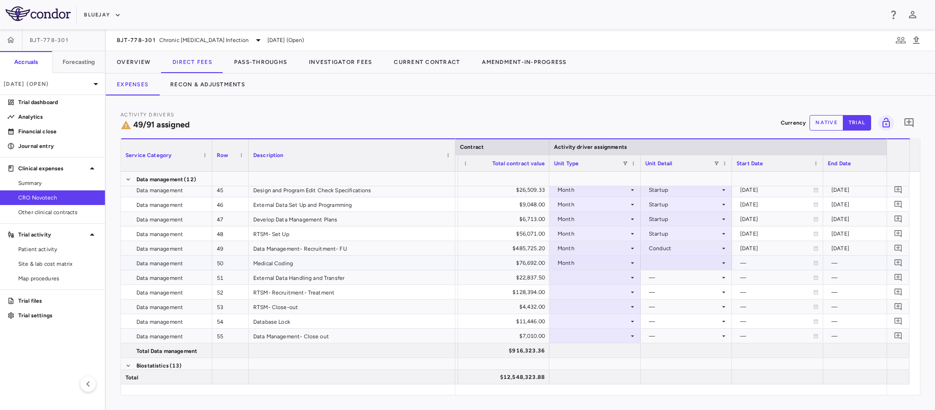
click at [678, 261] on div at bounding box center [686, 262] width 82 height 13
drag, startPoint x: 682, startPoint y: 296, endPoint x: 686, endPoint y: 299, distance: 5.3
click at [686, 299] on li "Conduct" at bounding box center [686, 294] width 90 height 14
click at [634, 275] on icon at bounding box center [632, 277] width 7 height 7
click at [629, 279] on icon at bounding box center [632, 277] width 7 height 7
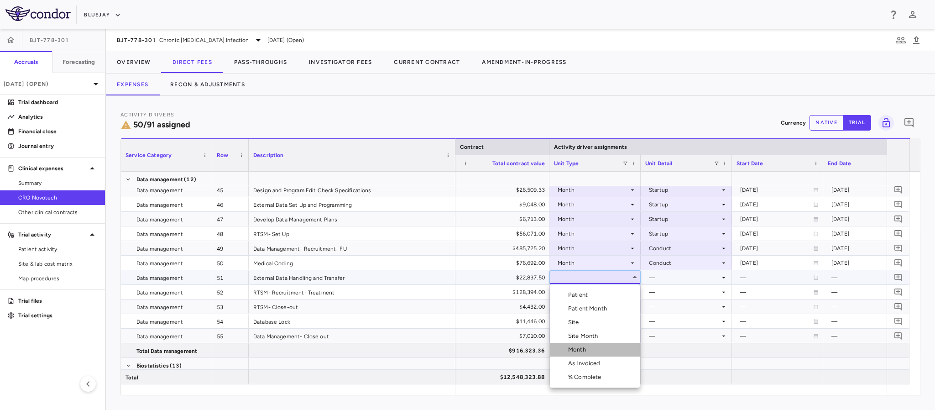
click at [598, 350] on li "Month" at bounding box center [595, 350] width 90 height 14
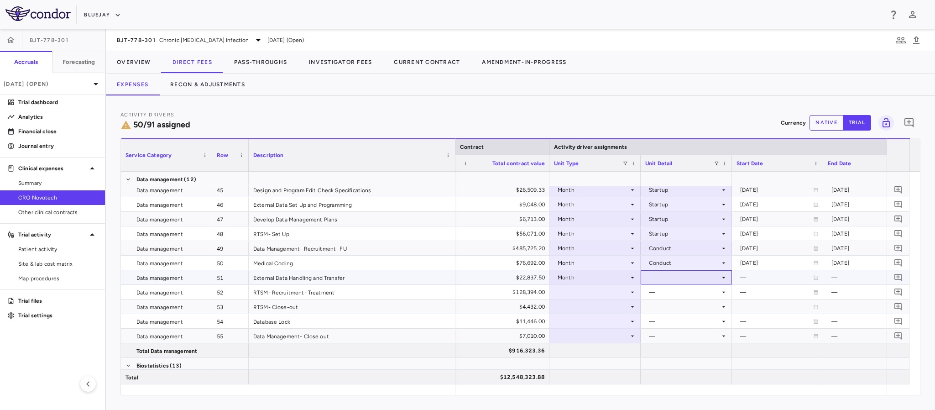
click at [701, 281] on div at bounding box center [686, 277] width 82 height 13
click at [662, 313] on li "Conduct" at bounding box center [686, 309] width 90 height 14
click at [626, 292] on div at bounding box center [595, 291] width 82 height 13
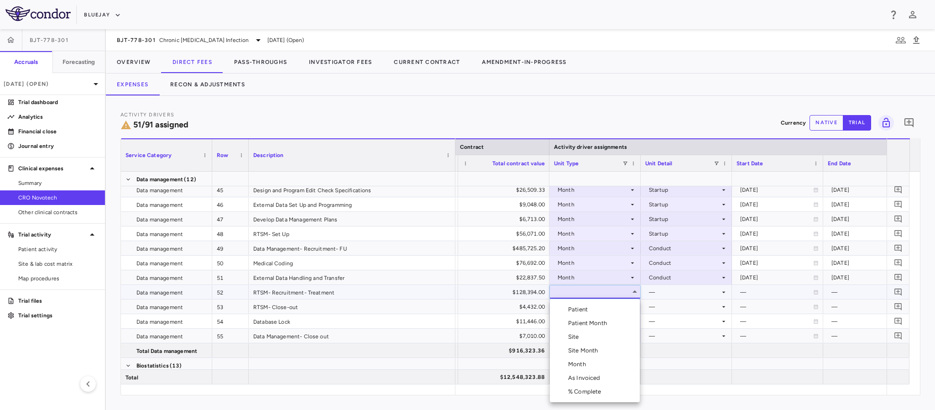
click at [589, 360] on div "Month" at bounding box center [578, 364] width 21 height 8
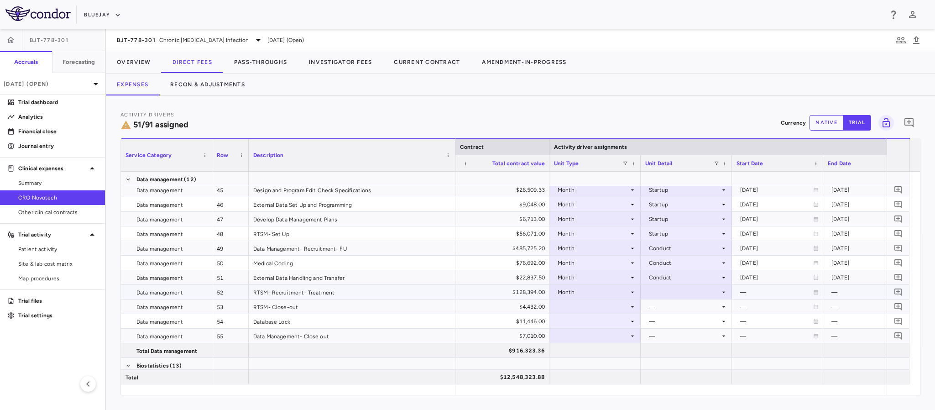
click at [675, 291] on div at bounding box center [686, 291] width 82 height 13
click at [658, 322] on div "Conduct" at bounding box center [664, 323] width 46 height 8
click at [631, 310] on icon at bounding box center [632, 306] width 7 height 7
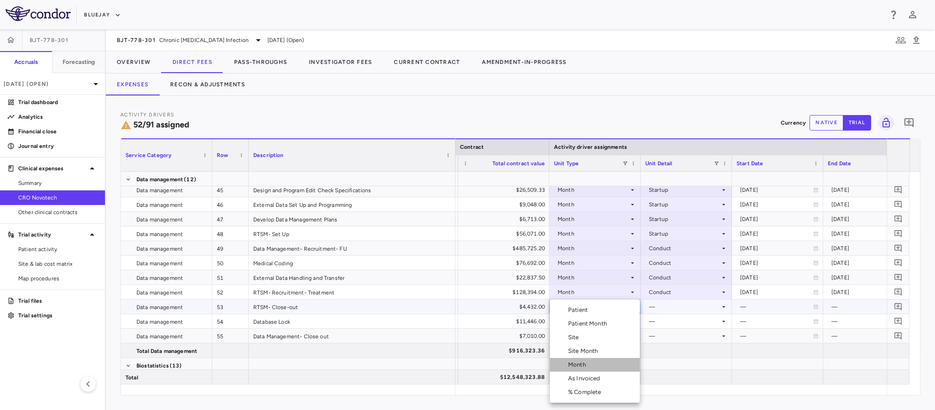
click at [604, 364] on li "Month" at bounding box center [595, 365] width 90 height 14
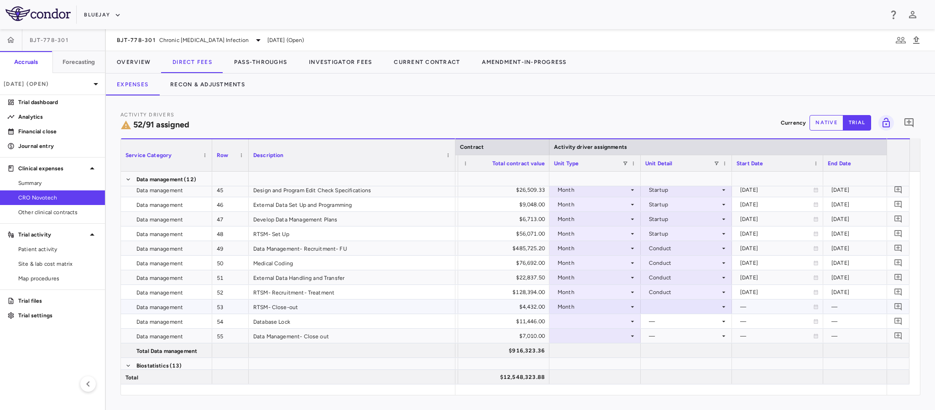
click at [671, 307] on div at bounding box center [686, 306] width 82 height 13
click at [661, 364] on div "Close" at bounding box center [668, 364] width 19 height 8
click at [630, 320] on div at bounding box center [595, 320] width 82 height 13
click at [629, 317] on div at bounding box center [595, 320] width 82 height 13
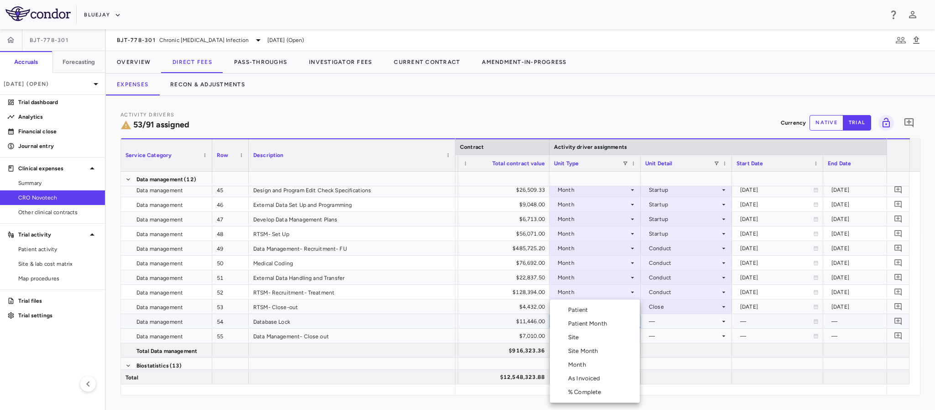
click at [587, 366] on div "Month" at bounding box center [578, 364] width 21 height 8
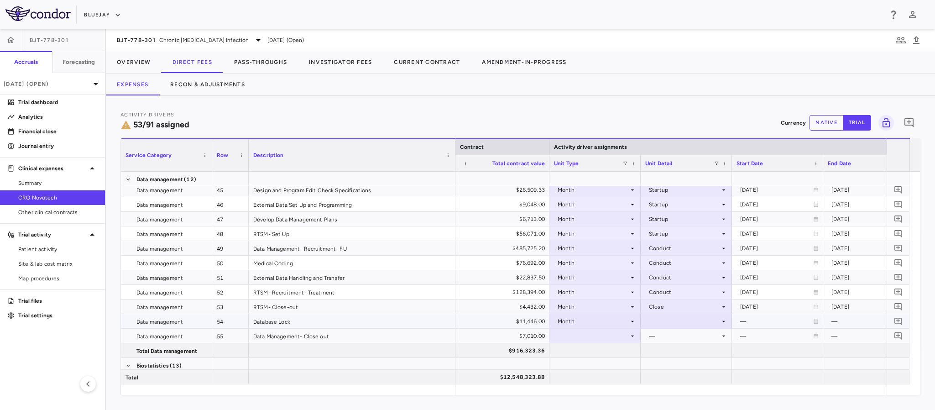
click at [692, 319] on div at bounding box center [686, 320] width 82 height 13
click at [679, 367] on li "Close" at bounding box center [686, 365] width 90 height 14
click at [631, 337] on icon at bounding box center [632, 335] width 7 height 7
click at [611, 330] on div at bounding box center [595, 335] width 82 height 13
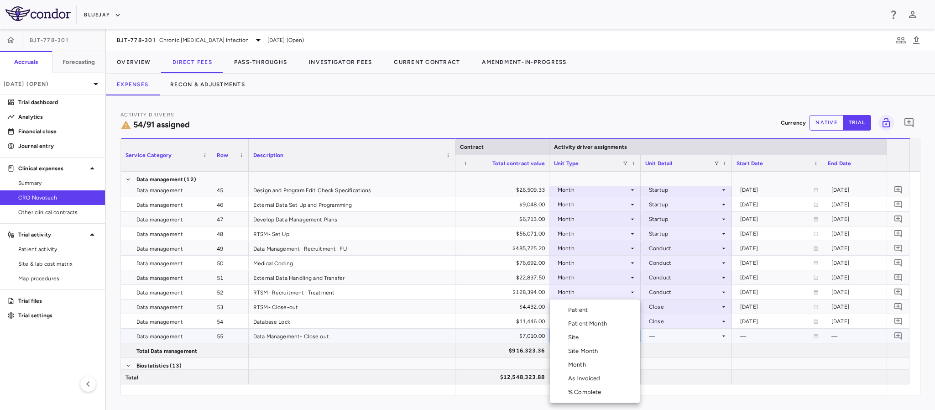
click at [595, 362] on li "Month" at bounding box center [595, 365] width 90 height 14
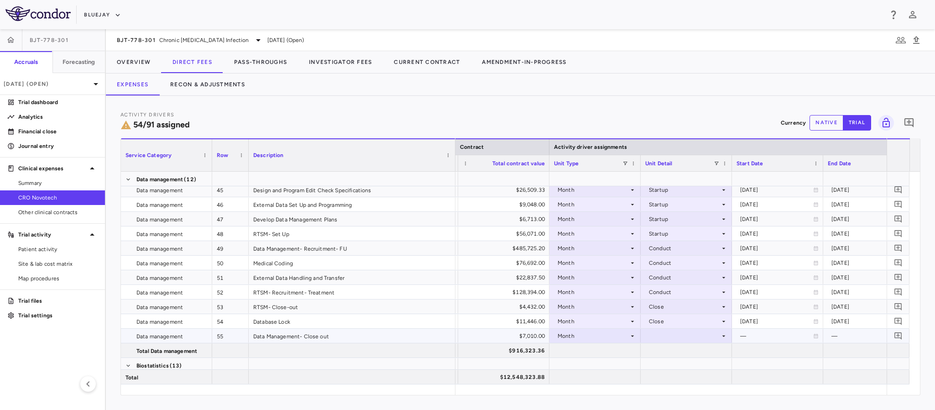
click at [677, 337] on div at bounding box center [686, 335] width 82 height 13
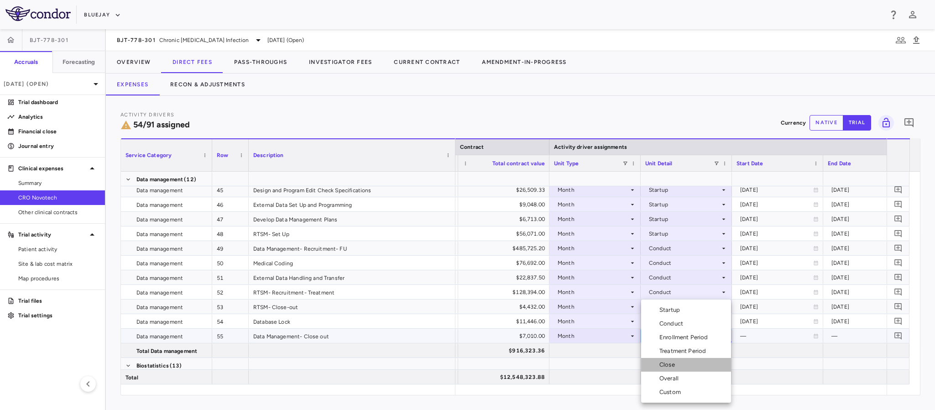
click at [667, 367] on div "Close" at bounding box center [668, 364] width 19 height 8
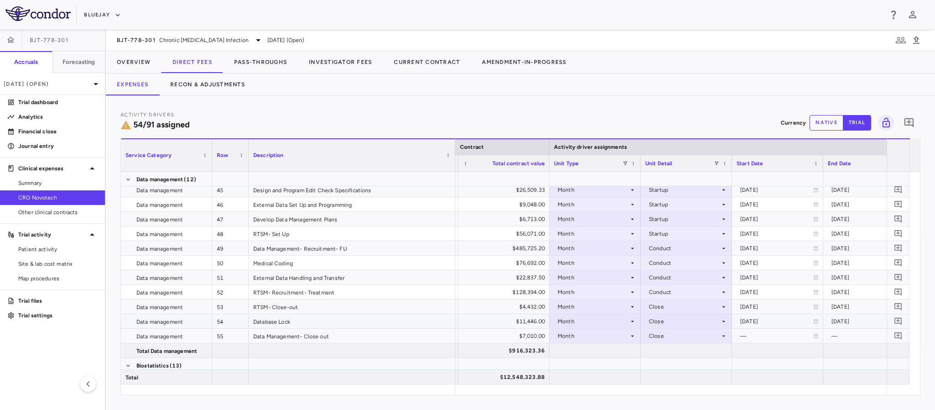
scroll to position [958, 0]
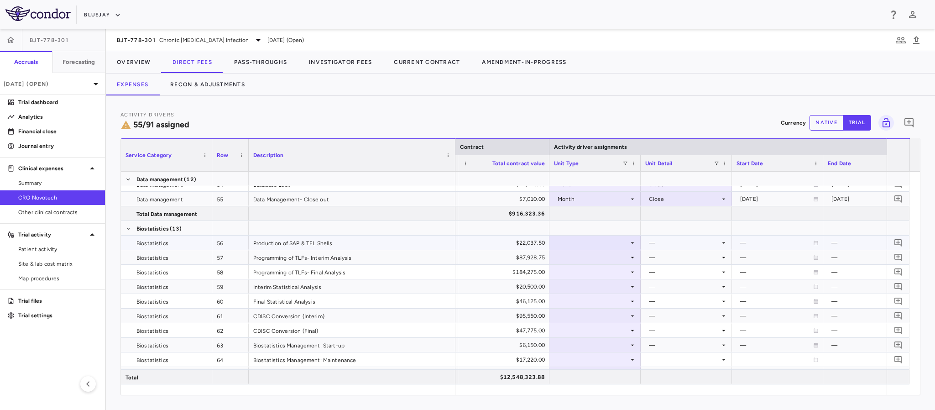
click at [580, 245] on div at bounding box center [595, 242] width 82 height 13
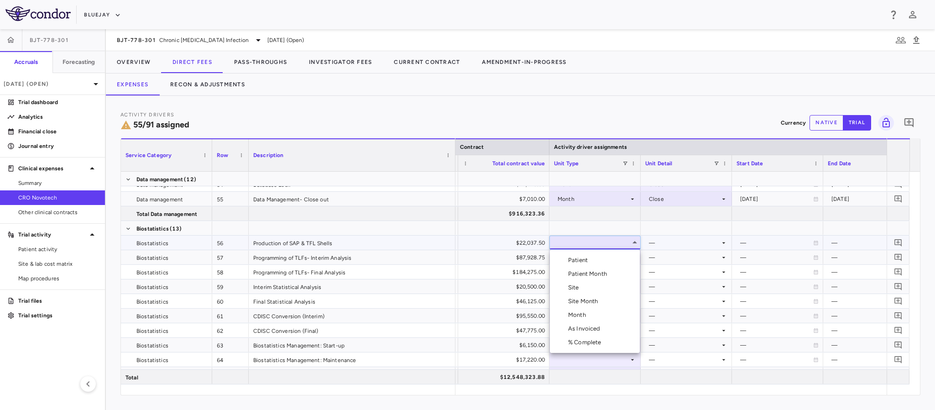
click at [577, 315] on div "Month" at bounding box center [578, 315] width 21 height 8
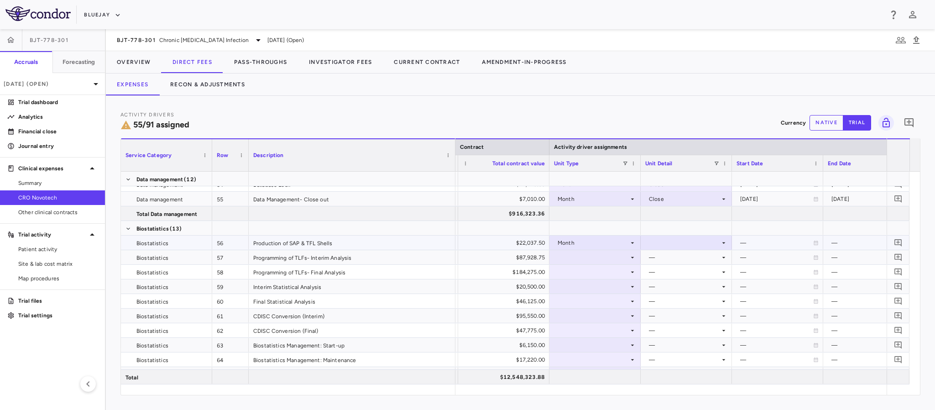
click at [682, 243] on div at bounding box center [686, 242] width 82 height 13
click at [677, 264] on li "Startup" at bounding box center [686, 260] width 90 height 14
click at [631, 255] on icon at bounding box center [632, 257] width 7 height 7
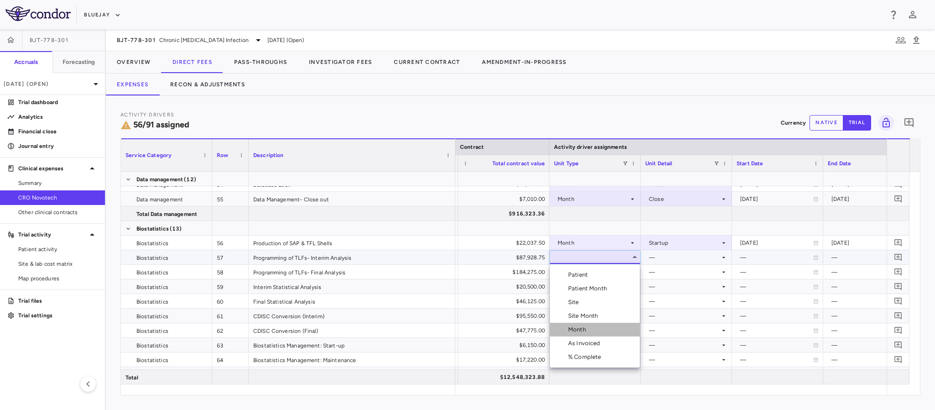
click at [593, 326] on li "Month" at bounding box center [595, 330] width 90 height 14
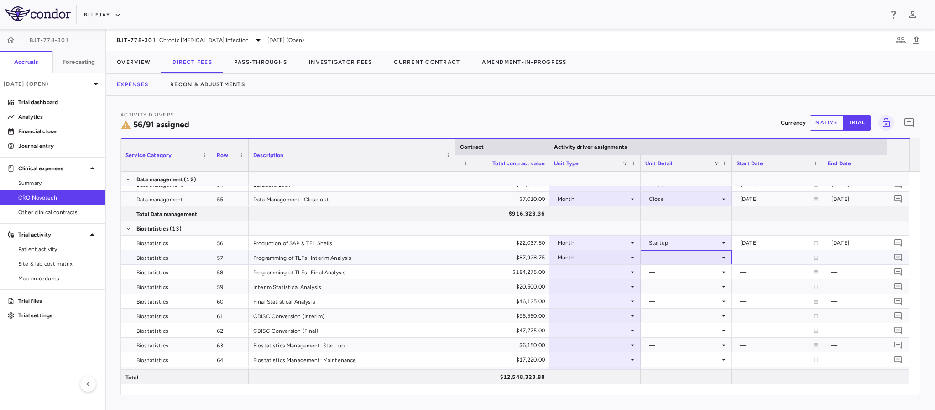
click at [656, 257] on div at bounding box center [686, 257] width 82 height 13
click at [660, 334] on li "Close" at bounding box center [686, 330] width 90 height 14
click at [630, 268] on icon at bounding box center [632, 271] width 7 height 7
click at [629, 274] on icon at bounding box center [632, 271] width 7 height 7
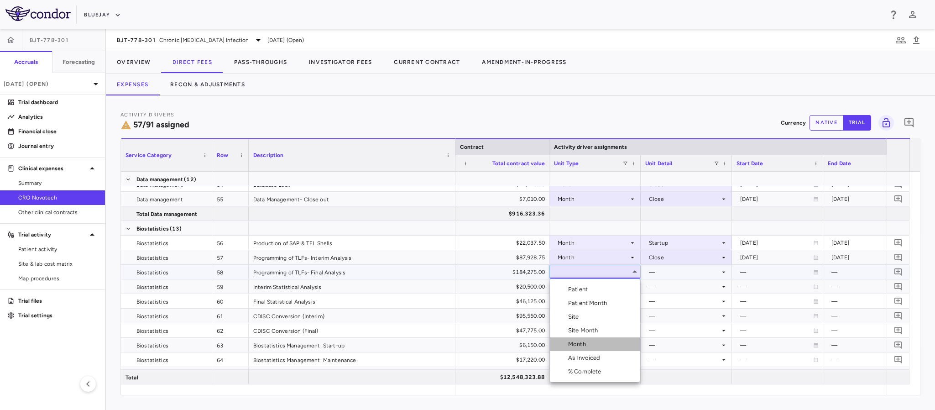
click at [580, 344] on div "Month" at bounding box center [578, 344] width 21 height 8
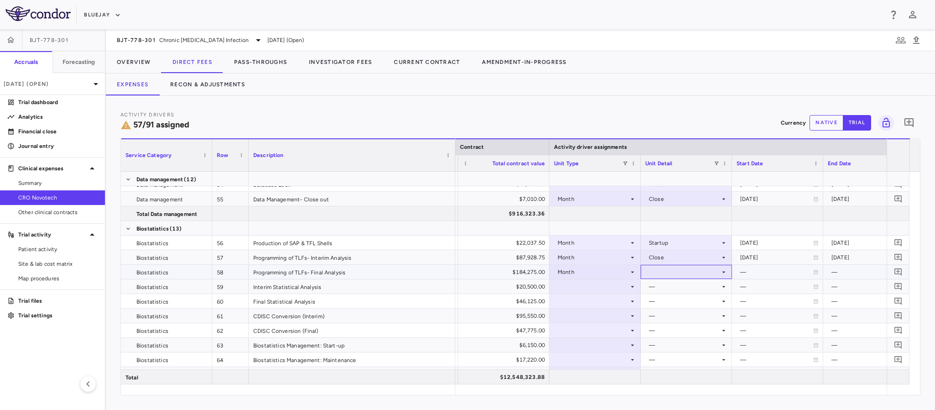
click at [684, 265] on div at bounding box center [686, 272] width 91 height 14
click at [673, 344] on div "Close" at bounding box center [668, 344] width 19 height 8
click at [628, 292] on div at bounding box center [595, 286] width 82 height 13
click at [609, 285] on div at bounding box center [595, 286] width 82 height 13
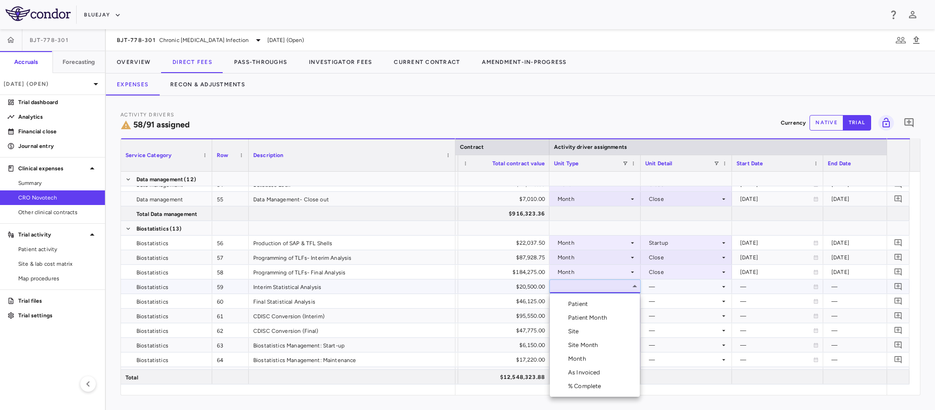
click at [579, 356] on div "Month" at bounding box center [578, 359] width 21 height 8
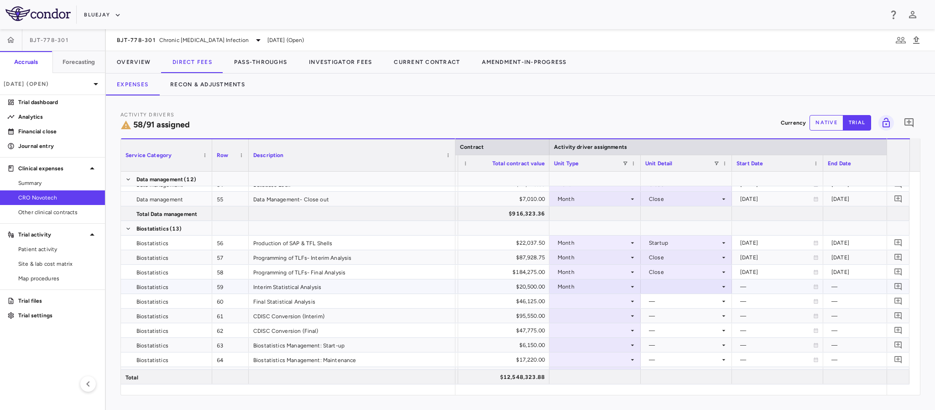
click at [684, 281] on div at bounding box center [686, 286] width 82 height 13
click at [669, 359] on div "Close" at bounding box center [668, 359] width 19 height 8
click at [620, 305] on div at bounding box center [595, 300] width 82 height 13
click at [600, 297] on div at bounding box center [595, 300] width 82 height 13
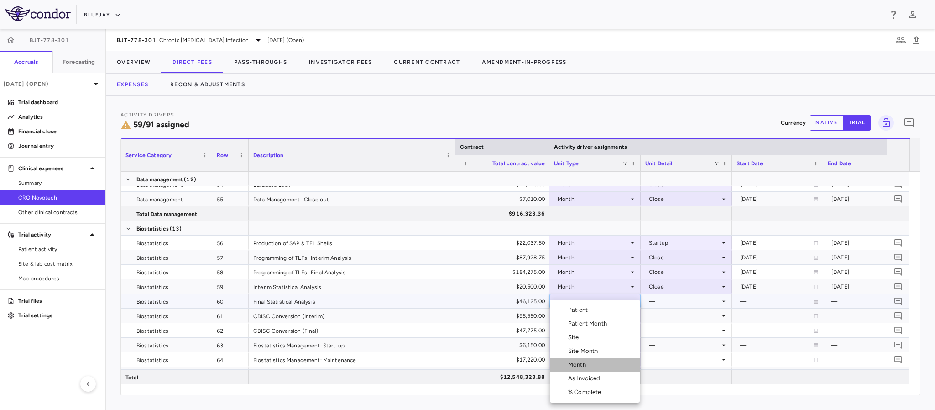
click at [585, 363] on div "Month" at bounding box center [578, 364] width 21 height 8
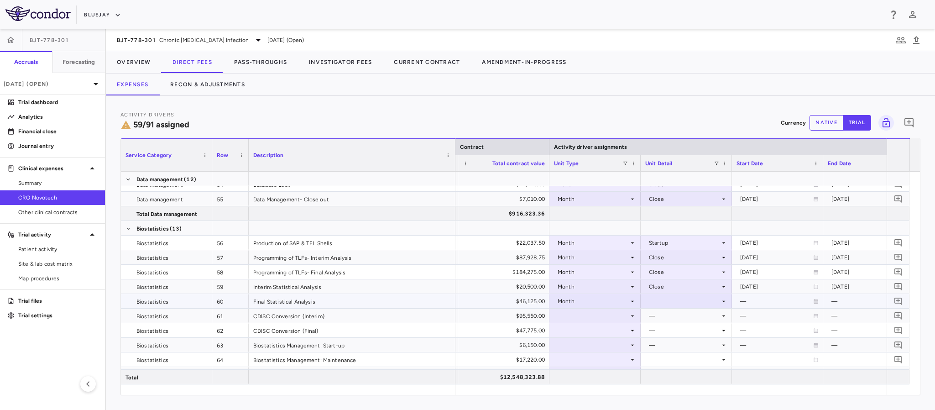
click at [707, 307] on div at bounding box center [686, 300] width 82 height 13
click at [667, 311] on div "Startup" at bounding box center [671, 310] width 24 height 8
click at [634, 313] on icon at bounding box center [632, 315] width 7 height 7
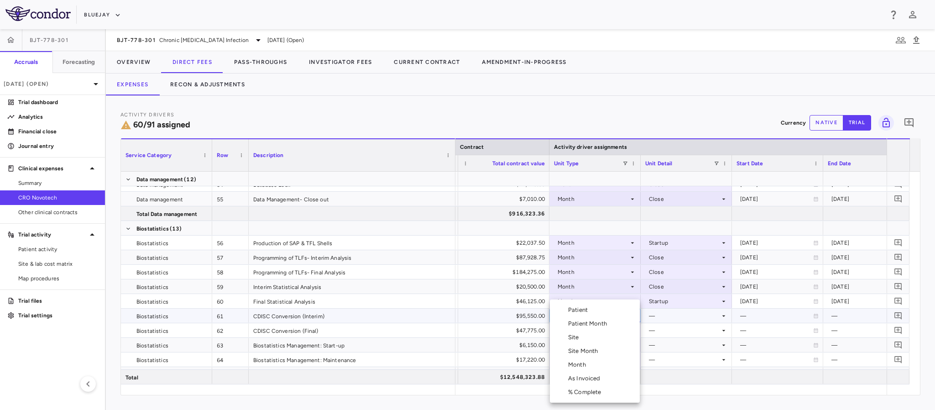
click at [590, 370] on li "Month" at bounding box center [595, 365] width 90 height 14
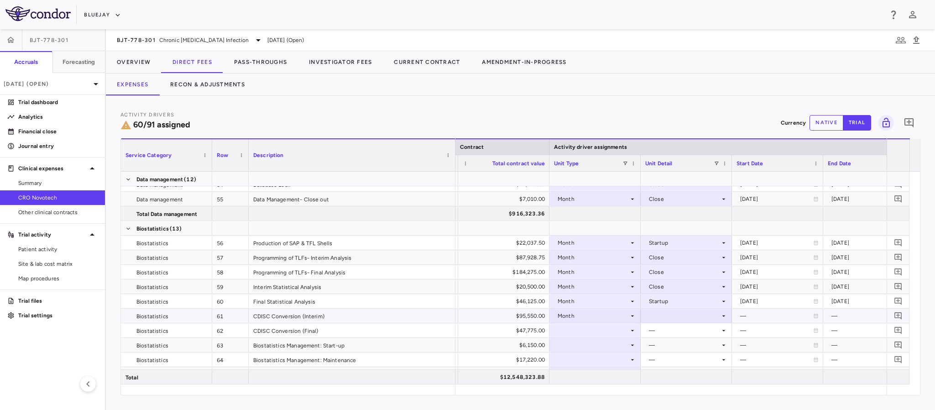
click at [667, 315] on div at bounding box center [686, 315] width 82 height 13
click at [670, 322] on div "Conduct" at bounding box center [672, 323] width 27 height 8
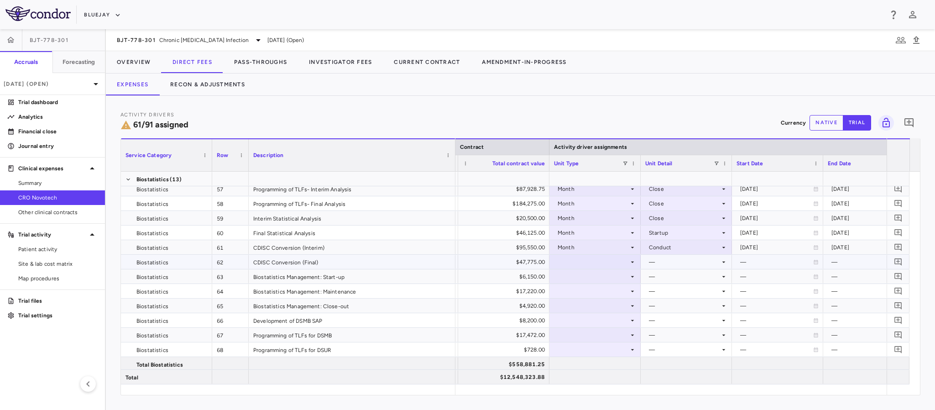
click at [631, 259] on icon at bounding box center [632, 261] width 7 height 7
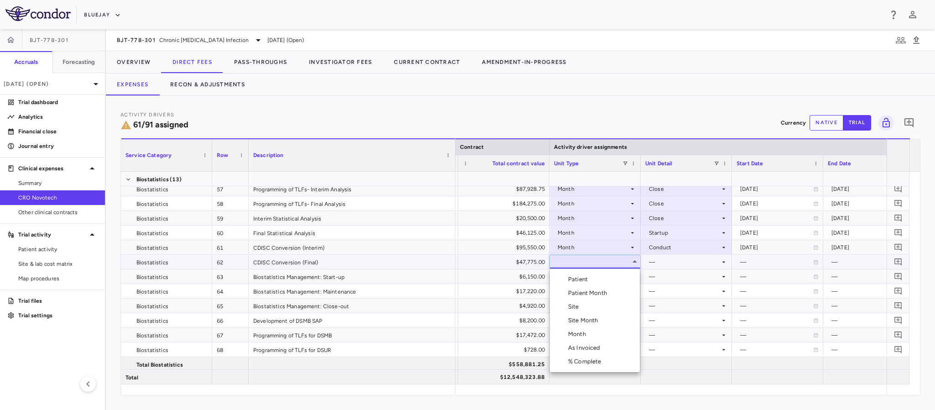
click at [590, 333] on li "Month" at bounding box center [595, 334] width 90 height 14
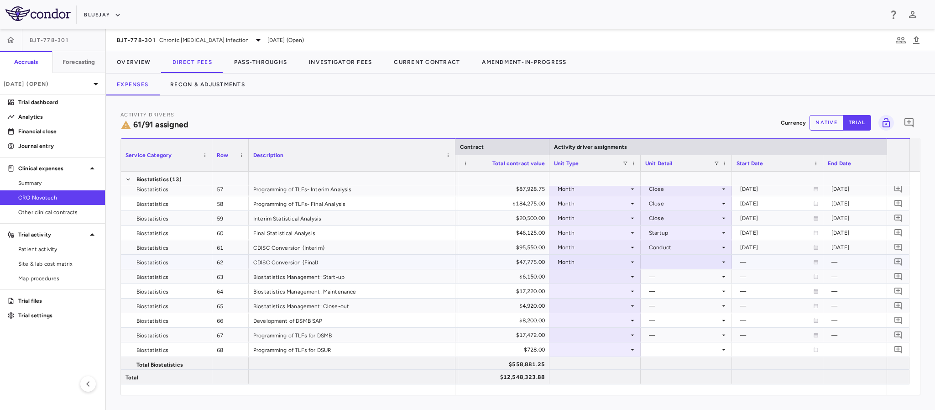
click at [673, 267] on div at bounding box center [686, 261] width 82 height 13
click at [661, 330] on div "Close" at bounding box center [668, 334] width 19 height 8
click at [627, 278] on div at bounding box center [595, 276] width 82 height 13
click at [579, 350] on div at bounding box center [595, 349] width 82 height 13
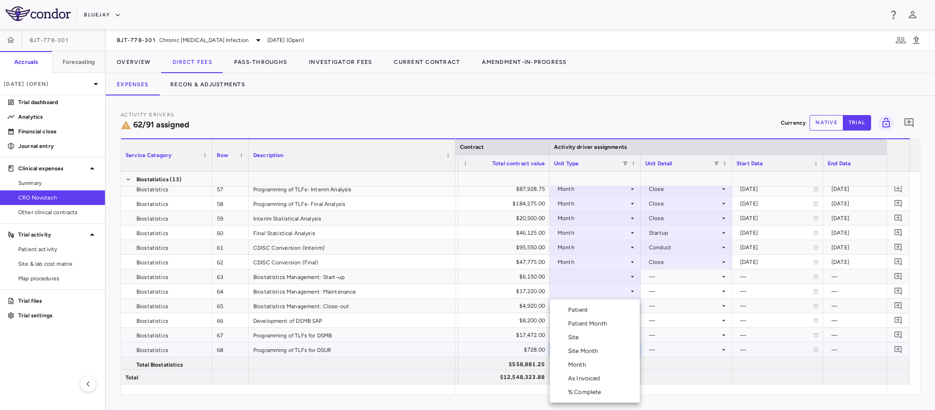
click at [623, 278] on div at bounding box center [467, 205] width 935 height 410
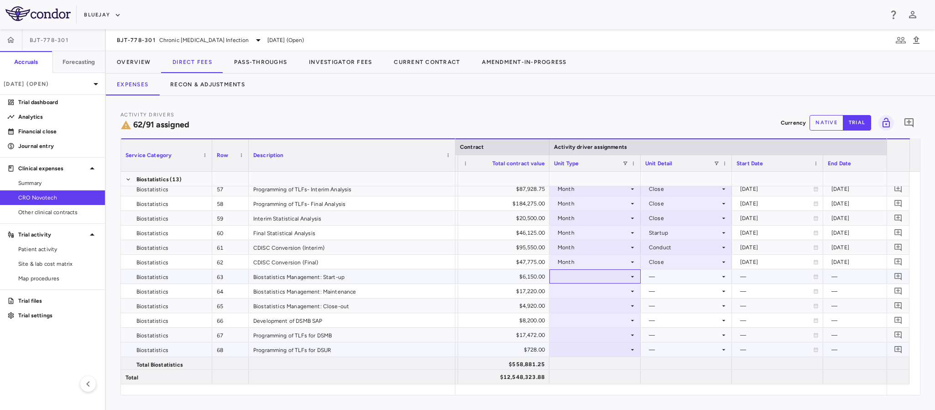
click at [629, 278] on icon at bounding box center [632, 276] width 7 height 7
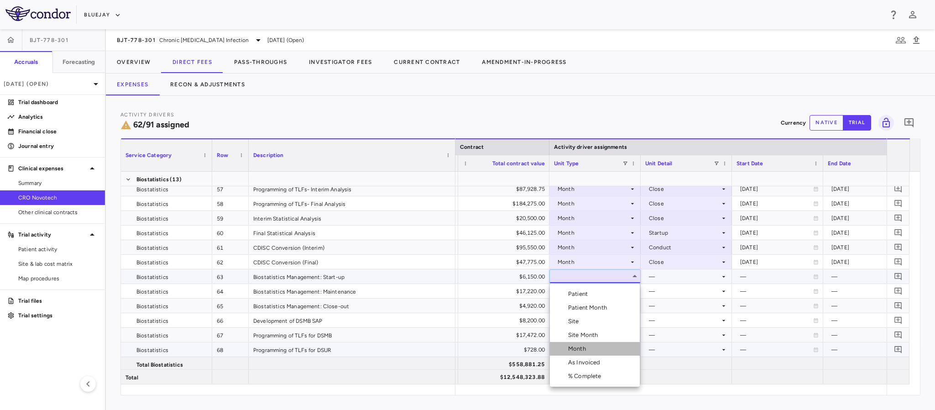
click at [578, 350] on div "Month" at bounding box center [578, 348] width 21 height 8
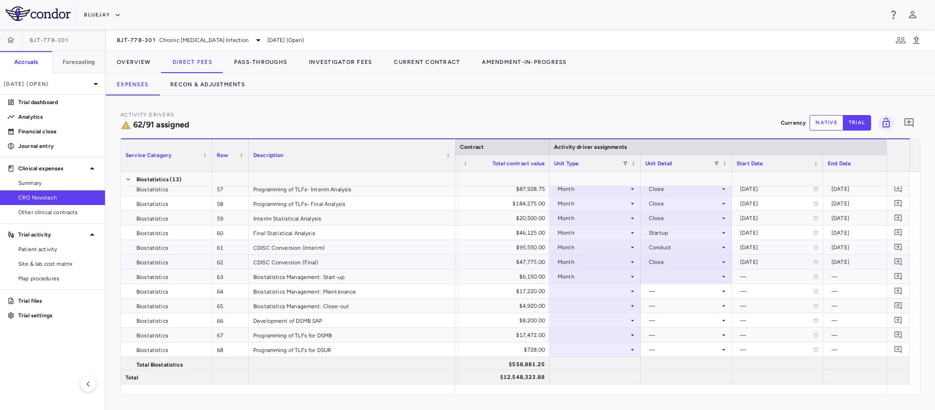
click at [658, 273] on div at bounding box center [686, 276] width 82 height 13
click at [669, 296] on div "Startup" at bounding box center [671, 294] width 24 height 8
click at [632, 289] on icon at bounding box center [632, 290] width 7 height 7
click at [631, 289] on icon at bounding box center [632, 290] width 7 height 7
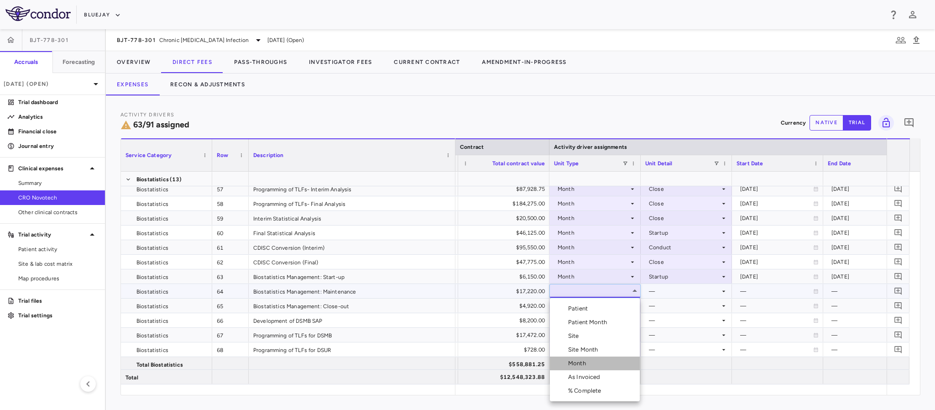
click at [583, 364] on div "Month" at bounding box center [578, 363] width 21 height 8
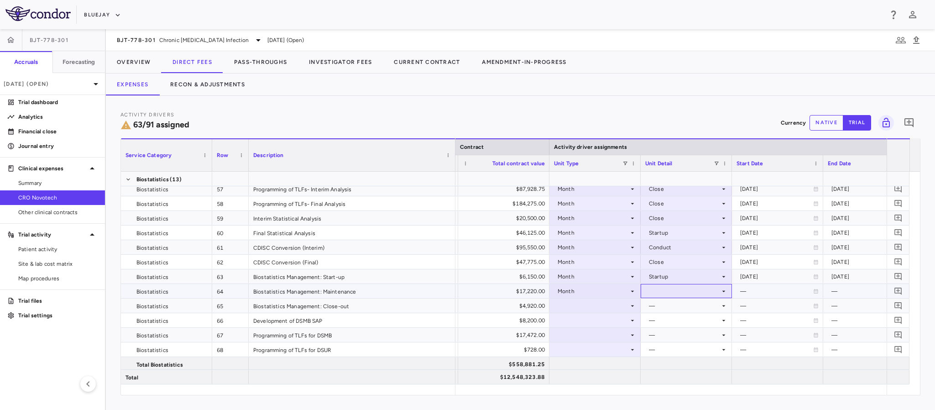
click at [680, 285] on div at bounding box center [686, 290] width 82 height 13
click at [663, 322] on div "Conduct" at bounding box center [672, 322] width 27 height 8
click at [630, 304] on icon at bounding box center [632, 305] width 7 height 7
click at [627, 306] on div at bounding box center [595, 305] width 82 height 13
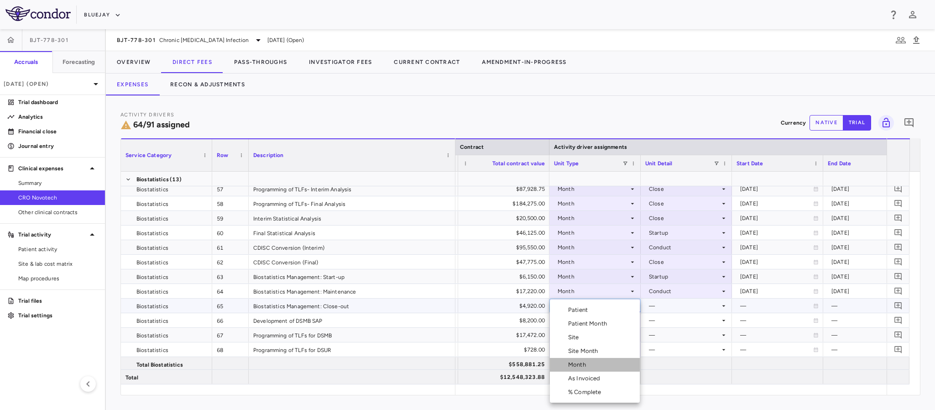
click at [584, 367] on div "Month" at bounding box center [578, 364] width 21 height 8
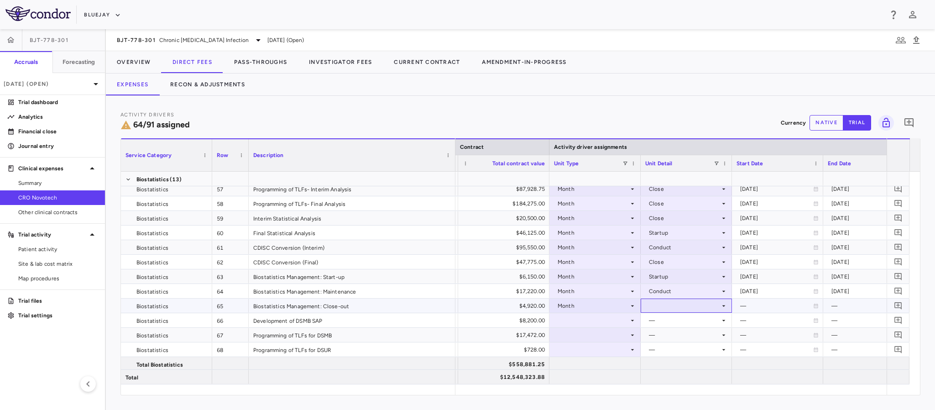
click at [671, 302] on div at bounding box center [686, 305] width 82 height 13
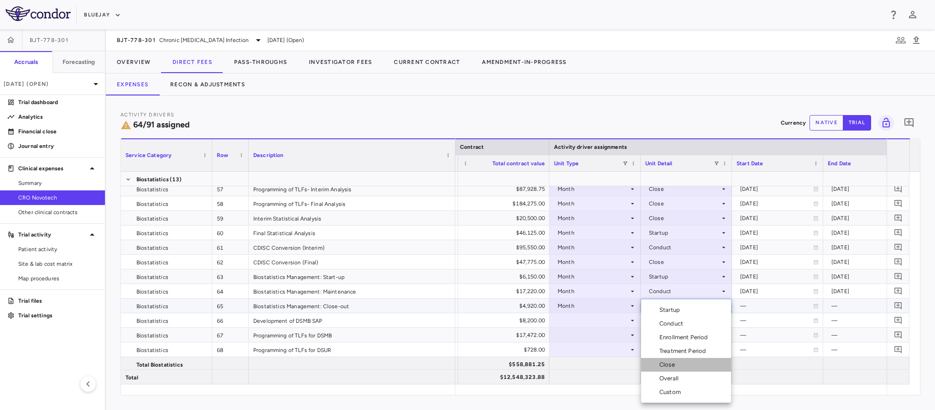
click at [668, 363] on div "Close" at bounding box center [668, 364] width 19 height 8
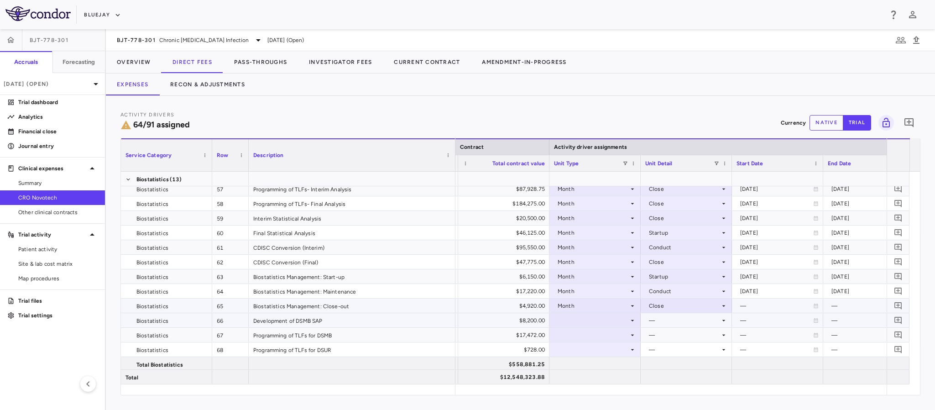
click at [616, 319] on div at bounding box center [595, 319] width 82 height 13
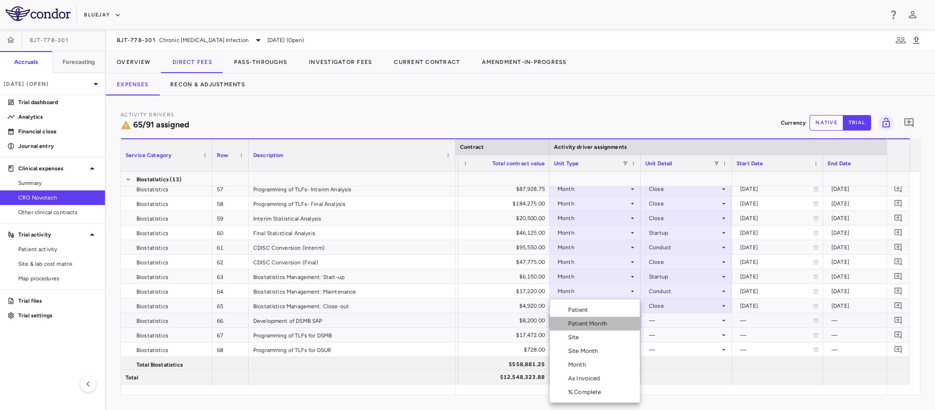
click at [616, 319] on li "Patient Month" at bounding box center [595, 324] width 90 height 14
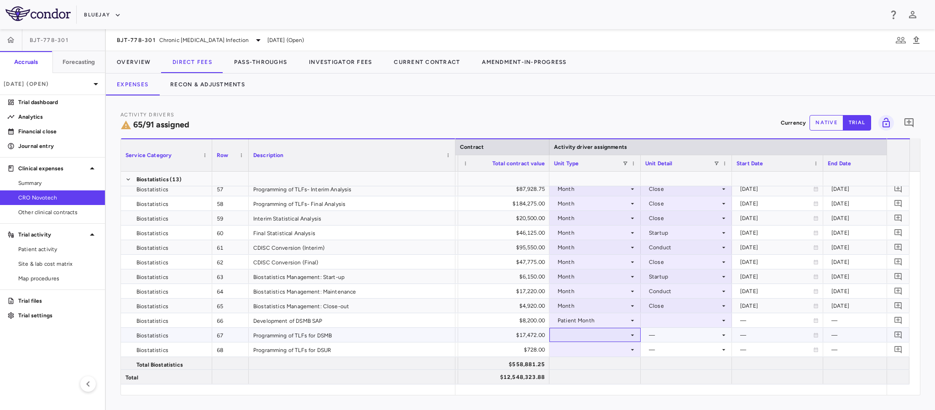
click at [612, 334] on div at bounding box center [595, 334] width 82 height 13
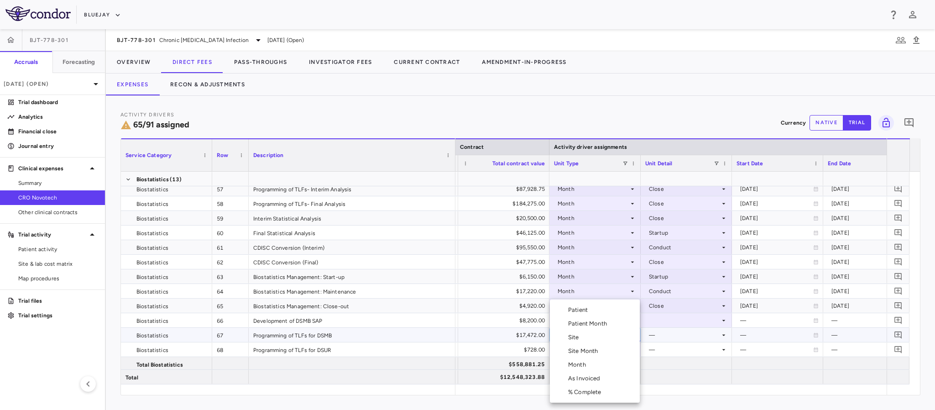
click at [593, 364] on li "Month" at bounding box center [595, 365] width 90 height 14
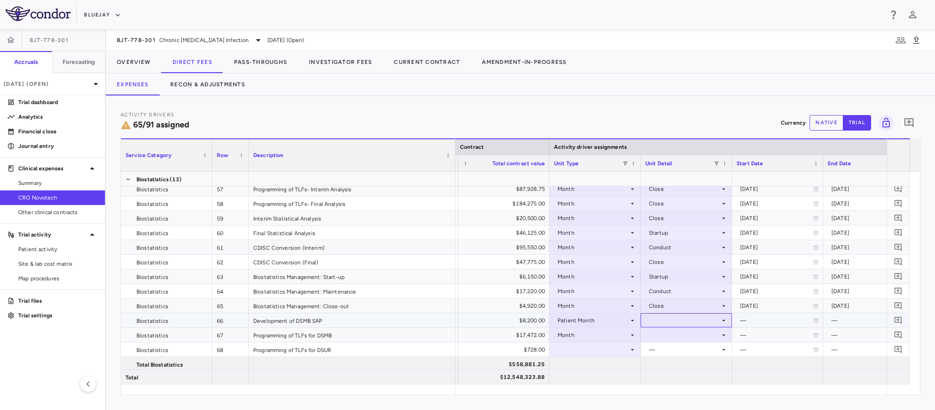
click at [690, 327] on div at bounding box center [686, 320] width 91 height 14
click at [618, 316] on div at bounding box center [467, 205] width 935 height 410
click at [620, 316] on div "Patient Month" at bounding box center [593, 320] width 71 height 15
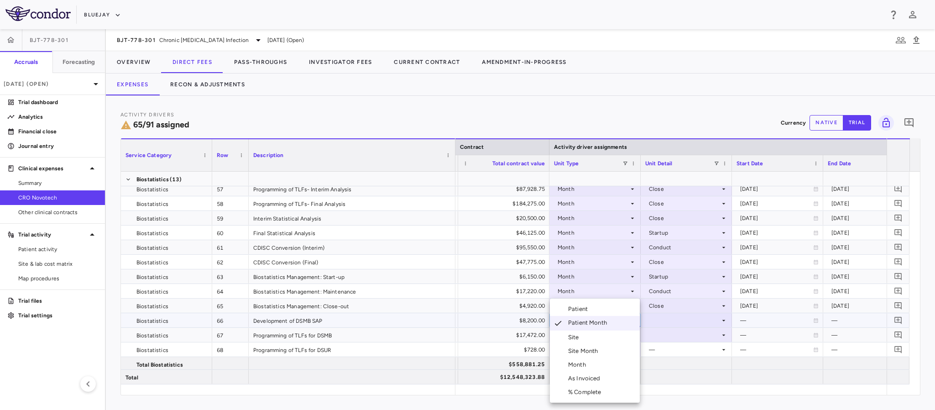
click at [573, 362] on div "Month" at bounding box center [578, 364] width 21 height 8
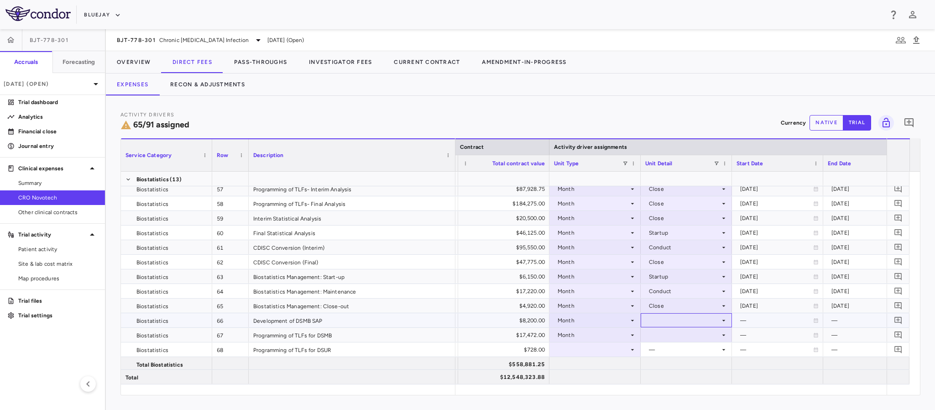
click at [654, 324] on div at bounding box center [686, 319] width 82 height 13
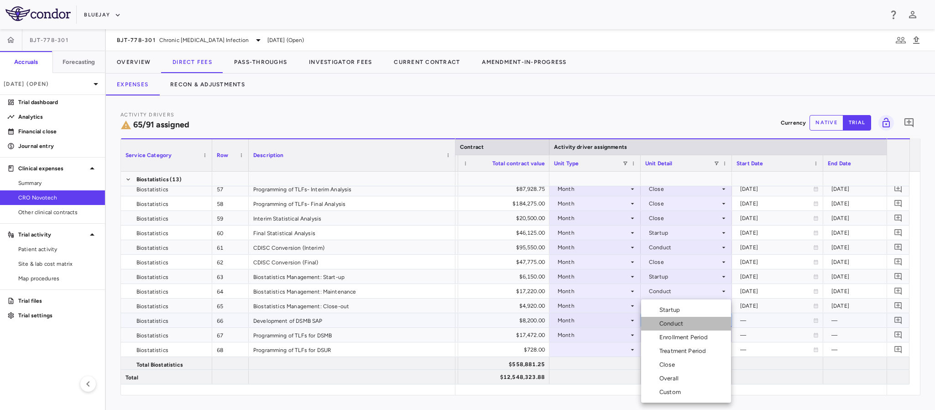
click at [657, 322] on div "Conduct" at bounding box center [664, 323] width 46 height 8
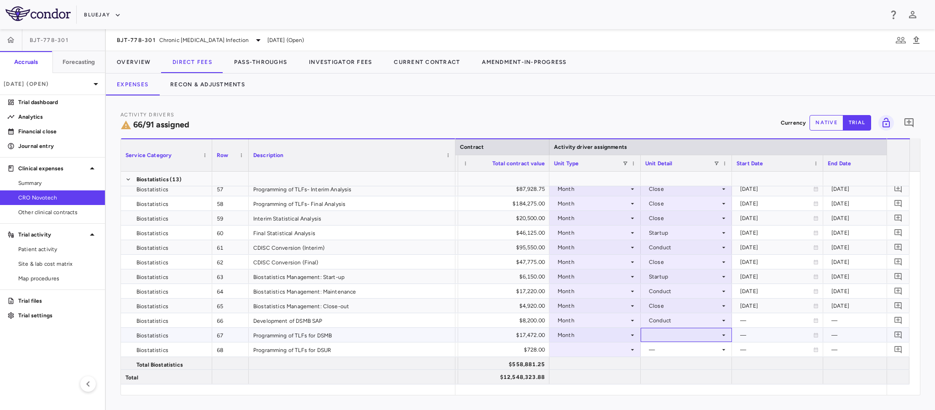
click at [671, 338] on div at bounding box center [686, 334] width 82 height 13
click at [656, 324] on div "Conduct" at bounding box center [684, 320] width 71 height 15
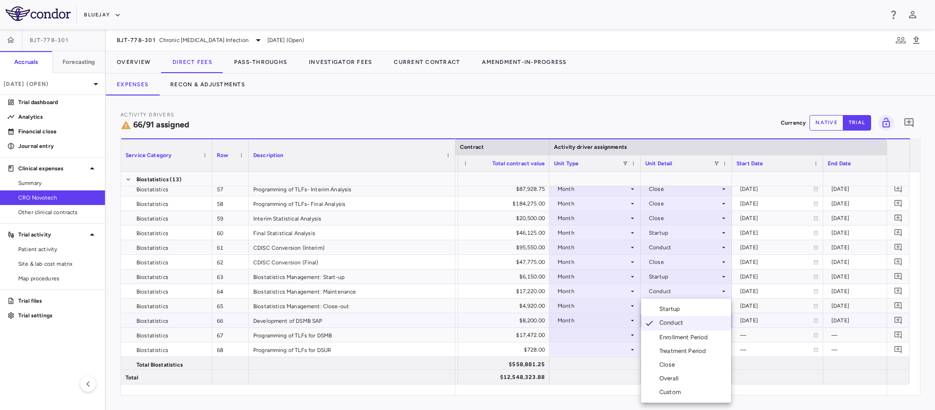
click at [611, 335] on div at bounding box center [467, 205] width 935 height 410
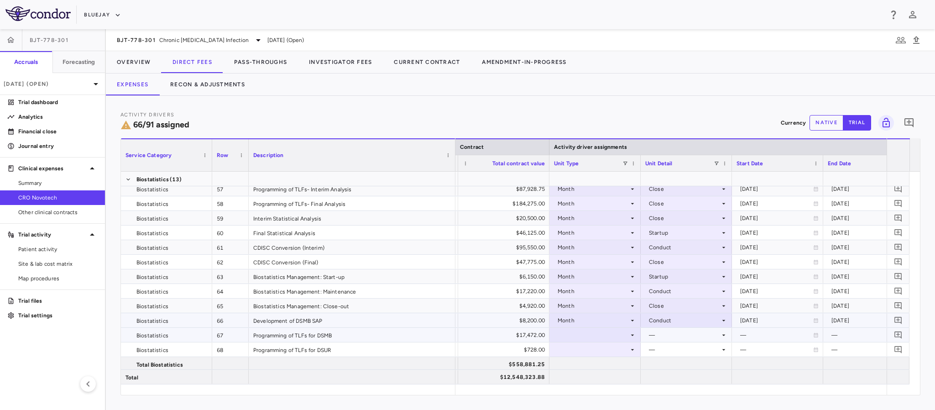
click at [629, 330] on div at bounding box center [595, 334] width 82 height 13
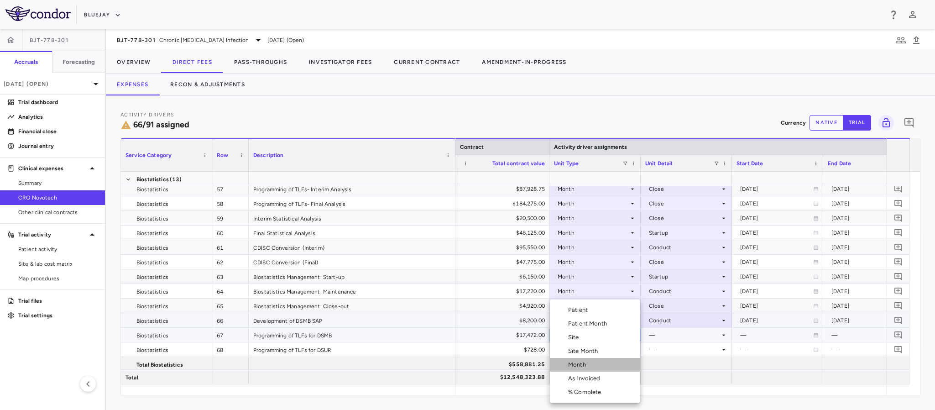
click at [593, 365] on li "Month" at bounding box center [595, 365] width 90 height 14
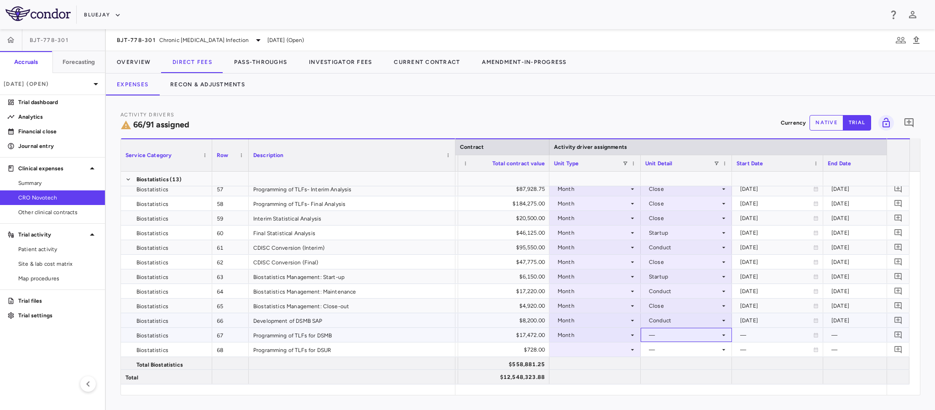
click at [664, 336] on div "—" at bounding box center [684, 335] width 71 height 15
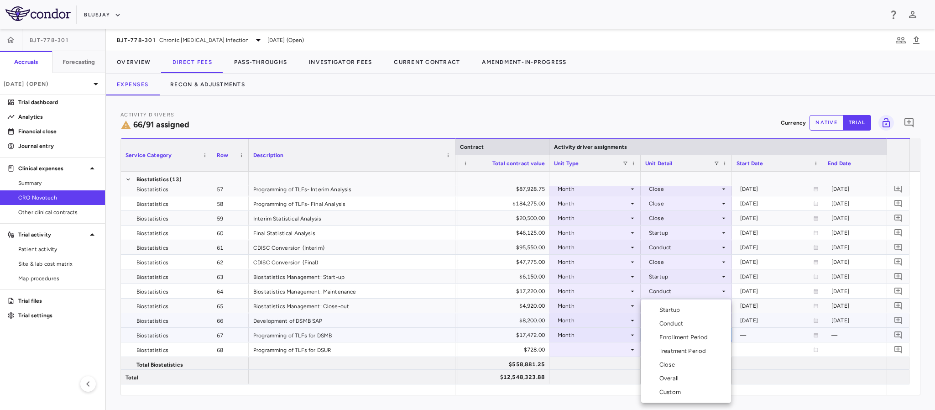
click at [658, 326] on div "Conduct" at bounding box center [664, 323] width 46 height 8
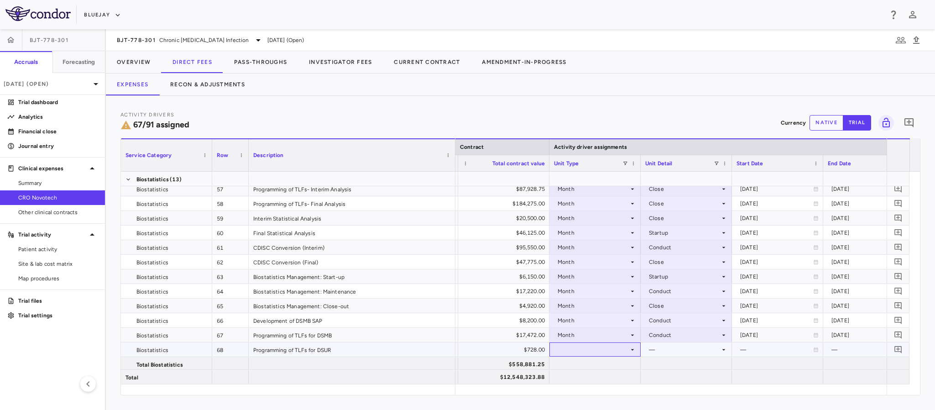
click at [629, 353] on icon at bounding box center [632, 349] width 7 height 7
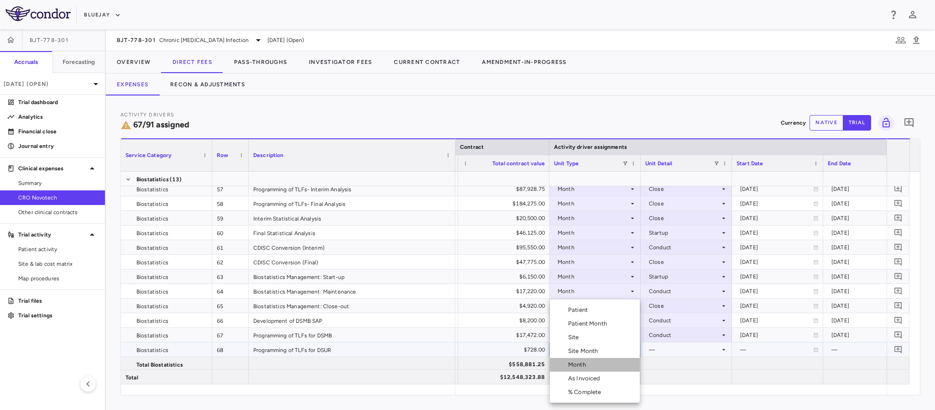
click at [595, 365] on li "Month" at bounding box center [595, 365] width 90 height 14
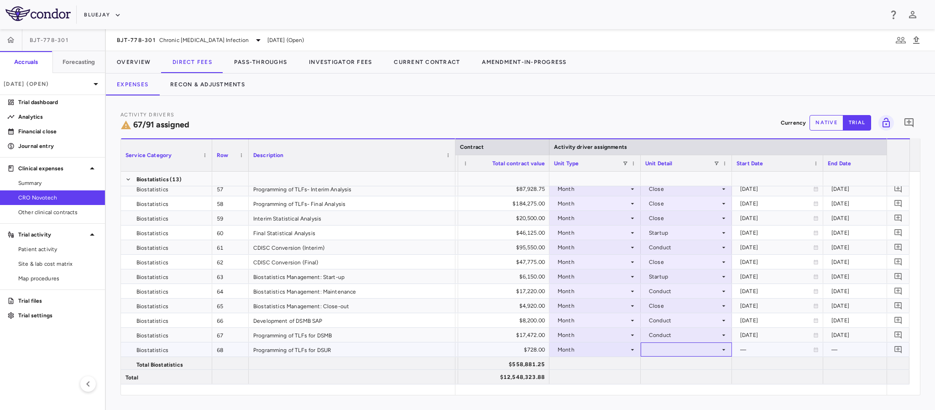
click at [704, 346] on div at bounding box center [686, 349] width 82 height 13
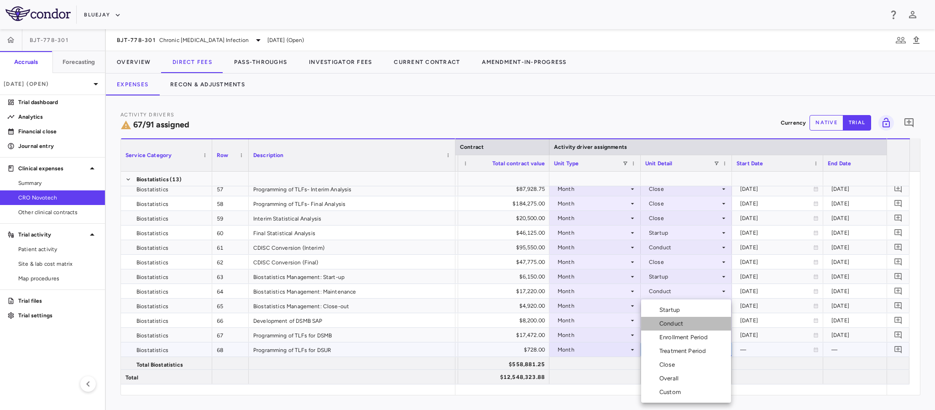
click at [673, 325] on div "Conduct" at bounding box center [672, 323] width 27 height 8
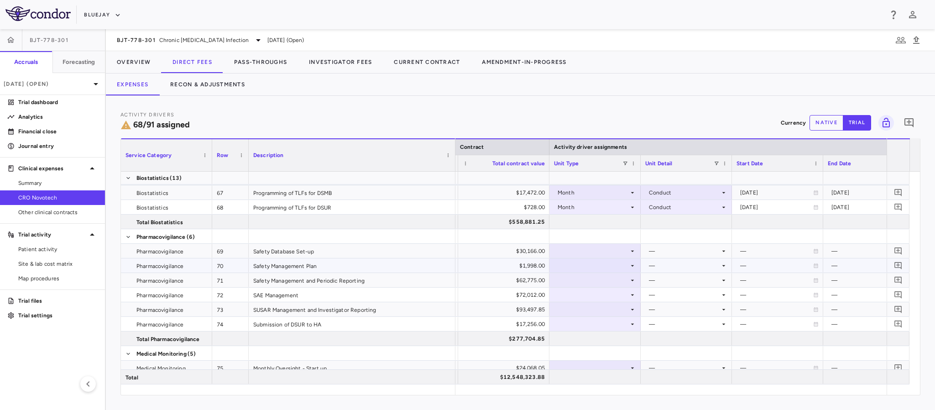
scroll to position [1164, 0]
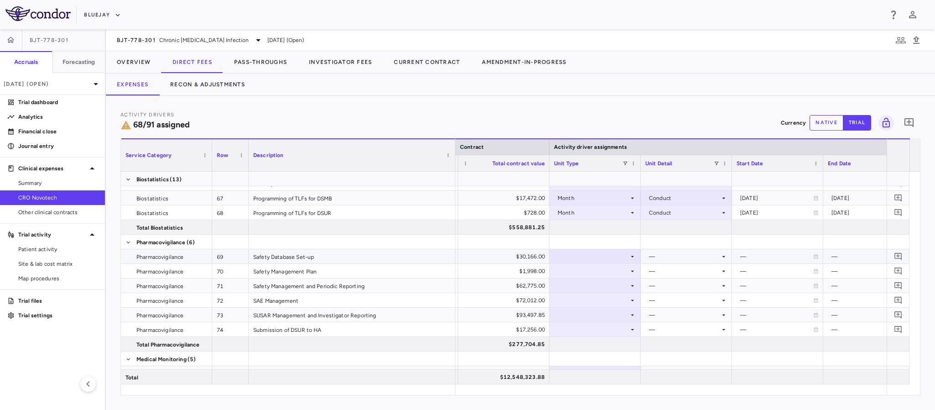
click at [633, 256] on icon at bounding box center [632, 256] width 7 height 7
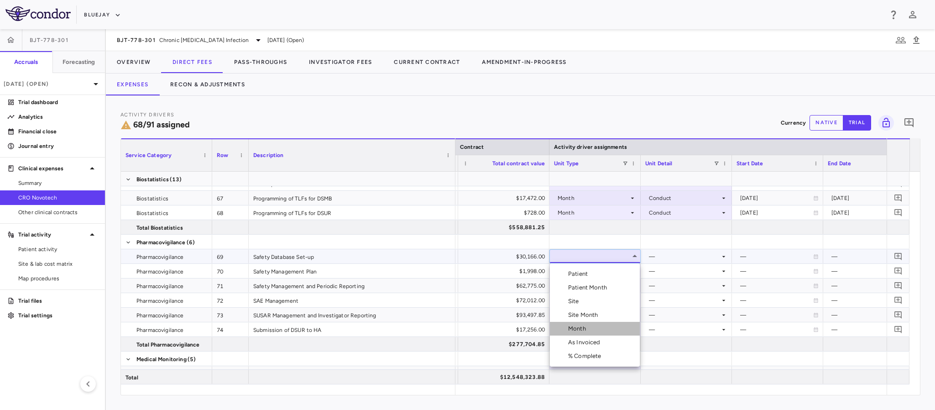
click at [582, 330] on div "Month" at bounding box center [578, 328] width 21 height 8
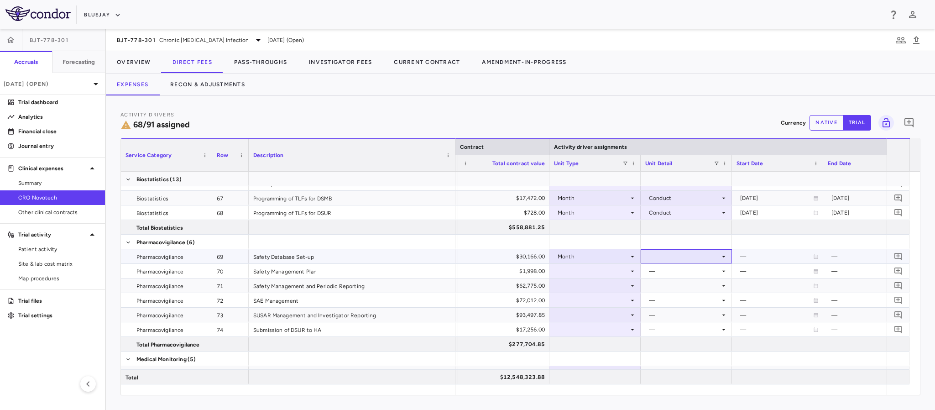
click at [670, 256] on div at bounding box center [686, 256] width 82 height 13
click at [671, 271] on div "Startup" at bounding box center [671, 274] width 24 height 8
click at [626, 267] on div at bounding box center [595, 270] width 82 height 13
click at [589, 271] on div at bounding box center [595, 270] width 82 height 13
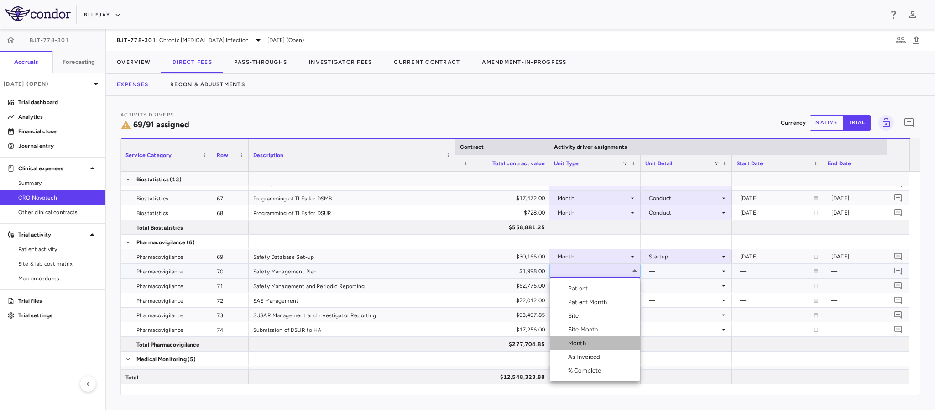
click at [580, 341] on div "Month" at bounding box center [578, 343] width 21 height 8
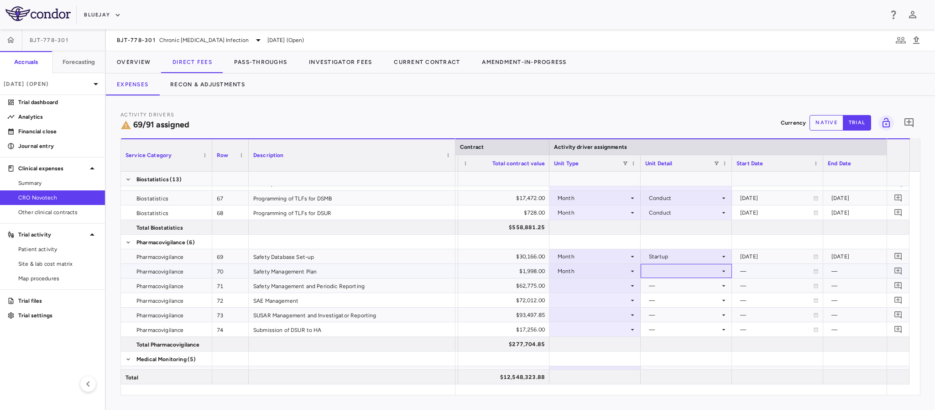
click at [659, 271] on div at bounding box center [686, 270] width 82 height 13
click at [671, 315] on div "Enrollment Period" at bounding box center [685, 316] width 52 height 8
click at [673, 271] on div "Enrollment Period" at bounding box center [684, 271] width 71 height 15
click at [664, 284] on div "Startup" at bounding box center [671, 288] width 24 height 8
click at [624, 282] on div at bounding box center [595, 285] width 82 height 13
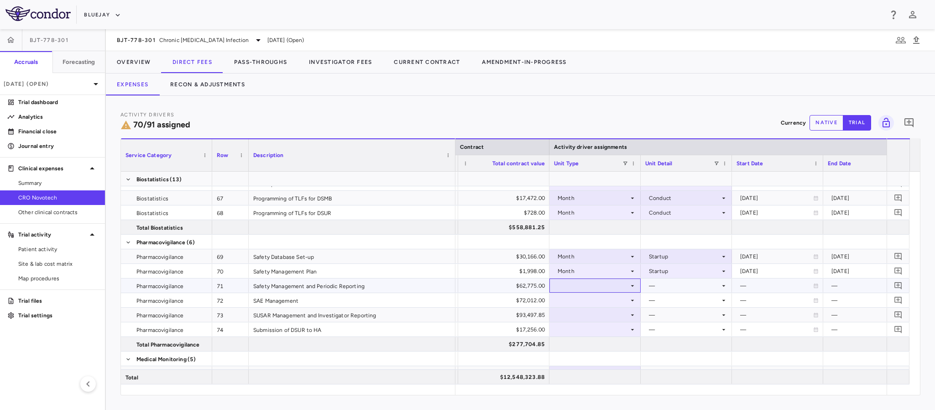
click at [607, 289] on div at bounding box center [595, 285] width 82 height 13
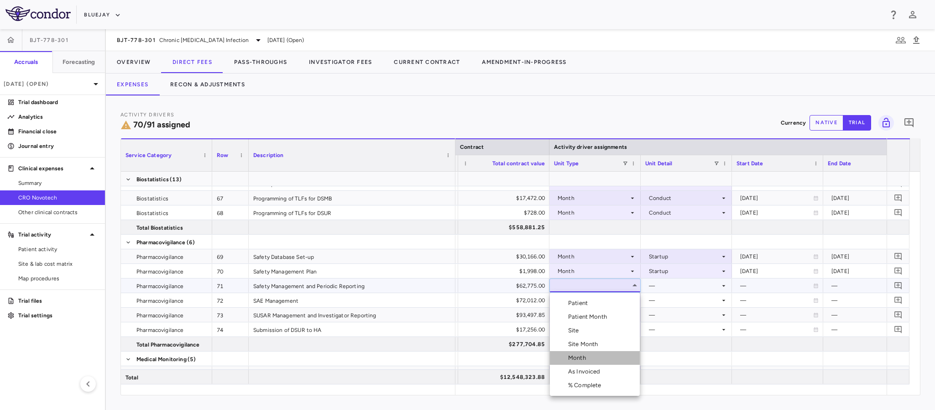
click at [582, 361] on div "Month" at bounding box center [578, 358] width 21 height 8
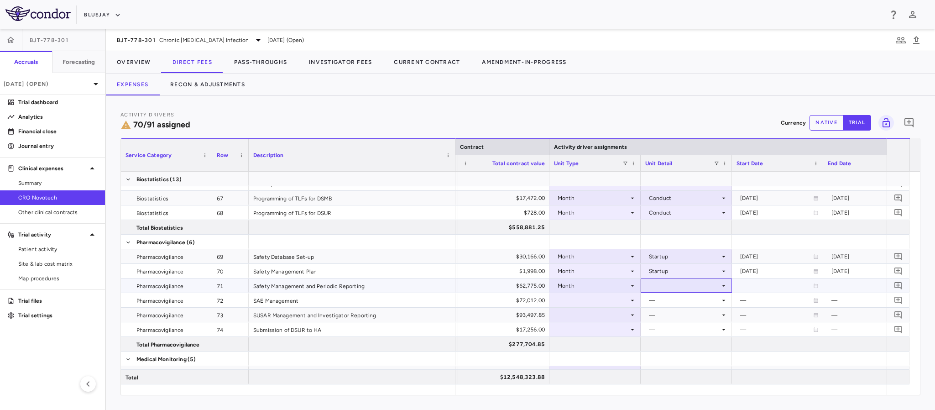
click at [662, 287] on div at bounding box center [686, 285] width 82 height 13
click at [663, 384] on div "Custom" at bounding box center [671, 385] width 25 height 8
click at [749, 282] on div "—" at bounding box center [776, 285] width 73 height 15
click at [750, 287] on div at bounding box center [777, 285] width 82 height 13
click at [750, 287] on input "**********" at bounding box center [769, 286] width 74 height 15
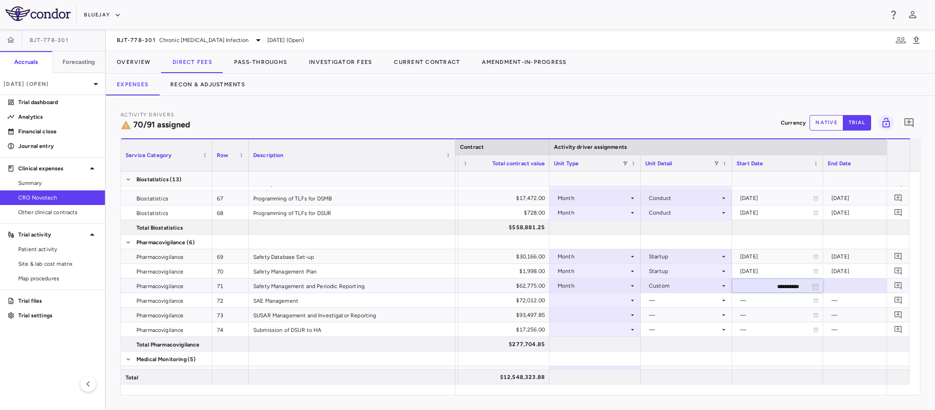
click at [786, 287] on input "**********" at bounding box center [769, 286] width 74 height 15
type input "**********"
click at [855, 290] on div at bounding box center [869, 285] width 82 height 13
click at [834, 284] on input "**********" at bounding box center [861, 286] width 74 height 15
click at [874, 287] on input "**********" at bounding box center [861, 286] width 74 height 15
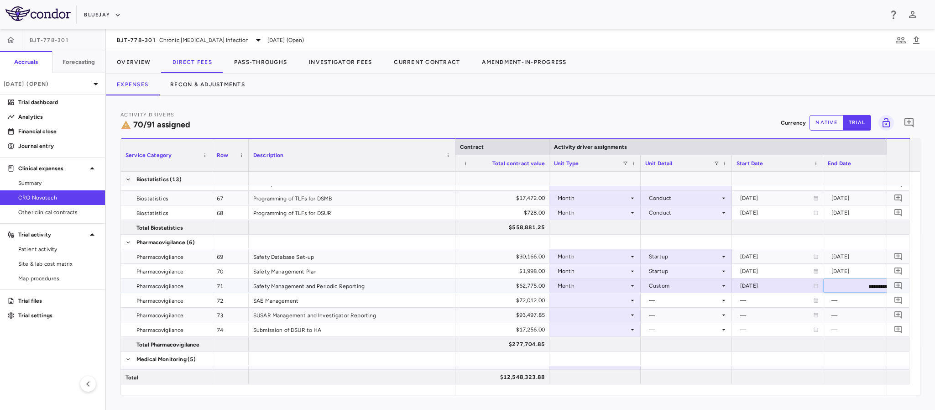
click at [857, 285] on input "**********" at bounding box center [861, 286] width 74 height 15
type input "**********"
click at [604, 298] on div at bounding box center [595, 299] width 82 height 13
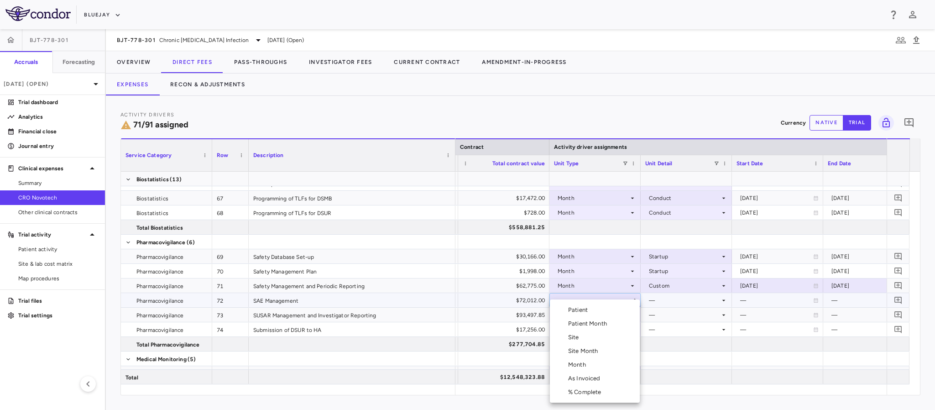
click at [589, 364] on div "Month" at bounding box center [578, 364] width 21 height 8
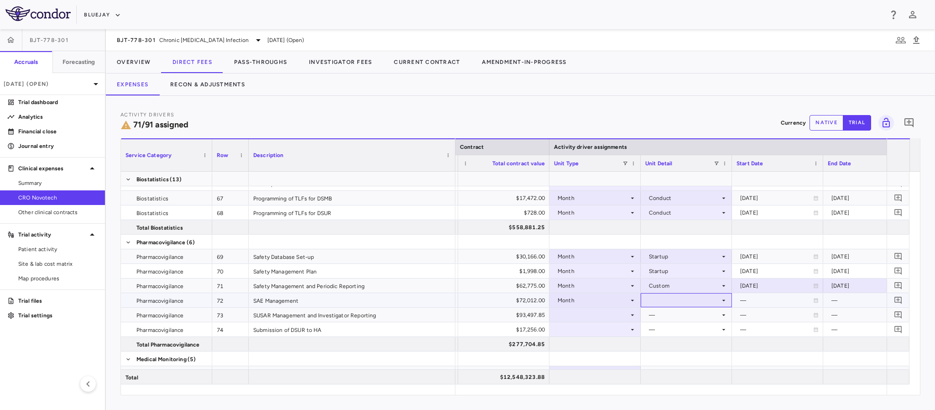
click at [666, 304] on div at bounding box center [686, 299] width 82 height 13
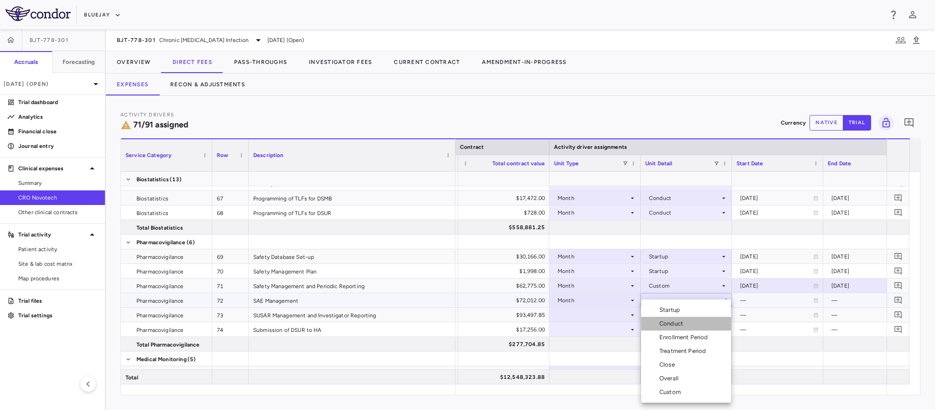
click at [669, 324] on div "Conduct" at bounding box center [672, 323] width 27 height 8
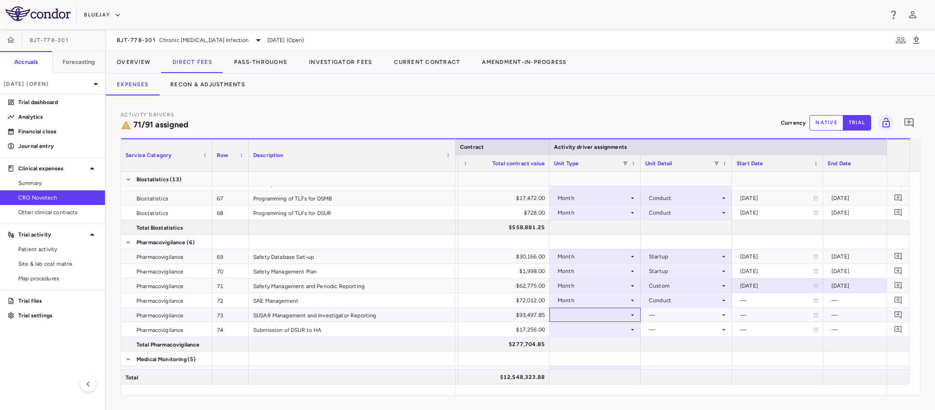
click at [621, 313] on div at bounding box center [595, 314] width 82 height 13
click at [622, 313] on div at bounding box center [595, 314] width 82 height 13
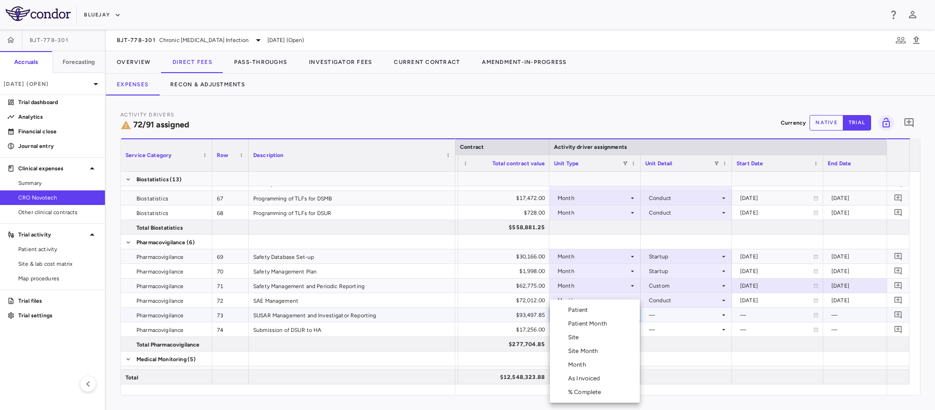
click at [581, 363] on div "Month" at bounding box center [578, 364] width 21 height 8
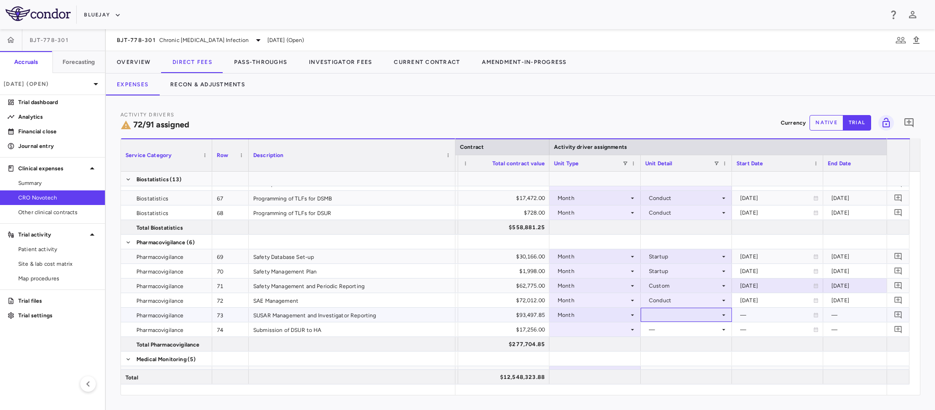
click at [665, 313] on div at bounding box center [686, 314] width 82 height 13
click at [672, 350] on div "Treatment Period" at bounding box center [684, 351] width 50 height 8
click at [625, 327] on div at bounding box center [595, 329] width 82 height 13
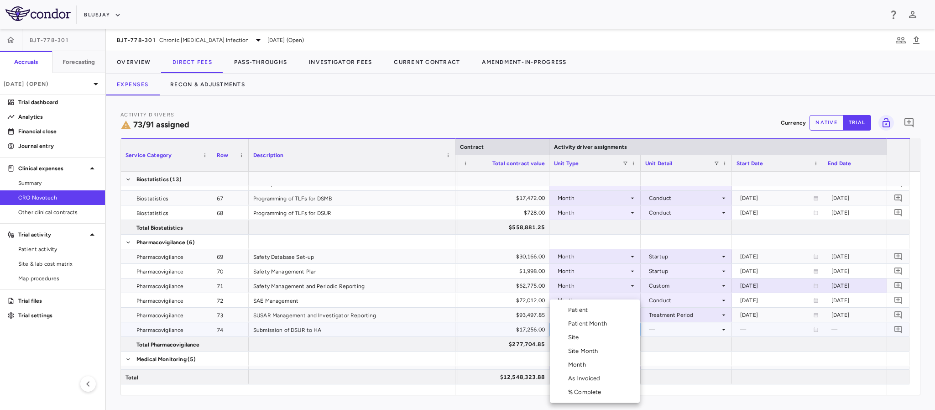
click at [596, 378] on div "As Invoiced" at bounding box center [586, 378] width 36 height 8
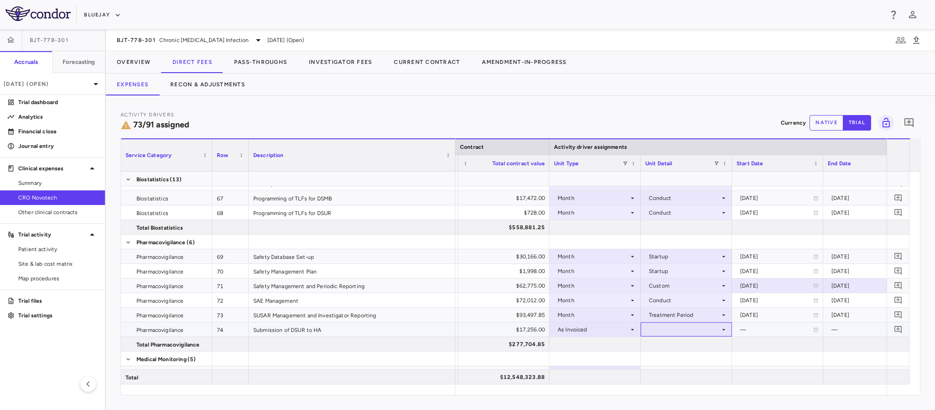
click at [661, 329] on div at bounding box center [686, 329] width 82 height 13
click at [620, 327] on div at bounding box center [467, 205] width 935 height 410
click at [680, 324] on div at bounding box center [686, 329] width 82 height 13
click at [678, 345] on div "As occurred" at bounding box center [677, 347] width 37 height 8
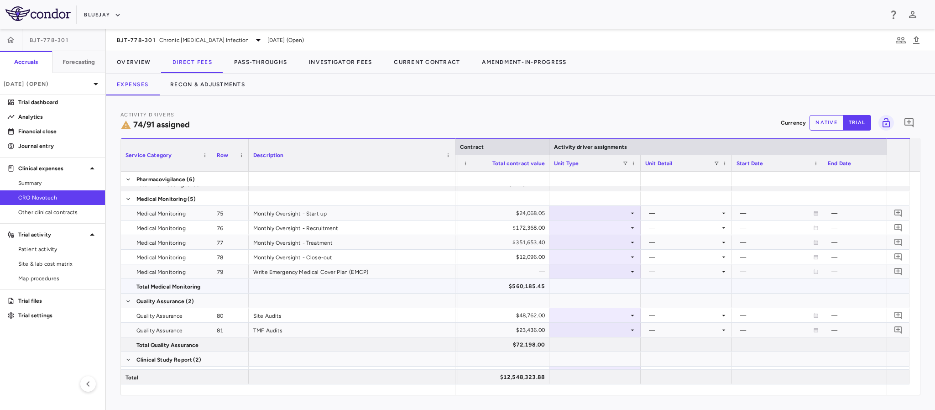
scroll to position [1300, 0]
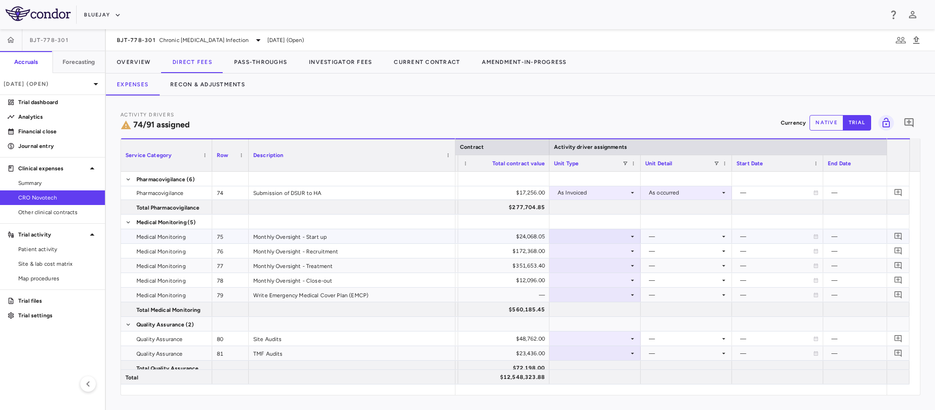
click at [625, 237] on div at bounding box center [595, 236] width 82 height 13
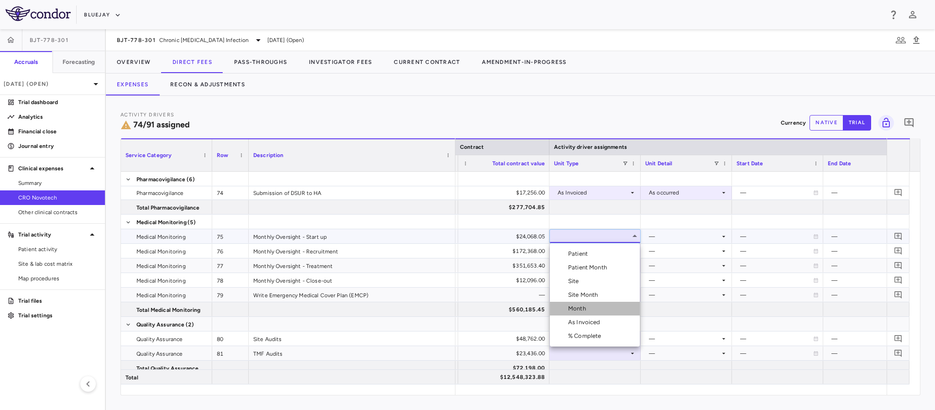
click at [578, 309] on div "Month" at bounding box center [578, 308] width 21 height 8
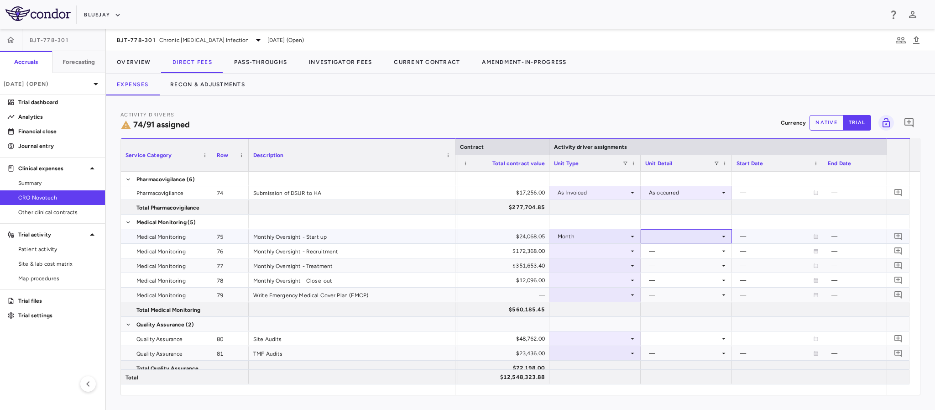
click at [667, 238] on div at bounding box center [686, 236] width 82 height 13
click at [664, 251] on div "Startup" at bounding box center [671, 254] width 24 height 8
click at [627, 251] on div at bounding box center [595, 250] width 82 height 13
click at [629, 255] on icon at bounding box center [632, 250] width 7 height 7
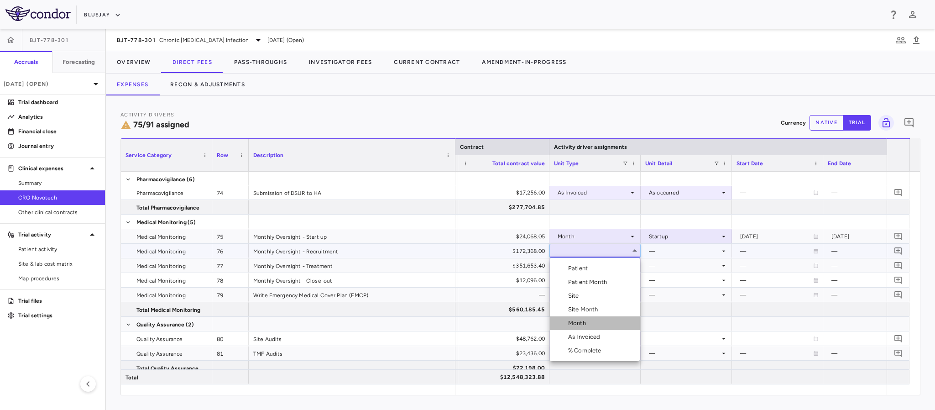
click at [592, 323] on li "Month" at bounding box center [595, 323] width 90 height 14
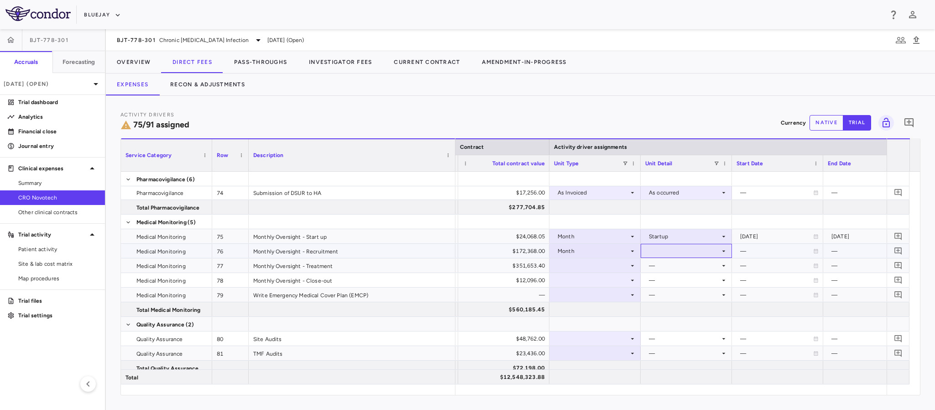
click at [664, 248] on div at bounding box center [686, 250] width 82 height 13
click at [672, 296] on div "Enrollment Period" at bounding box center [685, 296] width 52 height 8
click at [614, 265] on div at bounding box center [595, 265] width 82 height 13
click at [612, 266] on div at bounding box center [595, 265] width 82 height 13
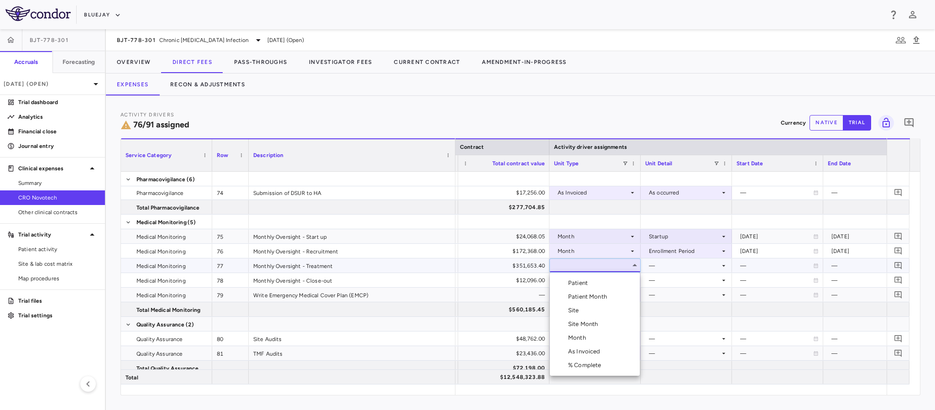
click at [581, 339] on div "Month" at bounding box center [578, 338] width 21 height 8
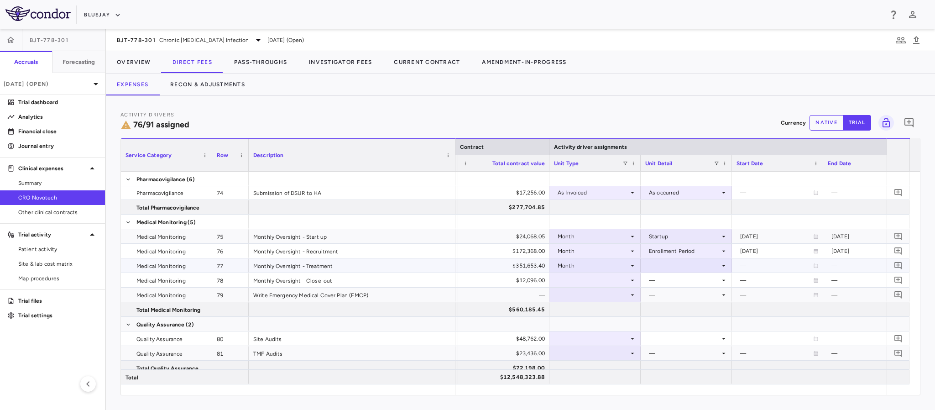
click at [658, 267] on div at bounding box center [686, 265] width 82 height 13
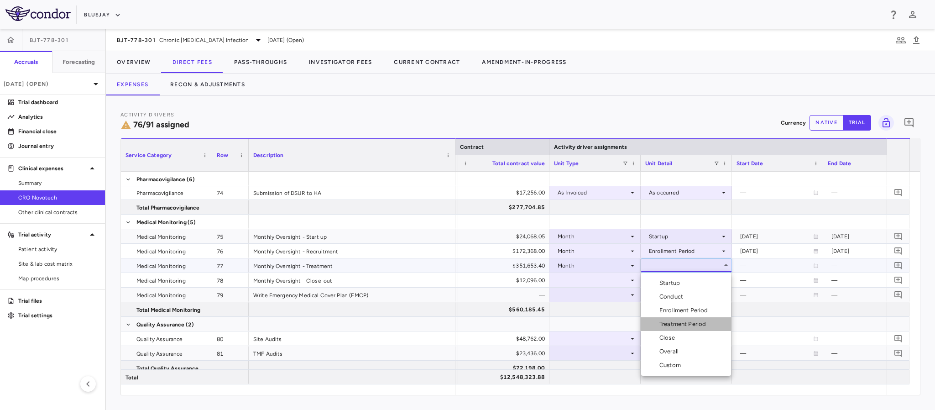
click at [666, 323] on div "Treatment Period" at bounding box center [684, 324] width 50 height 8
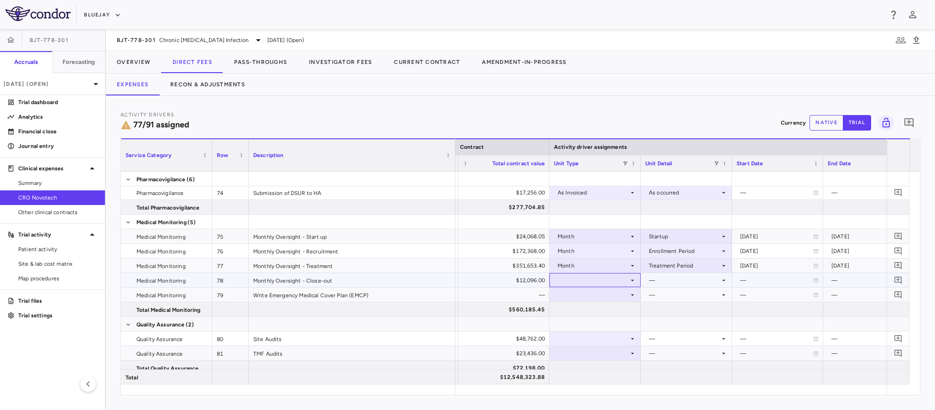
click at [590, 277] on div at bounding box center [595, 279] width 82 height 13
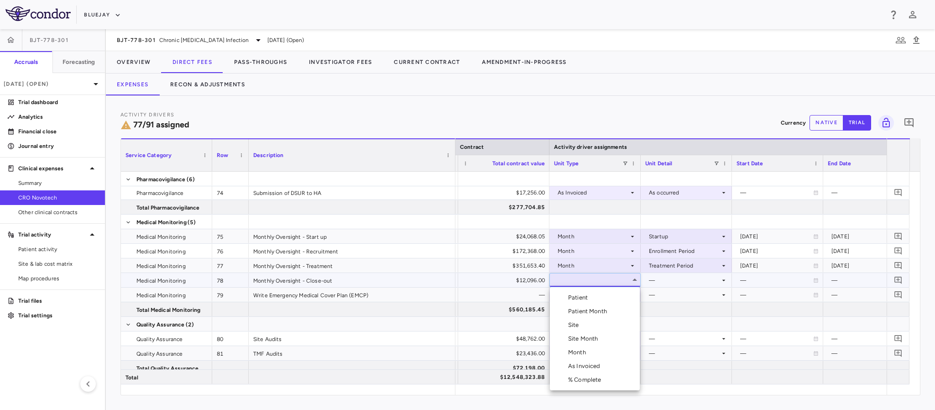
click at [574, 350] on div "Month" at bounding box center [578, 352] width 21 height 8
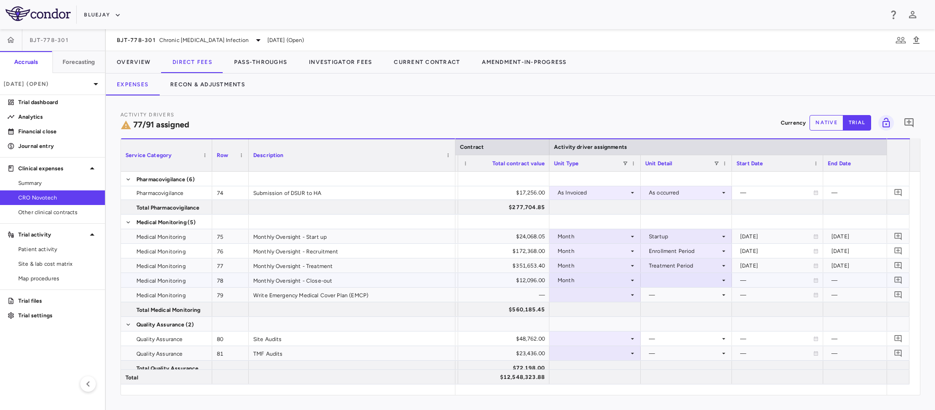
click at [654, 277] on div at bounding box center [686, 279] width 82 height 13
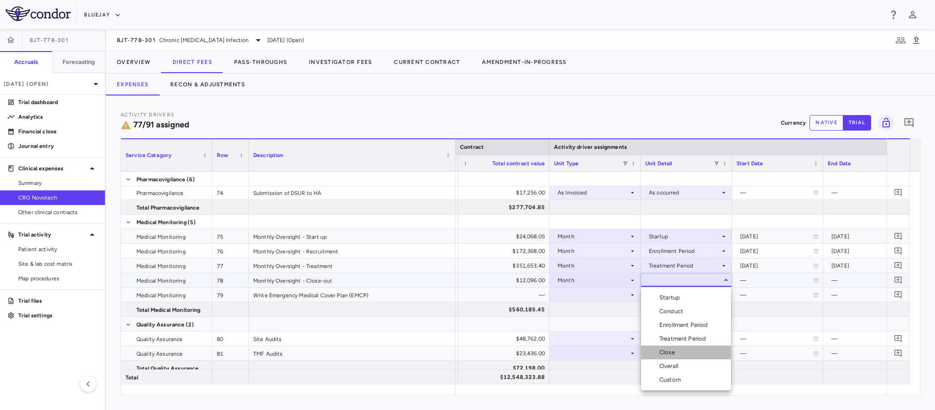
click at [667, 351] on div "Close" at bounding box center [668, 352] width 19 height 8
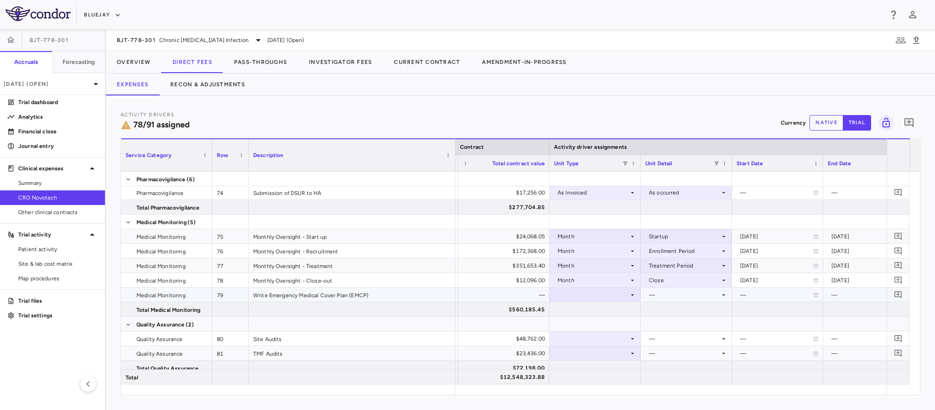
click at [626, 293] on div at bounding box center [595, 294] width 82 height 13
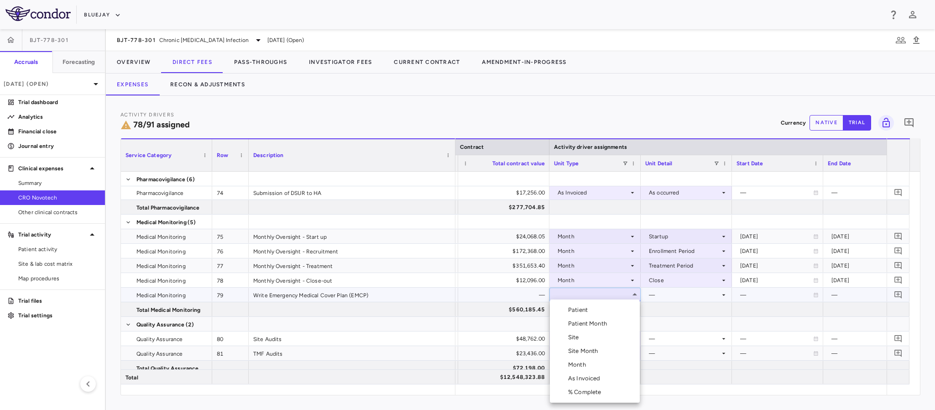
click at [581, 360] on div "Month" at bounding box center [578, 364] width 21 height 8
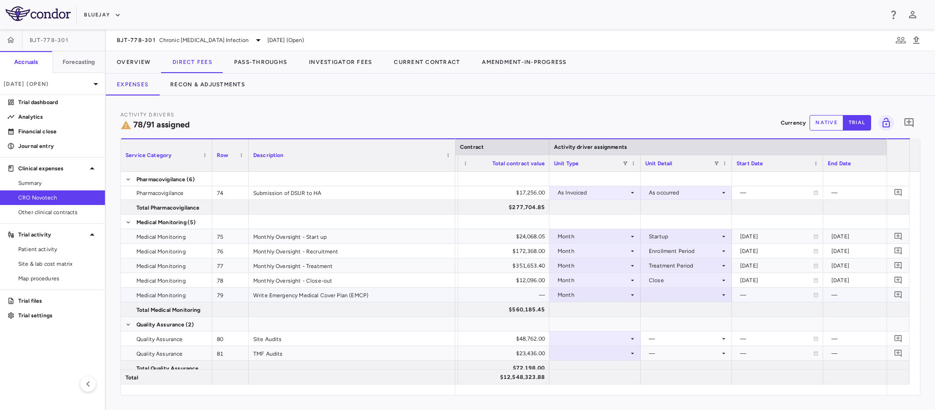
click at [663, 295] on div at bounding box center [686, 294] width 82 height 13
click at [667, 374] on div "Overall" at bounding box center [670, 378] width 23 height 8
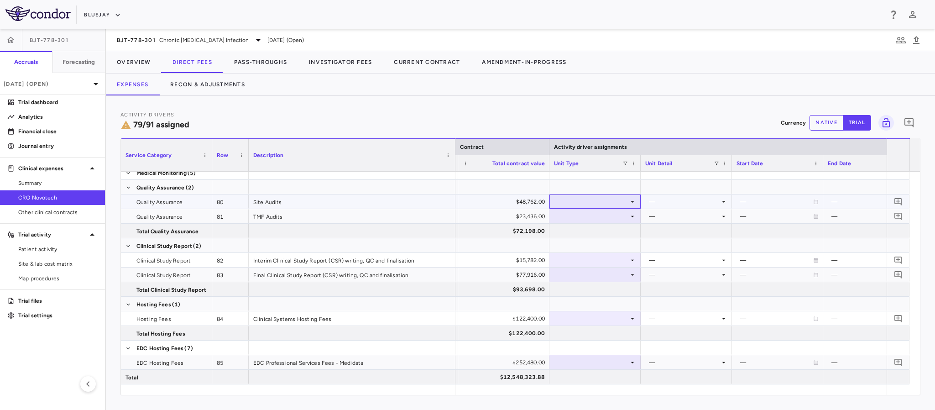
click at [627, 203] on div at bounding box center [595, 201] width 82 height 13
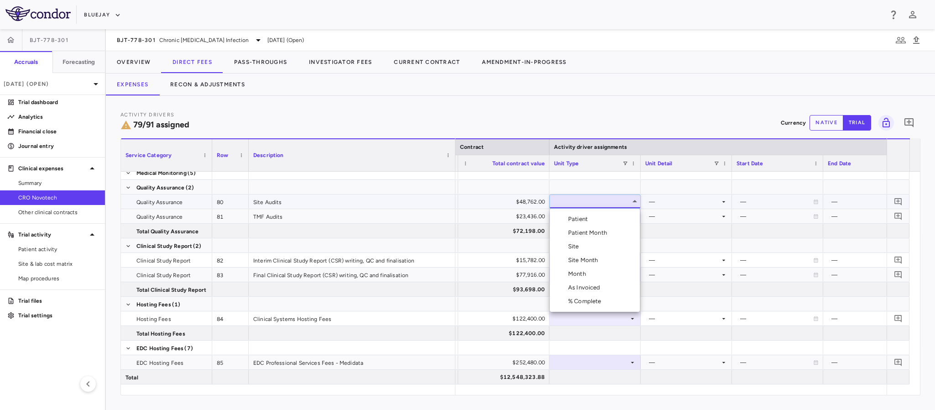
click at [590, 276] on li "Month" at bounding box center [595, 274] width 90 height 14
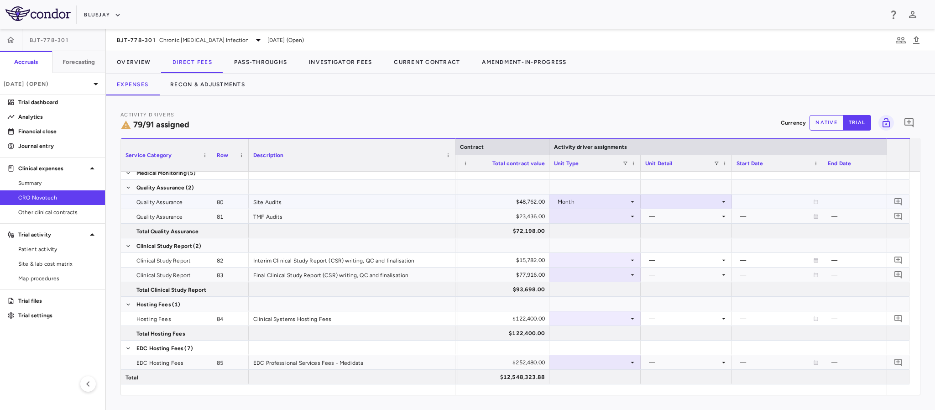
click at [688, 198] on div at bounding box center [686, 201] width 82 height 13
click at [673, 233] on div "Conduct" at bounding box center [672, 233] width 27 height 8
click at [625, 217] on div at bounding box center [595, 215] width 82 height 13
click at [630, 219] on icon at bounding box center [632, 216] width 7 height 7
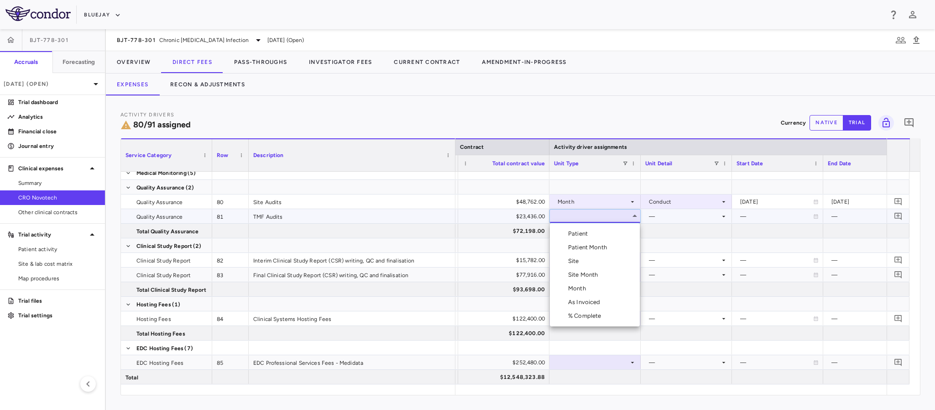
click at [581, 289] on div "Month" at bounding box center [578, 288] width 21 height 8
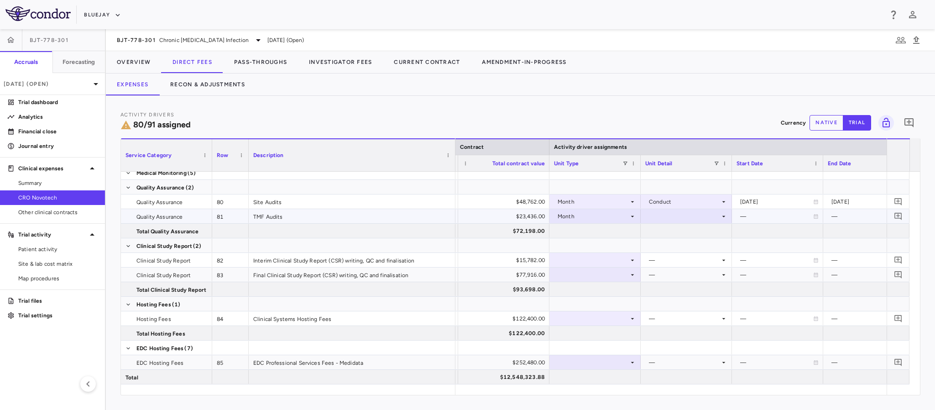
click at [665, 209] on div at bounding box center [686, 216] width 91 height 14
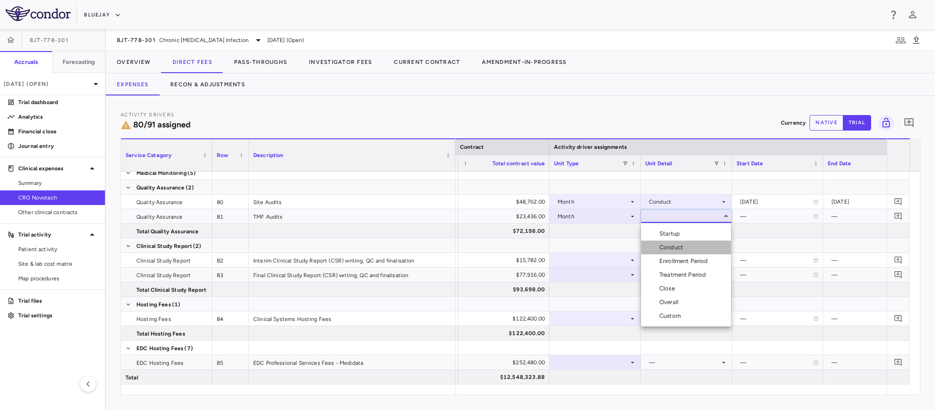
click at [667, 245] on div "Conduct" at bounding box center [672, 247] width 27 height 8
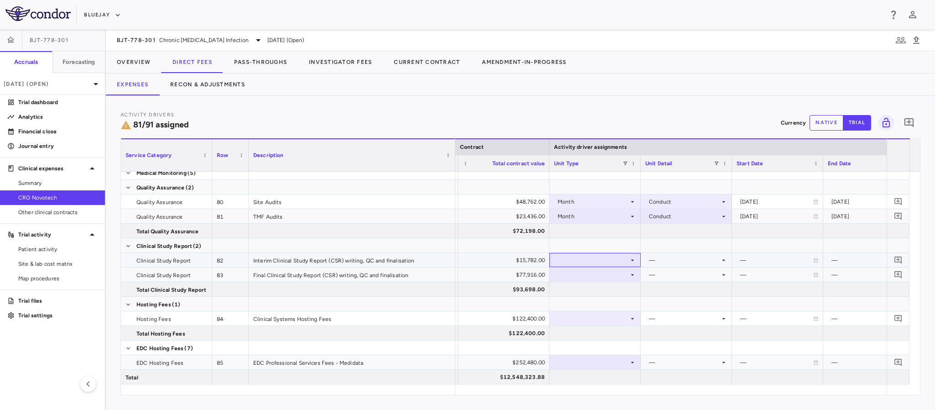
click at [616, 258] on div at bounding box center [595, 259] width 82 height 13
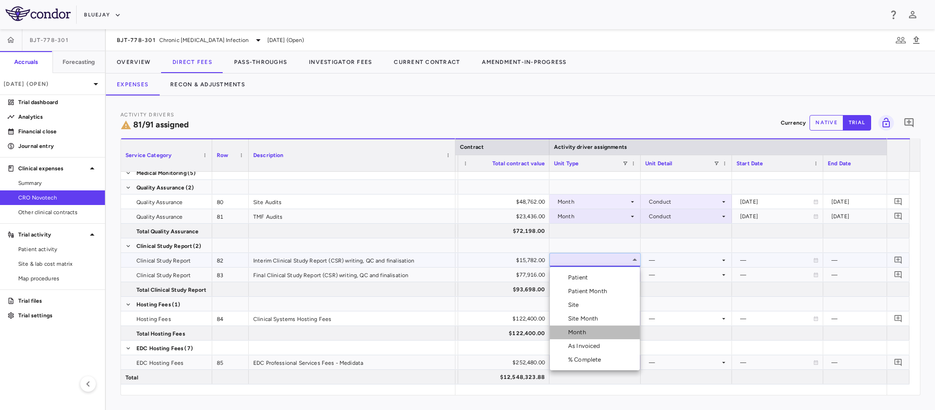
click at [585, 333] on div "Month" at bounding box center [578, 332] width 21 height 8
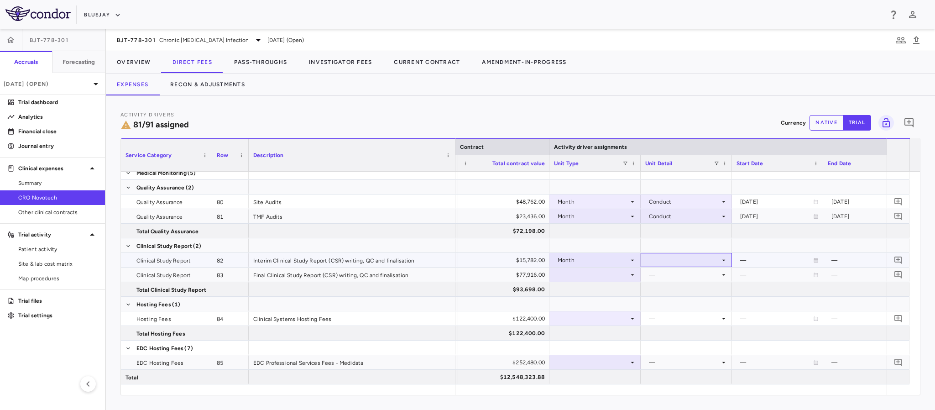
click at [661, 259] on div at bounding box center [686, 259] width 82 height 13
click at [664, 330] on div "Close" at bounding box center [668, 332] width 19 height 8
click at [621, 272] on div at bounding box center [595, 274] width 82 height 13
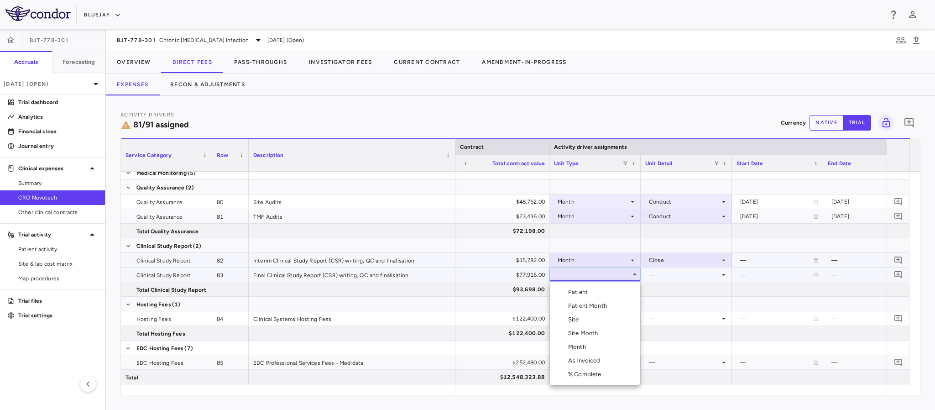
click at [579, 345] on div "Month" at bounding box center [578, 347] width 21 height 8
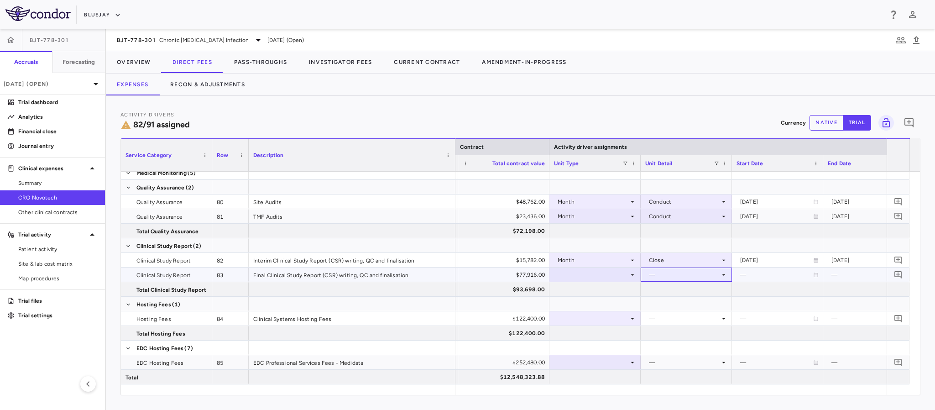
click at [667, 274] on div "—" at bounding box center [684, 274] width 71 height 15
click at [604, 274] on div at bounding box center [595, 274] width 82 height 13
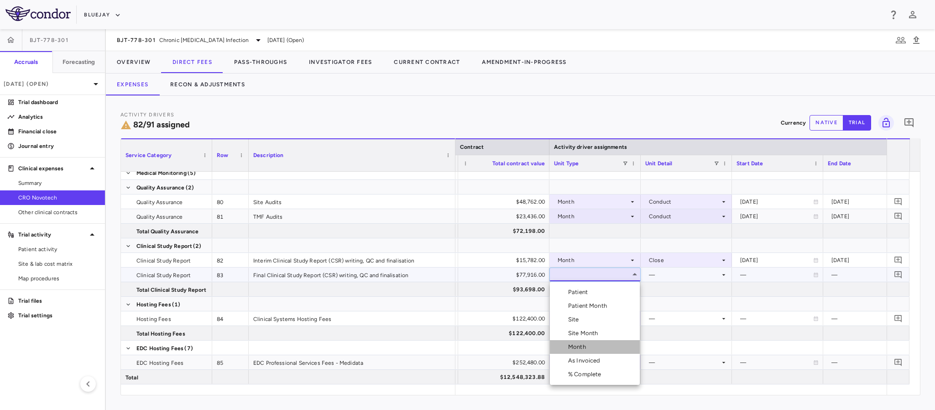
click at [574, 344] on div "Month" at bounding box center [578, 347] width 21 height 8
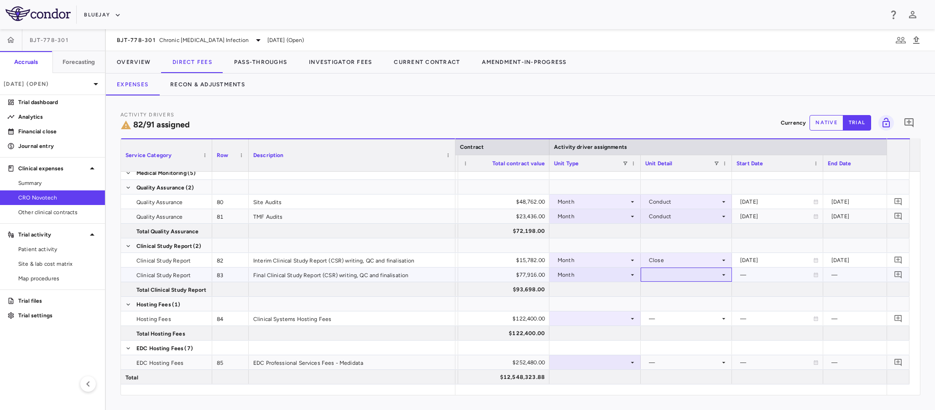
click at [665, 271] on div at bounding box center [686, 274] width 82 height 13
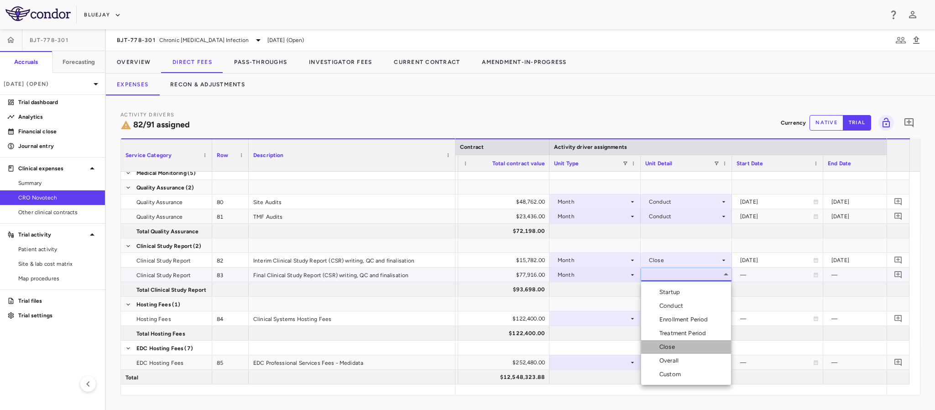
click at [662, 350] on div "Close" at bounding box center [668, 347] width 19 height 8
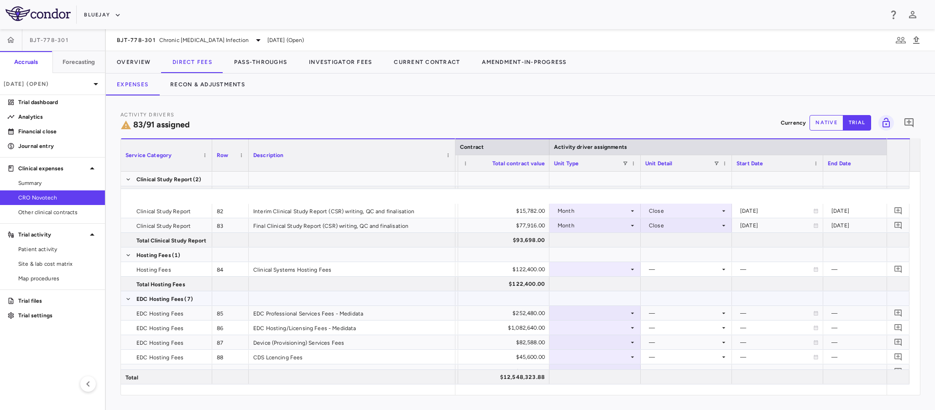
scroll to position [1506, 0]
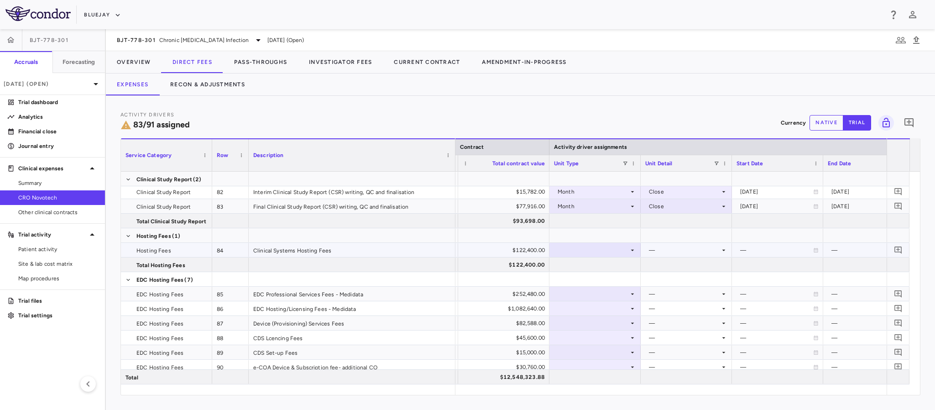
click at [595, 249] on div at bounding box center [595, 249] width 82 height 13
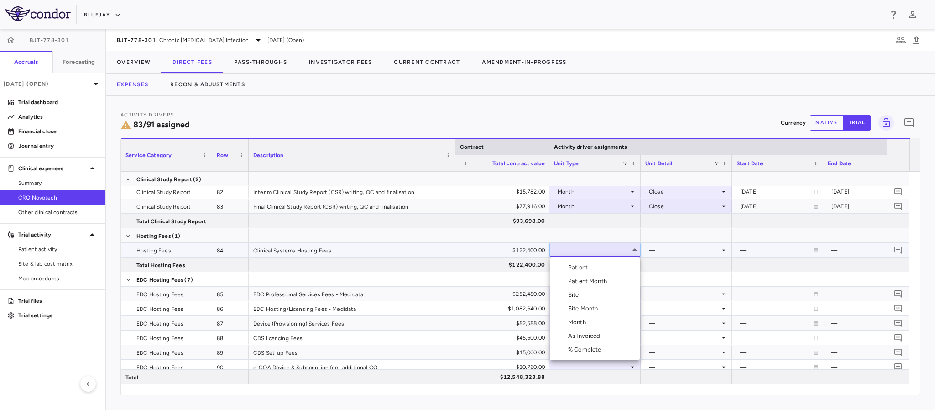
click at [580, 323] on div "Month" at bounding box center [578, 322] width 21 height 8
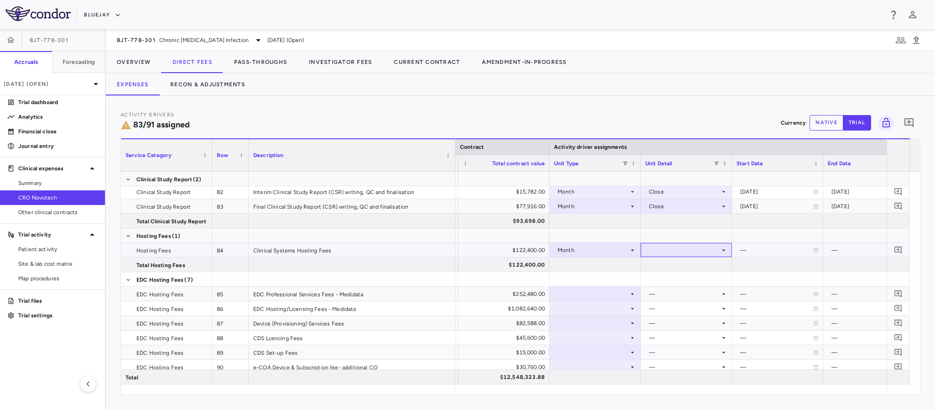
click at [652, 247] on div at bounding box center [686, 249] width 82 height 13
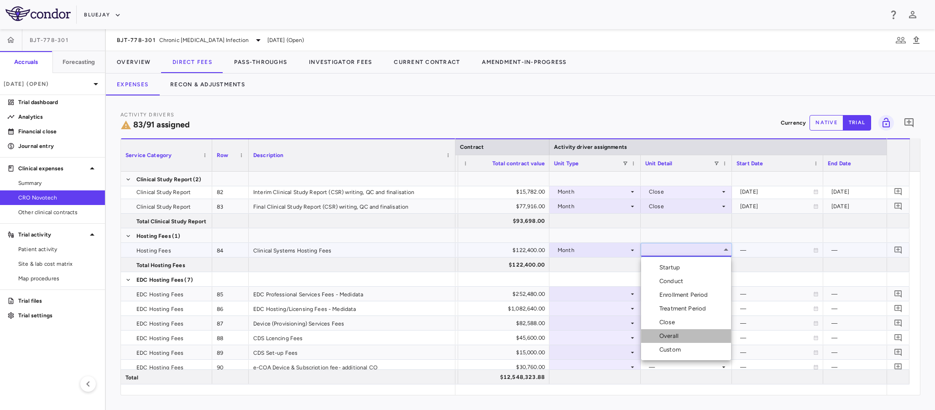
click at [669, 330] on li "Overall" at bounding box center [686, 336] width 90 height 14
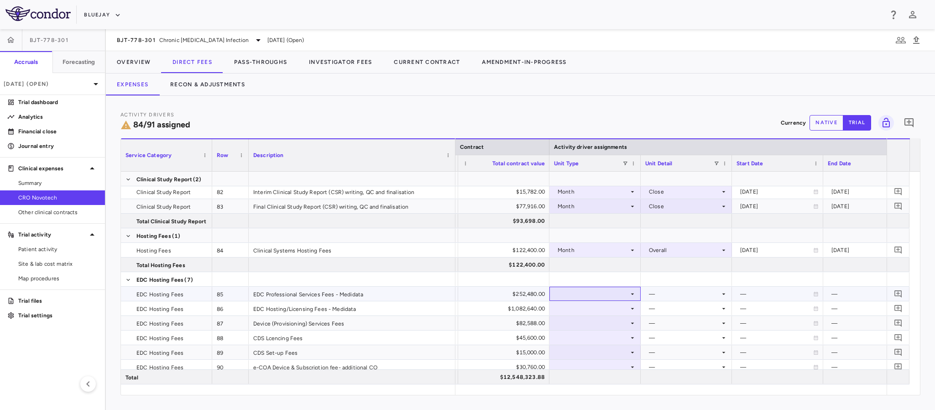
click at [627, 293] on div at bounding box center [595, 293] width 82 height 13
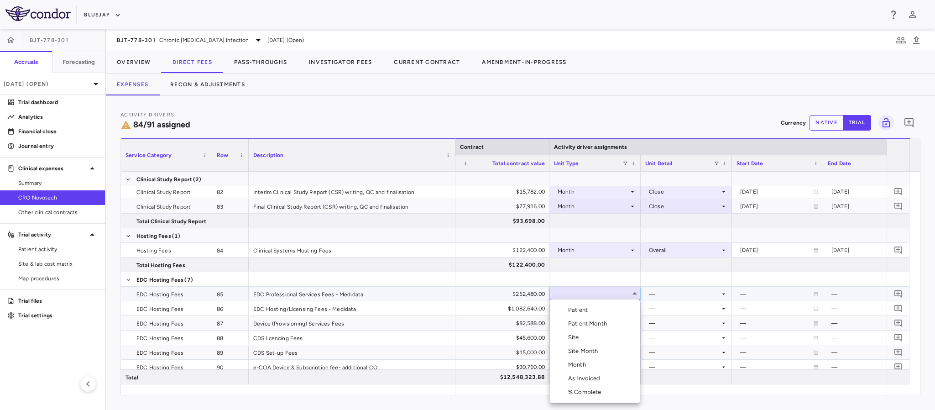
click at [578, 364] on div "Month" at bounding box center [578, 364] width 21 height 8
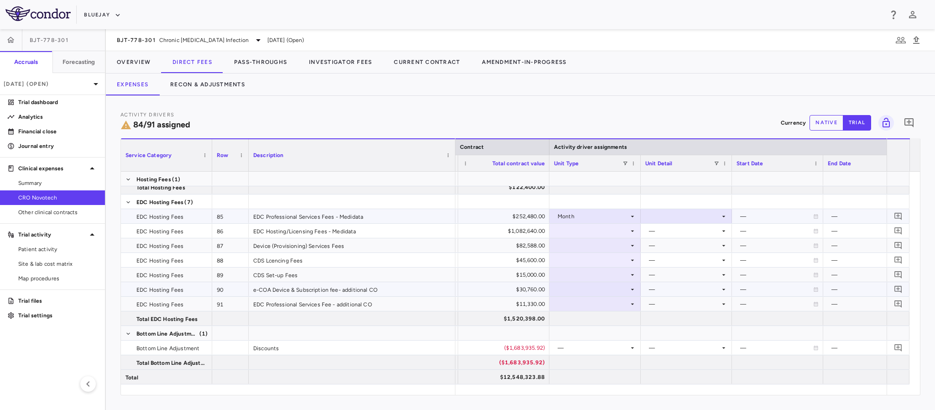
scroll to position [1584, 0]
click at [673, 216] on div at bounding box center [686, 215] width 82 height 13
click at [663, 301] on div "Overall" at bounding box center [670, 301] width 23 height 8
click at [686, 215] on div "Overall" at bounding box center [684, 216] width 71 height 15
click at [672, 315] on div "Custom" at bounding box center [671, 315] width 25 height 8
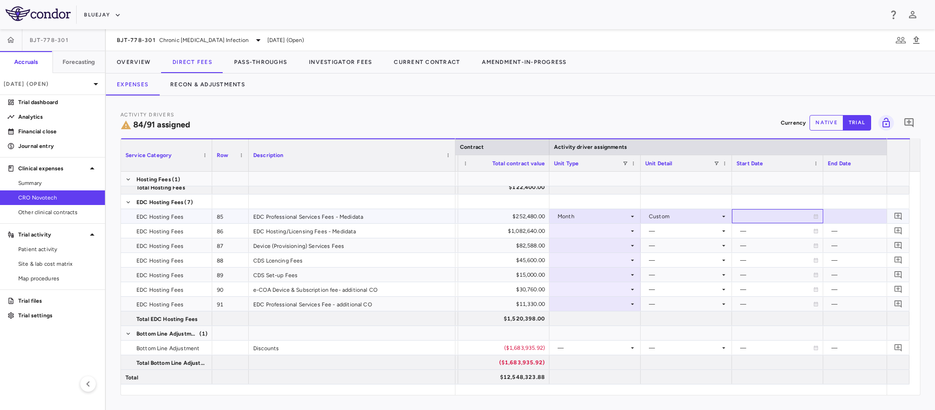
click at [760, 215] on div at bounding box center [777, 215] width 82 height 13
click at [756, 215] on input "**********" at bounding box center [769, 216] width 74 height 15
type input "**********"
click at [838, 216] on div at bounding box center [869, 215] width 82 height 13
click at [838, 216] on input "**********" at bounding box center [861, 216] width 74 height 15
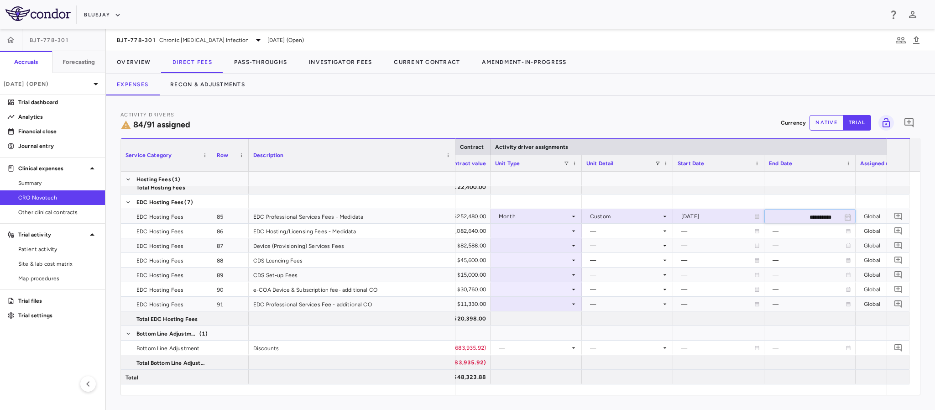
scroll to position [0, 531]
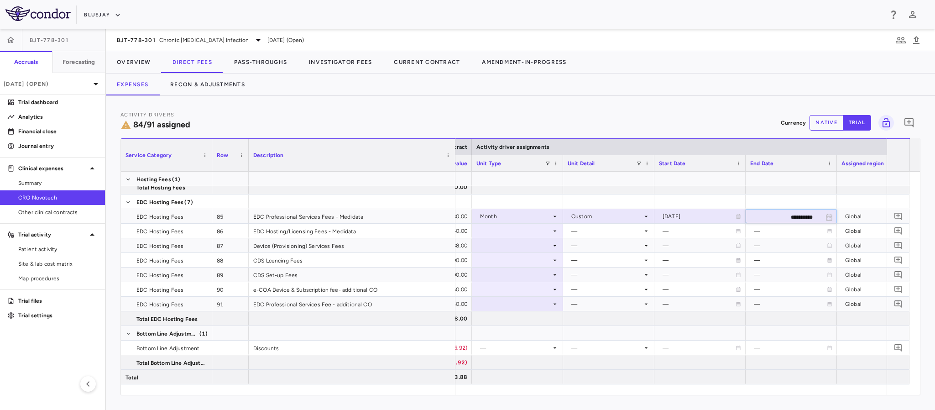
type input "**********"
click at [541, 230] on div at bounding box center [517, 230] width 82 height 13
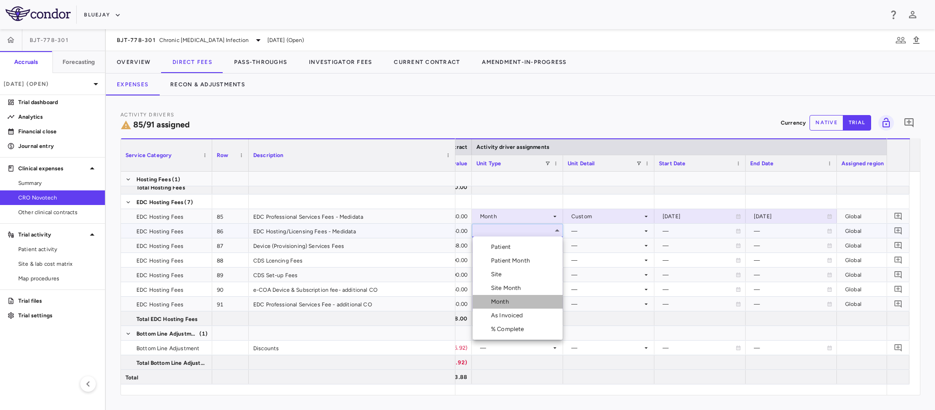
click at [516, 304] on li "Month" at bounding box center [518, 302] width 90 height 14
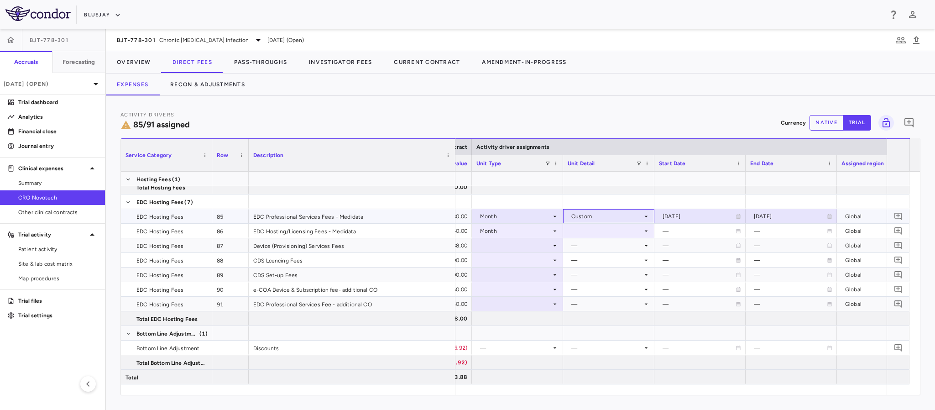
click at [601, 215] on div "Custom" at bounding box center [606, 216] width 71 height 15
click at [533, 233] on div at bounding box center [467, 205] width 935 height 410
click at [601, 227] on div at bounding box center [609, 230] width 82 height 13
click at [597, 329] on div "Custom" at bounding box center [594, 329] width 25 height 8
click at [697, 231] on div "—" at bounding box center [699, 231] width 73 height 15
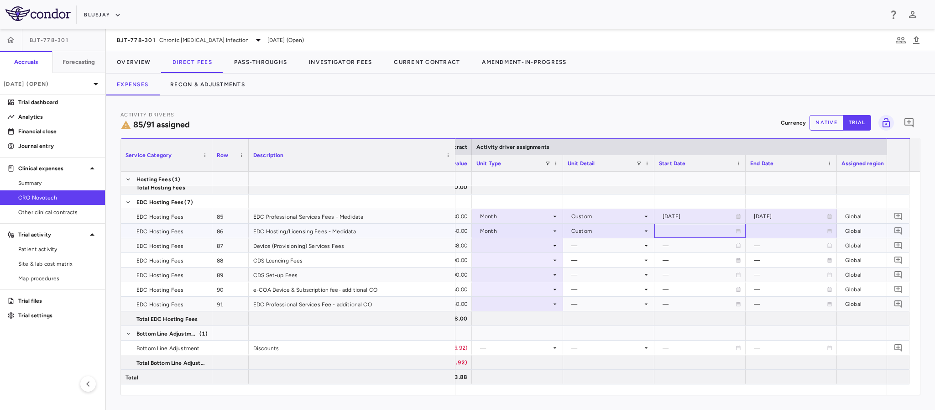
click at [697, 231] on div at bounding box center [700, 230] width 82 height 13
click at [697, 231] on input "**********" at bounding box center [692, 231] width 74 height 15
type input "**********"
click at [768, 227] on div at bounding box center [791, 230] width 82 height 13
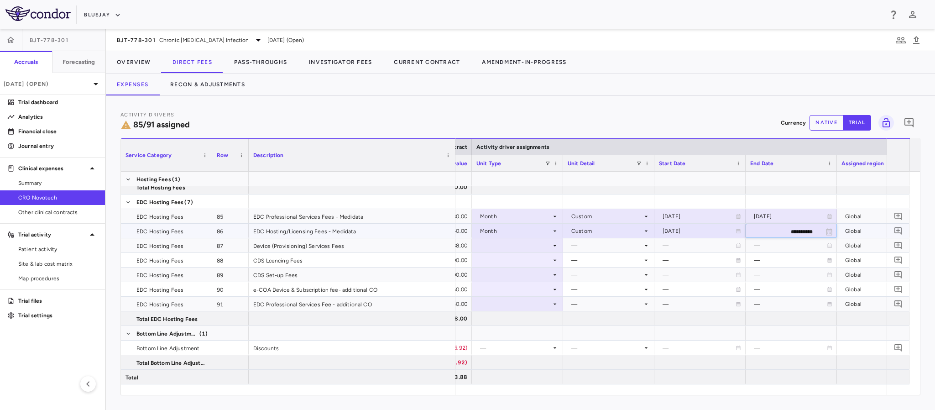
click at [766, 227] on input "**********" at bounding box center [783, 231] width 74 height 15
type input "**********"
click at [519, 247] on div at bounding box center [517, 245] width 82 height 13
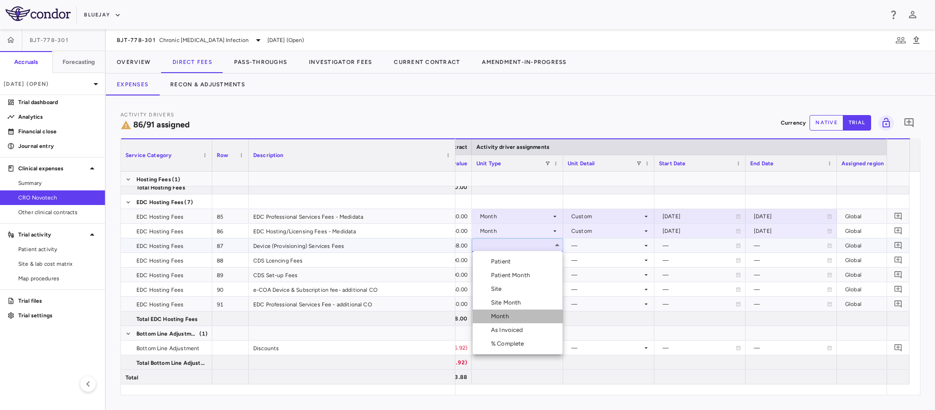
click at [509, 315] on div "Month" at bounding box center [501, 316] width 21 height 8
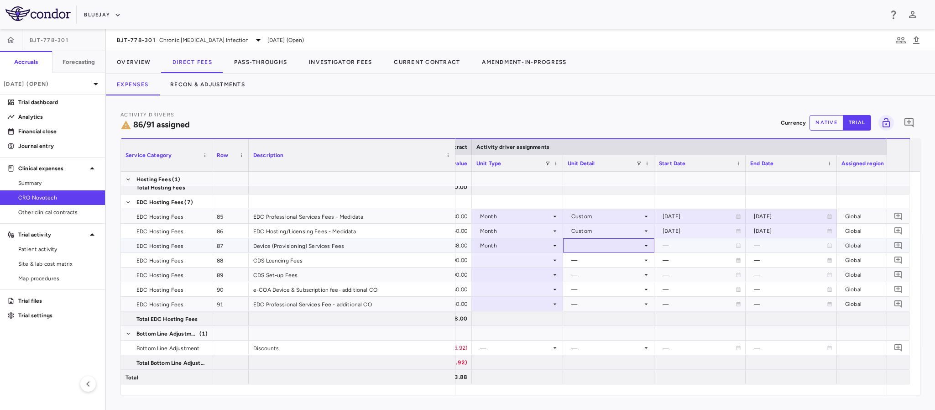
click at [601, 241] on div at bounding box center [609, 245] width 82 height 13
click at [596, 260] on div "Startup" at bounding box center [594, 261] width 24 height 8
click at [545, 258] on div at bounding box center [517, 259] width 82 height 13
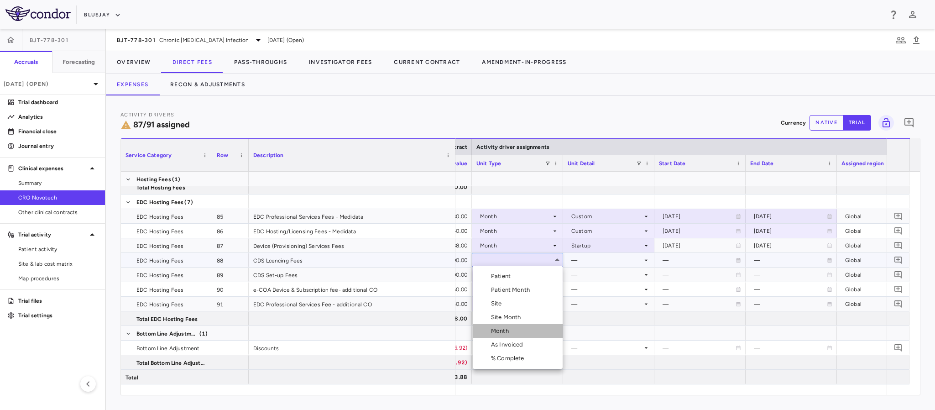
click at [506, 328] on div "Month" at bounding box center [501, 331] width 21 height 8
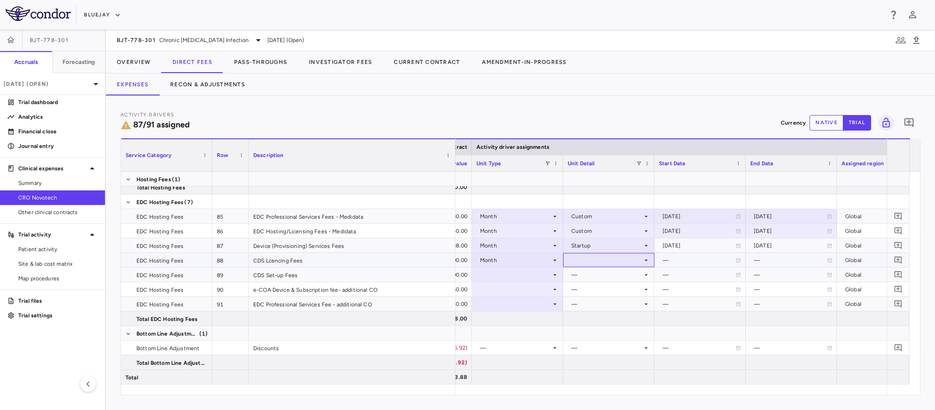
click at [608, 257] on div at bounding box center [609, 259] width 82 height 13
click at [601, 357] on div "Custom" at bounding box center [594, 358] width 25 height 8
click at [689, 258] on div "—" at bounding box center [699, 260] width 73 height 15
click at [679, 262] on div at bounding box center [700, 259] width 82 height 13
click at [679, 262] on input "**********" at bounding box center [692, 260] width 74 height 15
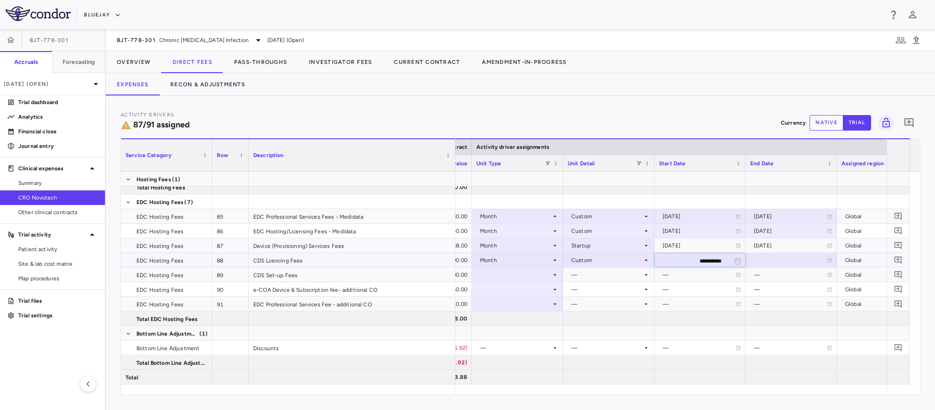
type input "**********"
click at [772, 255] on div at bounding box center [791, 259] width 82 height 13
click at [772, 255] on input "**********" at bounding box center [783, 260] width 74 height 15
type input "**********"
click at [519, 273] on div at bounding box center [517, 274] width 82 height 13
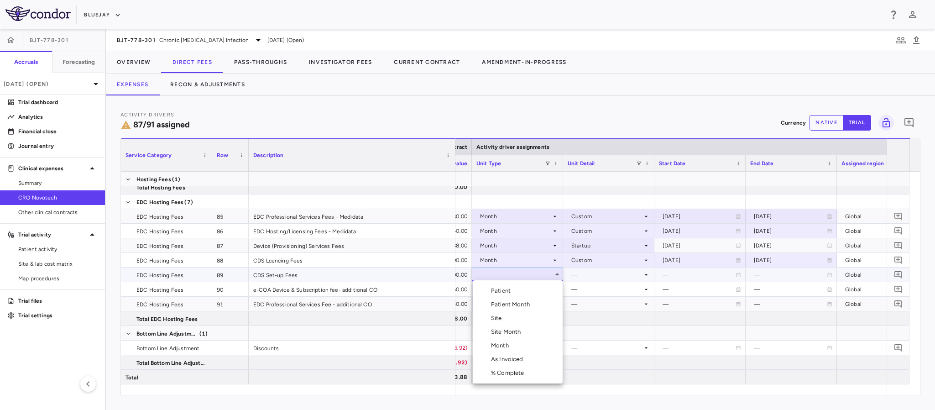
click at [524, 271] on div at bounding box center [467, 205] width 935 height 410
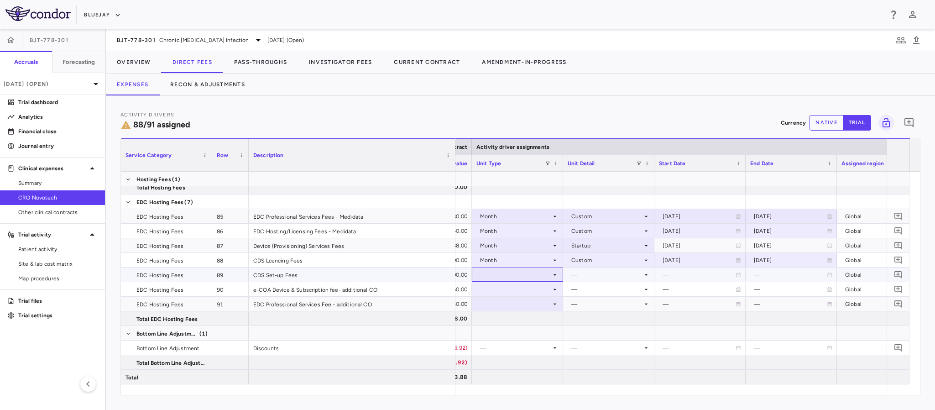
click at [524, 271] on div at bounding box center [517, 274] width 82 height 13
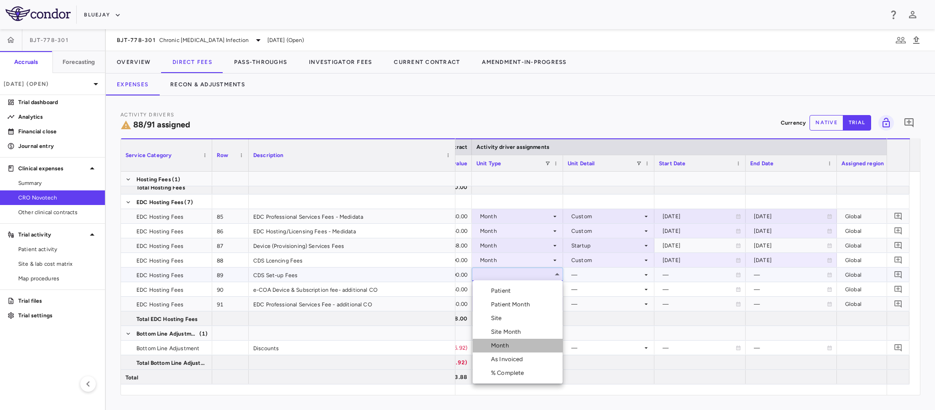
click at [503, 347] on div "Month" at bounding box center [501, 345] width 21 height 8
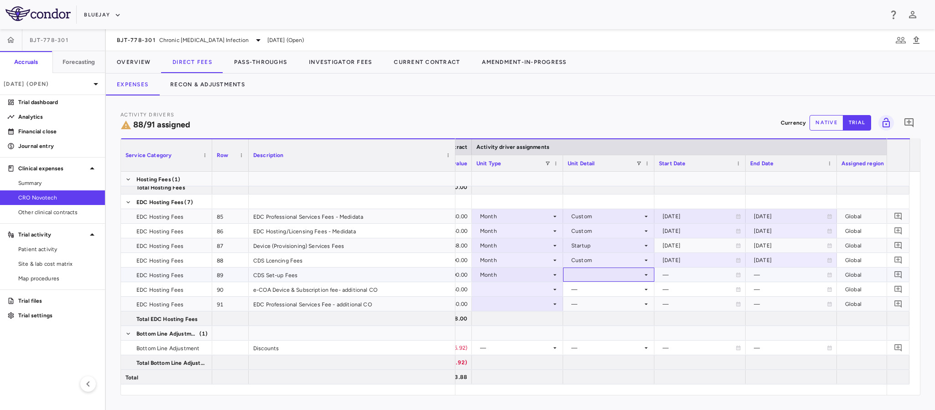
click at [582, 277] on div at bounding box center [609, 274] width 82 height 13
click at [582, 277] on div at bounding box center [467, 205] width 935 height 410
click at [582, 277] on div at bounding box center [609, 274] width 82 height 13
click at [585, 305] on div "Conduct" at bounding box center [595, 304] width 27 height 8
click at [601, 267] on div "Conduct" at bounding box center [606, 274] width 71 height 15
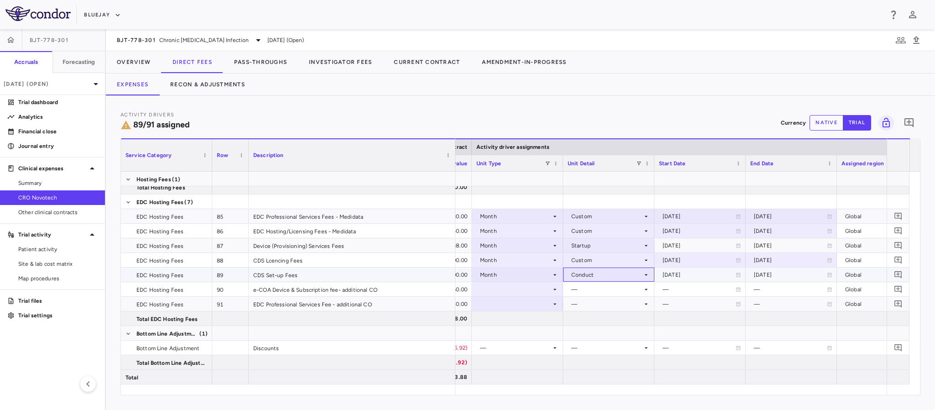
click at [601, 270] on div "Conduct" at bounding box center [606, 274] width 71 height 15
click at [599, 370] on div "Custom" at bounding box center [594, 374] width 25 height 8
click at [692, 272] on div at bounding box center [700, 274] width 82 height 13
click at [691, 272] on input "**********" at bounding box center [692, 275] width 74 height 15
type input "**********"
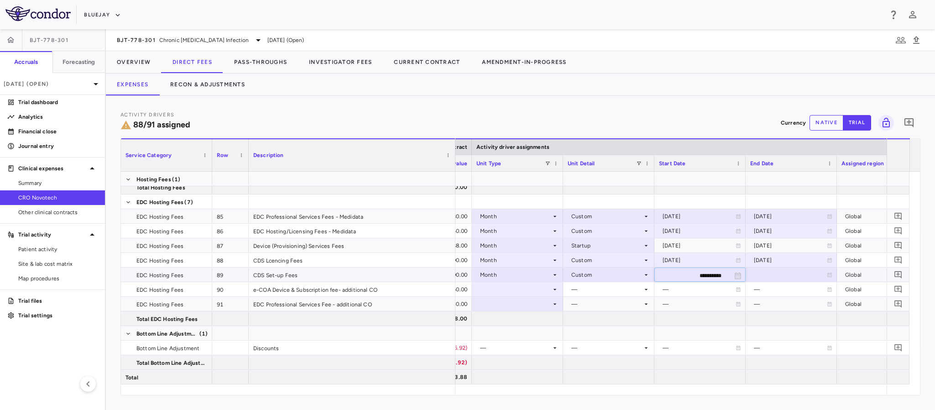
click at [768, 276] on div at bounding box center [791, 274] width 82 height 13
click at [768, 276] on input "**********" at bounding box center [783, 275] width 74 height 15
type input "**********"
click at [541, 291] on div at bounding box center [517, 288] width 82 height 13
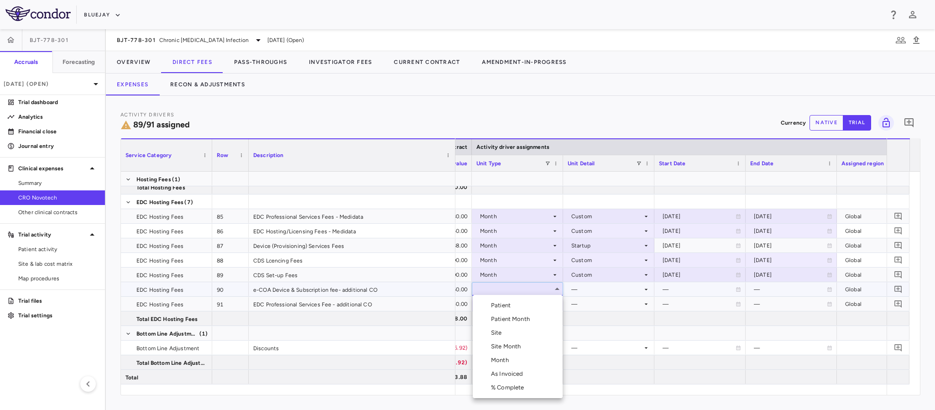
click at [519, 377] on div "As Invoiced" at bounding box center [509, 374] width 36 height 8
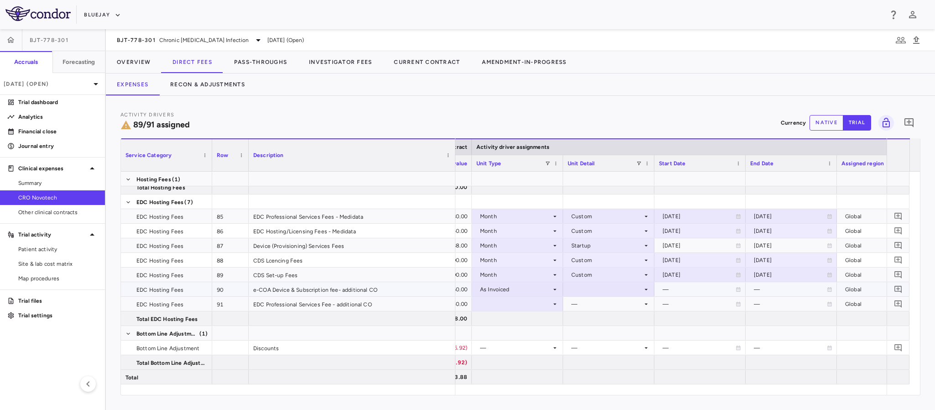
click at [582, 289] on div at bounding box center [609, 288] width 82 height 13
click at [592, 303] on div "As occurred" at bounding box center [600, 305] width 37 height 8
click at [536, 288] on div "As Invoiced" at bounding box center [515, 289] width 71 height 15
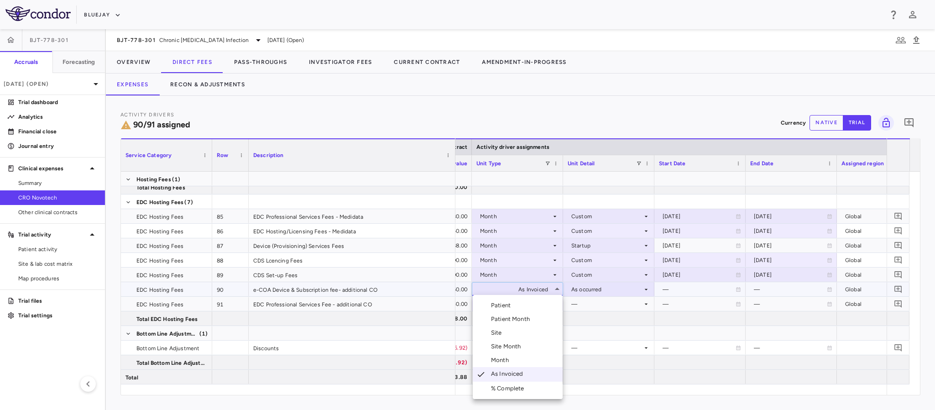
click at [597, 303] on div at bounding box center [467, 205] width 935 height 410
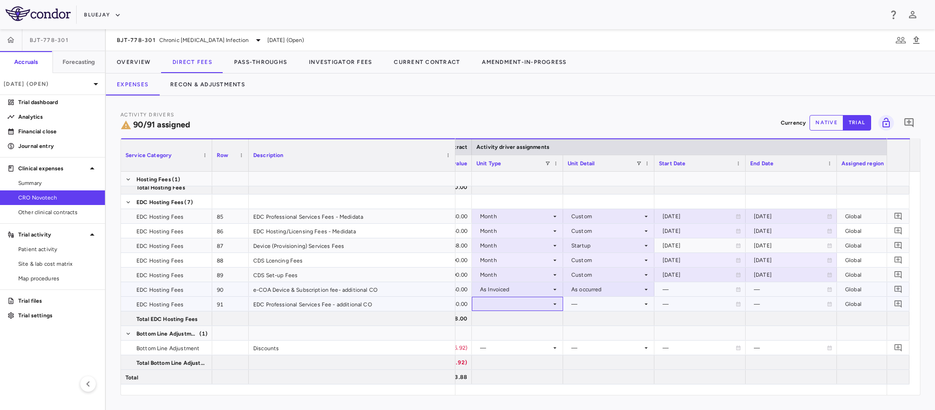
click at [548, 297] on div at bounding box center [517, 303] width 82 height 13
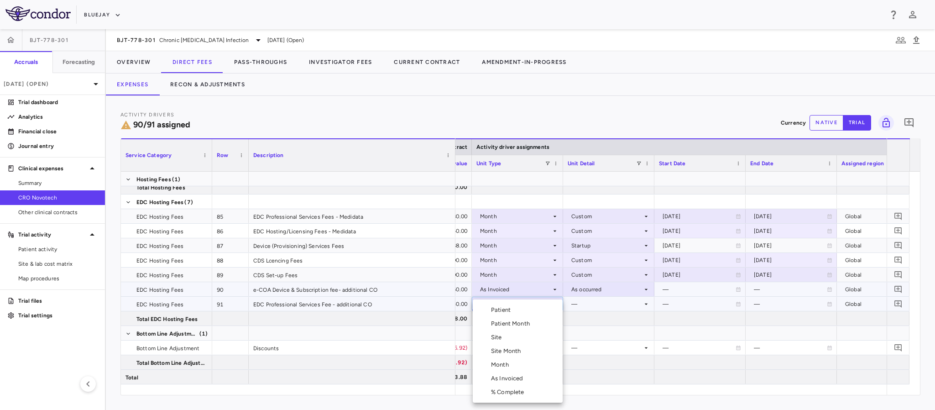
click at [512, 380] on div "As Invoiced" at bounding box center [509, 378] width 36 height 8
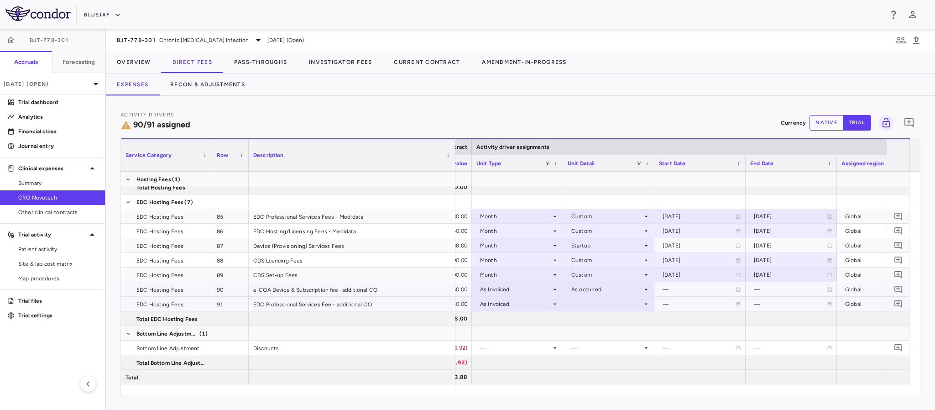
click at [585, 305] on div at bounding box center [609, 303] width 82 height 13
click at [593, 318] on div "As occurred" at bounding box center [600, 320] width 37 height 8
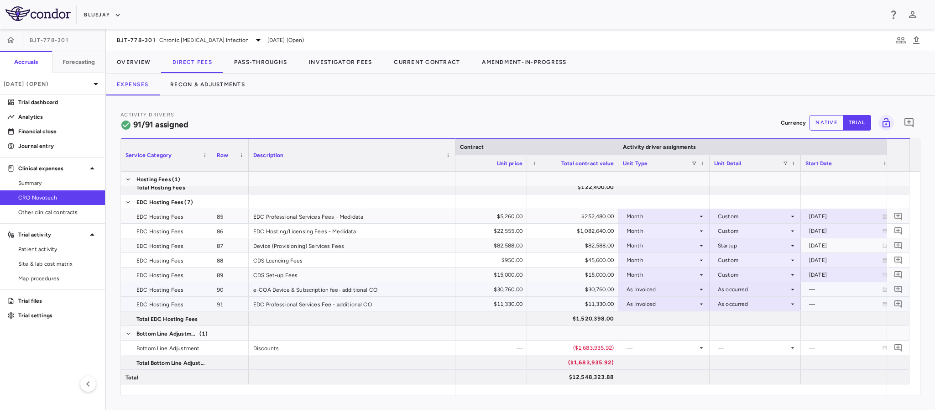
scroll to position [0, 0]
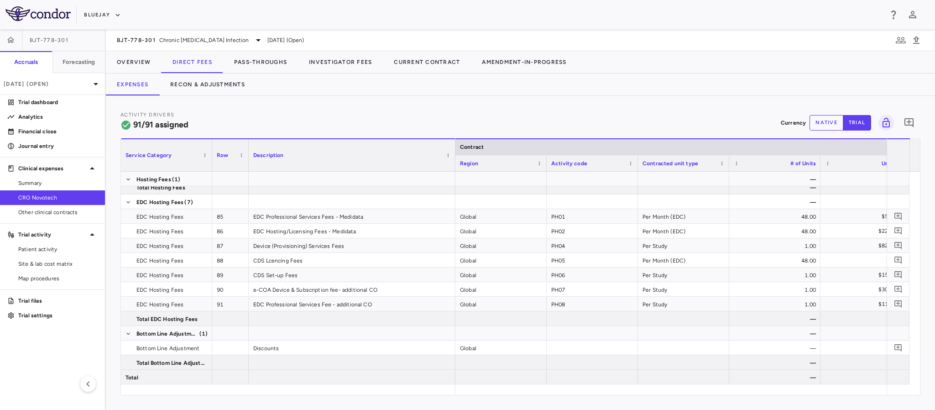
drag, startPoint x: 251, startPoint y: 123, endPoint x: 251, endPoint y: 114, distance: 9.6
click at [248, 121] on div "Activity Drivers 91/91 assigned Currency native trial 0" at bounding box center [520, 122] width 800 height 24
click at [271, 56] on button "Pass-Throughs" at bounding box center [260, 62] width 75 height 22
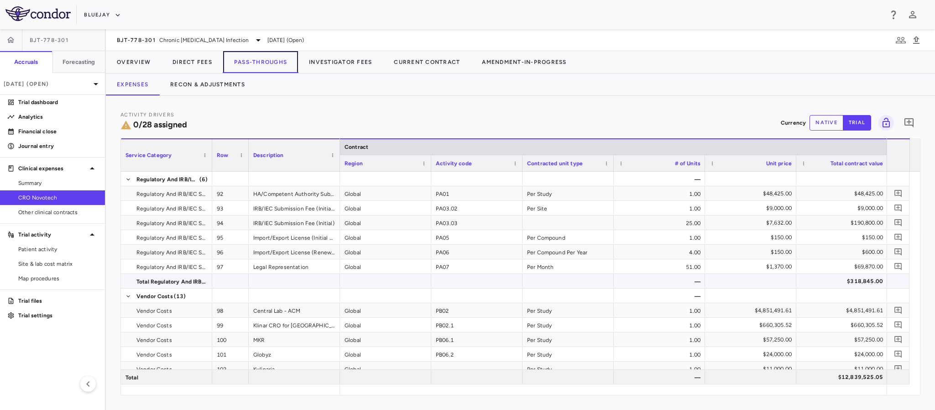
scroll to position [68, 0]
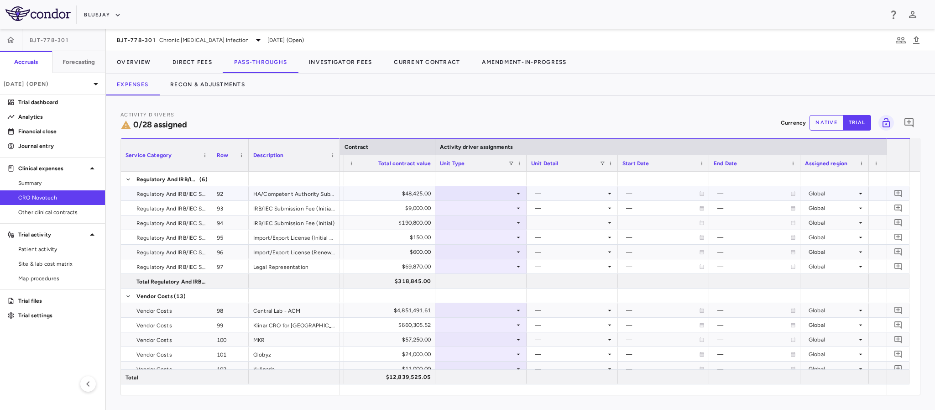
click at [515, 192] on icon at bounding box center [518, 193] width 7 height 7
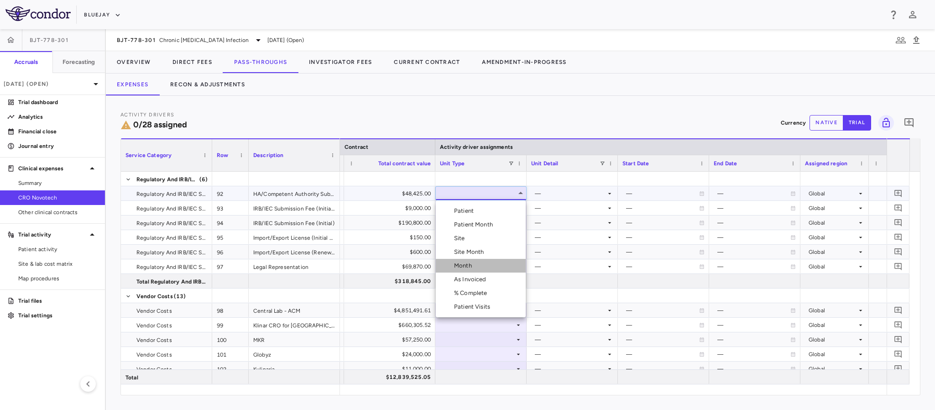
click at [474, 266] on div "Month" at bounding box center [464, 265] width 21 height 8
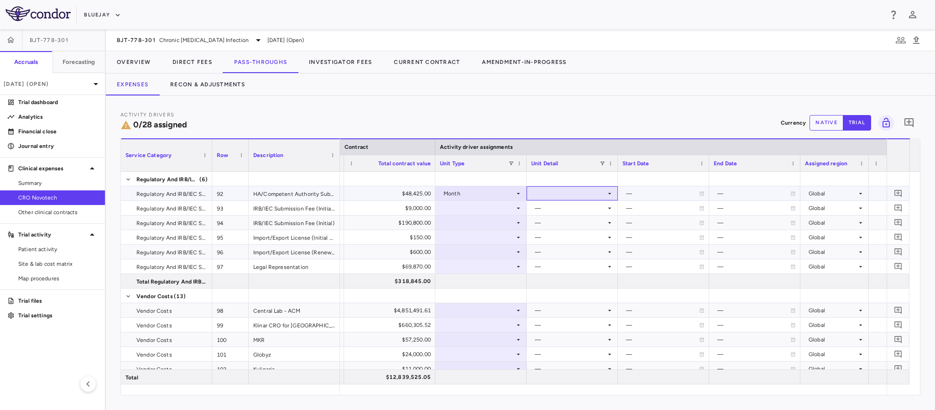
click at [550, 193] on div at bounding box center [572, 193] width 82 height 13
click at [560, 211] on div "Startup" at bounding box center [557, 211] width 24 height 8
click at [515, 210] on icon at bounding box center [518, 207] width 7 height 7
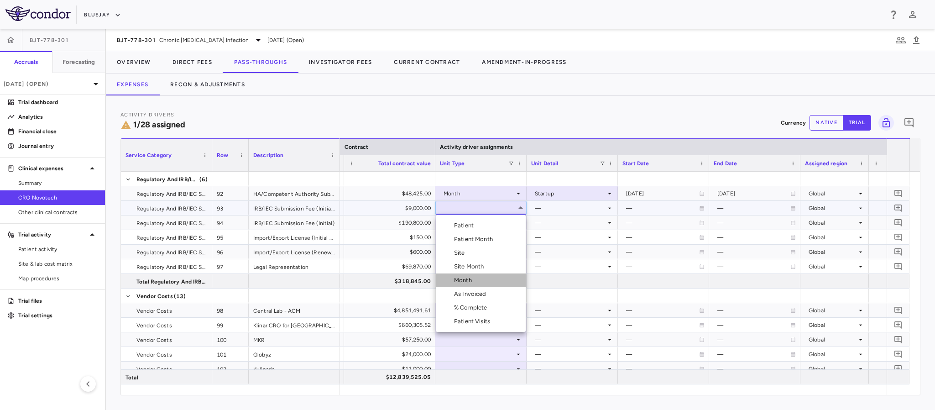
click at [474, 278] on div "Month" at bounding box center [464, 280] width 21 height 8
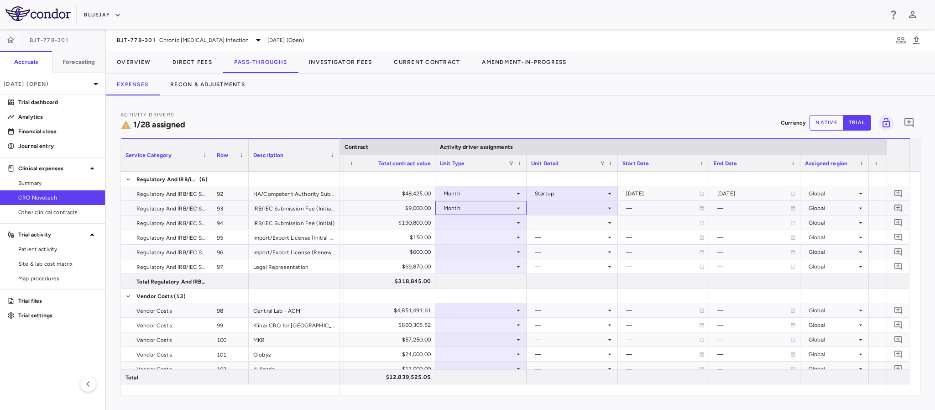
click at [500, 203] on div "Month" at bounding box center [479, 208] width 71 height 15
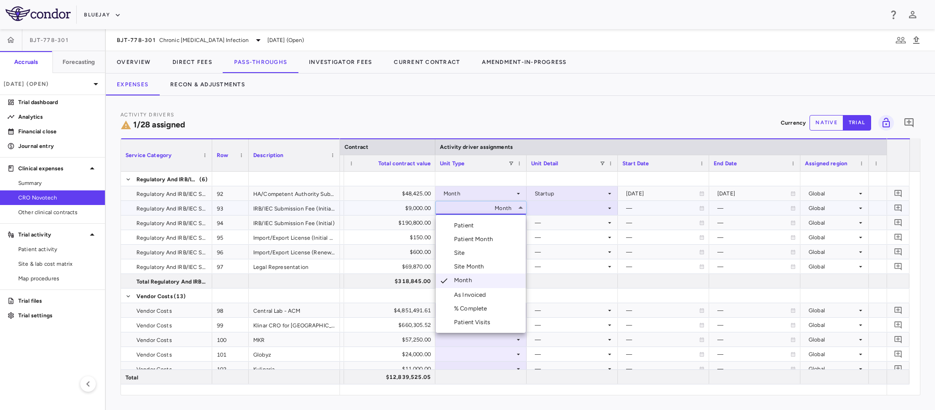
click at [461, 254] on div "Site" at bounding box center [461, 253] width 15 height 8
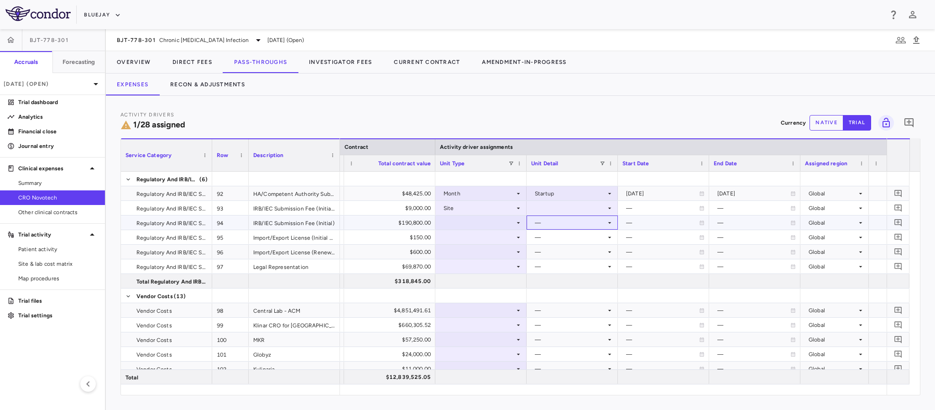
click at [580, 221] on div "—" at bounding box center [570, 222] width 71 height 15
click at [573, 205] on div at bounding box center [572, 207] width 82 height 13
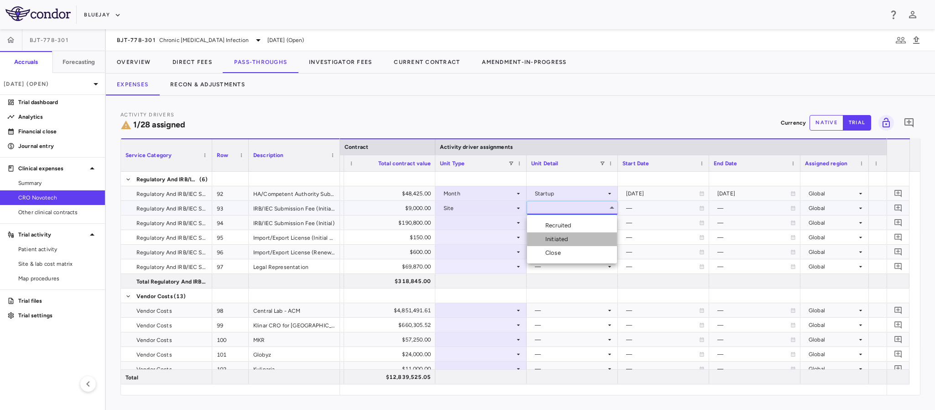
click at [562, 235] on div "Initiated" at bounding box center [558, 239] width 26 height 8
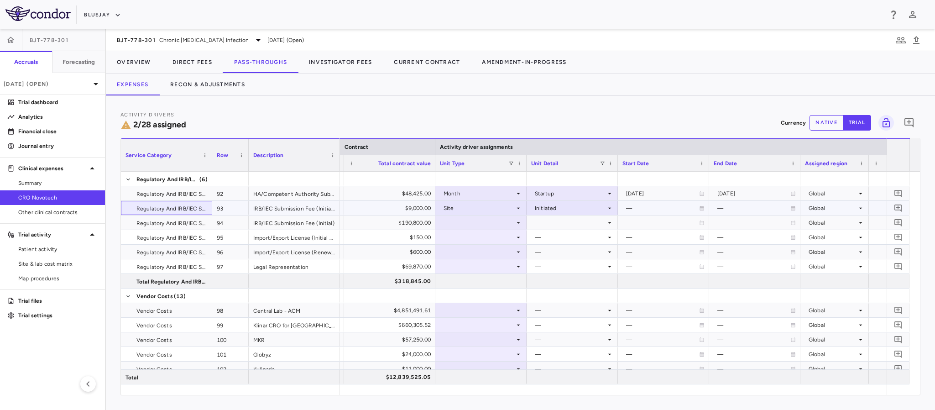
click at [167, 208] on span "Regulatory And IRB/IEC Submission Fees" at bounding box center [171, 208] width 70 height 15
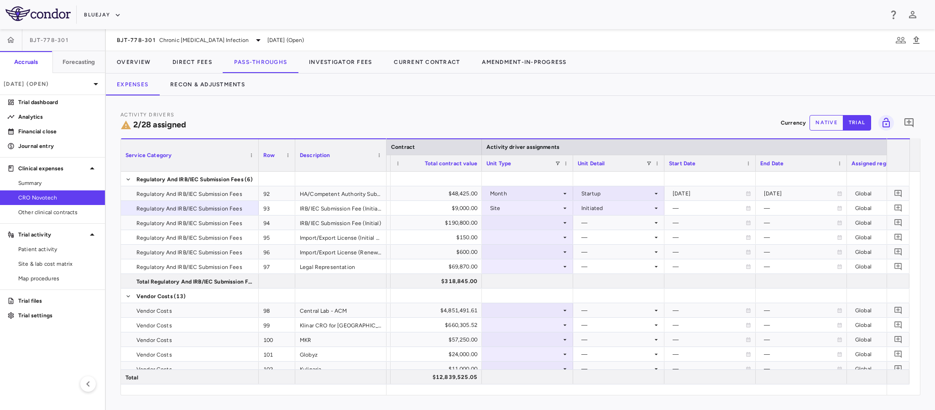
drag, startPoint x: 211, startPoint y: 148, endPoint x: 259, endPoint y: 163, distance: 50.2
click at [259, 163] on div at bounding box center [258, 155] width 4 height 32
click at [514, 221] on div at bounding box center [529, 222] width 82 height 13
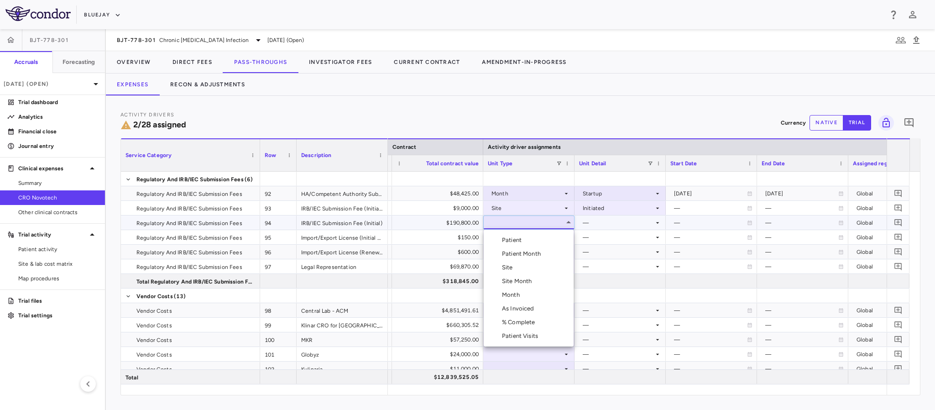
click at [514, 265] on div "Site" at bounding box center [509, 267] width 15 height 8
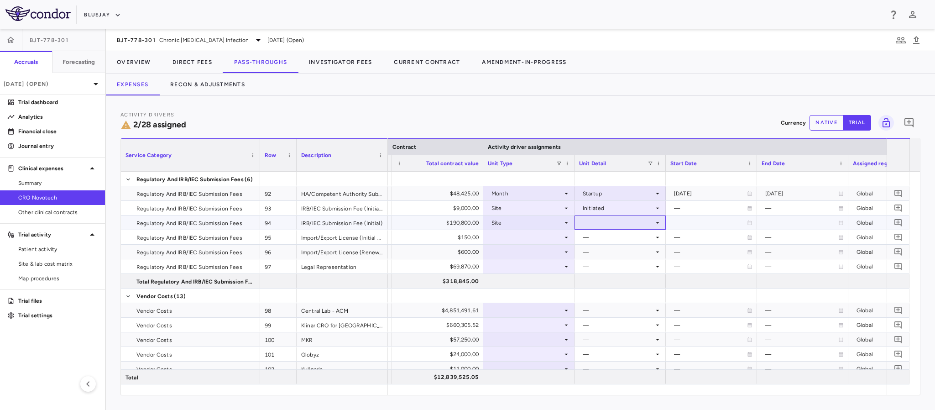
click at [582, 229] on div at bounding box center [620, 222] width 82 height 13
click at [596, 256] on div "Initiated" at bounding box center [606, 254] width 26 height 8
click at [560, 240] on div at bounding box center [529, 236] width 82 height 13
click at [526, 240] on div at bounding box center [529, 236] width 82 height 13
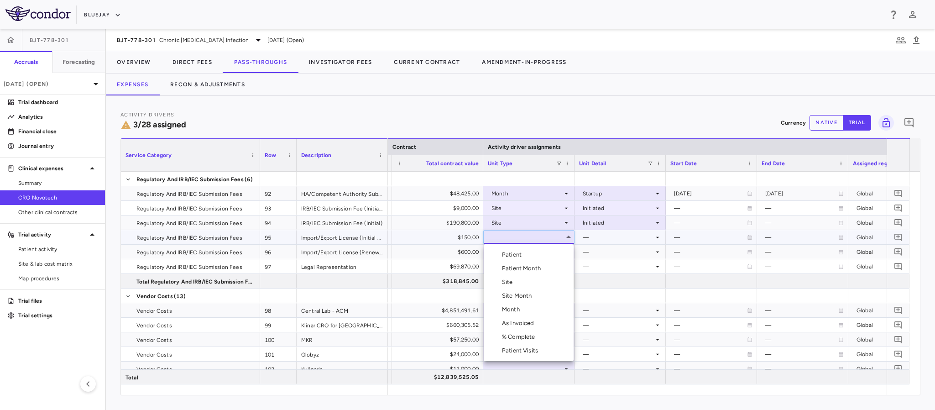
click at [517, 279] on li "Site" at bounding box center [529, 282] width 90 height 14
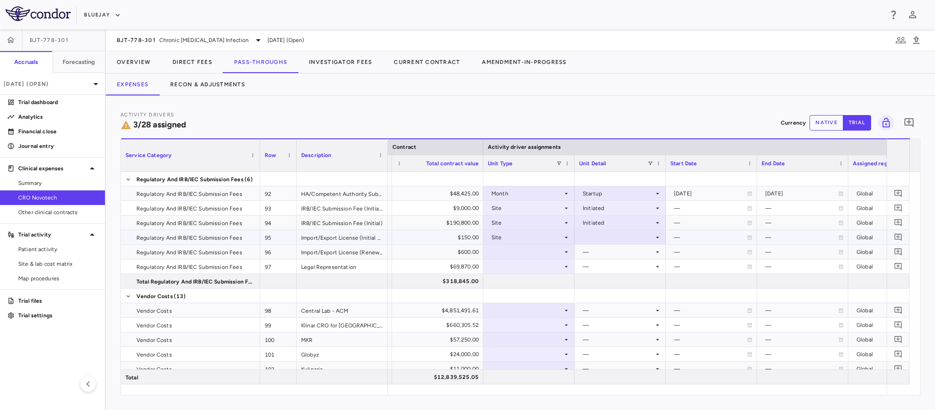
click at [580, 238] on div at bounding box center [620, 236] width 82 height 13
click at [593, 265] on div "Initiated" at bounding box center [606, 268] width 26 height 8
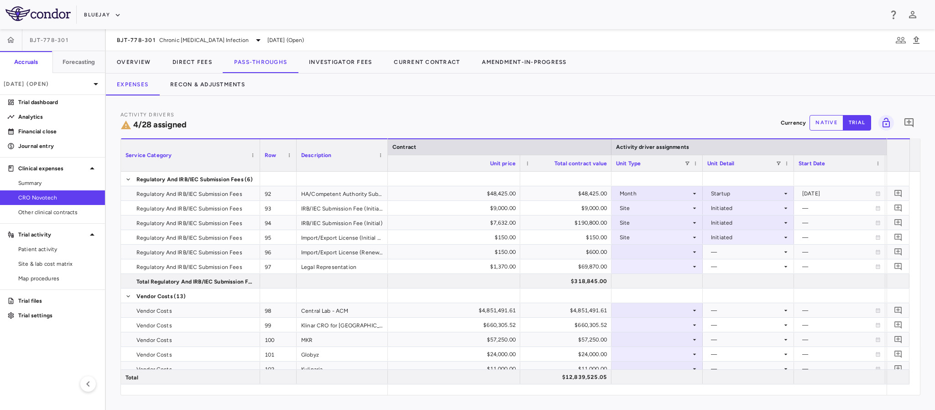
drag, startPoint x: 391, startPoint y: 157, endPoint x: 519, endPoint y: 165, distance: 128.4
click at [519, 165] on div at bounding box center [520, 163] width 4 height 16
click at [385, 144] on div "Description" at bounding box center [342, 154] width 91 height 33
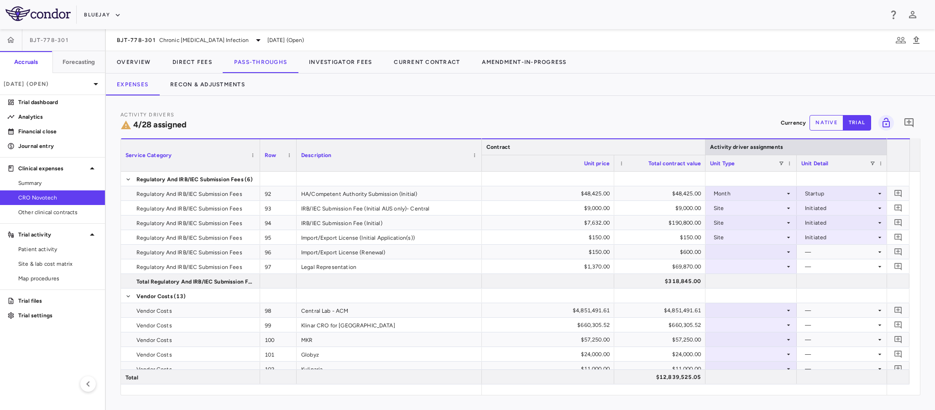
drag, startPoint x: 386, startPoint y: 149, endPoint x: 480, endPoint y: 150, distance: 94.0
click at [480, 150] on div at bounding box center [482, 155] width 4 height 32
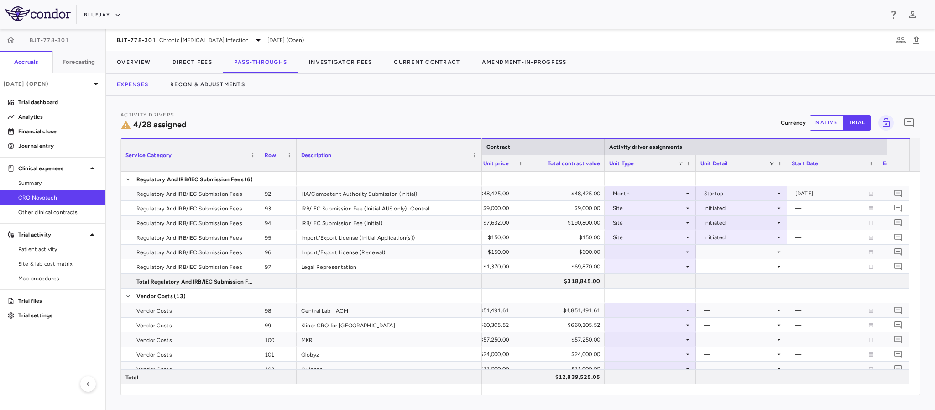
drag, startPoint x: 612, startPoint y: 167, endPoint x: 506, endPoint y: 166, distance: 105.4
click at [511, 166] on div at bounding box center [513, 163] width 4 height 16
click at [617, 254] on div at bounding box center [646, 251] width 82 height 13
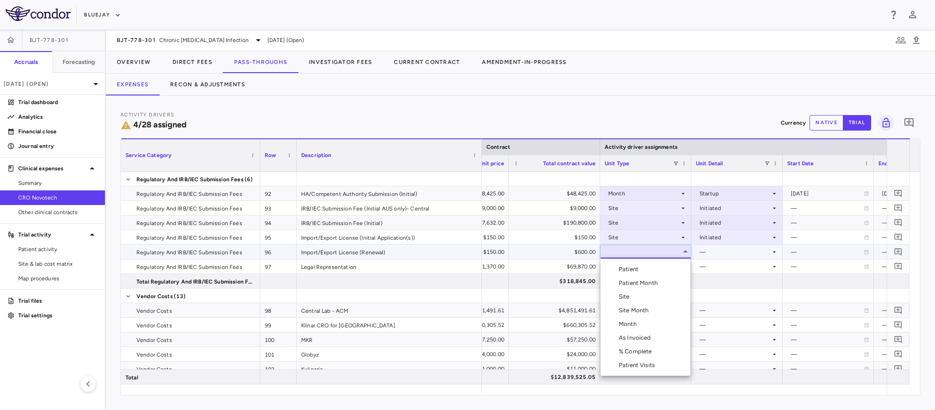
click at [612, 238] on div at bounding box center [467, 205] width 935 height 410
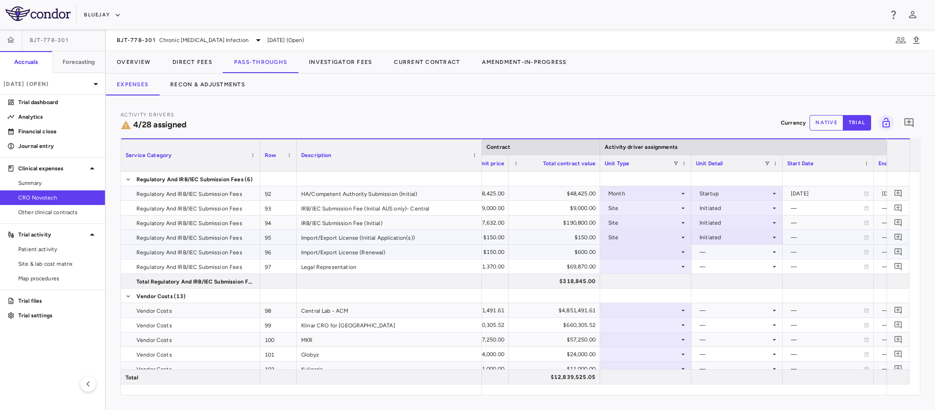
click at [616, 238] on div "Site" at bounding box center [643, 237] width 71 height 15
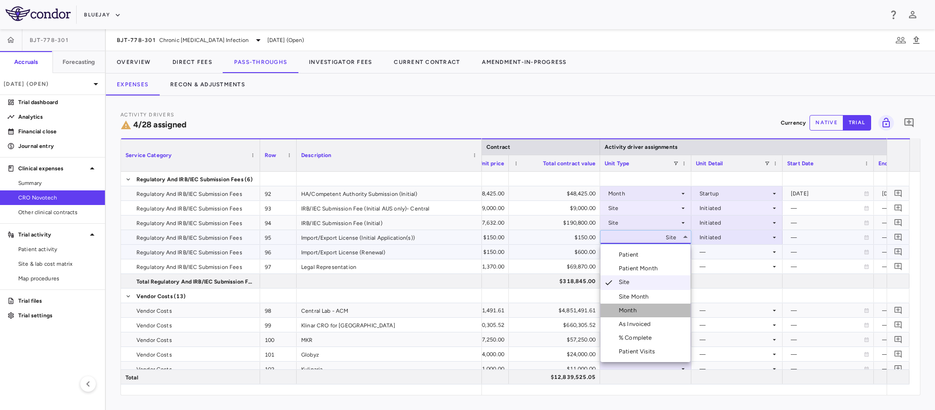
drag, startPoint x: 630, startPoint y: 316, endPoint x: 667, endPoint y: 279, distance: 52.3
click at [628, 316] on li "Month" at bounding box center [645, 310] width 90 height 14
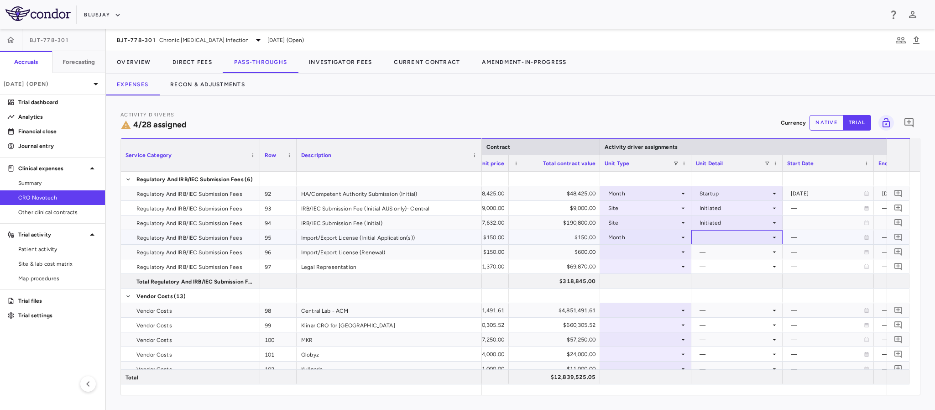
click at [722, 235] on div at bounding box center [737, 236] width 82 height 13
click at [713, 325] on div "Overall" at bounding box center [721, 323] width 23 height 8
click at [667, 251] on div at bounding box center [646, 251] width 82 height 13
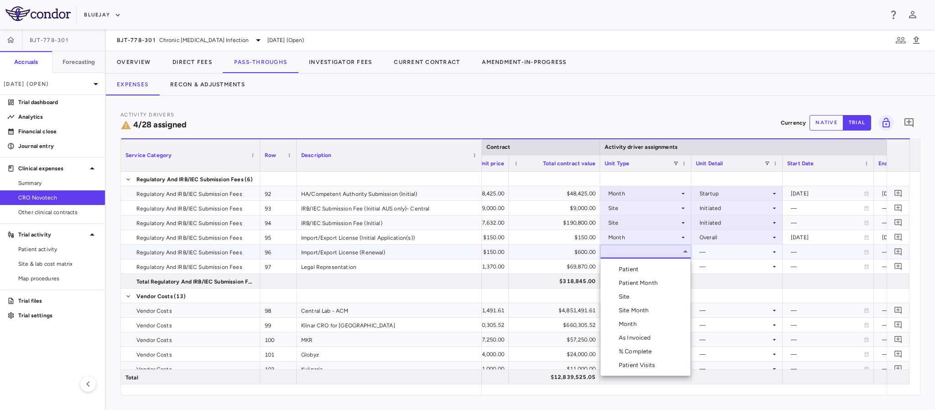
click at [635, 322] on div "Month" at bounding box center [629, 324] width 21 height 8
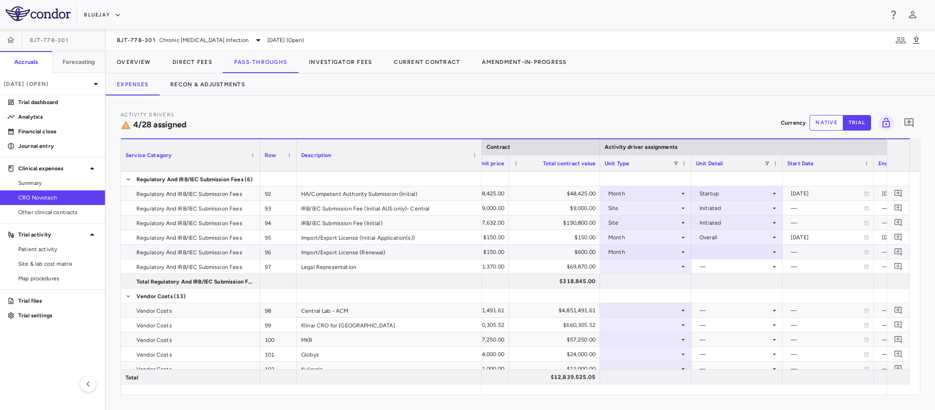
click at [720, 250] on div at bounding box center [737, 251] width 82 height 13
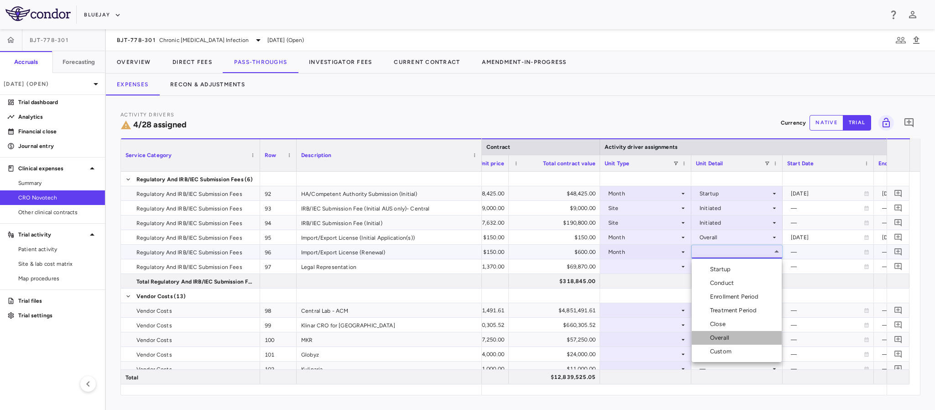
click at [715, 342] on li "Overall" at bounding box center [737, 338] width 90 height 14
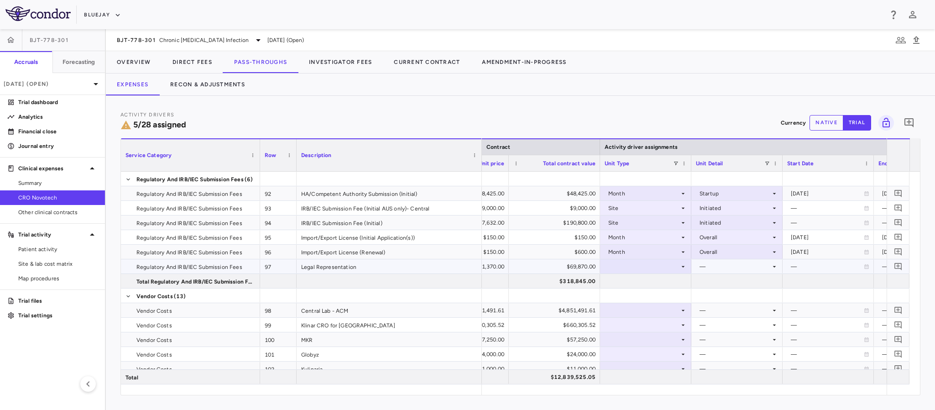
click at [662, 269] on div at bounding box center [646, 266] width 82 height 13
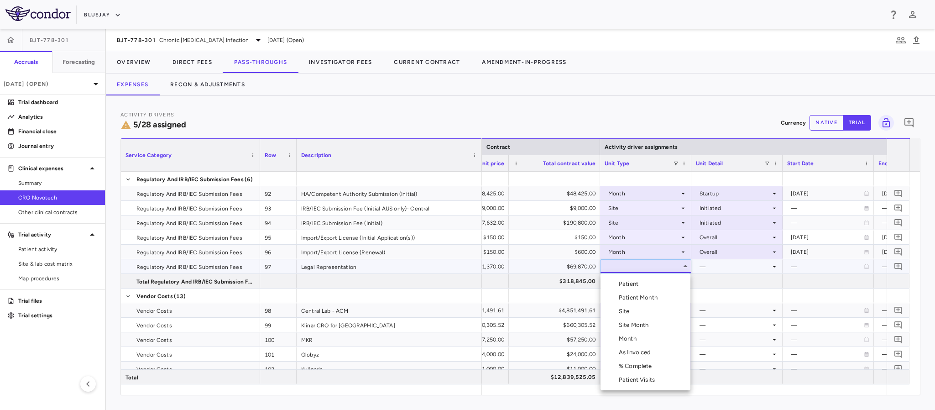
click at [627, 341] on div "Month" at bounding box center [629, 338] width 21 height 8
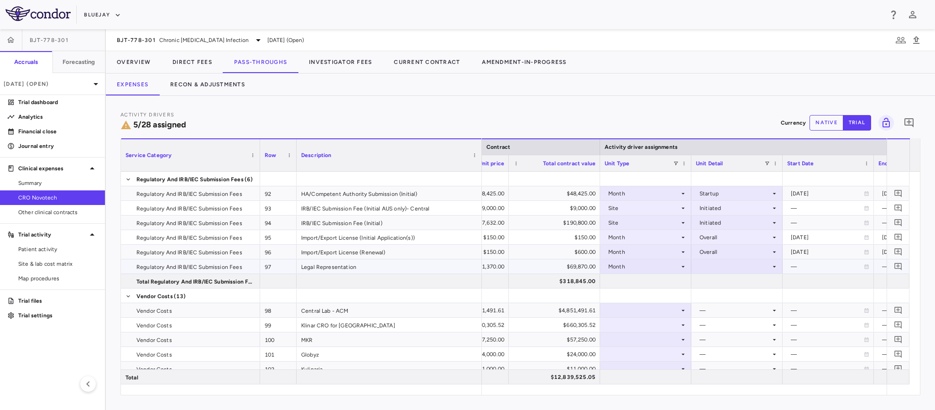
click at [702, 266] on div at bounding box center [737, 266] width 82 height 13
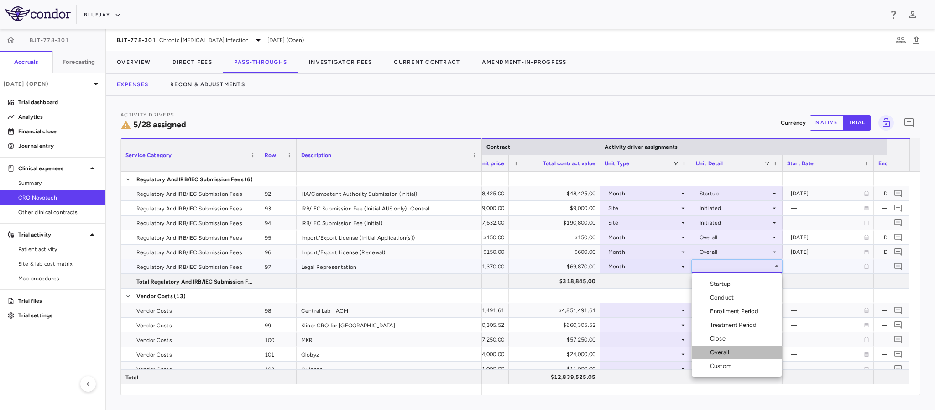
click at [710, 352] on div "Overall" at bounding box center [721, 352] width 23 height 8
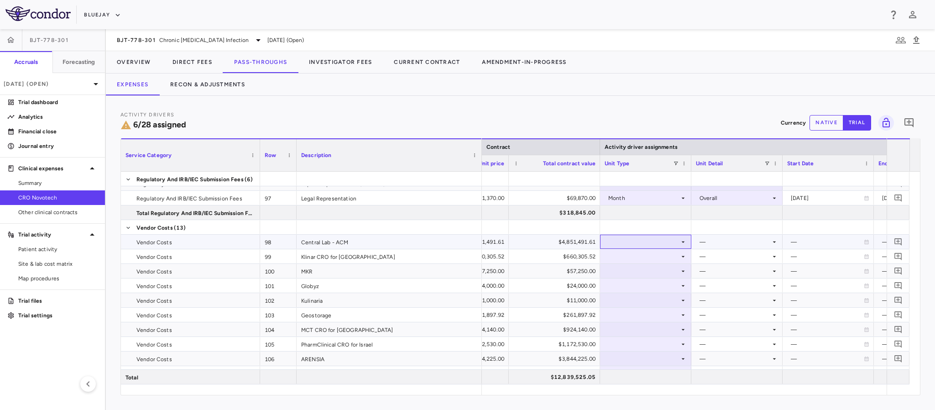
click at [671, 241] on div at bounding box center [646, 241] width 82 height 13
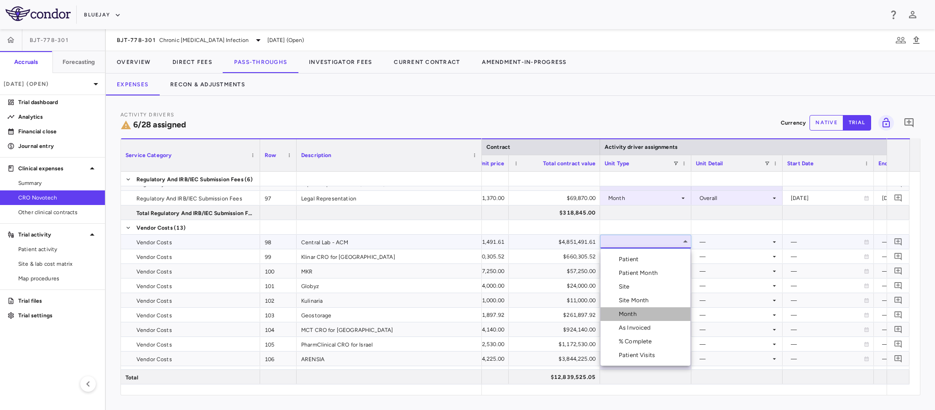
click at [628, 318] on div "Month" at bounding box center [629, 314] width 21 height 8
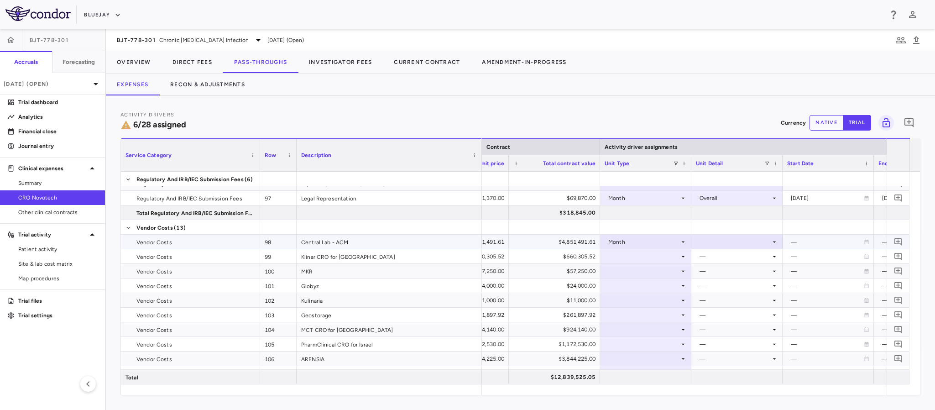
click at [734, 239] on div at bounding box center [737, 241] width 82 height 13
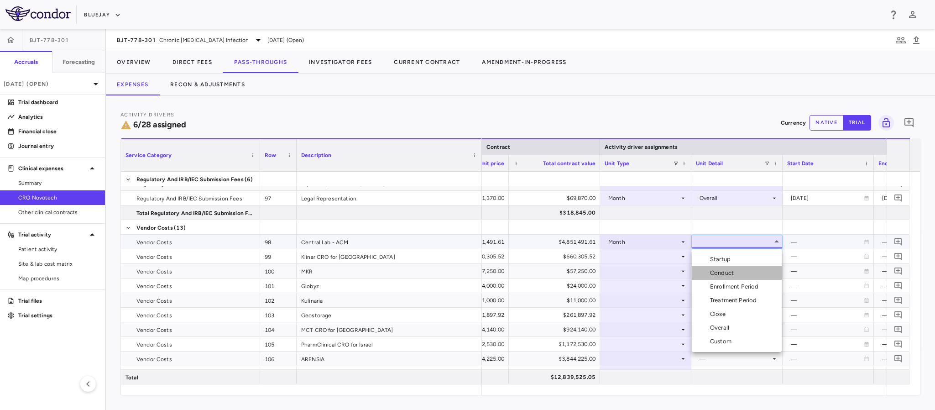
click at [711, 273] on div "Conduct" at bounding box center [723, 273] width 27 height 8
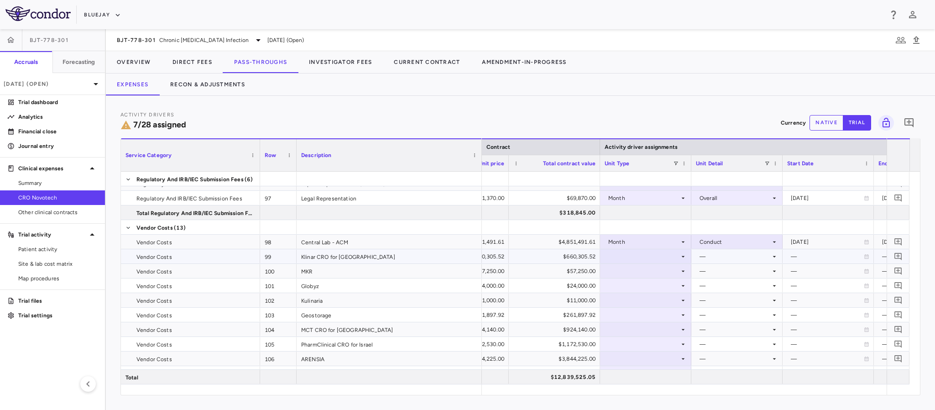
click at [673, 256] on div at bounding box center [646, 256] width 82 height 13
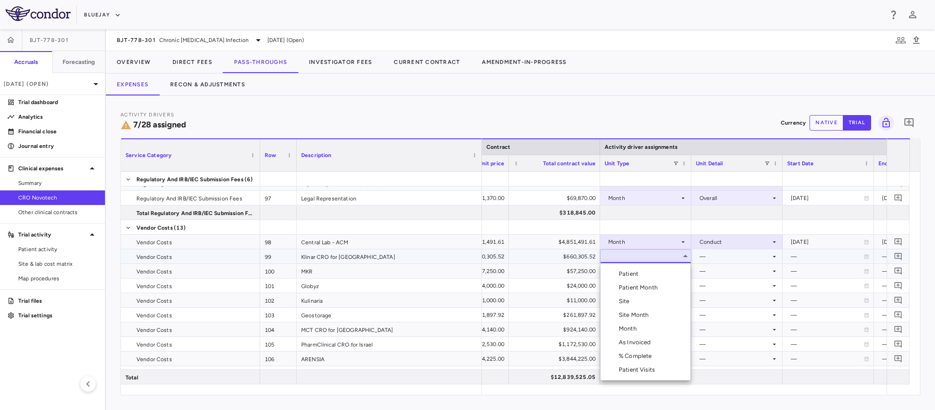
click at [646, 370] on div "Patient Visits" at bounding box center [639, 369] width 40 height 8
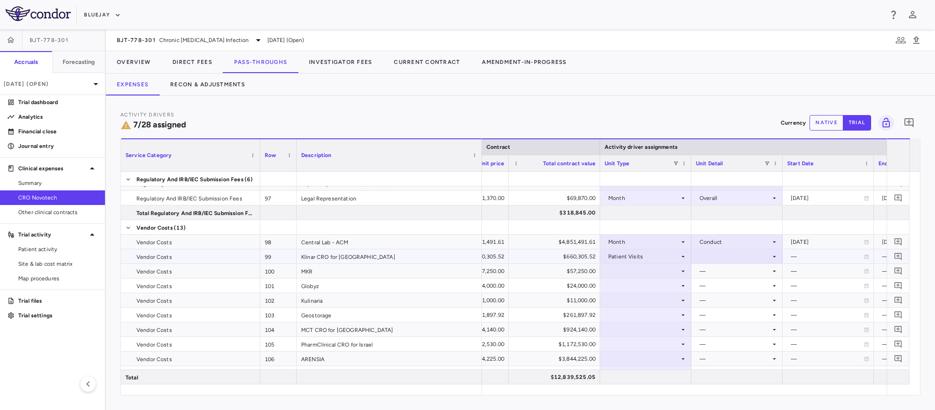
click at [706, 260] on div at bounding box center [737, 256] width 82 height 13
click at [707, 273] on div "As occurred" at bounding box center [719, 274] width 55 height 8
click at [673, 266] on div at bounding box center [646, 270] width 82 height 13
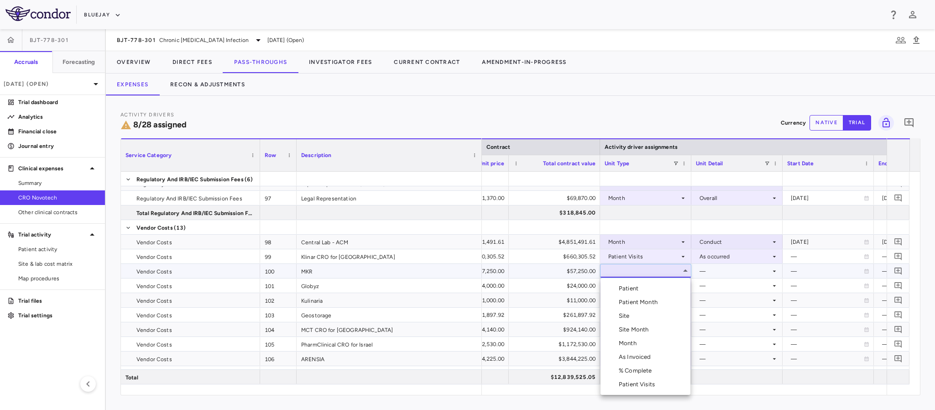
click at [644, 329] on div "Site Month" at bounding box center [636, 329] width 34 height 8
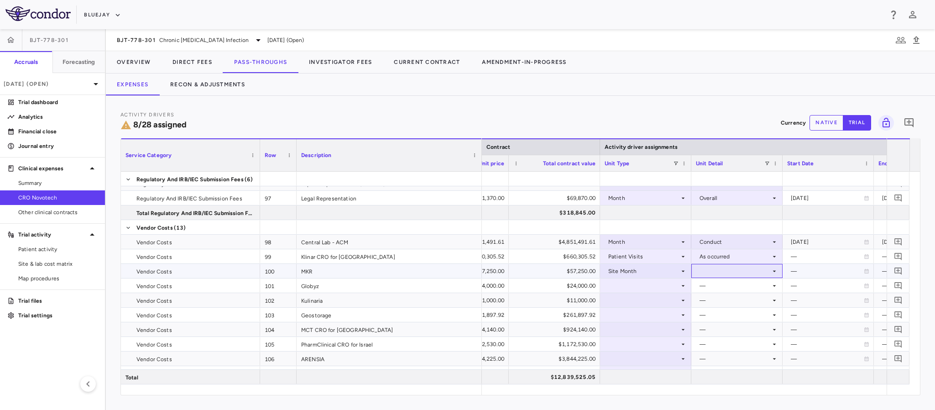
click at [725, 267] on div at bounding box center [737, 270] width 82 height 13
click at [716, 300] on div "As Recruited" at bounding box center [729, 302] width 38 height 8
click at [678, 282] on div at bounding box center [646, 285] width 82 height 13
click at [660, 285] on div at bounding box center [646, 285] width 82 height 13
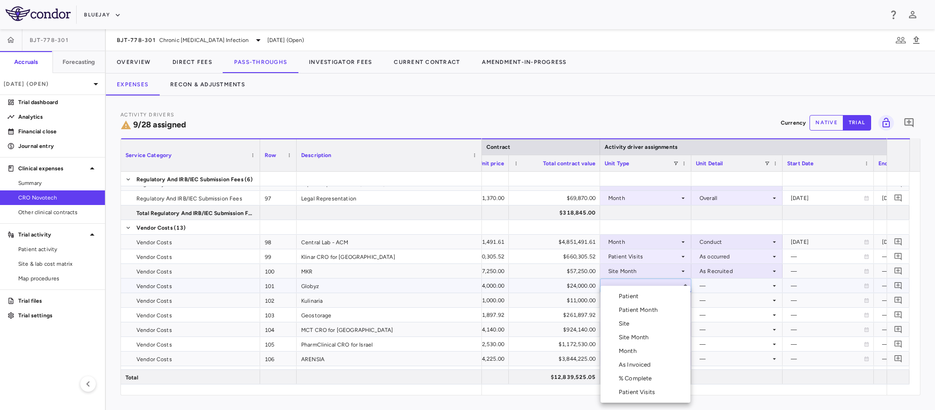
click at [631, 339] on div "Site Month" at bounding box center [636, 337] width 34 height 8
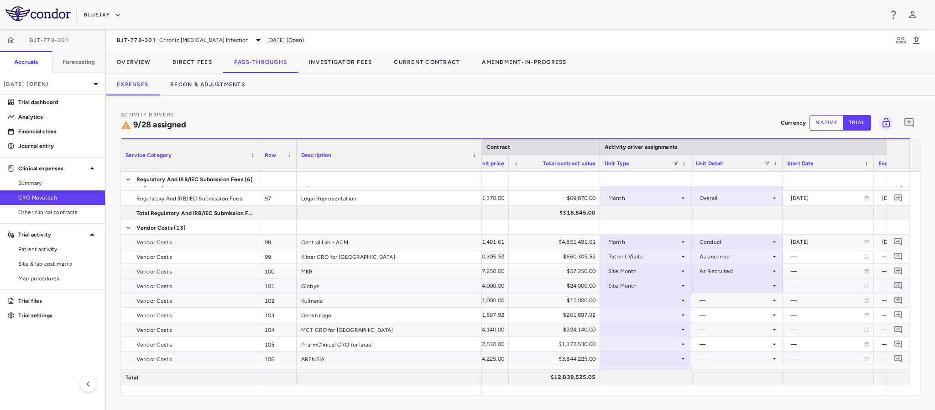
click at [705, 283] on div at bounding box center [737, 285] width 82 height 13
click at [710, 316] on div "As Recruited" at bounding box center [729, 317] width 38 height 8
click at [665, 302] on div at bounding box center [646, 299] width 82 height 13
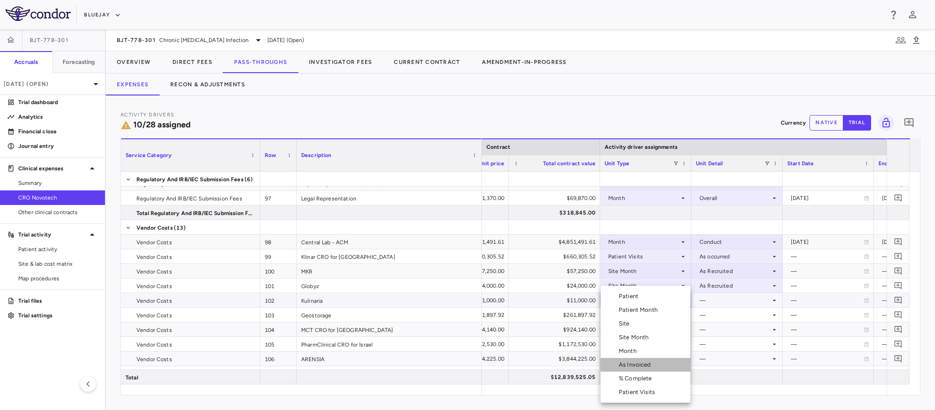
click at [638, 365] on div "As Invoiced" at bounding box center [637, 364] width 36 height 8
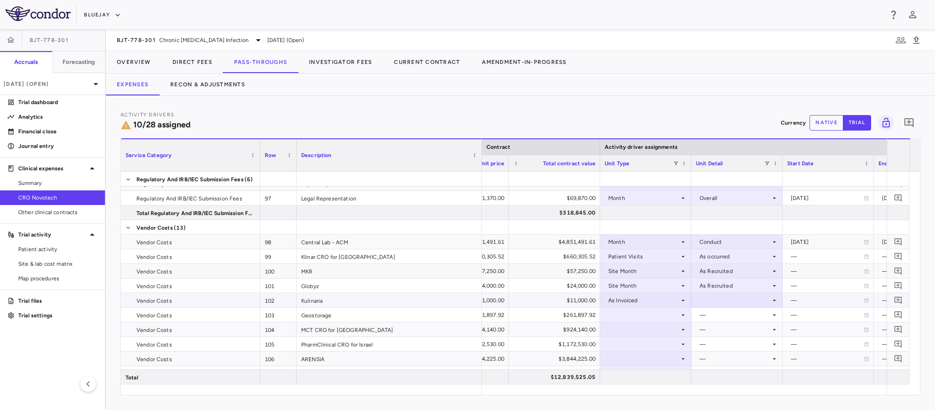
click at [730, 297] on div at bounding box center [737, 299] width 82 height 13
drag, startPoint x: 721, startPoint y: 321, endPoint x: 679, endPoint y: 318, distance: 42.5
click at [720, 321] on div "As occurred" at bounding box center [728, 317] width 37 height 8
click at [663, 315] on div at bounding box center [646, 314] width 82 height 13
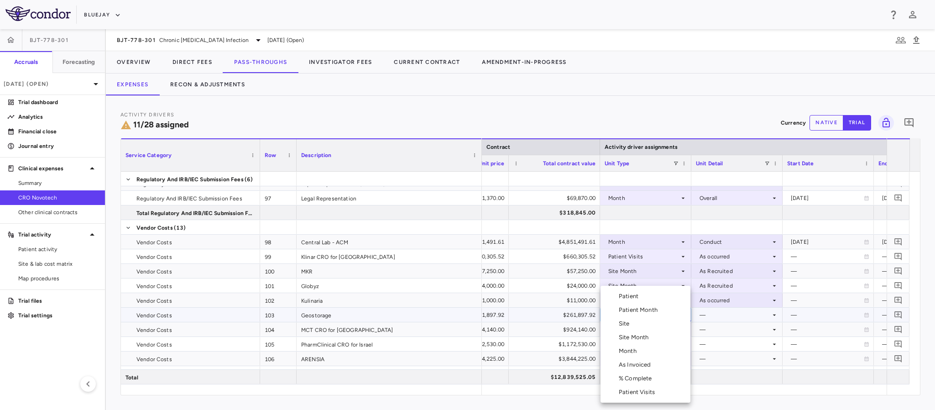
click at [643, 351] on li "Month" at bounding box center [645, 351] width 90 height 14
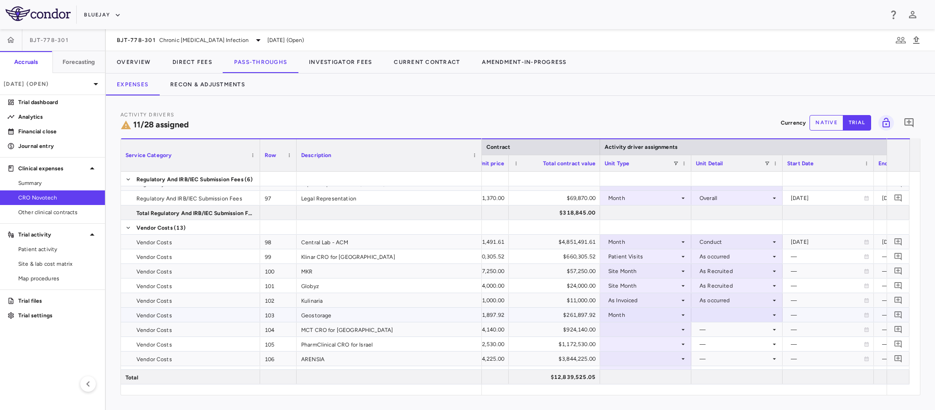
click at [710, 318] on div at bounding box center [737, 314] width 82 height 13
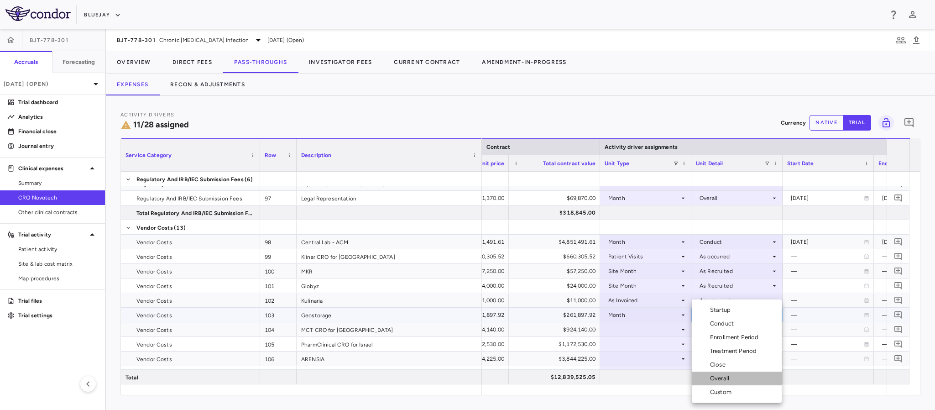
click at [712, 376] on div "Overall" at bounding box center [721, 378] width 23 height 8
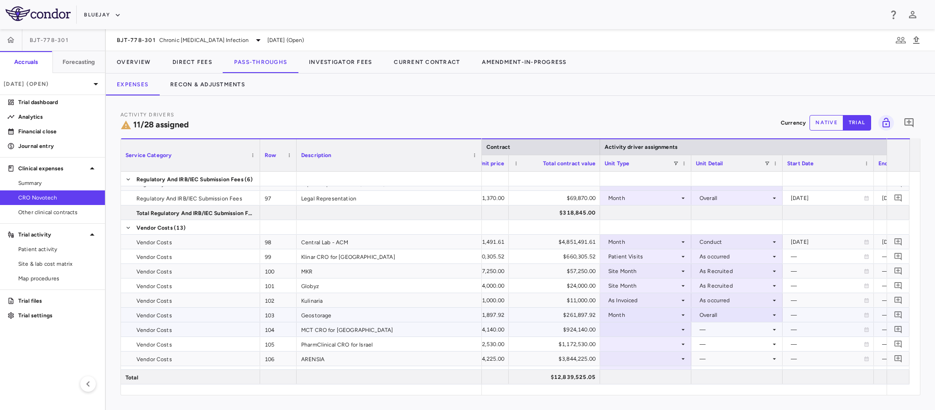
click at [653, 329] on div at bounding box center [646, 329] width 82 height 13
click at [655, 328] on div at bounding box center [646, 329] width 82 height 13
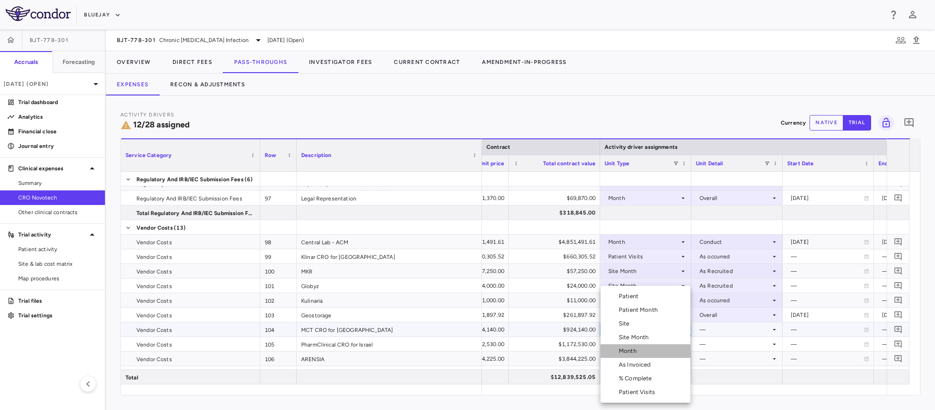
click at [642, 349] on li "Month" at bounding box center [645, 351] width 90 height 14
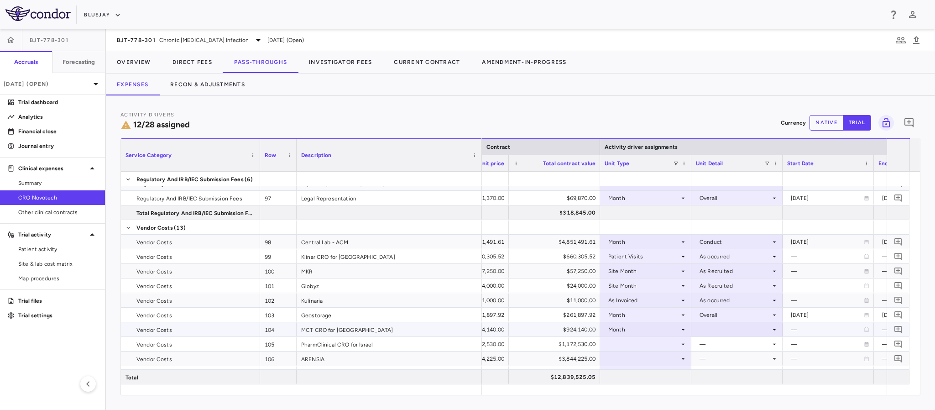
click at [711, 324] on div at bounding box center [737, 329] width 82 height 13
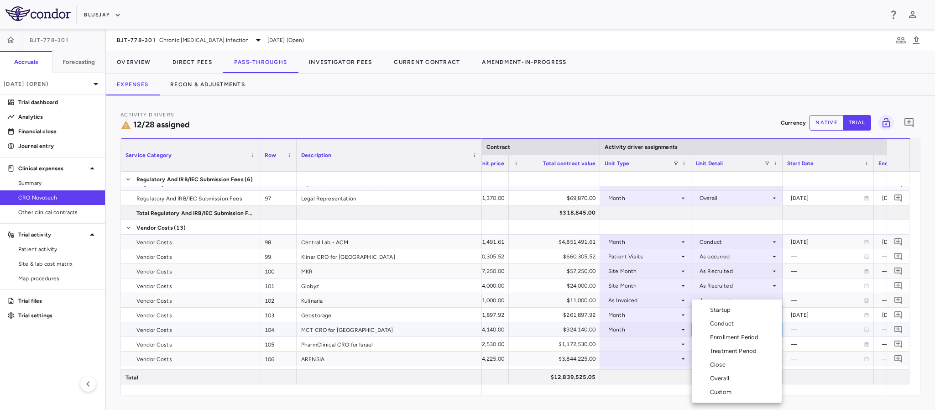
click at [716, 378] on div "Overall" at bounding box center [721, 378] width 23 height 8
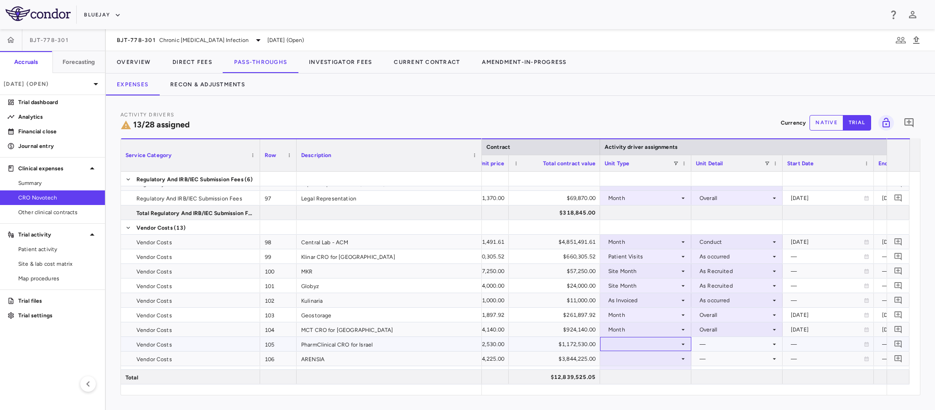
click at [666, 348] on div at bounding box center [646, 343] width 82 height 13
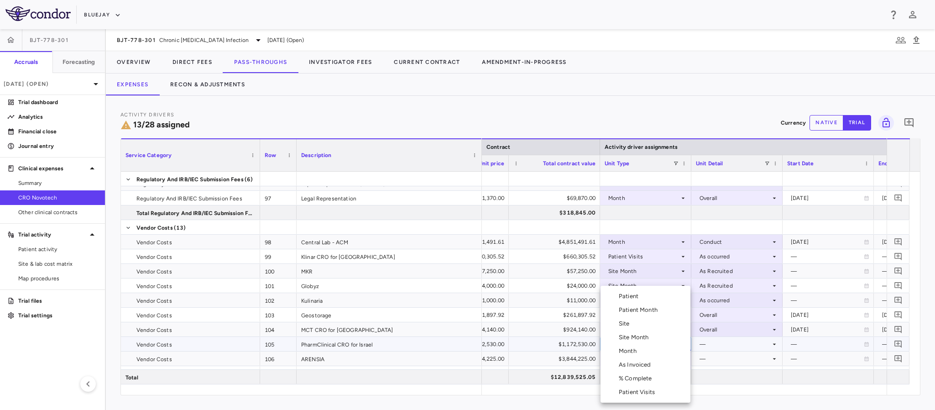
click at [642, 370] on li "As Invoiced" at bounding box center [645, 365] width 90 height 14
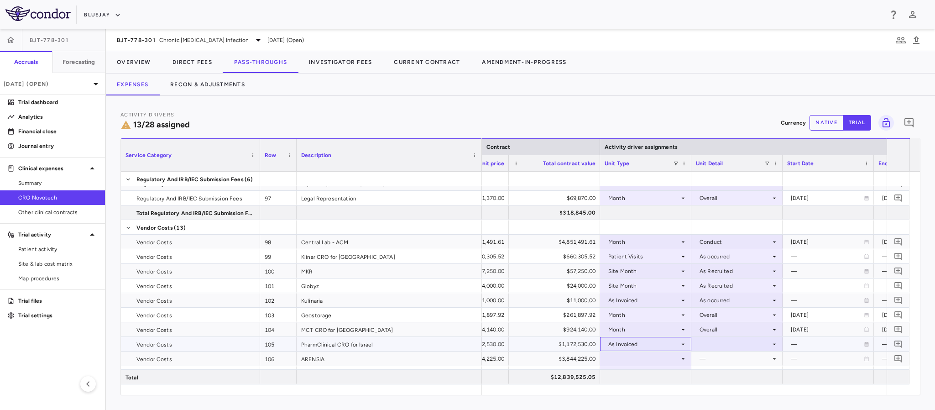
click at [656, 348] on div "As Invoiced" at bounding box center [643, 344] width 71 height 15
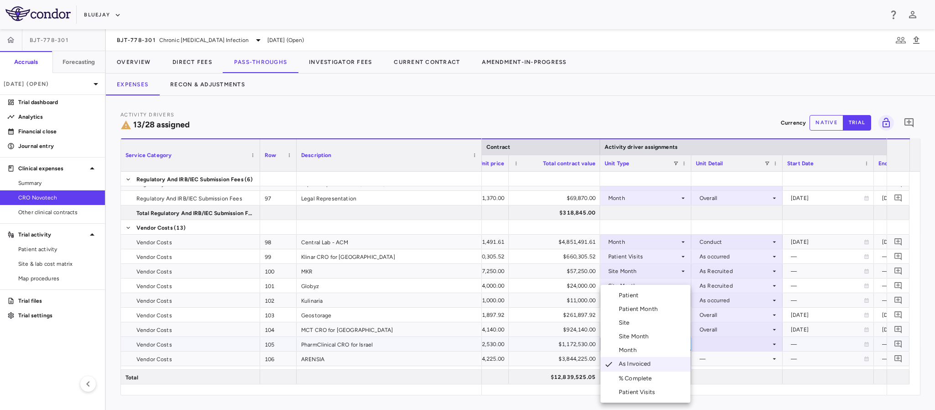
click at [632, 347] on div "Month" at bounding box center [629, 350] width 21 height 8
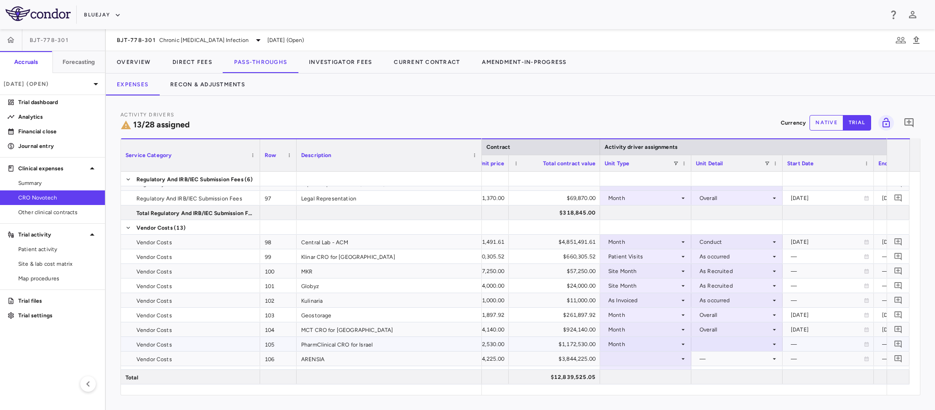
click at [725, 343] on div at bounding box center [737, 343] width 82 height 13
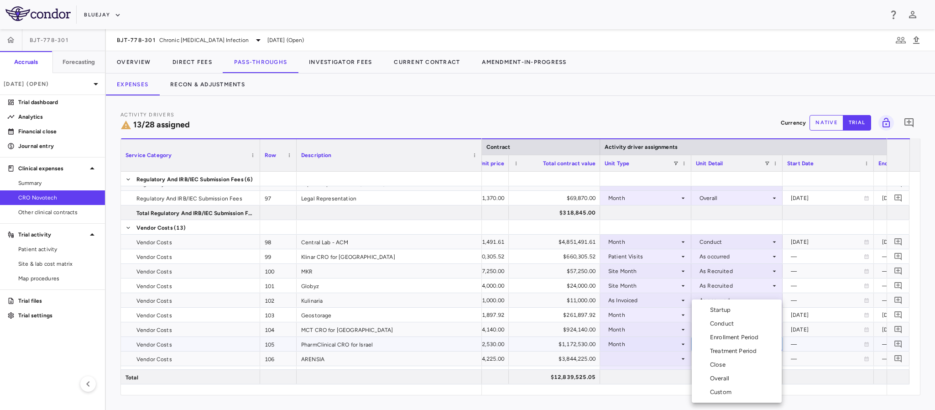
click at [718, 378] on div "Overall" at bounding box center [721, 378] width 23 height 8
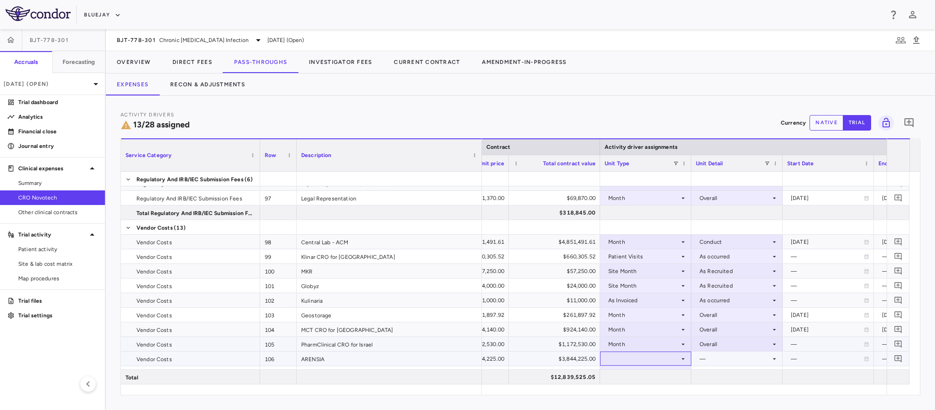
click at [671, 357] on div at bounding box center [646, 358] width 82 height 13
click at [660, 360] on div at bounding box center [646, 358] width 82 height 13
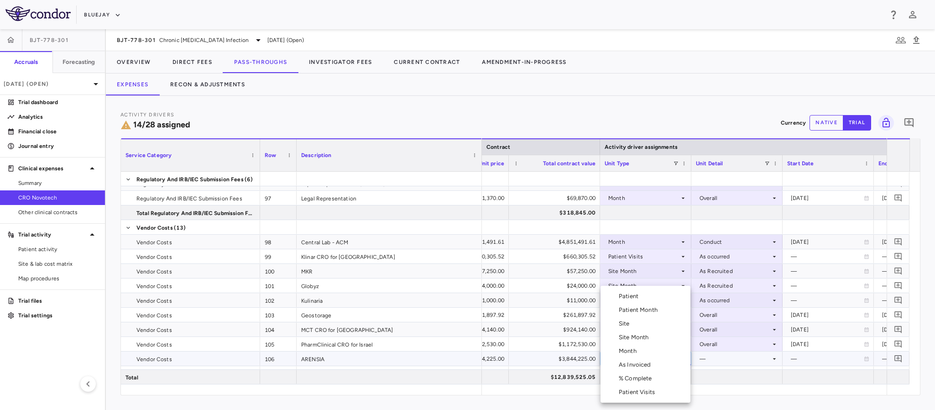
click at [641, 350] on li "Month" at bounding box center [645, 351] width 90 height 14
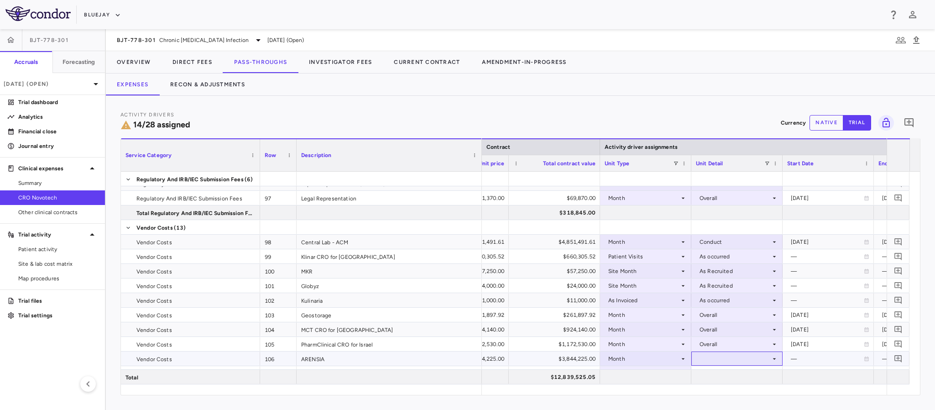
click at [715, 354] on div at bounding box center [737, 358] width 82 height 13
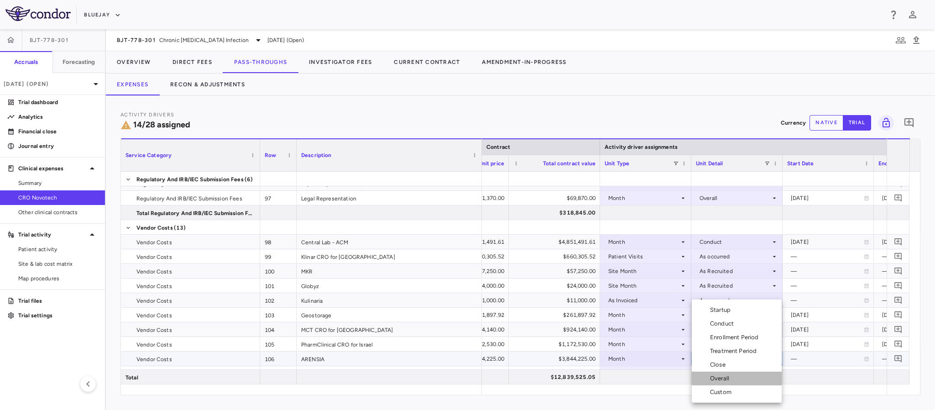
click at [712, 374] on div "Overall" at bounding box center [721, 378] width 23 height 8
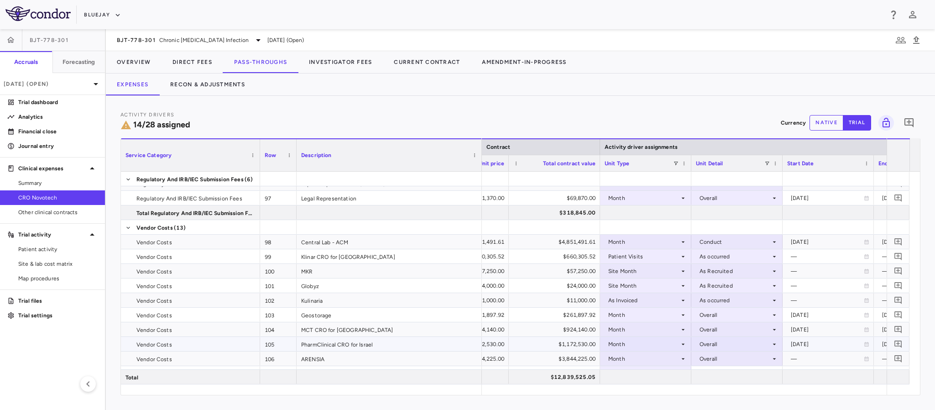
scroll to position [205, 0]
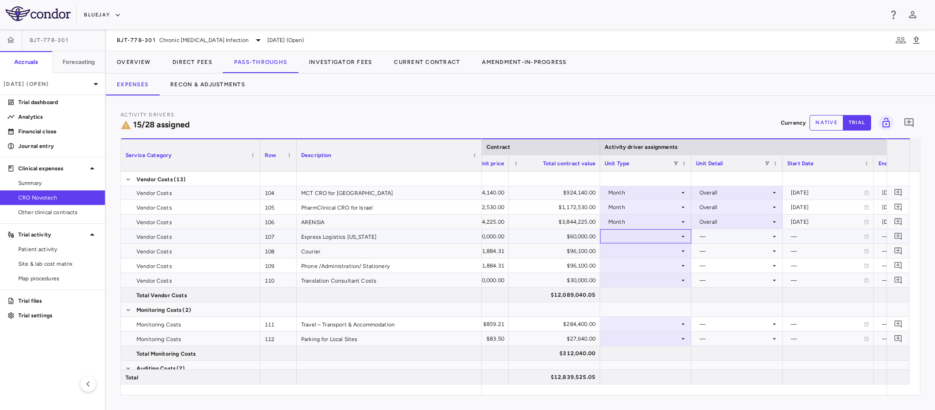
click at [675, 241] on div at bounding box center [646, 236] width 82 height 13
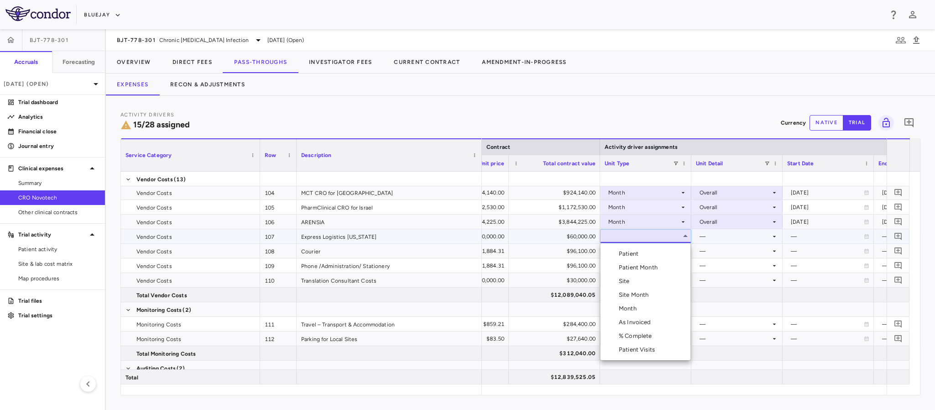
click at [638, 307] on div "Month" at bounding box center [629, 308] width 21 height 8
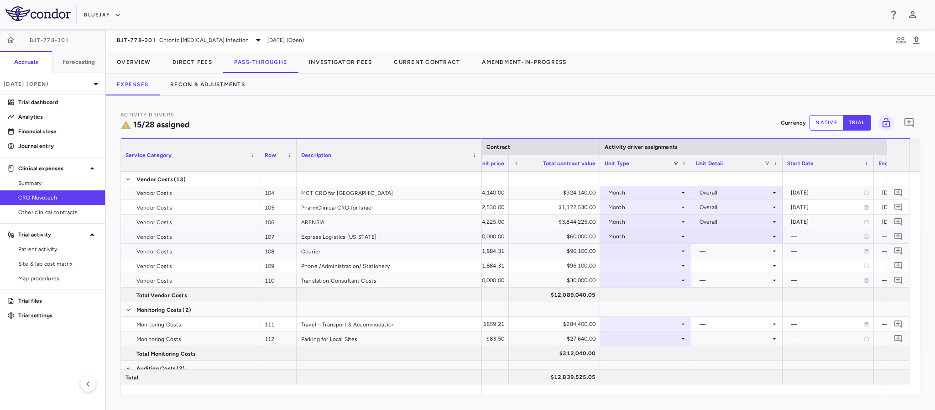
click at [710, 234] on div at bounding box center [737, 236] width 82 height 13
click at [710, 322] on div "Overall" at bounding box center [721, 322] width 23 height 8
click at [669, 254] on div at bounding box center [646, 250] width 82 height 13
click at [650, 252] on div at bounding box center [646, 250] width 82 height 13
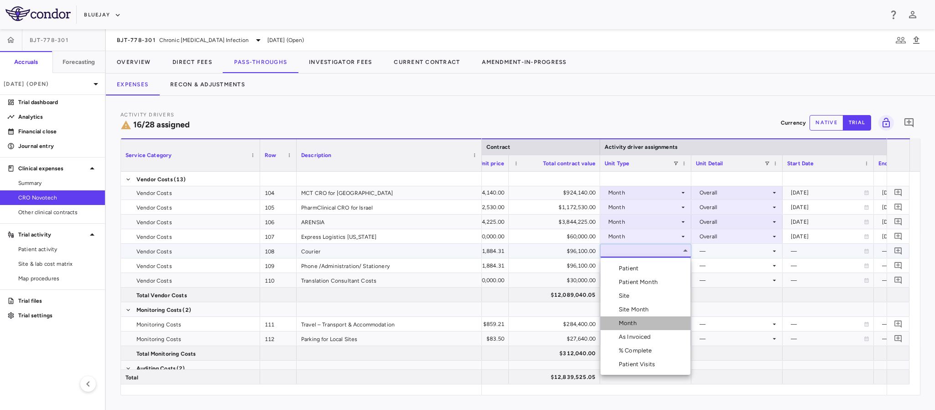
click at [627, 319] on div "Month" at bounding box center [629, 323] width 21 height 8
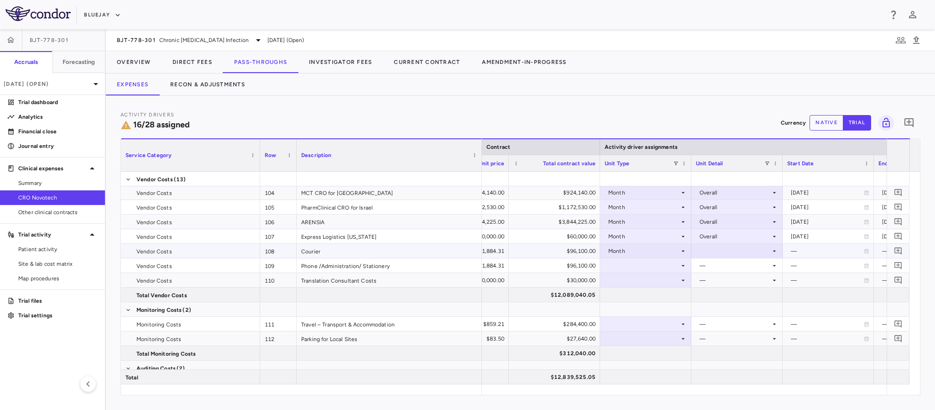
click at [715, 252] on div at bounding box center [737, 250] width 82 height 13
click at [711, 334] on div "Overall" at bounding box center [721, 337] width 23 height 8
click at [671, 263] on div at bounding box center [646, 265] width 82 height 13
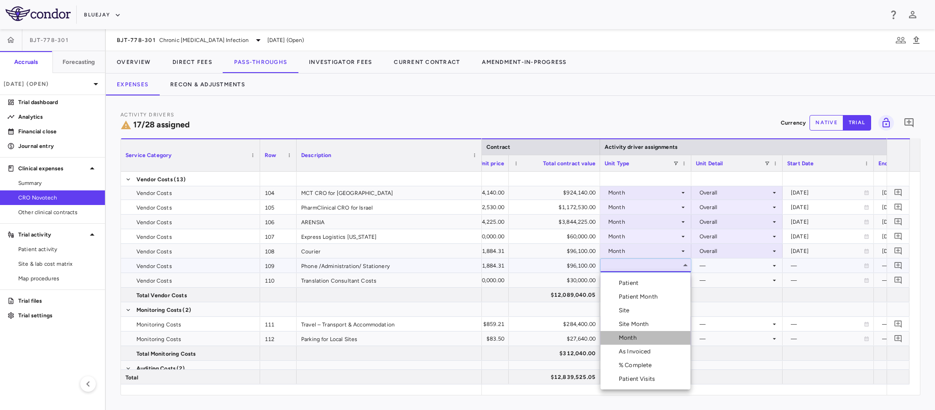
click at [638, 339] on div "Month" at bounding box center [629, 338] width 21 height 8
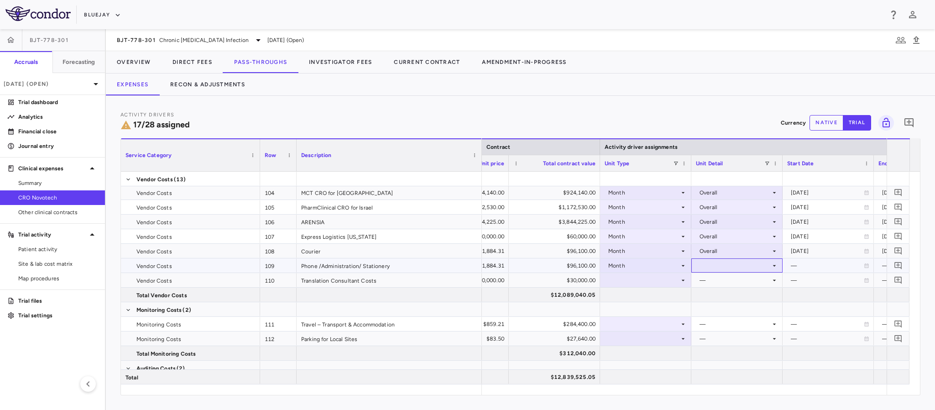
click at [720, 267] on div at bounding box center [737, 265] width 82 height 13
click at [716, 350] on div "Overall" at bounding box center [721, 351] width 23 height 8
click at [660, 275] on div at bounding box center [646, 279] width 82 height 13
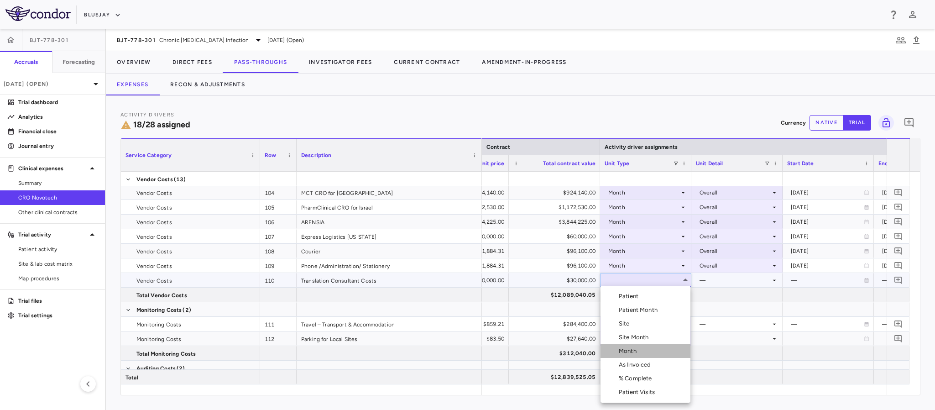
click at [637, 352] on div "Month" at bounding box center [629, 351] width 21 height 8
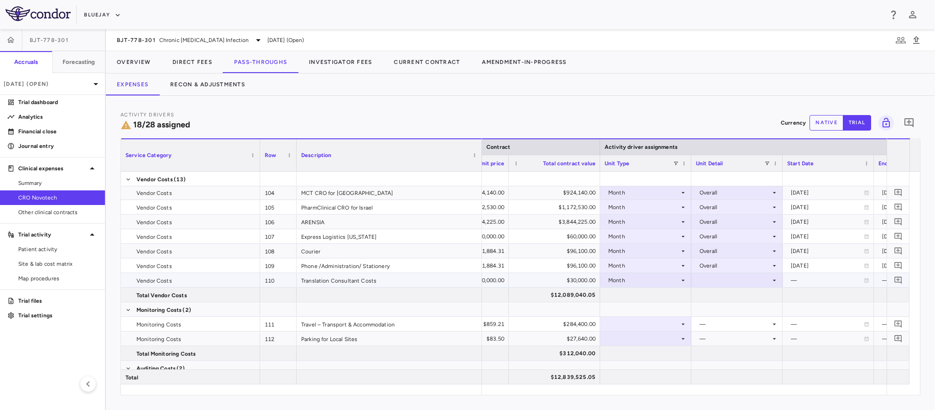
click at [719, 281] on div at bounding box center [737, 279] width 82 height 13
click at [708, 367] on div "Overall" at bounding box center [712, 366] width 41 height 8
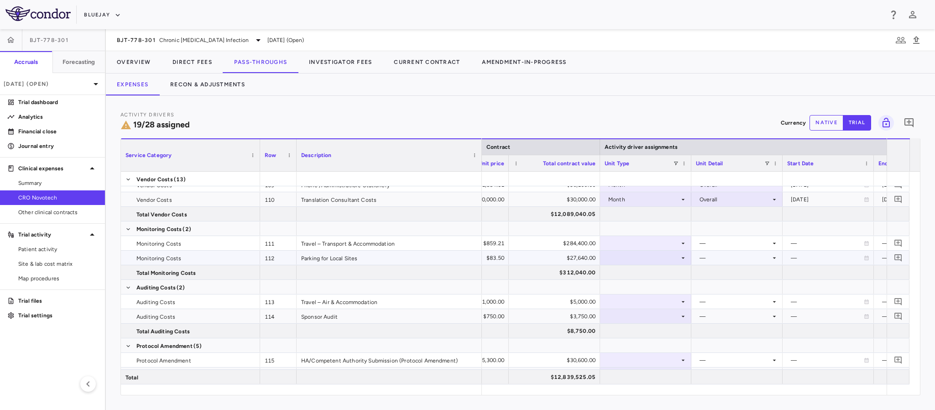
scroll to position [274, 0]
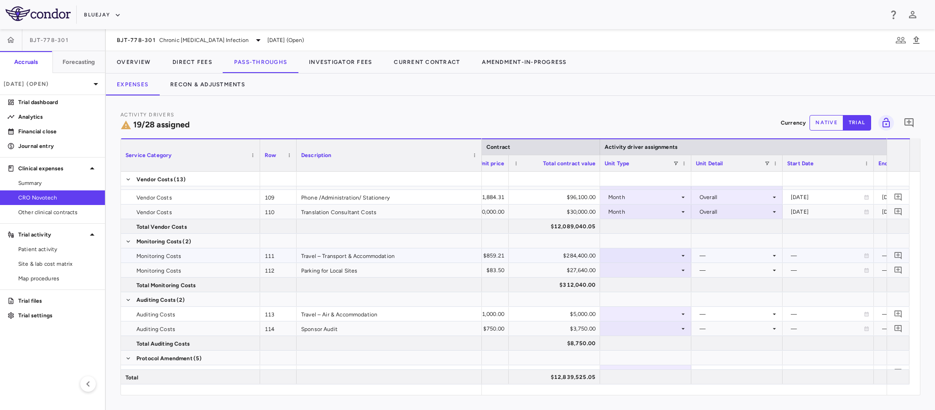
click at [639, 256] on div at bounding box center [646, 255] width 82 height 13
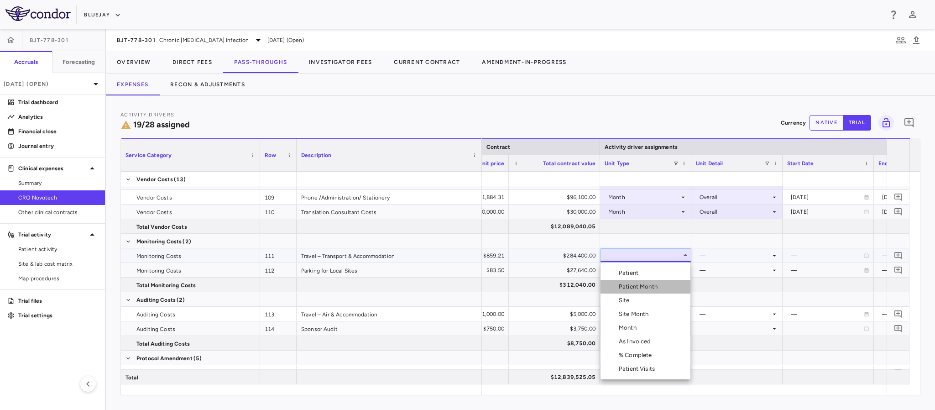
click at [646, 285] on div "Patient Month" at bounding box center [640, 286] width 42 height 8
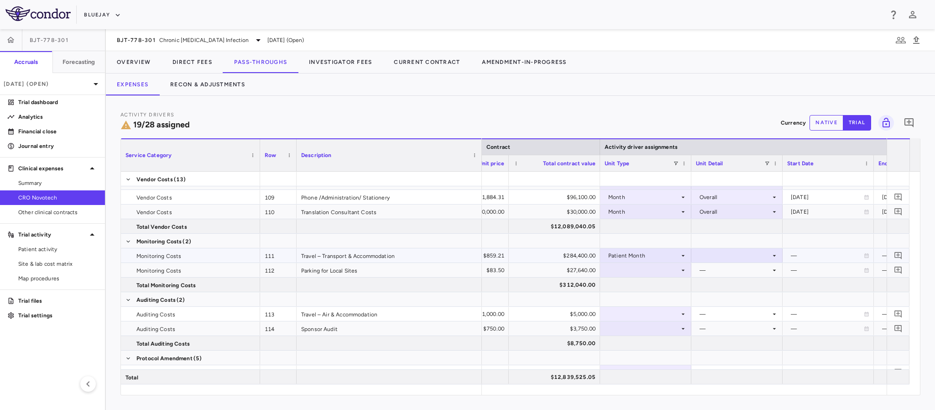
click at [716, 256] on div at bounding box center [737, 255] width 82 height 13
click at [716, 270] on div "As occurred" at bounding box center [728, 273] width 37 height 8
click at [681, 270] on icon at bounding box center [682, 269] width 7 height 7
click at [675, 267] on div at bounding box center [646, 269] width 82 height 13
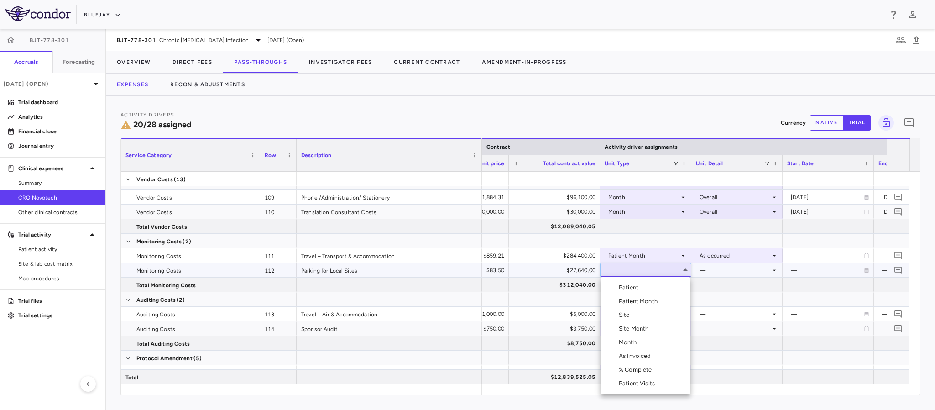
click at [659, 300] on div "Patient Month" at bounding box center [640, 301] width 42 height 8
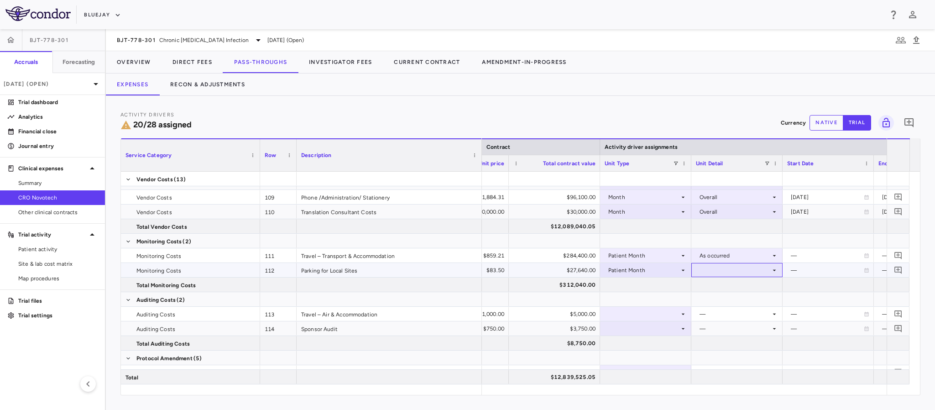
click at [726, 267] on div at bounding box center [737, 269] width 82 height 13
click at [721, 286] on div "As occurred" at bounding box center [728, 287] width 37 height 8
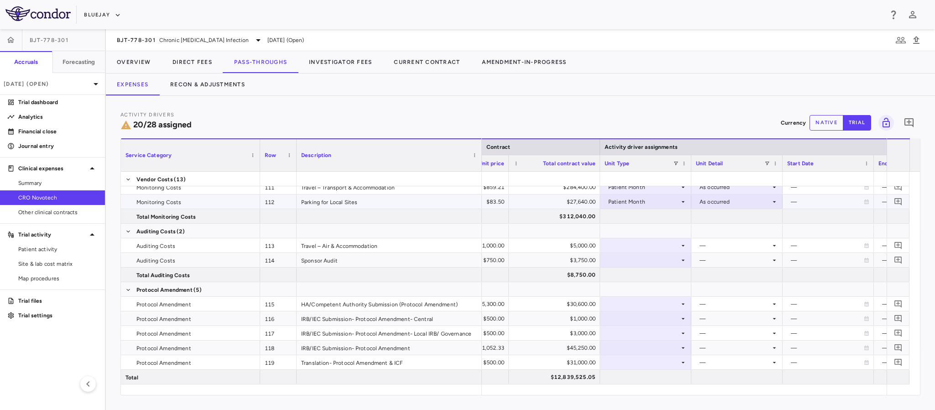
scroll to position [342, 0]
click at [680, 245] on icon at bounding box center [682, 245] width 7 height 7
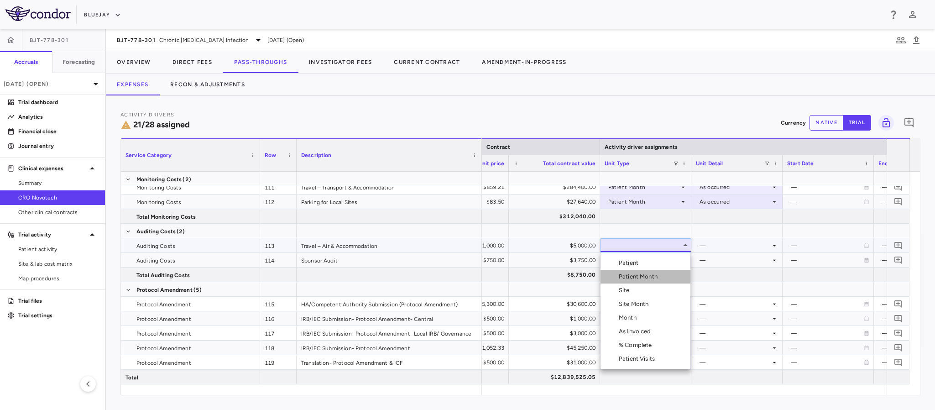
click at [626, 277] on div "Patient Month" at bounding box center [640, 276] width 42 height 8
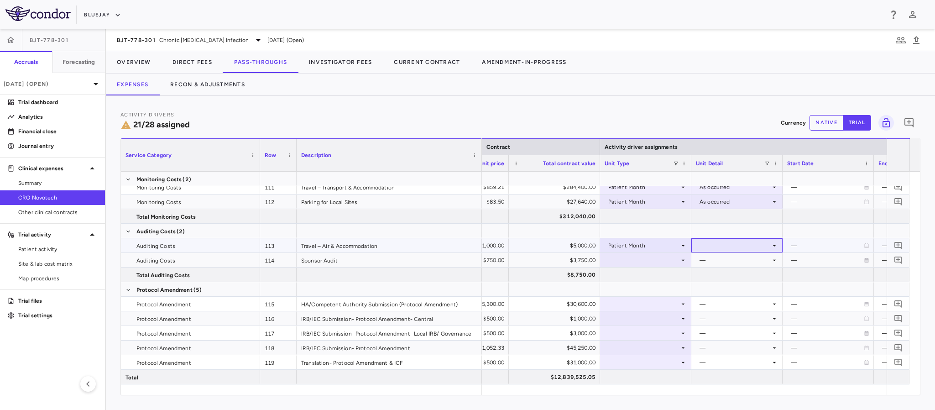
click at [714, 242] on div at bounding box center [737, 245] width 82 height 13
click at [712, 263] on div "As occurred" at bounding box center [728, 263] width 37 height 8
click at [679, 260] on icon at bounding box center [682, 259] width 7 height 7
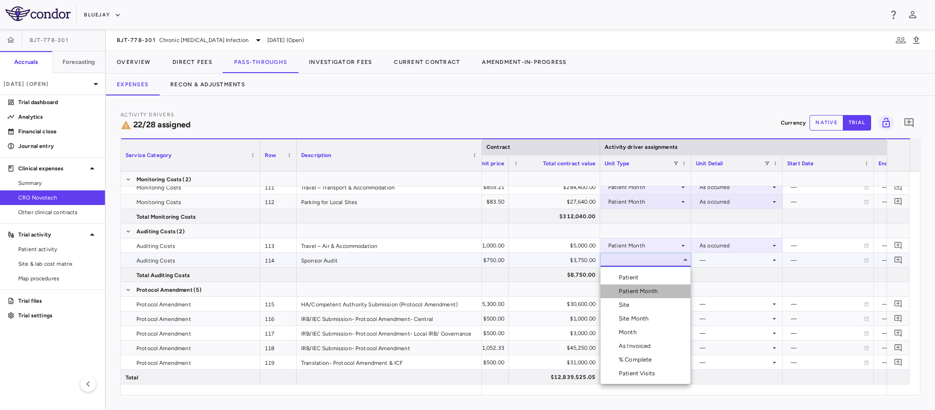
click at [649, 290] on div "Patient Month" at bounding box center [640, 291] width 42 height 8
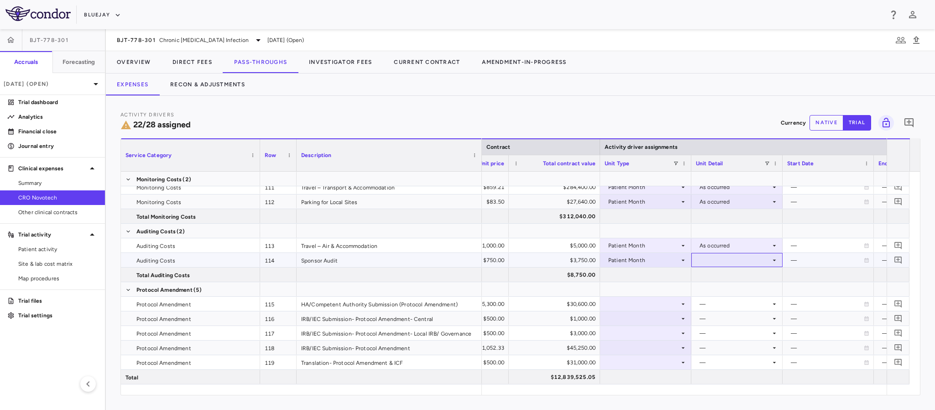
click at [735, 257] on div at bounding box center [737, 259] width 82 height 13
click at [724, 274] on div "As occurred" at bounding box center [728, 277] width 37 height 8
click at [684, 303] on icon at bounding box center [682, 303] width 7 height 7
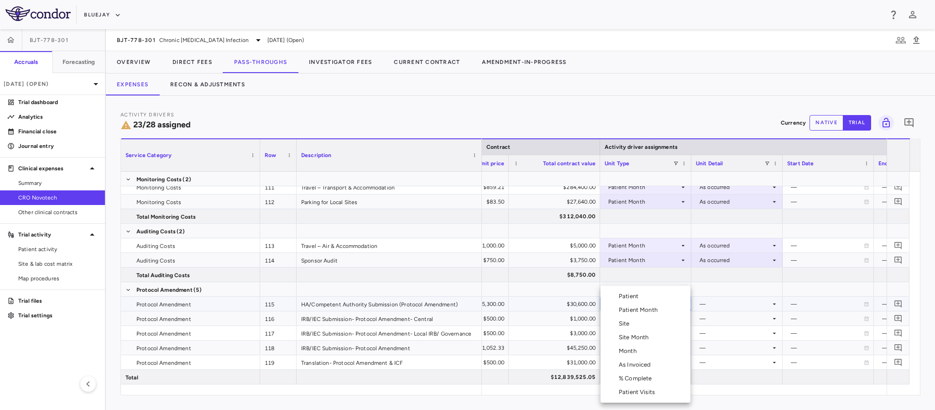
click at [641, 363] on div "As Invoiced" at bounding box center [637, 364] width 36 height 8
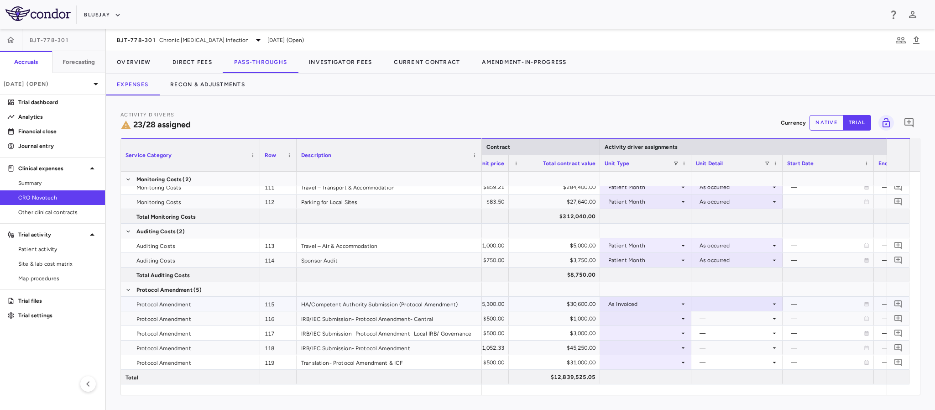
click at [704, 300] on div at bounding box center [737, 303] width 82 height 13
click at [713, 321] on div "As occurred" at bounding box center [728, 321] width 37 height 8
click at [664, 318] on div at bounding box center [646, 318] width 82 height 13
click at [641, 315] on div at bounding box center [646, 318] width 82 height 13
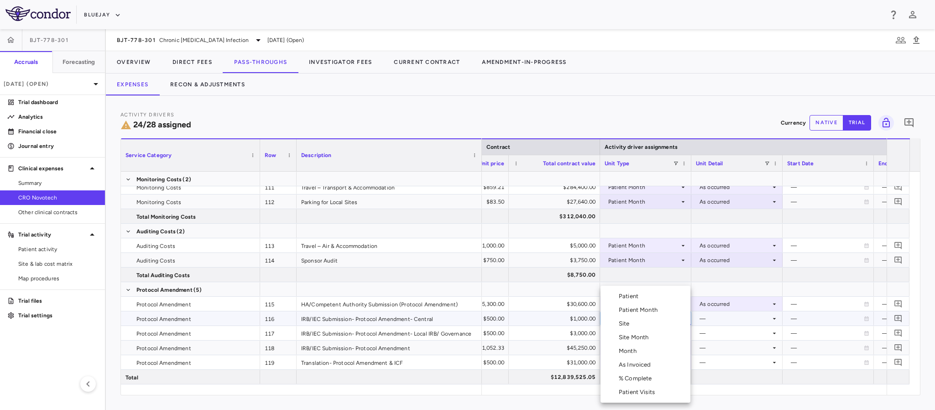
click at [643, 368] on div "As Invoiced" at bounding box center [637, 364] width 36 height 8
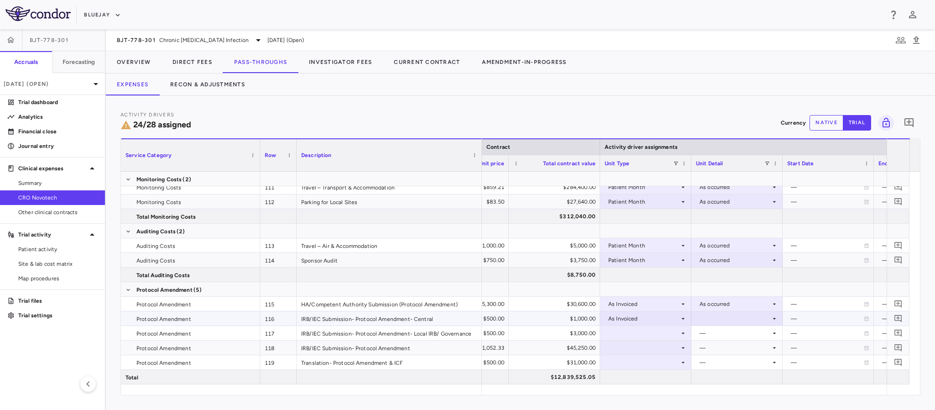
click at [719, 321] on div at bounding box center [737, 318] width 82 height 13
click at [712, 335] on div "As occurred" at bounding box center [728, 336] width 37 height 8
click at [671, 330] on div at bounding box center [646, 332] width 82 height 13
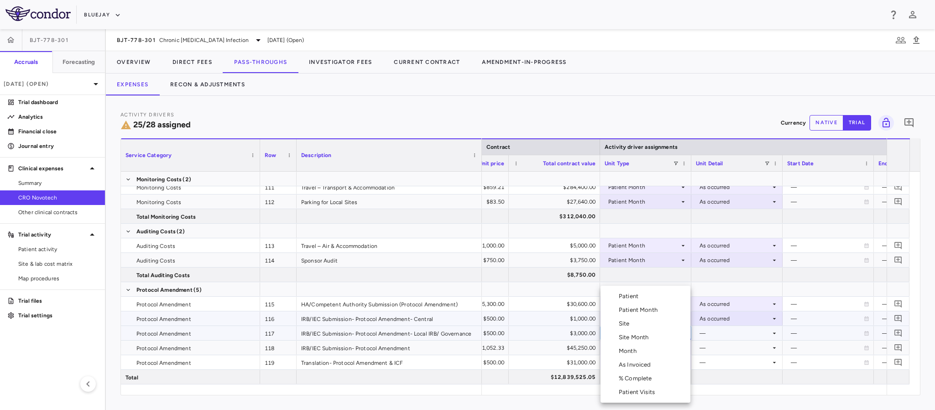
click at [642, 380] on div "% Complete" at bounding box center [637, 378] width 37 height 8
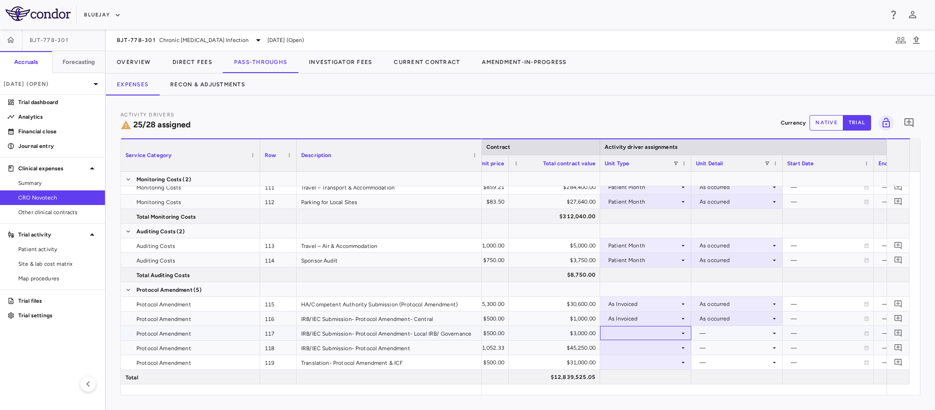
click at [662, 330] on div at bounding box center [646, 332] width 82 height 13
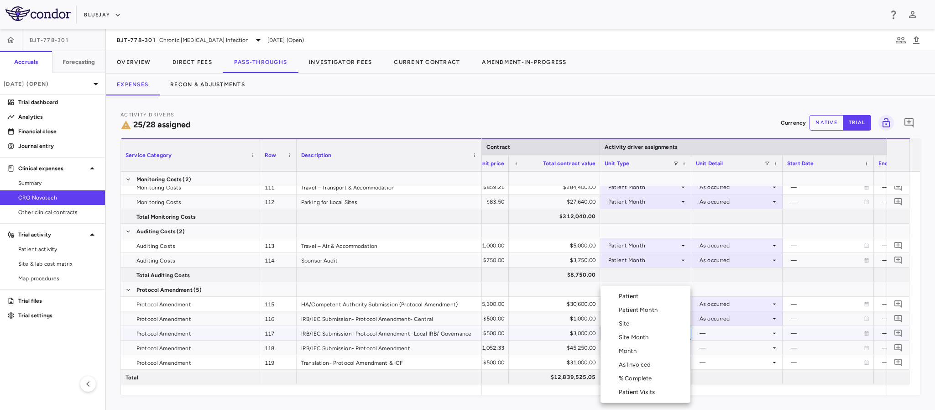
click at [641, 363] on div "As Invoiced" at bounding box center [637, 364] width 36 height 8
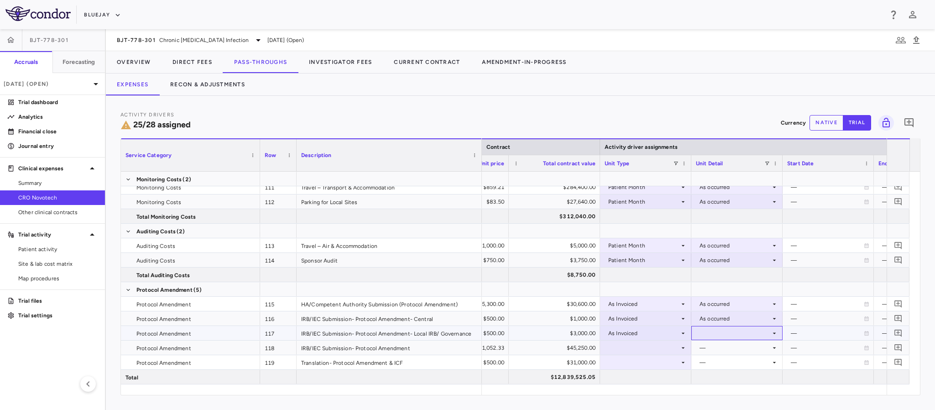
click at [710, 330] on div at bounding box center [737, 332] width 82 height 13
click at [712, 352] on div "As occurred" at bounding box center [728, 350] width 37 height 8
click at [660, 350] on div at bounding box center [646, 347] width 82 height 13
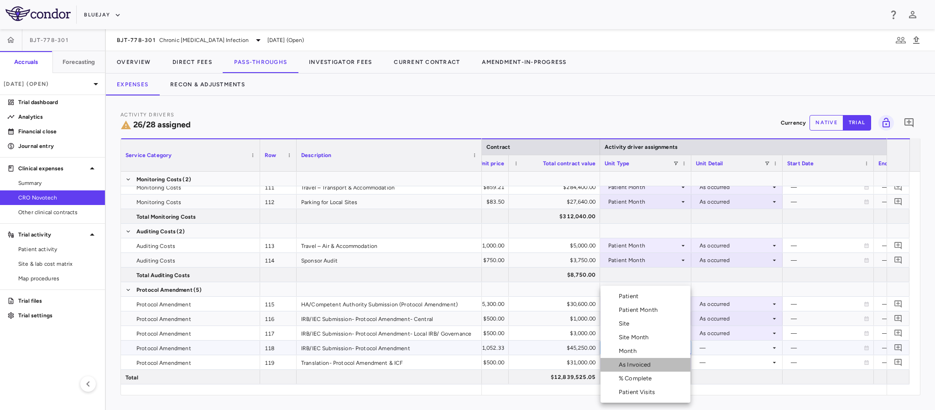
click at [638, 367] on div "As Invoiced" at bounding box center [637, 364] width 36 height 8
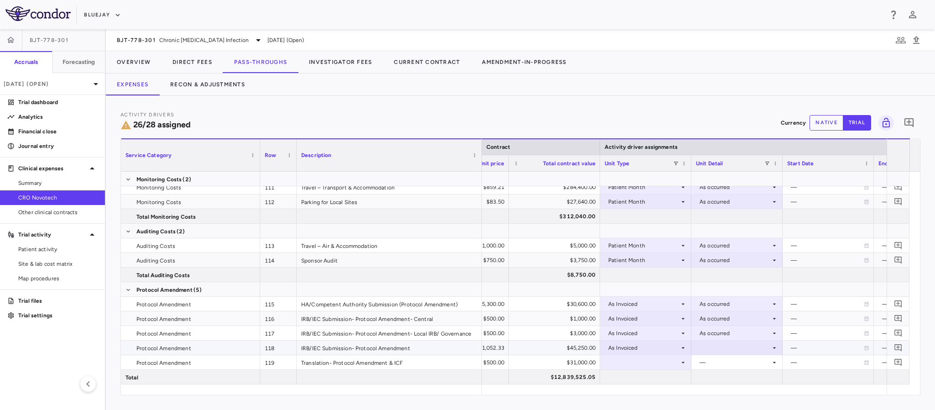
click at [719, 349] on div at bounding box center [737, 347] width 82 height 13
click at [713, 363] on div "As occurred" at bounding box center [728, 365] width 37 height 8
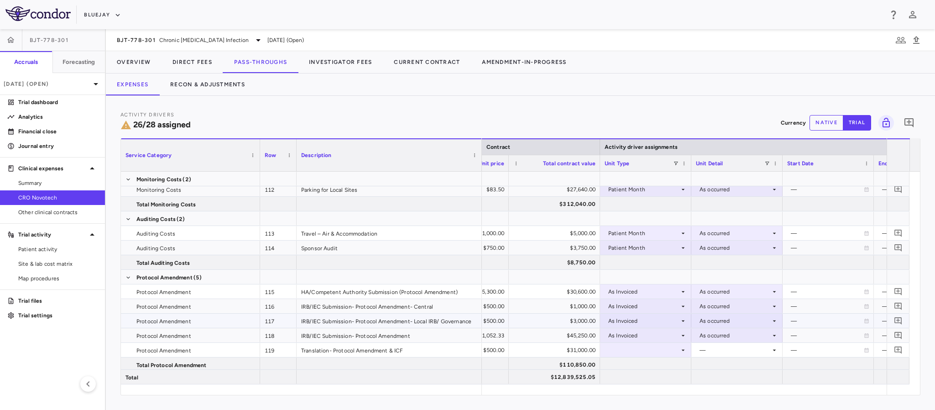
scroll to position [358, 0]
click at [679, 348] on icon at bounding box center [682, 347] width 7 height 7
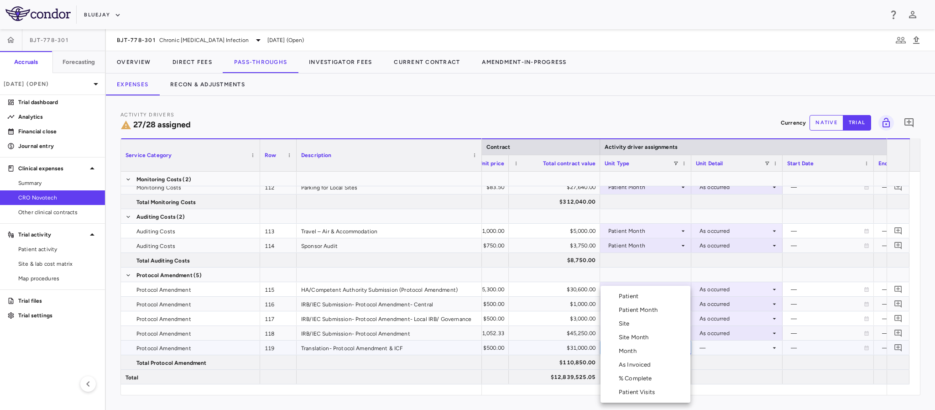
click at [645, 364] on div "As Invoiced" at bounding box center [637, 364] width 36 height 8
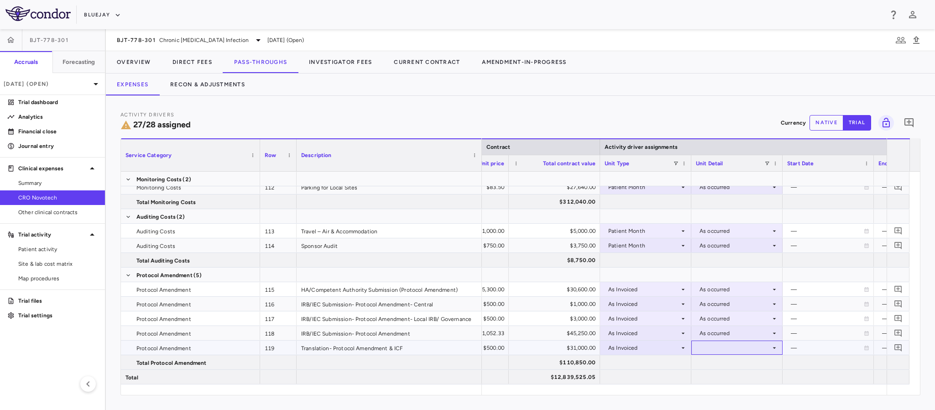
click at [710, 343] on div at bounding box center [737, 347] width 82 height 13
click at [719, 363] on div "As occurred" at bounding box center [728, 364] width 37 height 8
click at [350, 59] on button "Investigator Fees" at bounding box center [340, 62] width 85 height 22
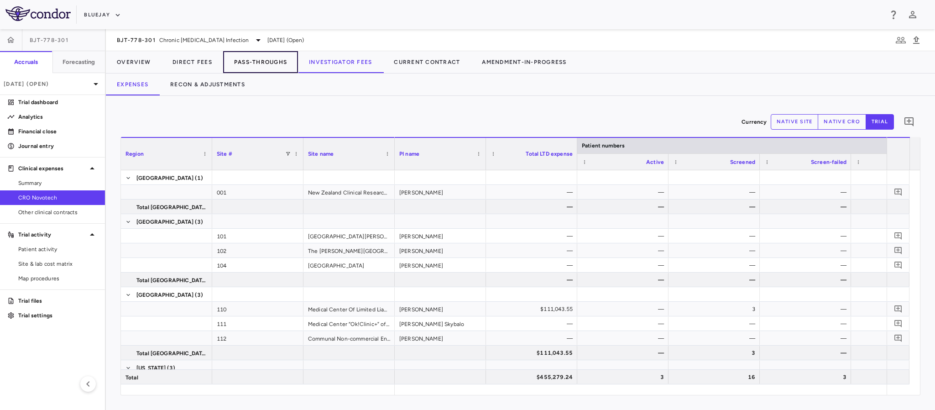
click at [264, 62] on button "Pass-Throughs" at bounding box center [260, 62] width 75 height 22
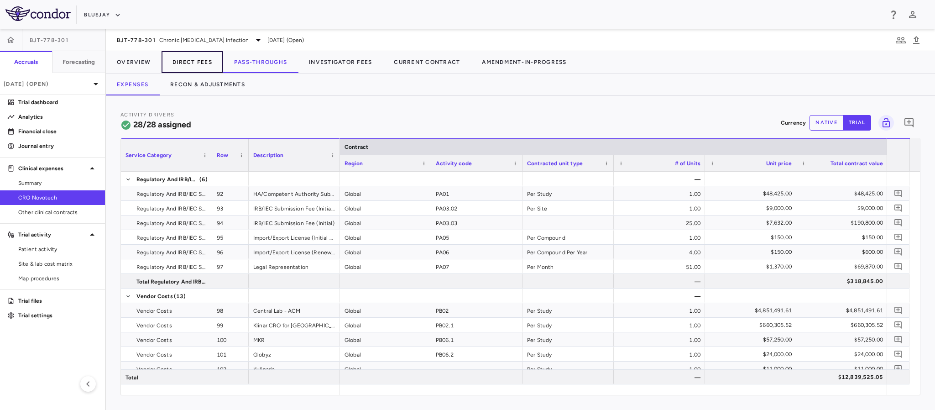
click at [185, 60] on button "Direct Fees" at bounding box center [193, 62] width 62 height 22
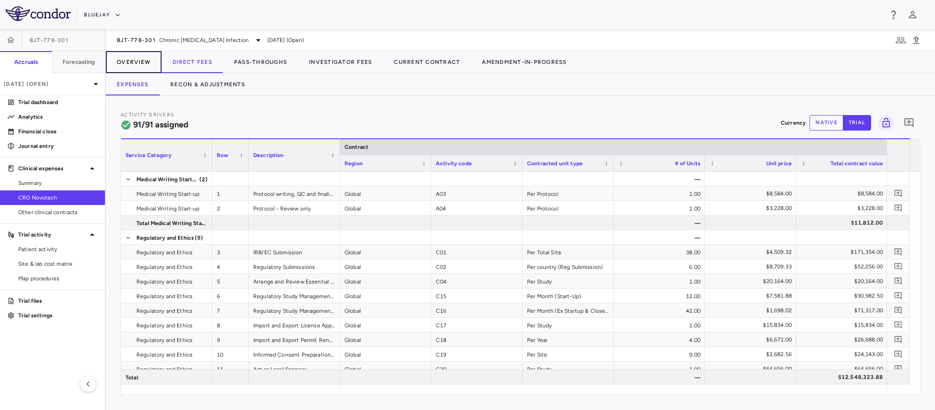
click at [131, 57] on button "Overview" at bounding box center [134, 62] width 56 height 22
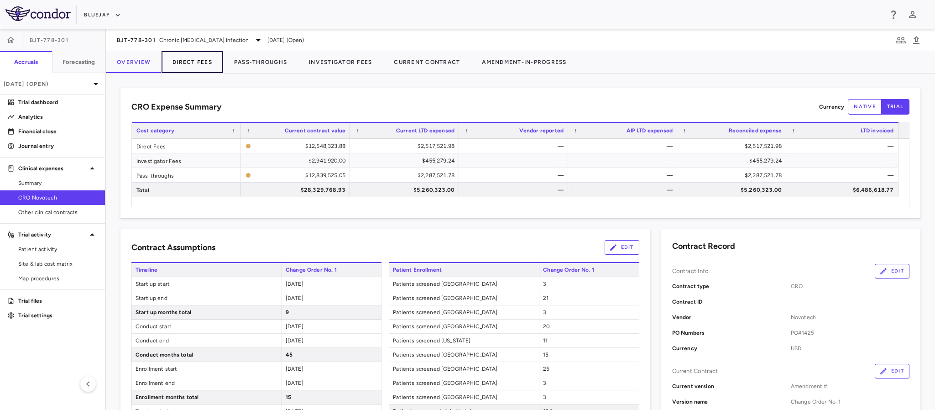
click at [171, 68] on button "Direct Fees" at bounding box center [193, 62] width 62 height 22
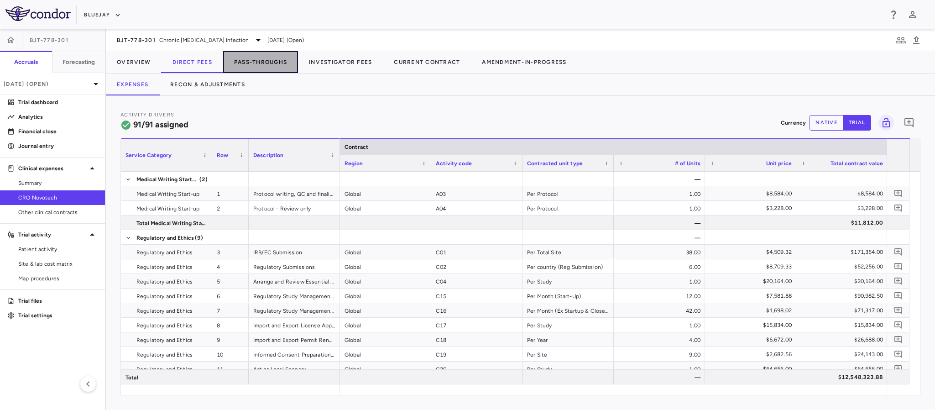
click at [262, 62] on button "Pass-Throughs" at bounding box center [260, 62] width 75 height 22
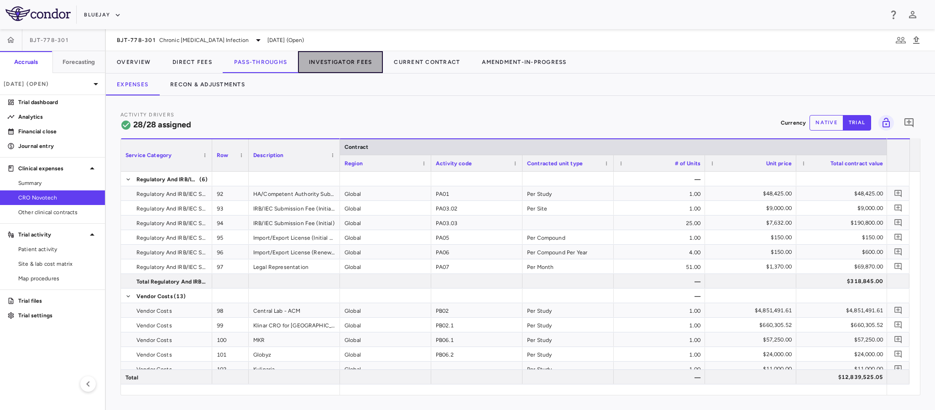
click at [341, 60] on button "Investigator Fees" at bounding box center [340, 62] width 85 height 22
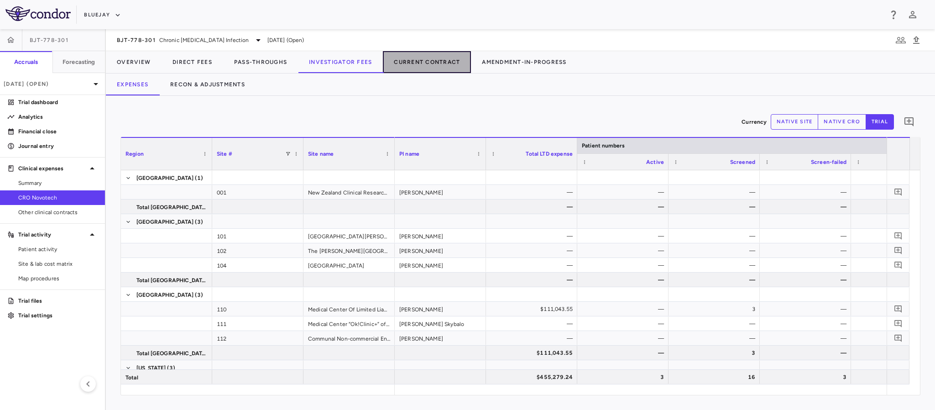
click at [415, 68] on button "Current Contract" at bounding box center [427, 62] width 88 height 22
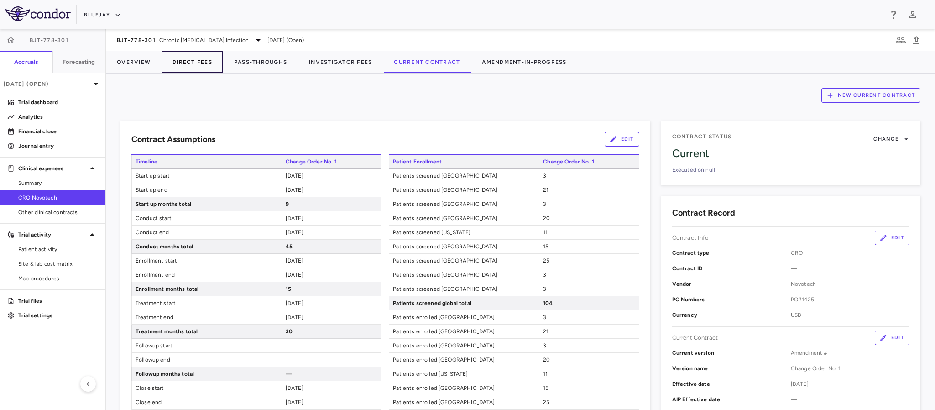
click at [187, 66] on button "Direct Fees" at bounding box center [193, 62] width 62 height 22
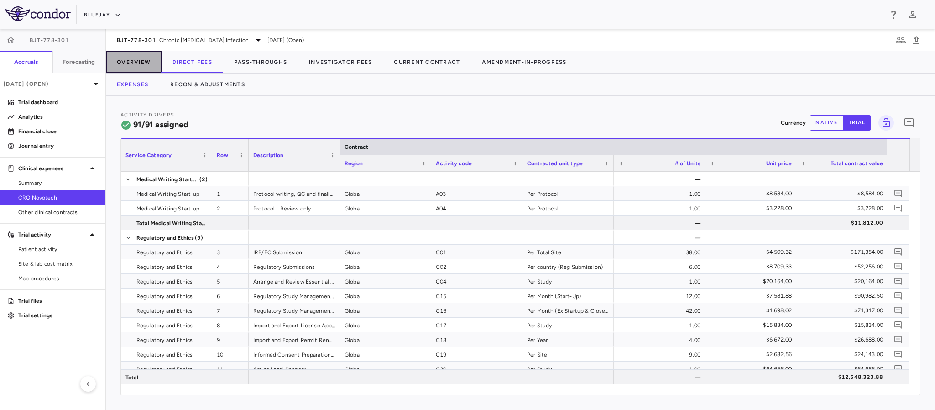
click at [129, 63] on button "Overview" at bounding box center [134, 62] width 56 height 22
